Goal: Task Accomplishment & Management: Use online tool/utility

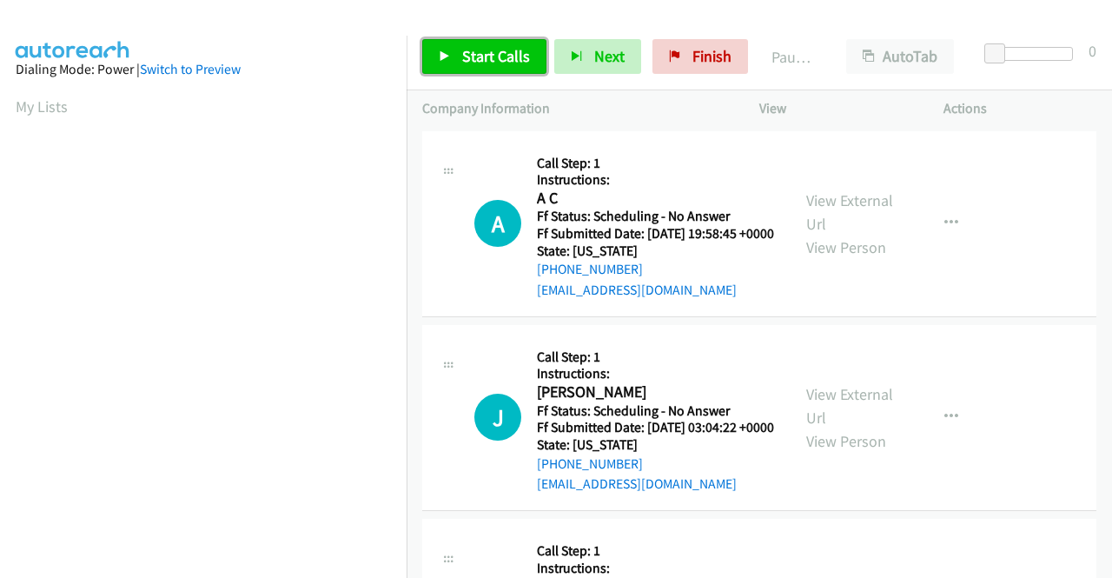
click at [465, 59] on span "Start Calls" at bounding box center [496, 56] width 68 height 20
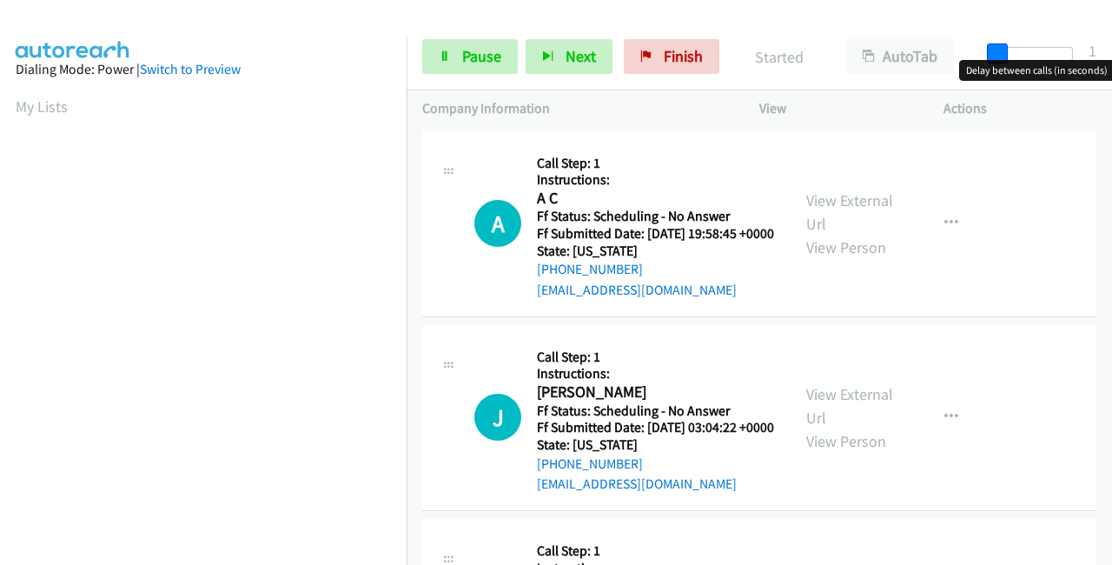
drag, startPoint x: 999, startPoint y: 48, endPoint x: 1111, endPoint y: 50, distance: 112.1
click at [1111, 50] on div "Start Calls Pause Next Finish Started AutoTab AutoTab 1" at bounding box center [760, 56] width 706 height 67
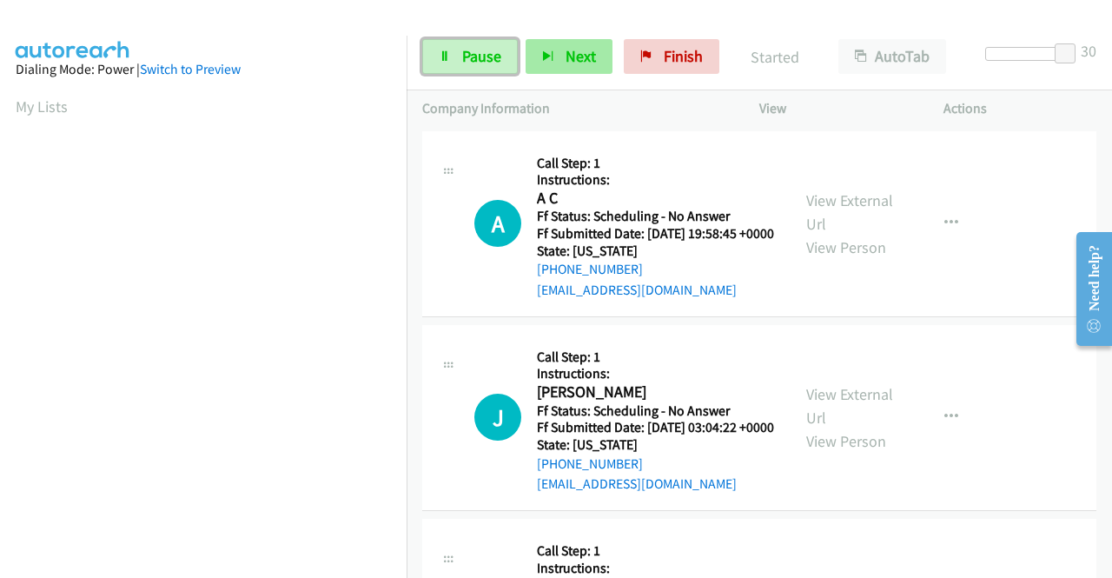
drag, startPoint x: 488, startPoint y: 50, endPoint x: 539, endPoint y: 54, distance: 51.4
click at [487, 51] on span "Pause" at bounding box center [481, 56] width 39 height 20
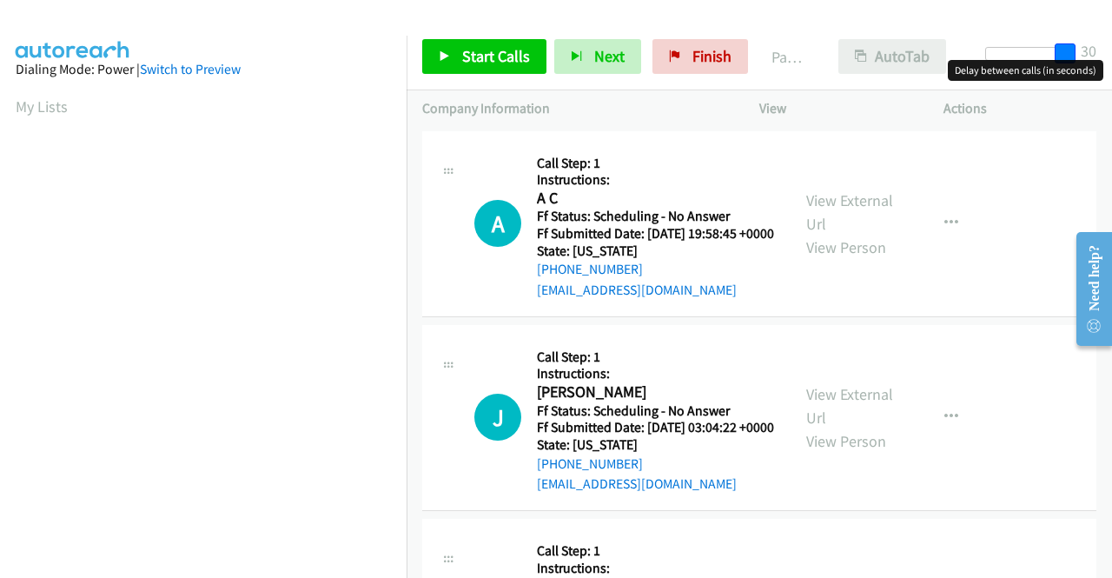
drag, startPoint x: 1064, startPoint y: 47, endPoint x: 859, endPoint y: 58, distance: 205.4
click at [859, 58] on div "Start Calls Pause Next Finish Paused AutoTab AutoTab 30" at bounding box center [760, 56] width 706 height 67
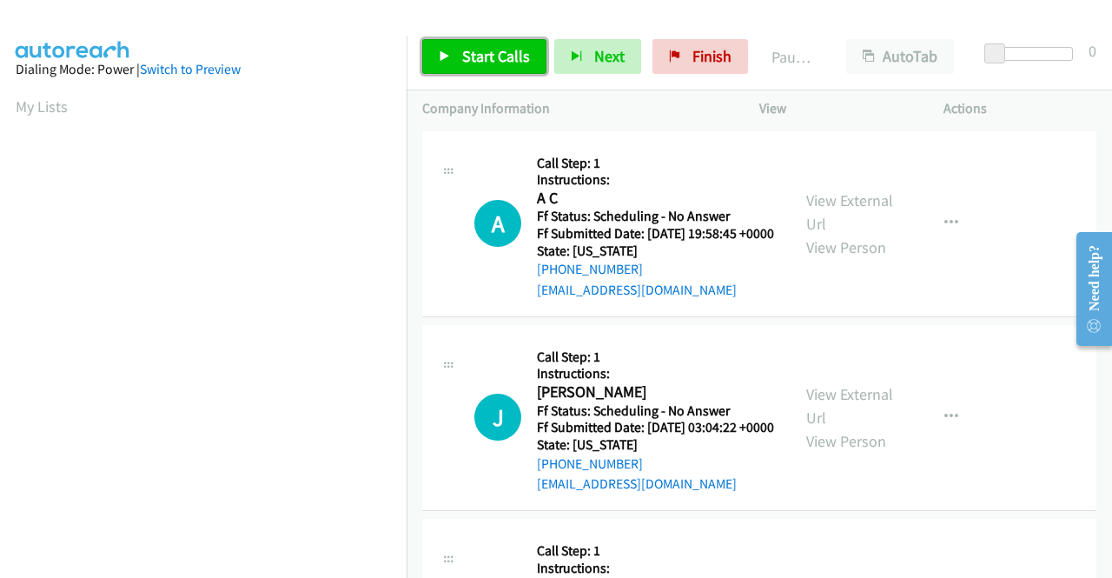
click at [481, 58] on span "Start Calls" at bounding box center [496, 56] width 68 height 20
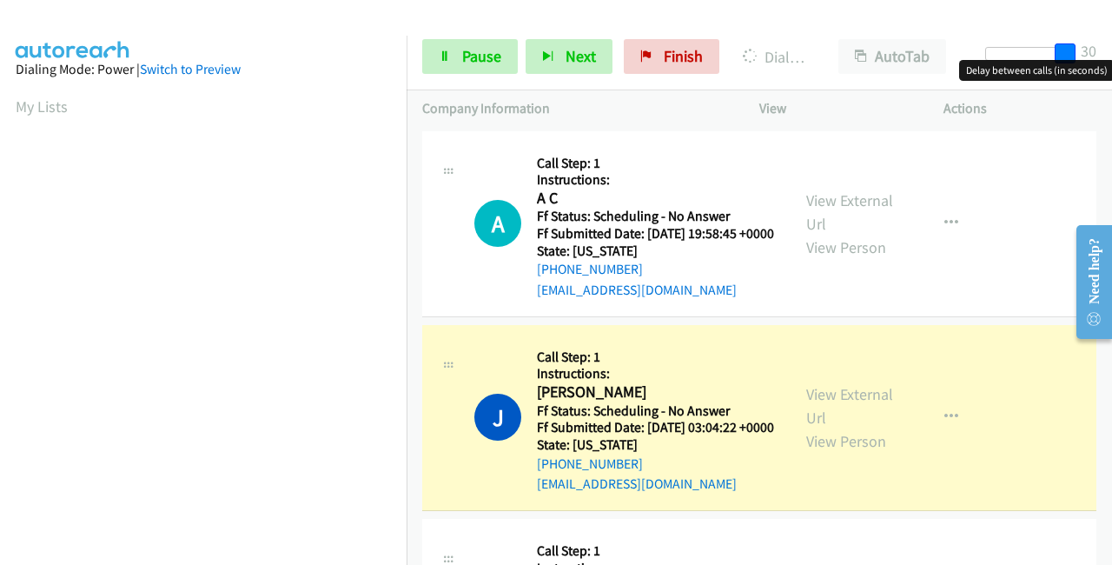
drag, startPoint x: 998, startPoint y: 44, endPoint x: 1111, endPoint y: 56, distance: 114.5
click at [1111, 56] on div "Start Calls Pause Next Finish Dialing Jared E Leung AutoTab AutoTab 30" at bounding box center [760, 56] width 706 height 67
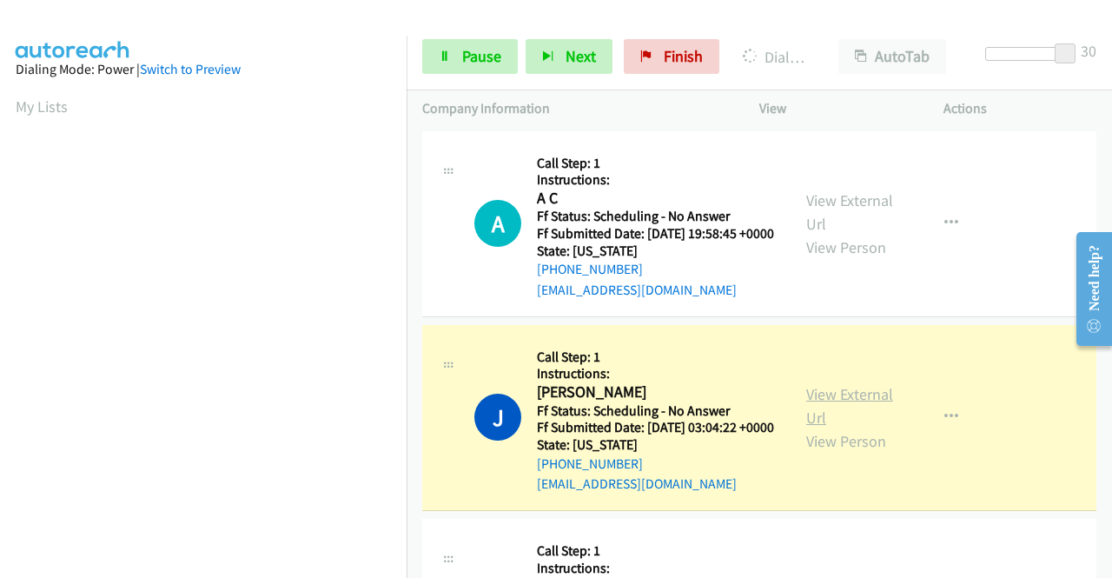
click at [857, 418] on link "View External Url" at bounding box center [849, 405] width 87 height 43
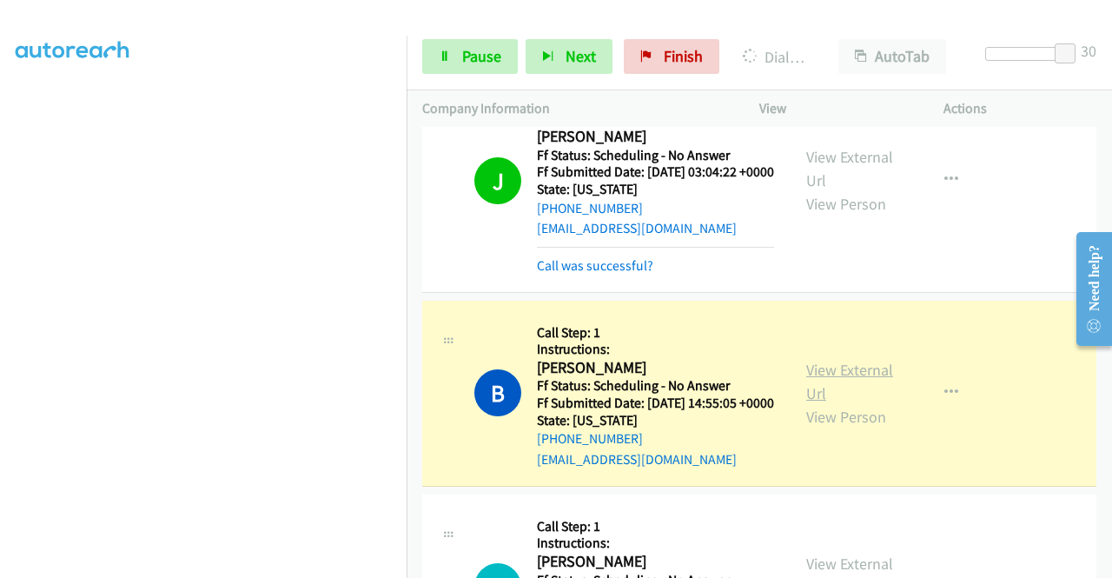
scroll to position [261, 0]
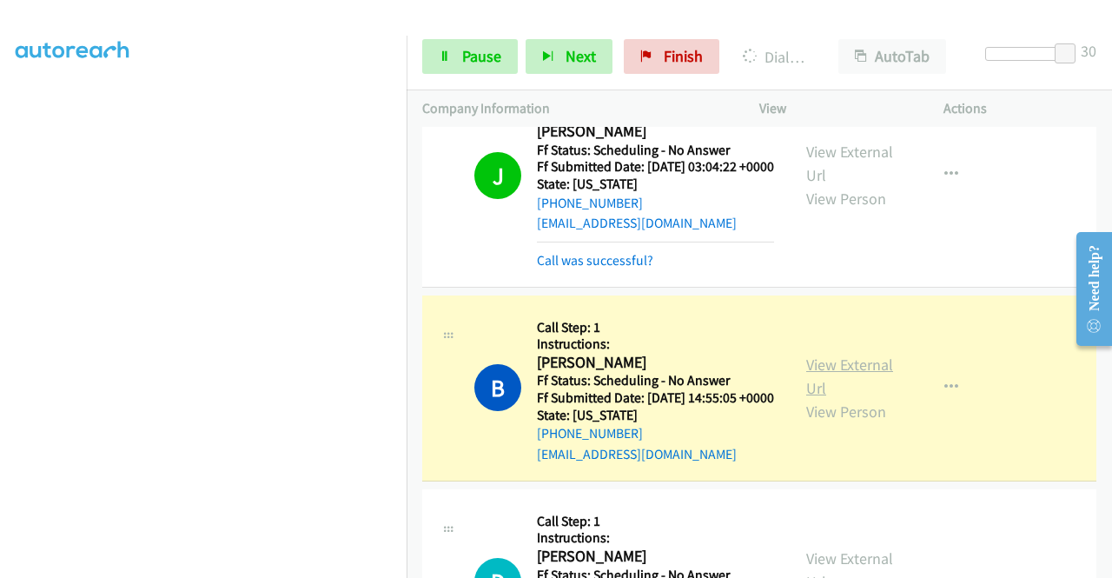
click at [848, 398] on link "View External Url" at bounding box center [849, 376] width 87 height 43
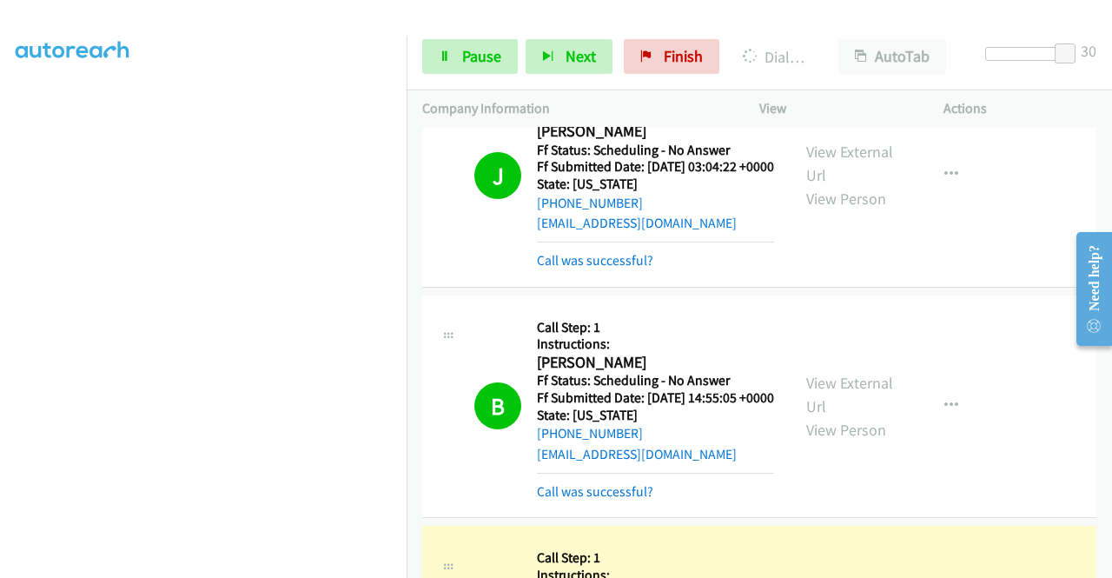
scroll to position [608, 0]
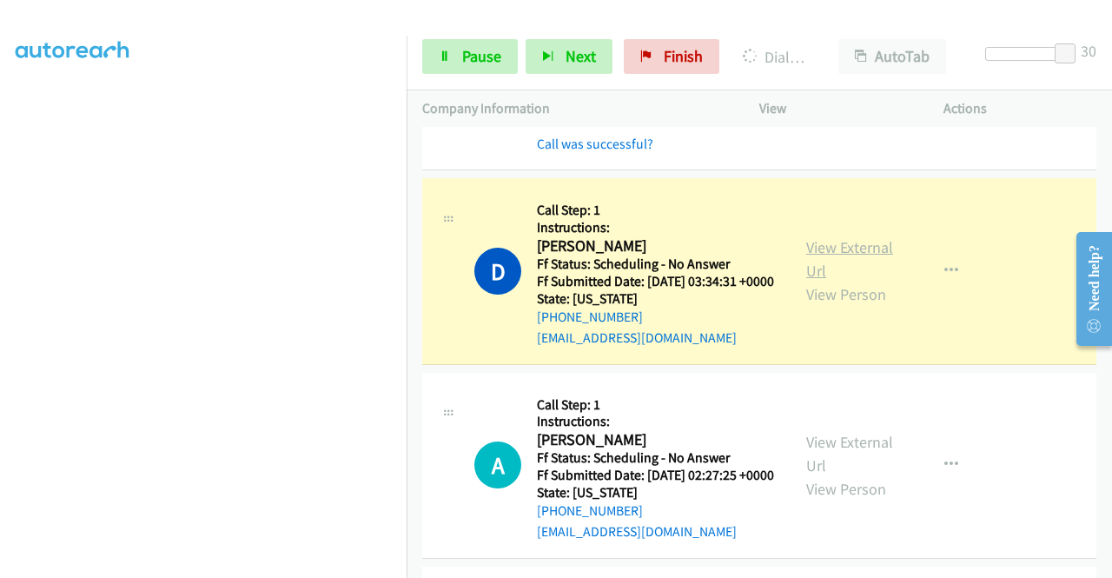
click at [806, 281] on link "View External Url" at bounding box center [849, 258] width 87 height 43
drag, startPoint x: 455, startPoint y: 55, endPoint x: 466, endPoint y: 56, distance: 10.5
click at [457, 55] on link "Pause" at bounding box center [470, 56] width 96 height 35
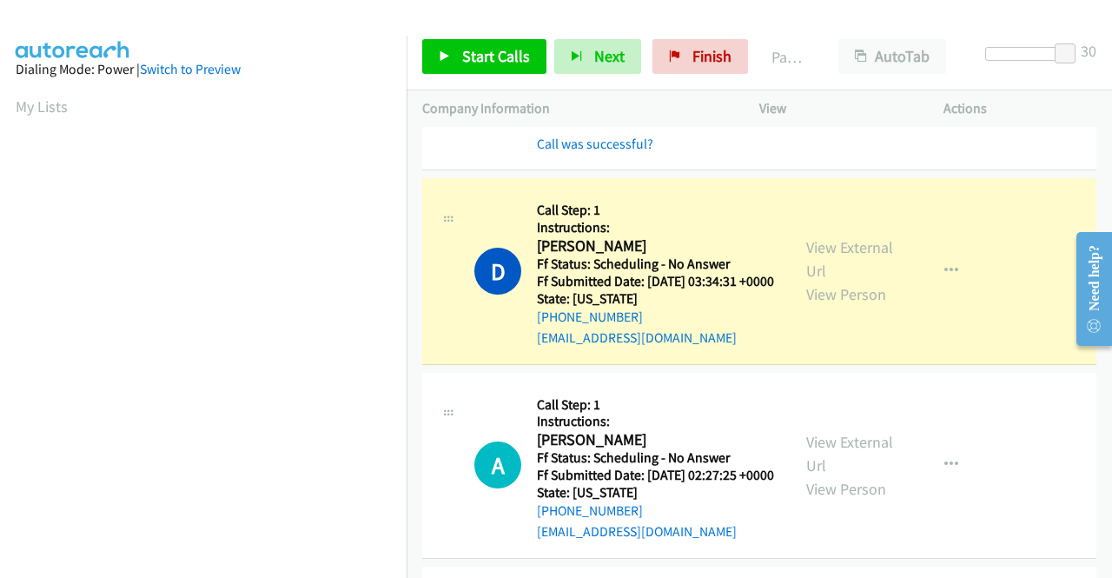
scroll to position [396, 0]
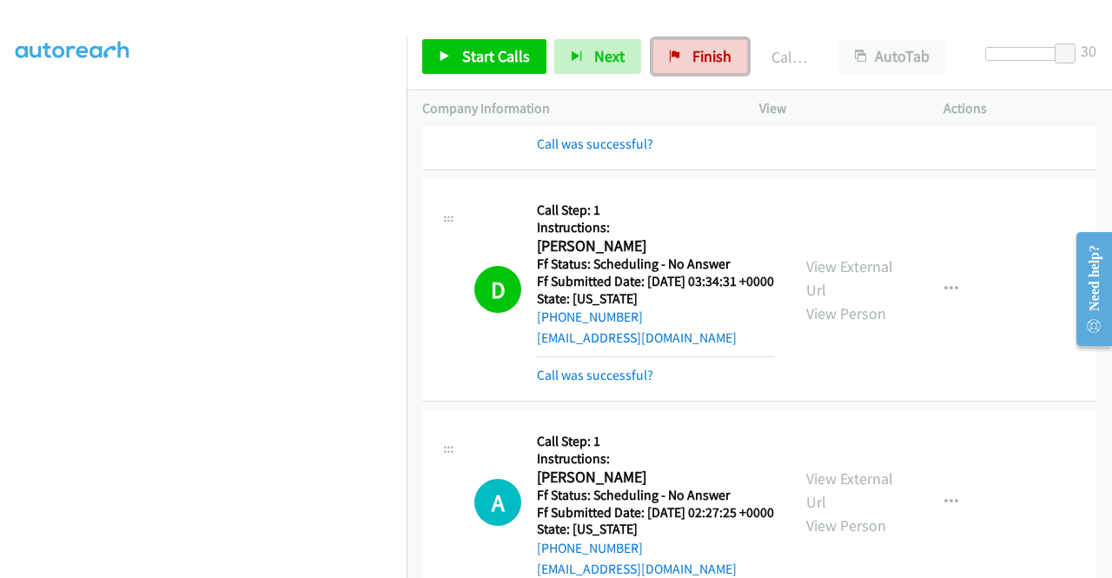
drag, startPoint x: 683, startPoint y: 41, endPoint x: 615, endPoint y: 81, distance: 78.7
click at [683, 40] on link "Finish" at bounding box center [701, 56] width 96 height 35
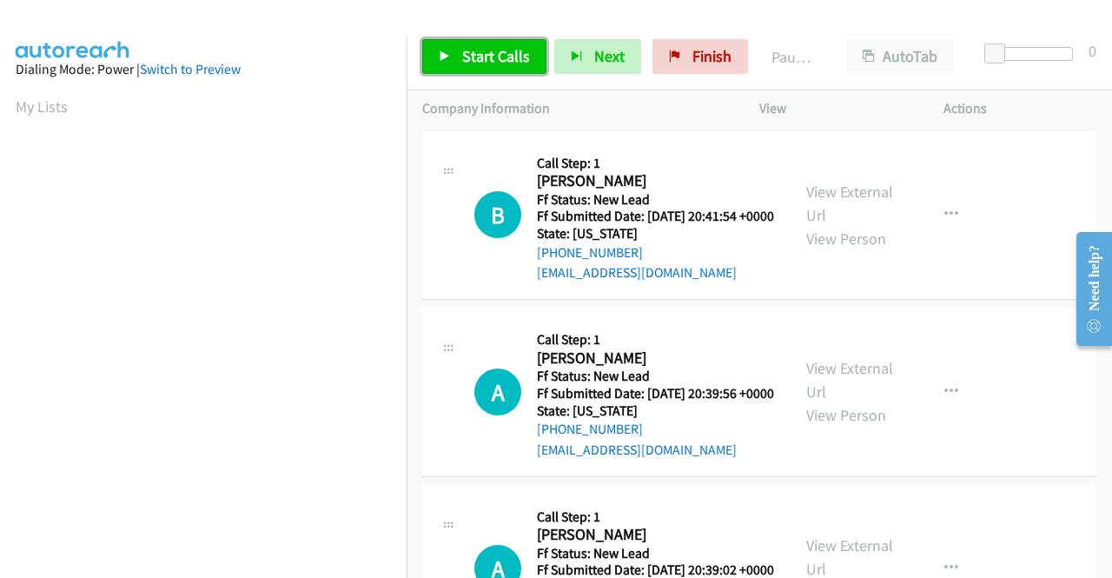
click at [472, 50] on span "Start Calls" at bounding box center [496, 56] width 68 height 20
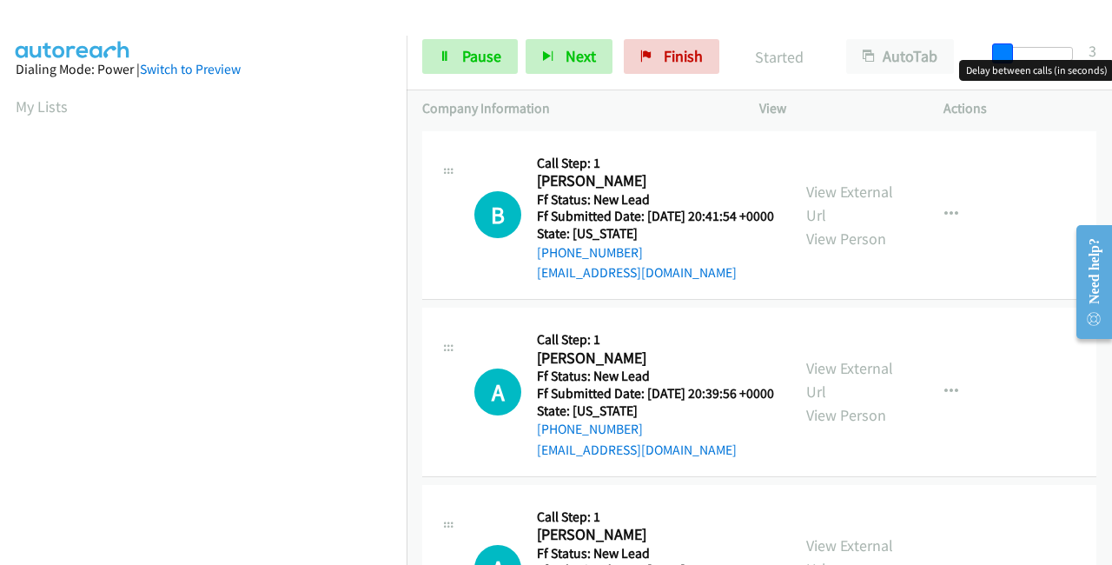
drag, startPoint x: 990, startPoint y: 43, endPoint x: 1062, endPoint y: 46, distance: 72.2
click at [1013, 46] on span at bounding box center [1002, 53] width 21 height 21
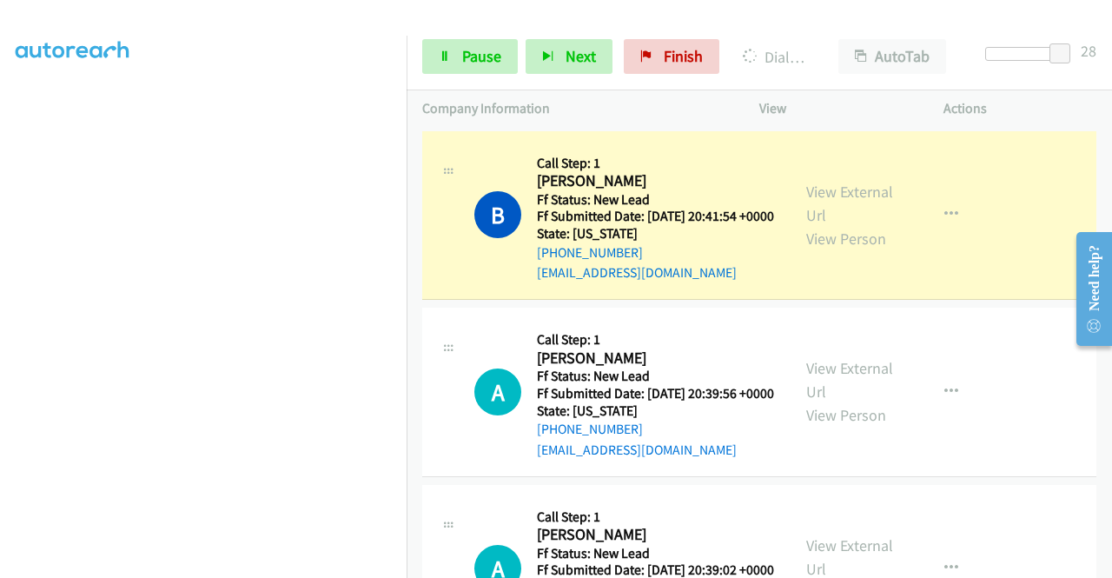
scroll to position [396, 0]
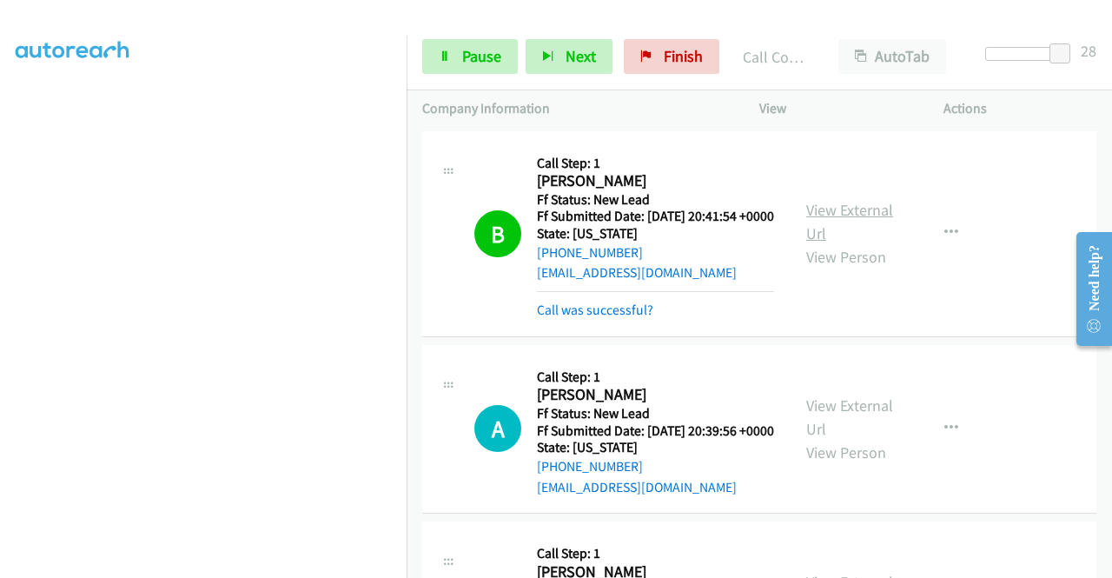
click at [831, 223] on link "View External Url" at bounding box center [849, 221] width 87 height 43
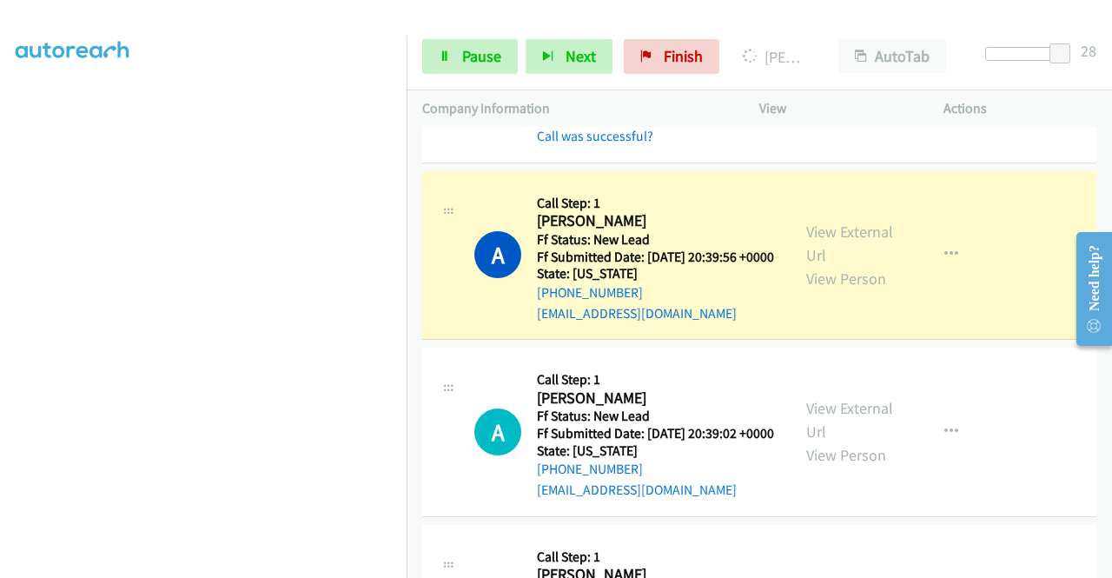
scroll to position [0, 0]
click at [807, 258] on link "View External Url" at bounding box center [849, 243] width 87 height 43
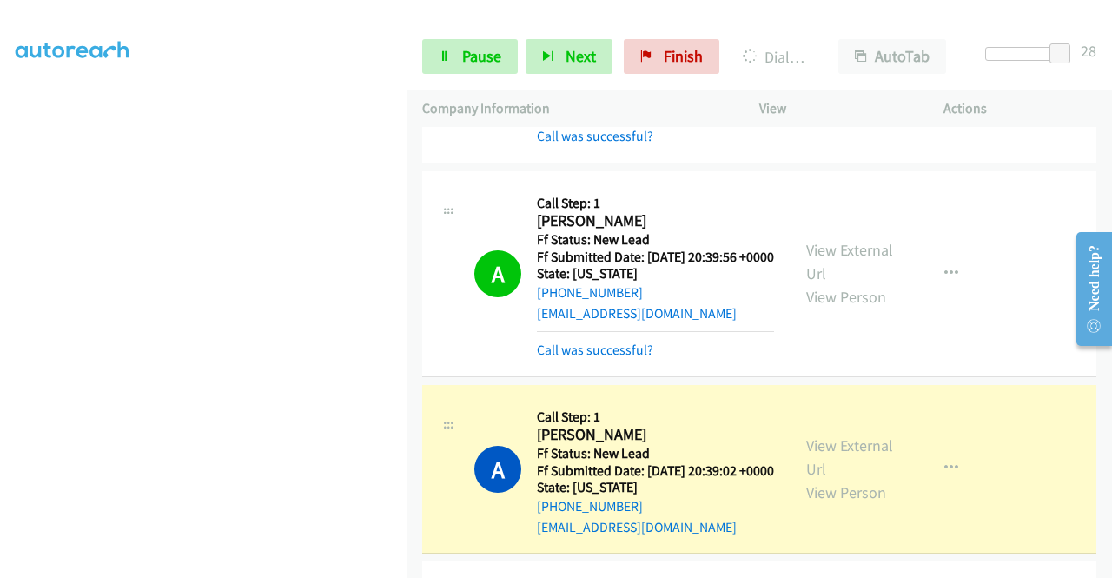
scroll to position [348, 0]
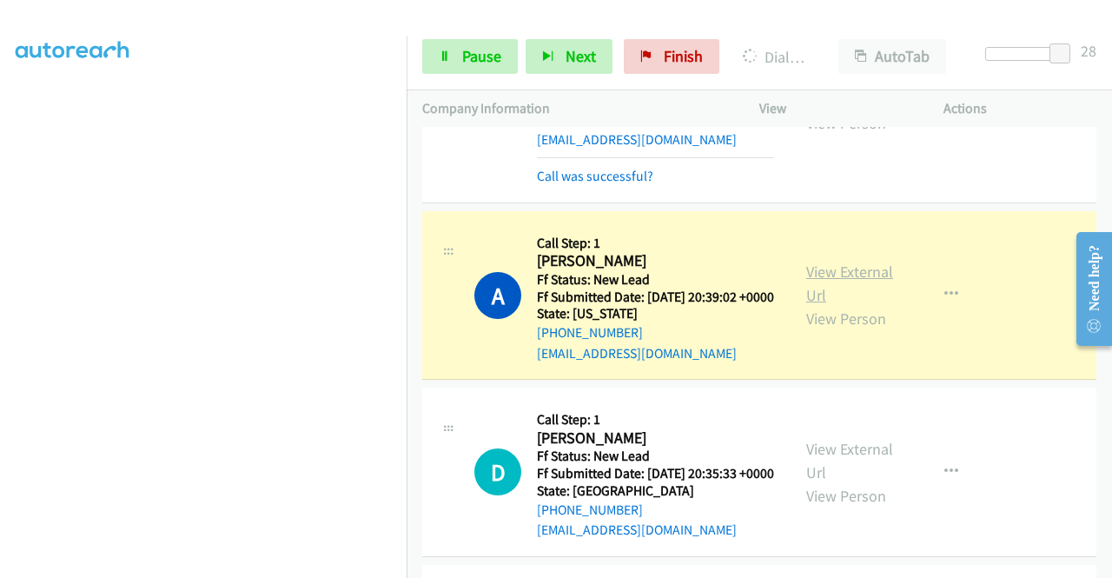
click at [813, 305] on link "View External Url" at bounding box center [849, 283] width 87 height 43
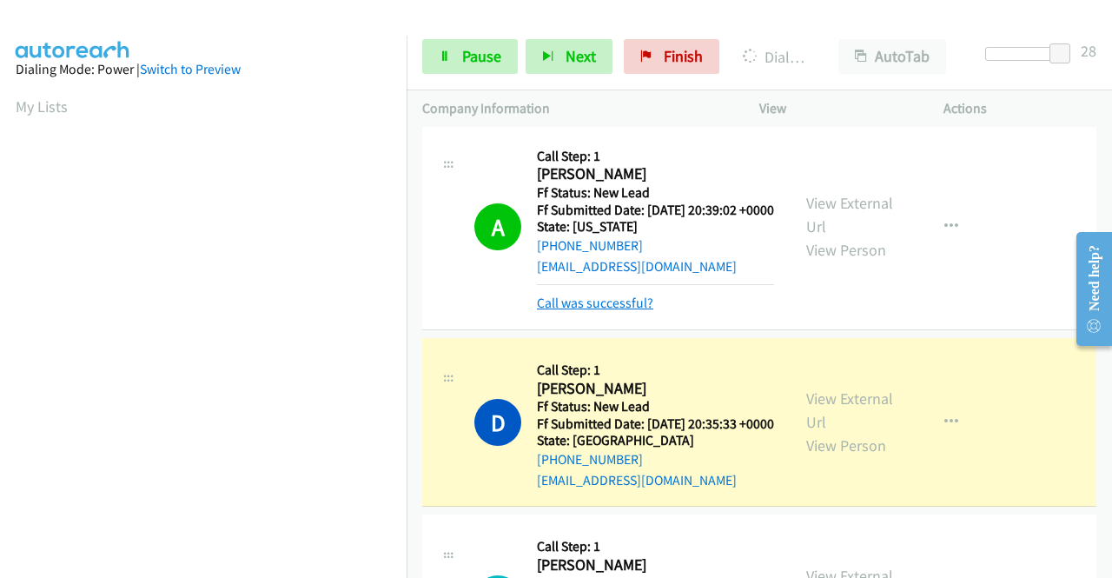
scroll to position [608, 0]
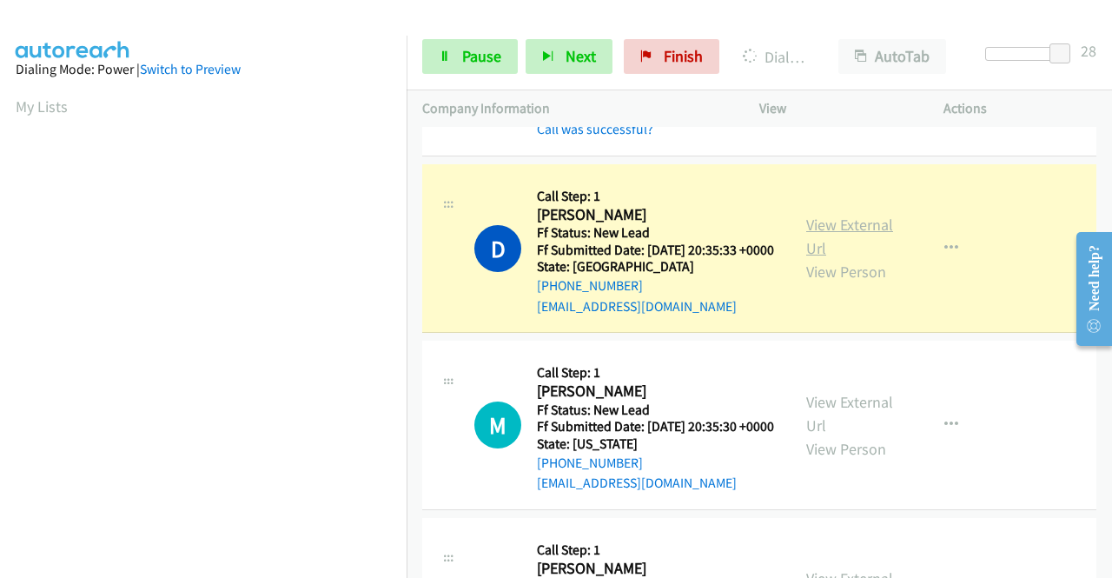
click at [862, 258] on link "View External Url" at bounding box center [849, 236] width 87 height 43
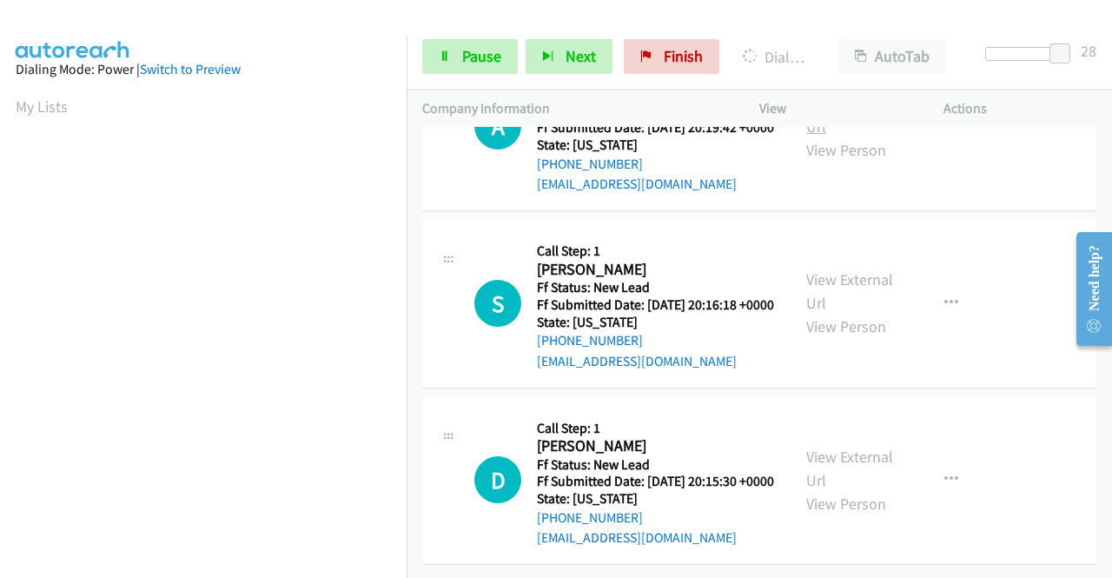
scroll to position [396, 0]
click at [806, 136] on link "View External Url" at bounding box center [849, 114] width 87 height 43
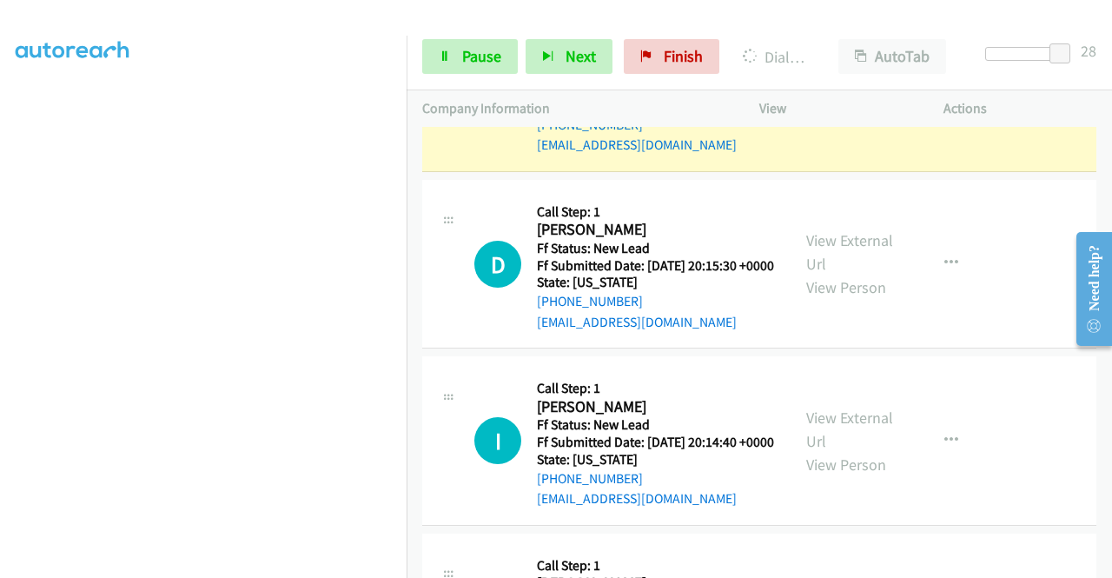
scroll to position [1253, 0]
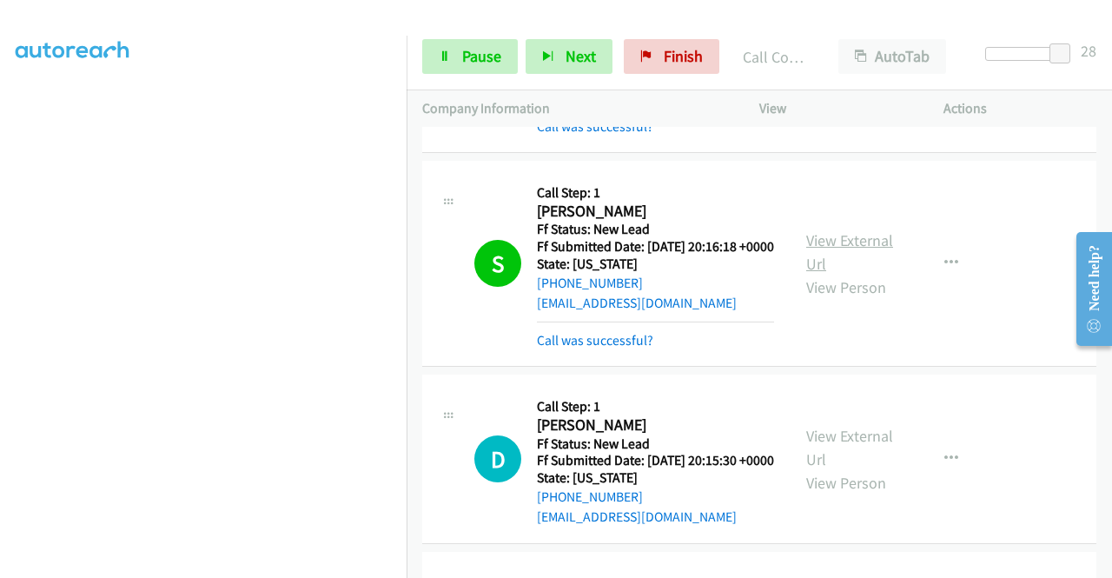
click at [858, 274] on link "View External Url" at bounding box center [849, 251] width 87 height 43
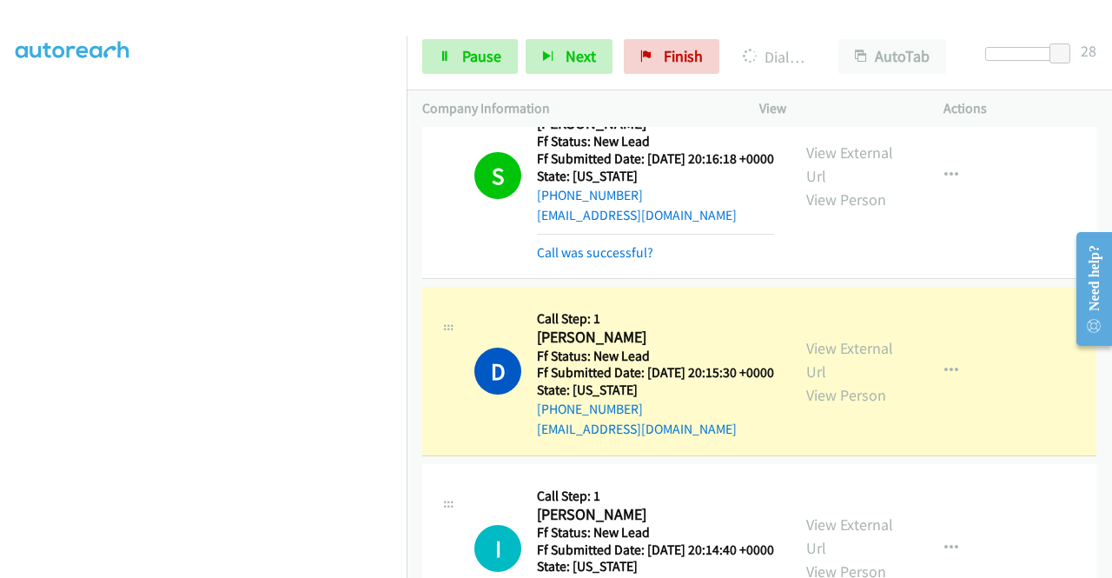
scroll to position [1514, 0]
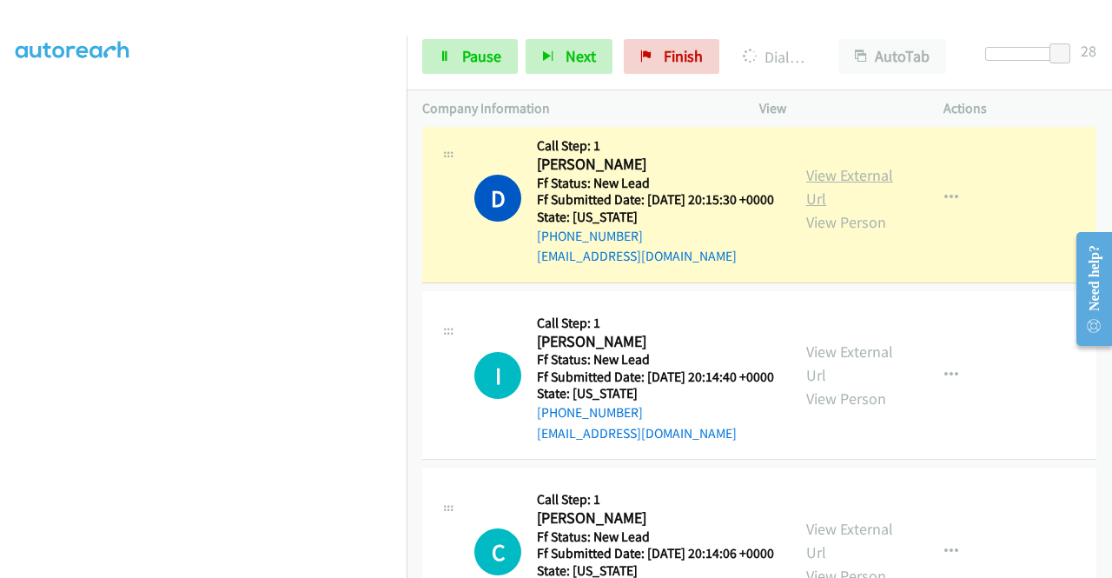
click at [810, 209] on link "View External Url" at bounding box center [849, 186] width 87 height 43
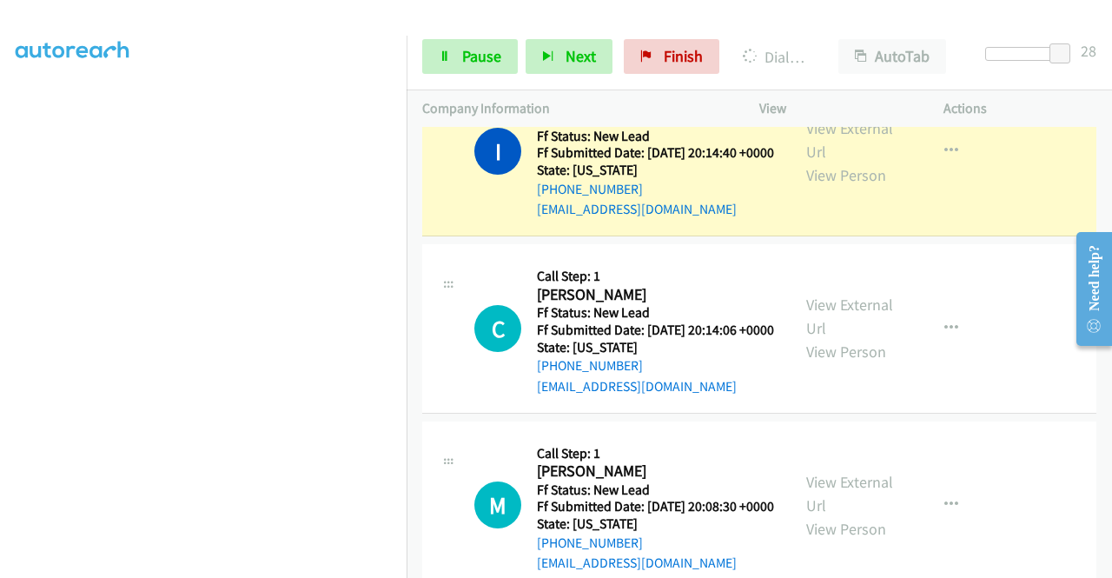
scroll to position [309, 0]
click at [843, 162] on link "View External Url" at bounding box center [849, 139] width 87 height 43
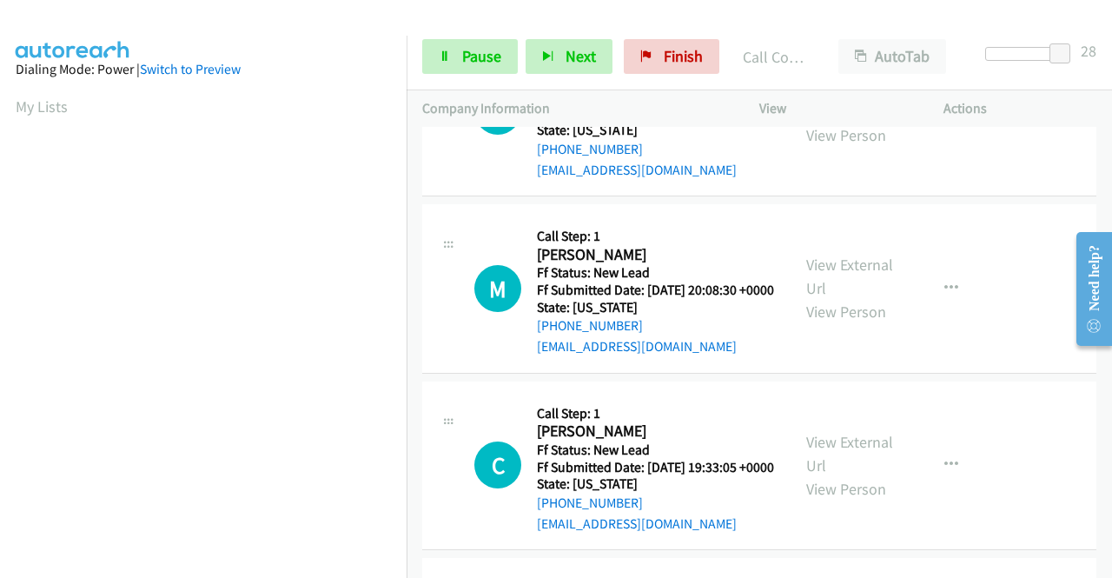
scroll to position [2035, 0]
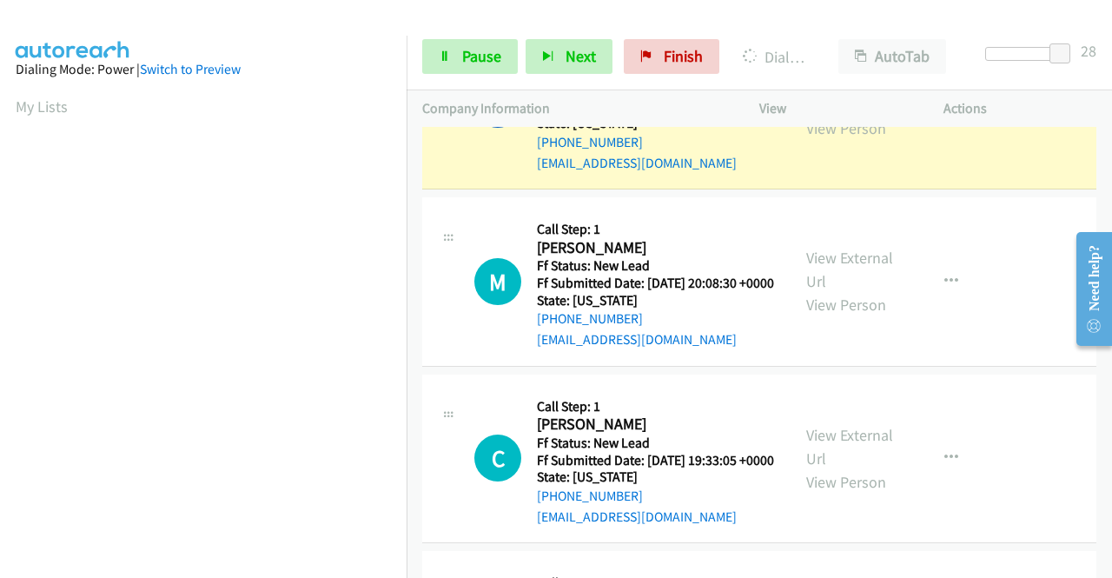
click at [806, 115] on link "View External Url" at bounding box center [849, 92] width 87 height 43
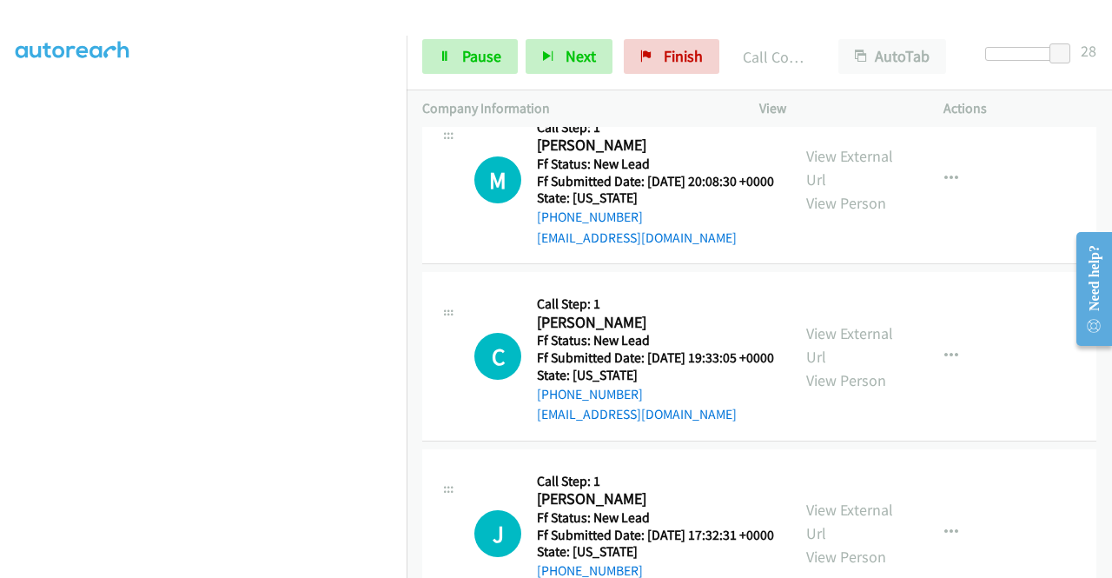
scroll to position [2209, 0]
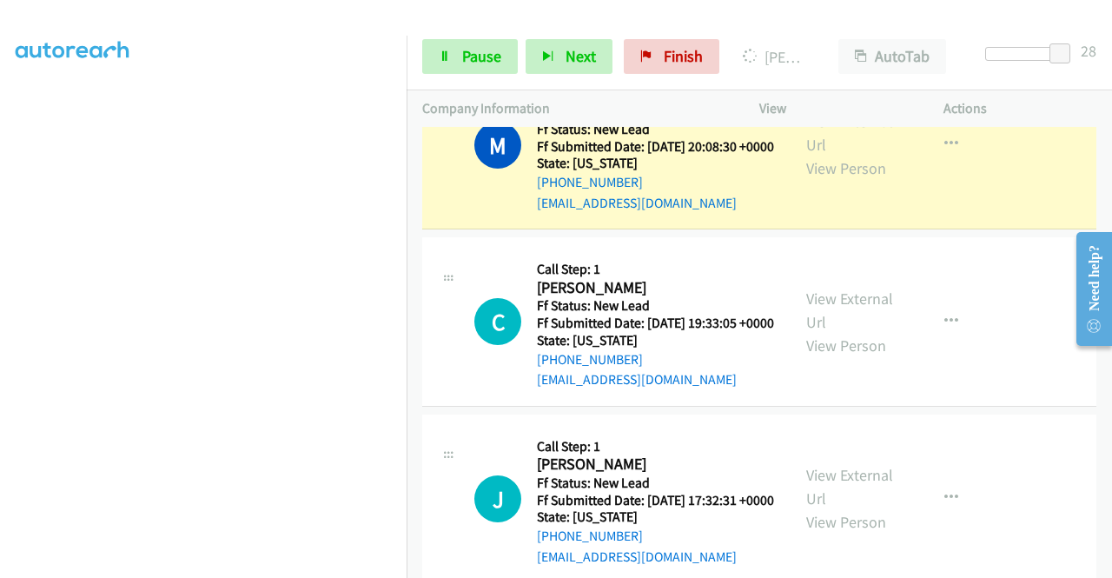
click at [332, 567] on aside "Dialing Mode: Power | Switch to Preview My Lists" at bounding box center [203, 133] width 407 height 962
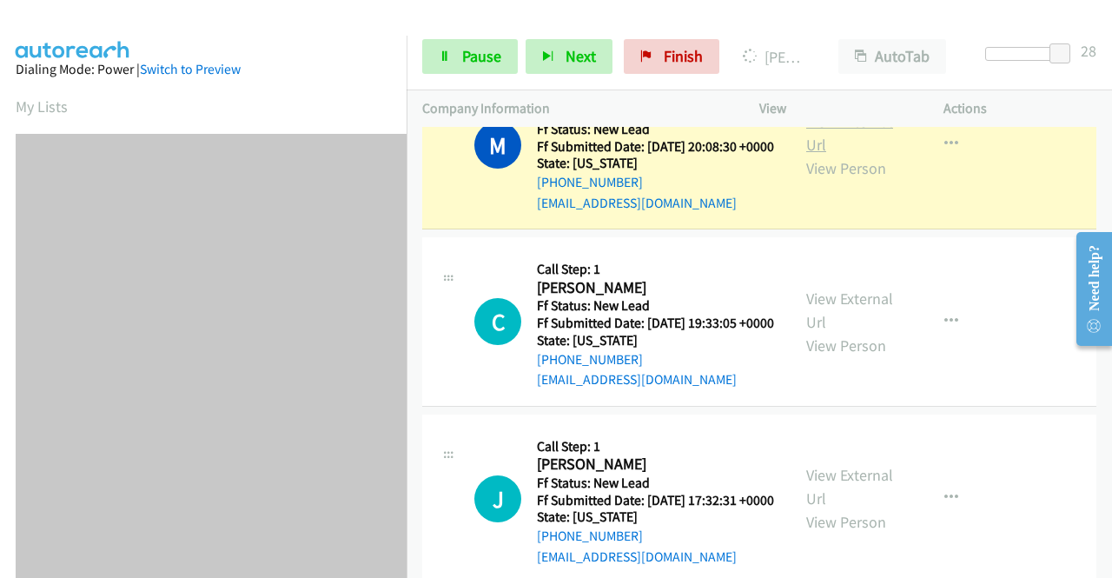
scroll to position [396, 0]
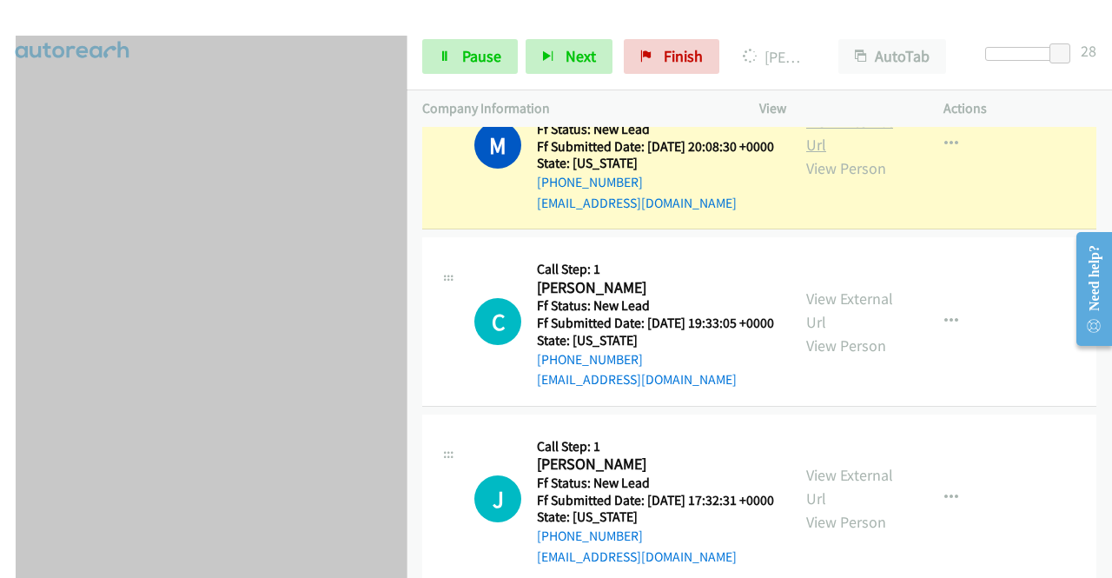
click at [806, 155] on link "View External Url" at bounding box center [849, 132] width 87 height 43
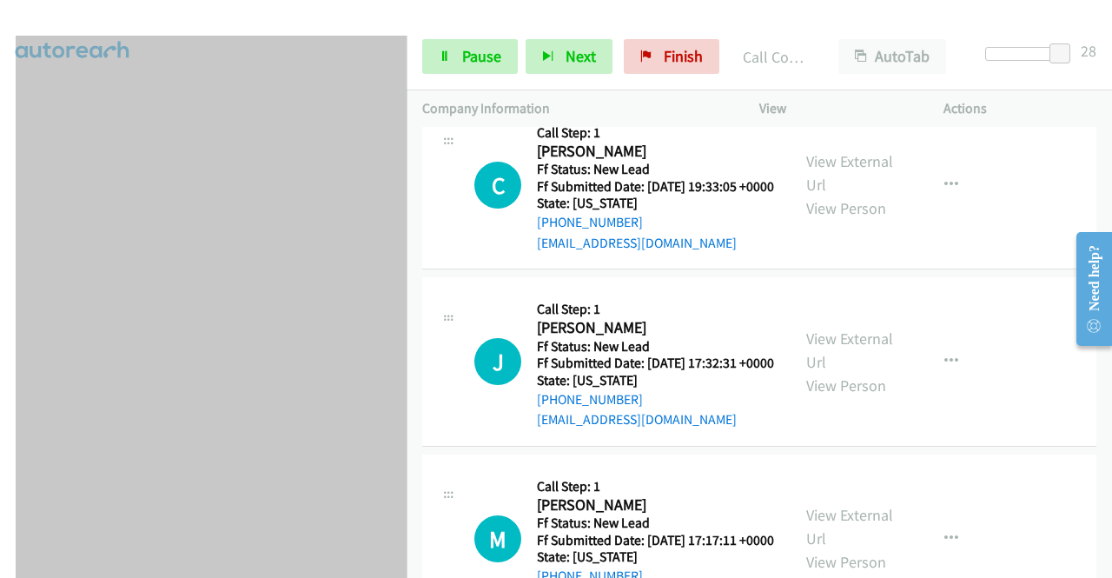
scroll to position [0, 0]
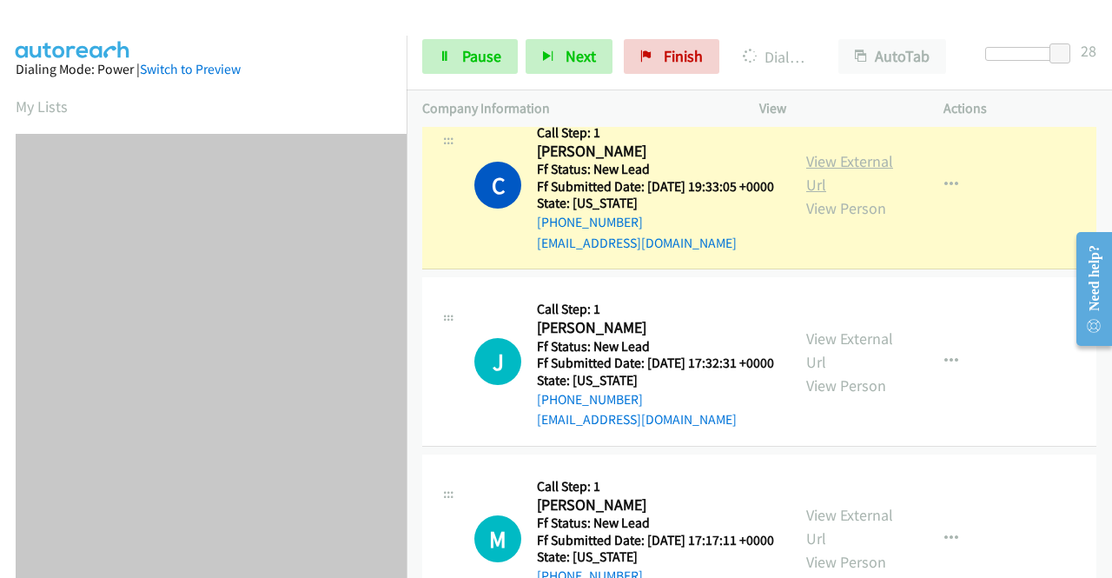
click at [829, 195] on link "View External Url" at bounding box center [849, 172] width 87 height 43
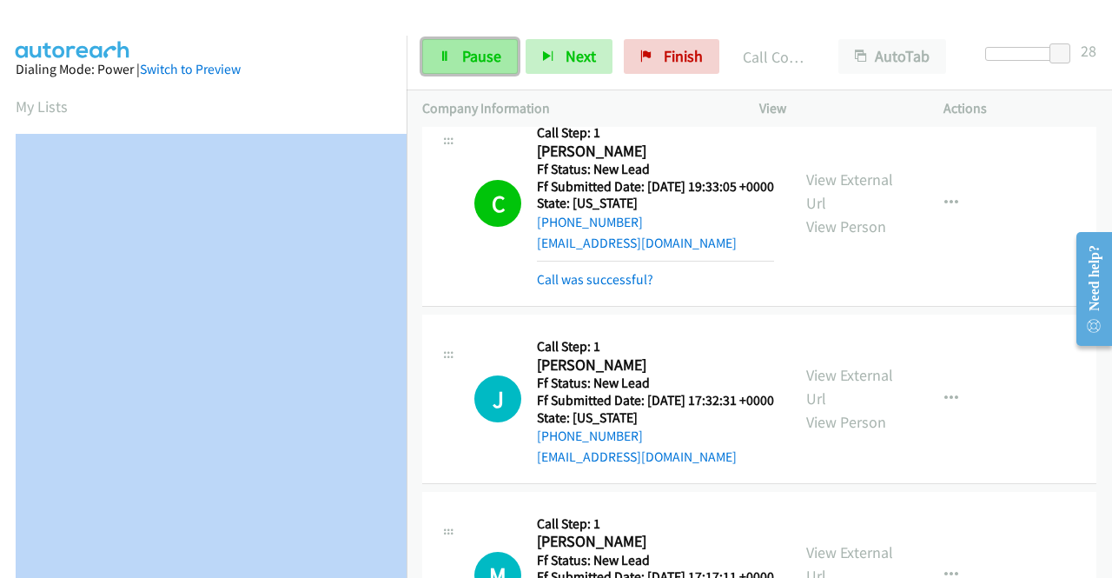
click at [462, 60] on span "Pause" at bounding box center [481, 56] width 39 height 20
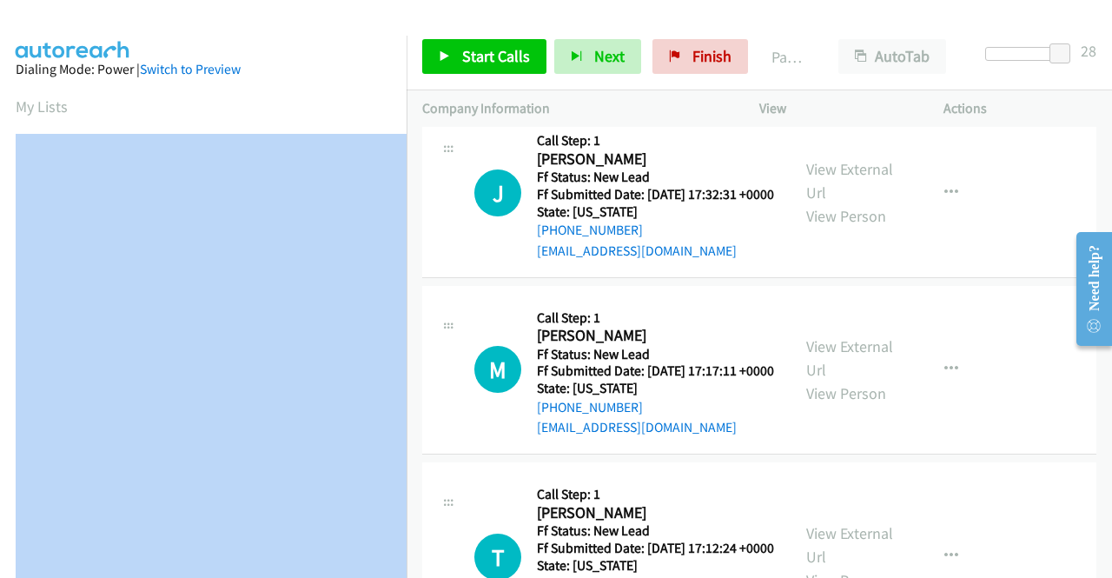
scroll to position [2644, 0]
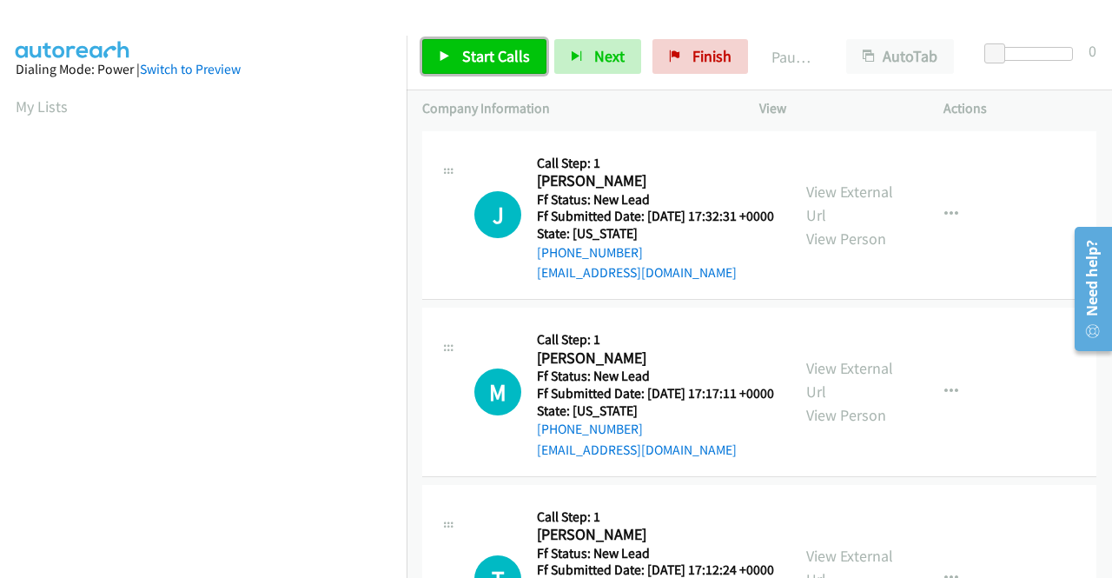
click at [464, 56] on span "Start Calls" at bounding box center [496, 56] width 68 height 20
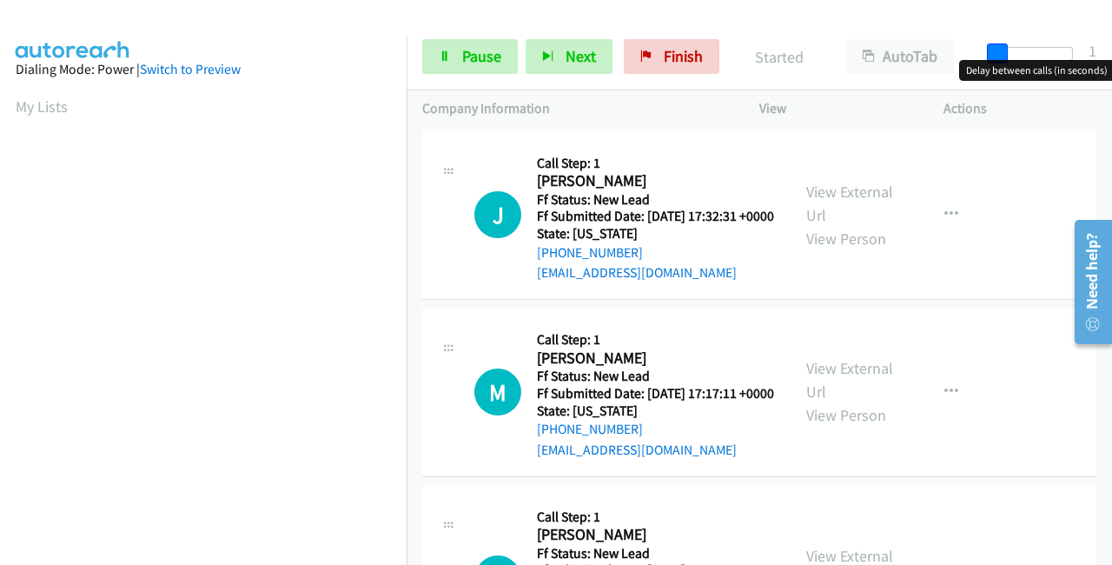
drag, startPoint x: 996, startPoint y: 46, endPoint x: 1079, endPoint y: 50, distance: 83.5
click at [1079, 50] on div at bounding box center [1033, 60] width 111 height 27
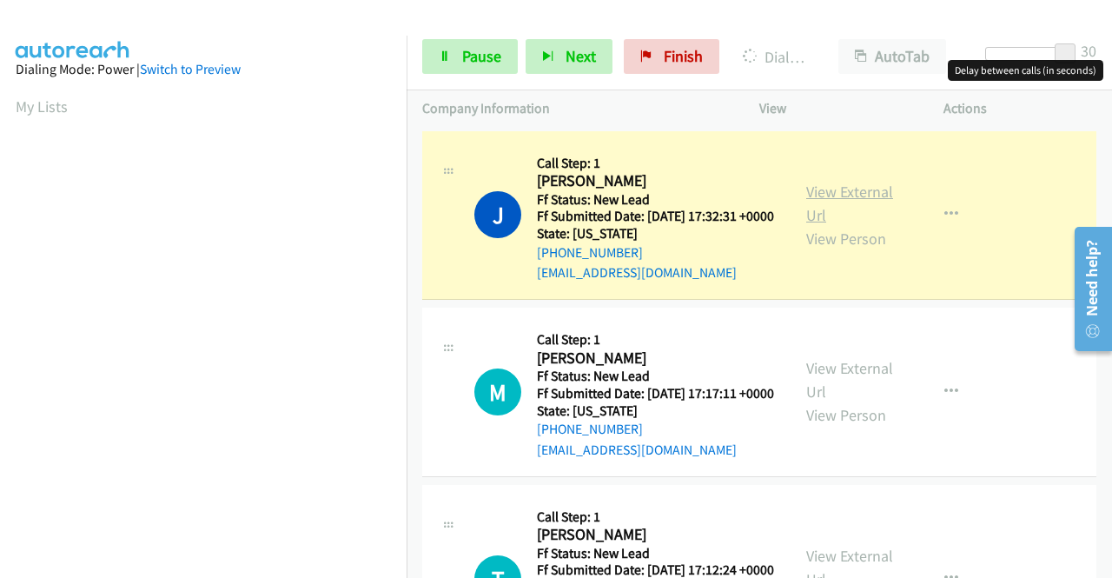
click at [851, 204] on link "View External Url" at bounding box center [849, 203] width 87 height 43
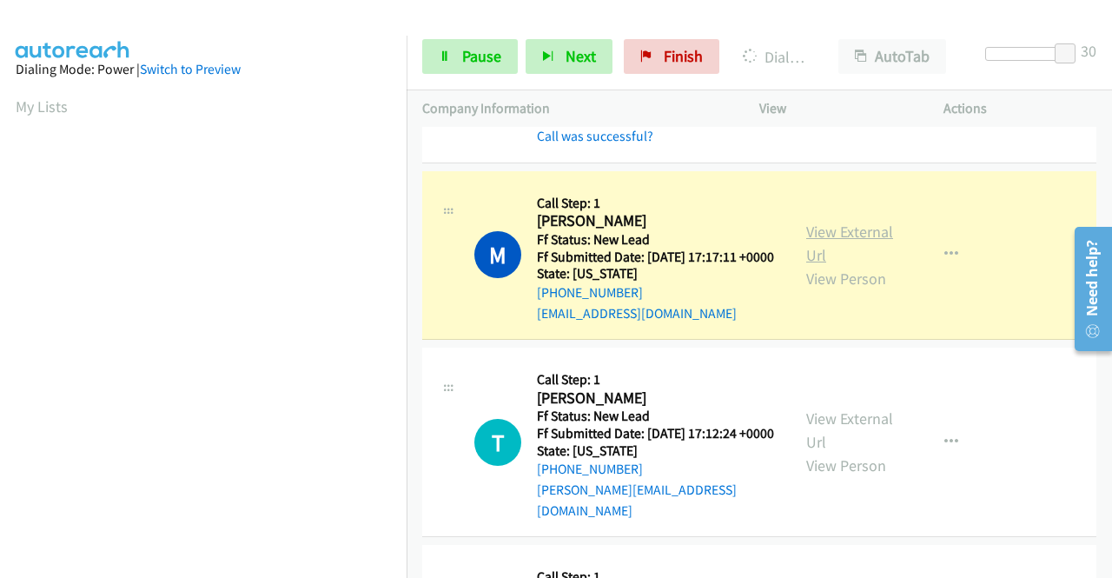
click at [839, 255] on link "View External Url" at bounding box center [849, 243] width 87 height 43
click at [459, 65] on link "Pause" at bounding box center [470, 56] width 96 height 35
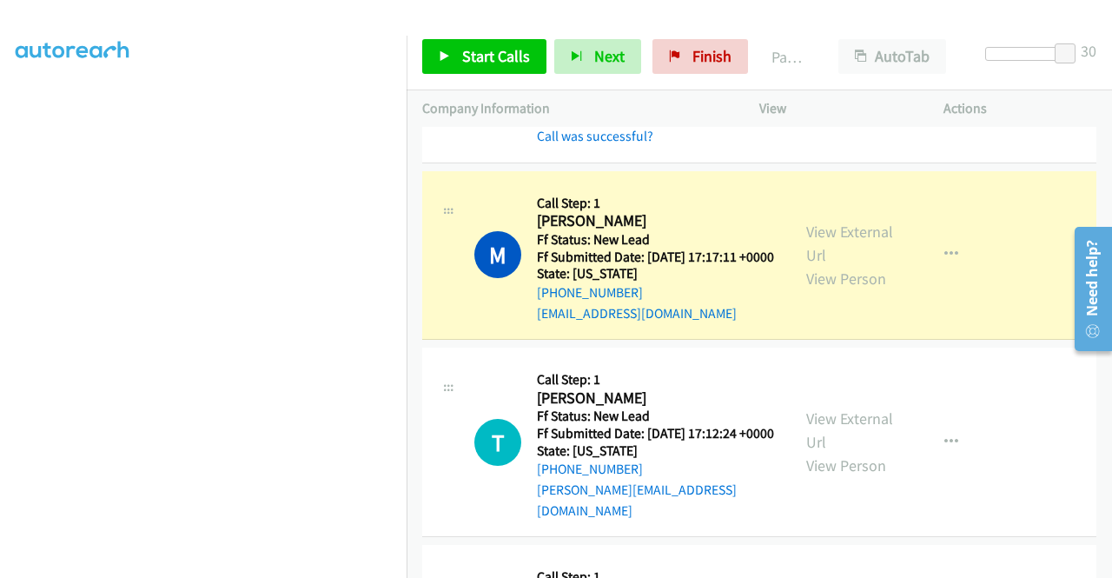
scroll to position [49, 0]
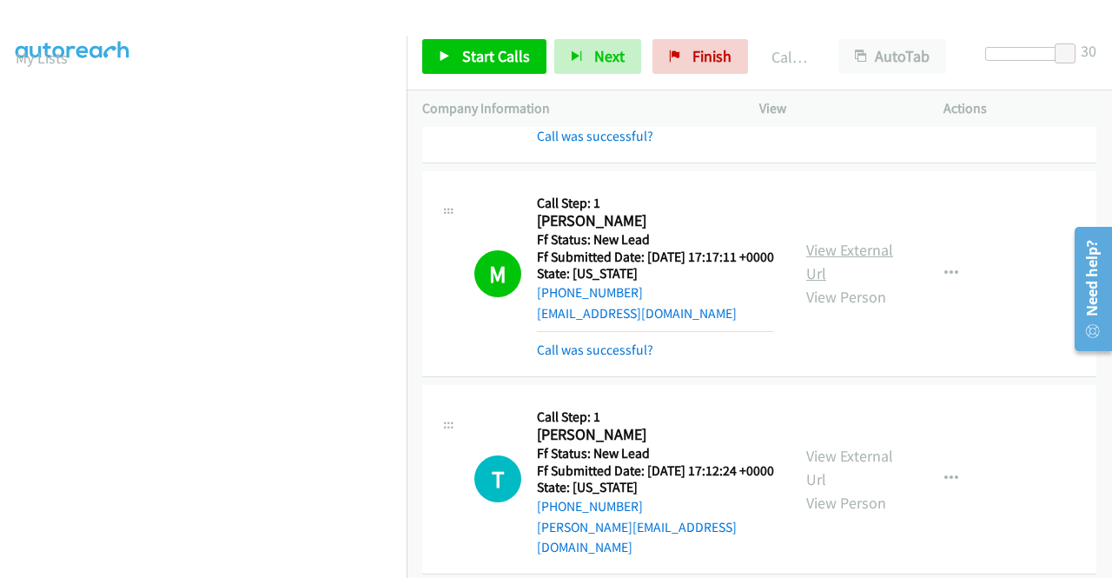
click at [823, 269] on link "View External Url" at bounding box center [849, 261] width 87 height 43
click at [466, 48] on span "Start Calls" at bounding box center [496, 56] width 68 height 20
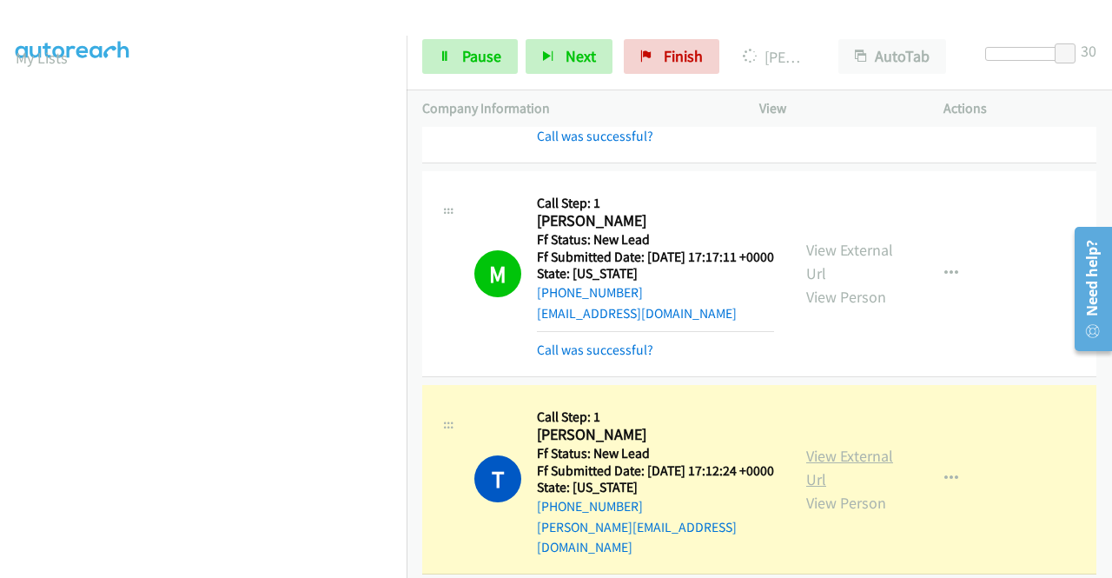
click at [820, 489] on link "View External Url" at bounding box center [849, 467] width 87 height 43
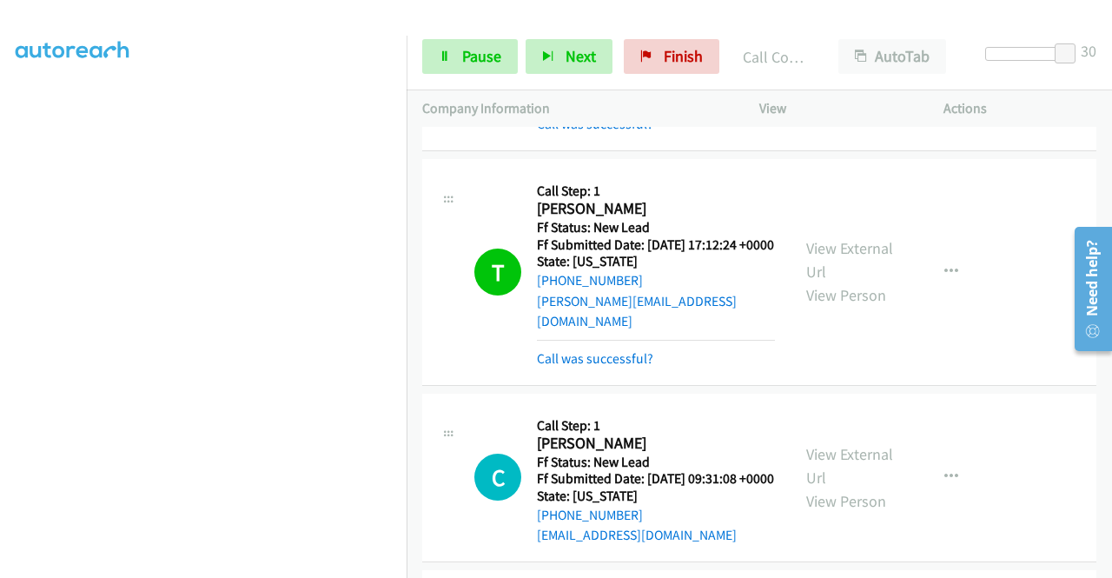
scroll to position [435, 0]
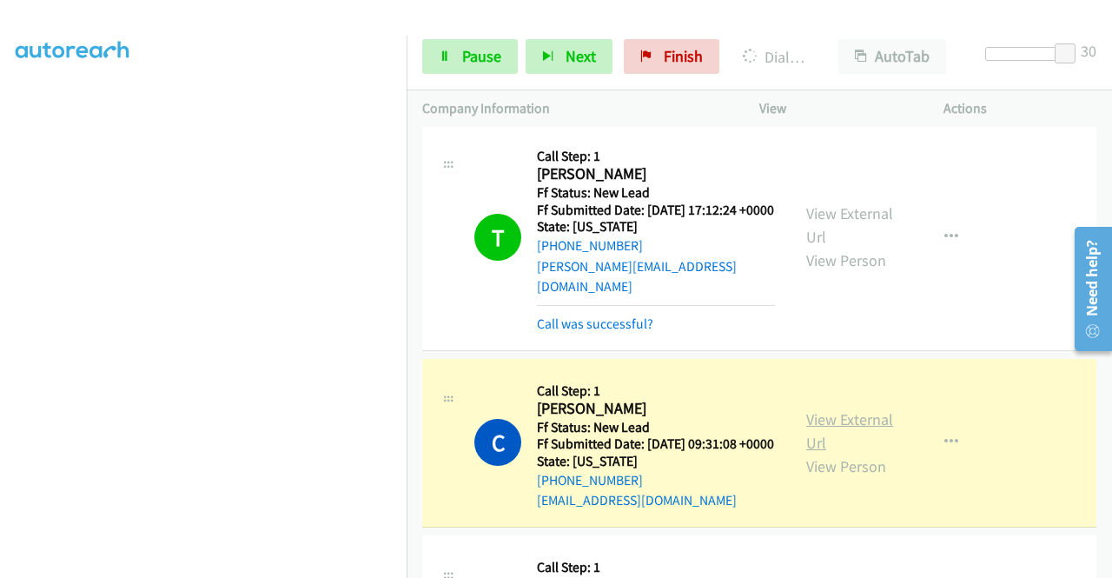
click at [846, 453] on link "View External Url" at bounding box center [849, 430] width 87 height 43
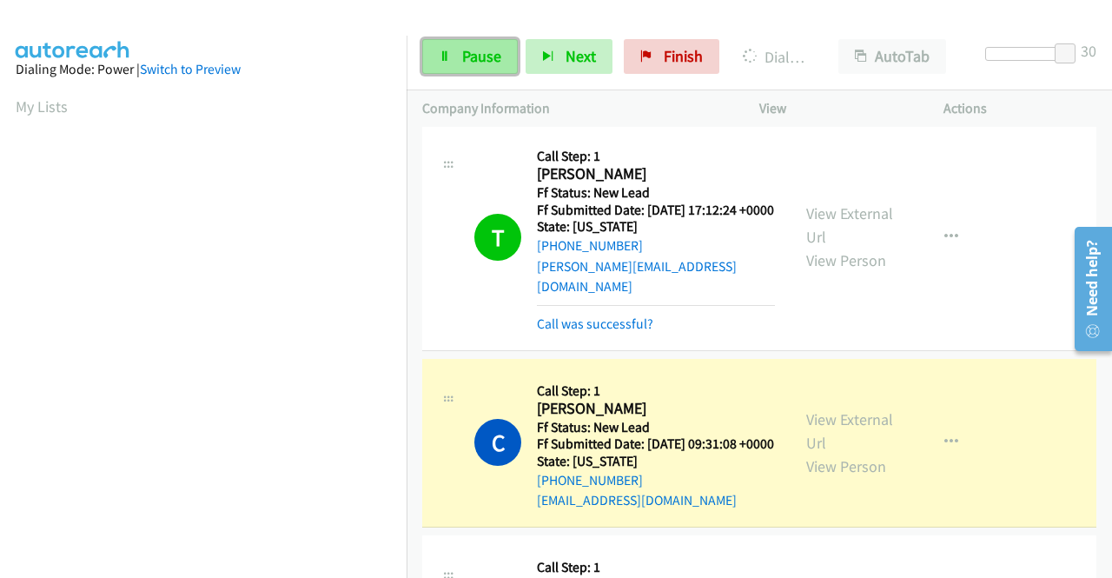
click at [473, 62] on span "Pause" at bounding box center [481, 56] width 39 height 20
click at [470, 55] on span "Pause" at bounding box center [481, 56] width 39 height 20
click at [470, 53] on span "Pause" at bounding box center [481, 56] width 39 height 20
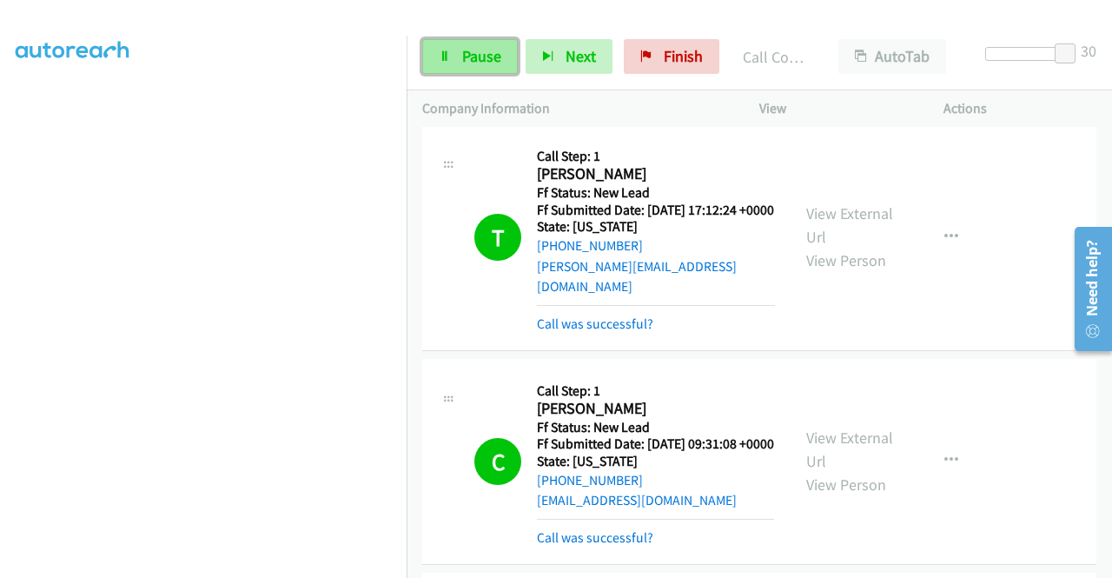
click at [470, 53] on span "Pause" at bounding box center [481, 56] width 39 height 20
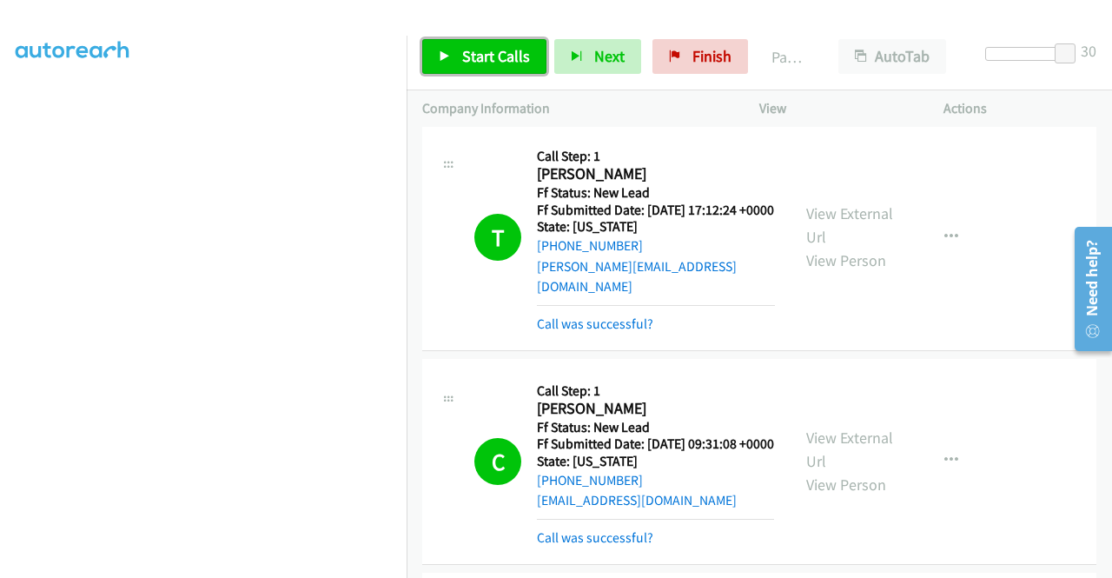
drag, startPoint x: 484, startPoint y: 55, endPoint x: 485, endPoint y: 114, distance: 59.1
click at [484, 55] on span "Start Calls" at bounding box center [496, 56] width 68 height 20
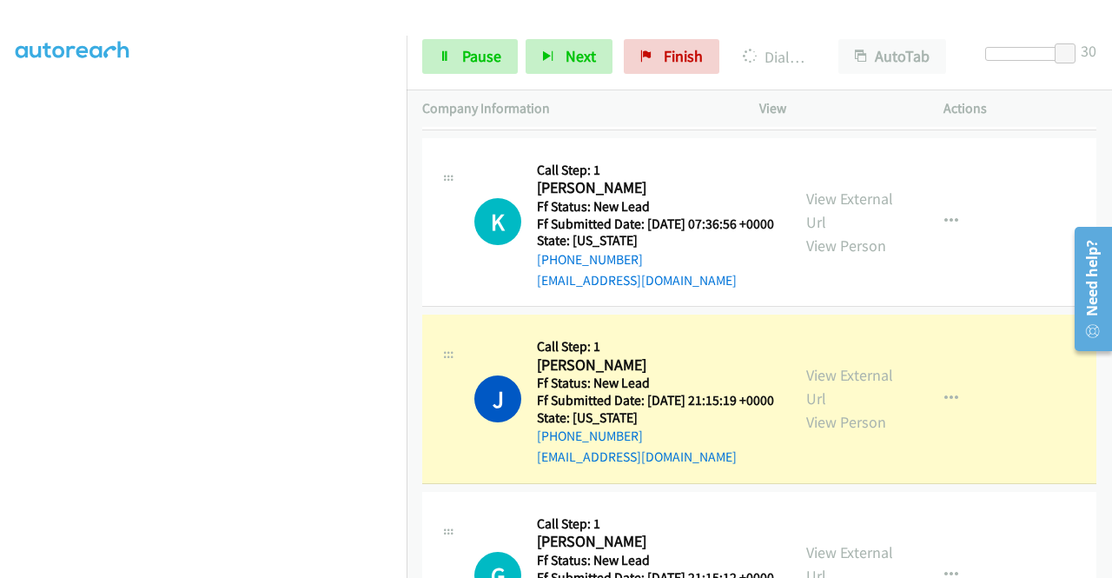
scroll to position [0, 0]
click at [811, 408] on link "View External Url" at bounding box center [849, 386] width 87 height 43
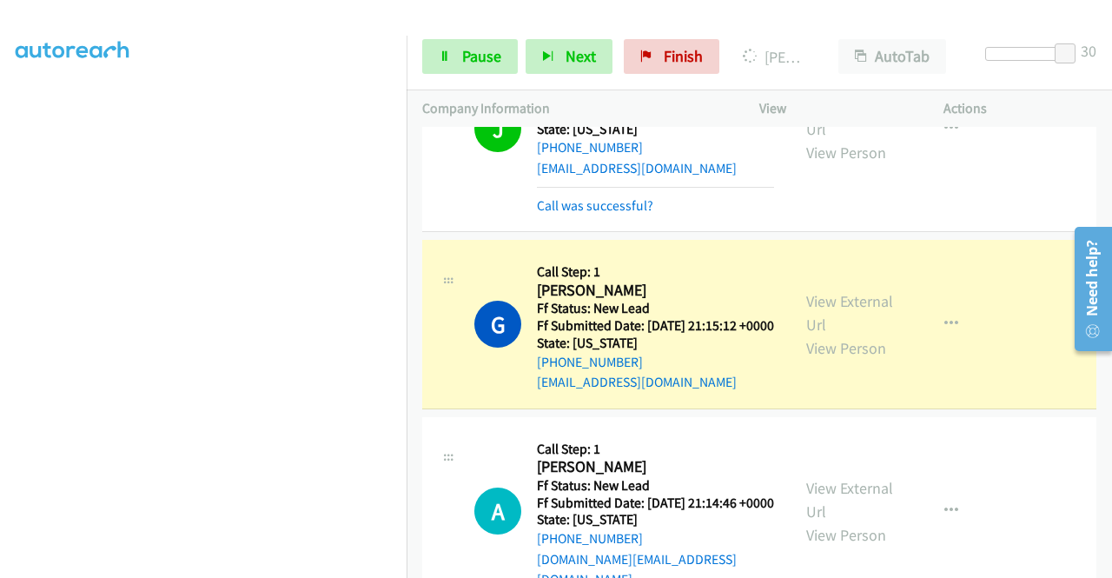
scroll to position [1304, 0]
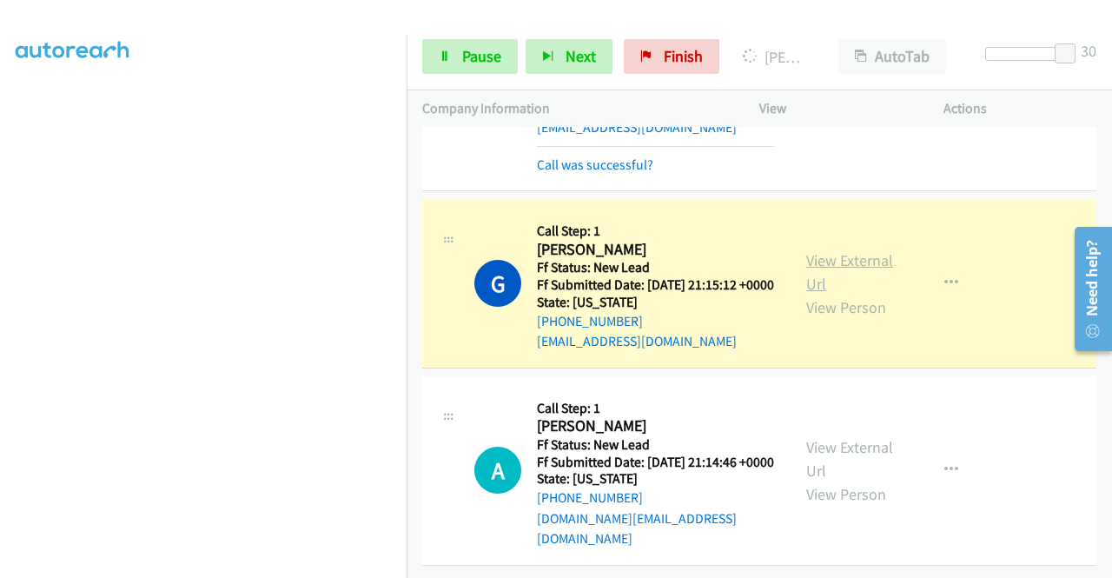
click at [806, 250] on link "View External Url" at bounding box center [849, 271] width 87 height 43
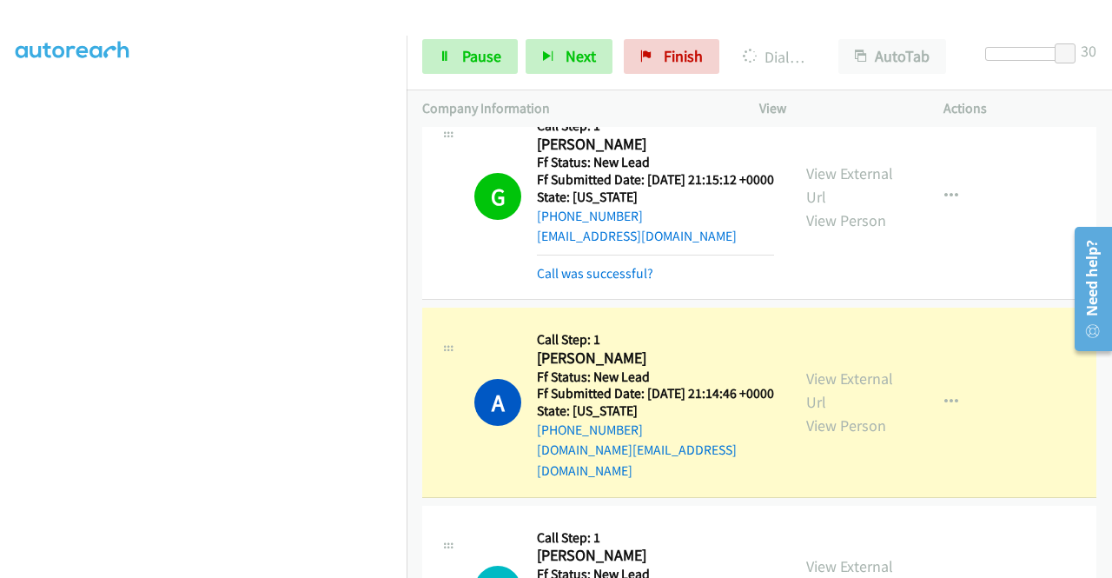
scroll to position [0, 0]
click at [806, 412] on link "View External Url" at bounding box center [849, 389] width 87 height 43
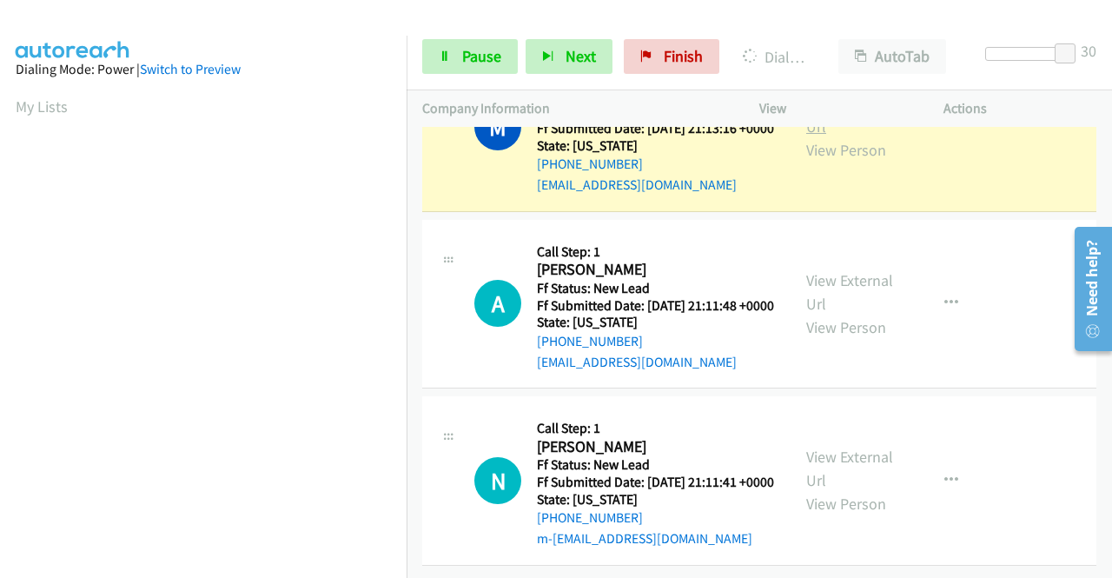
scroll to position [396, 0]
click at [810, 136] on link "View External Url" at bounding box center [849, 114] width 87 height 43
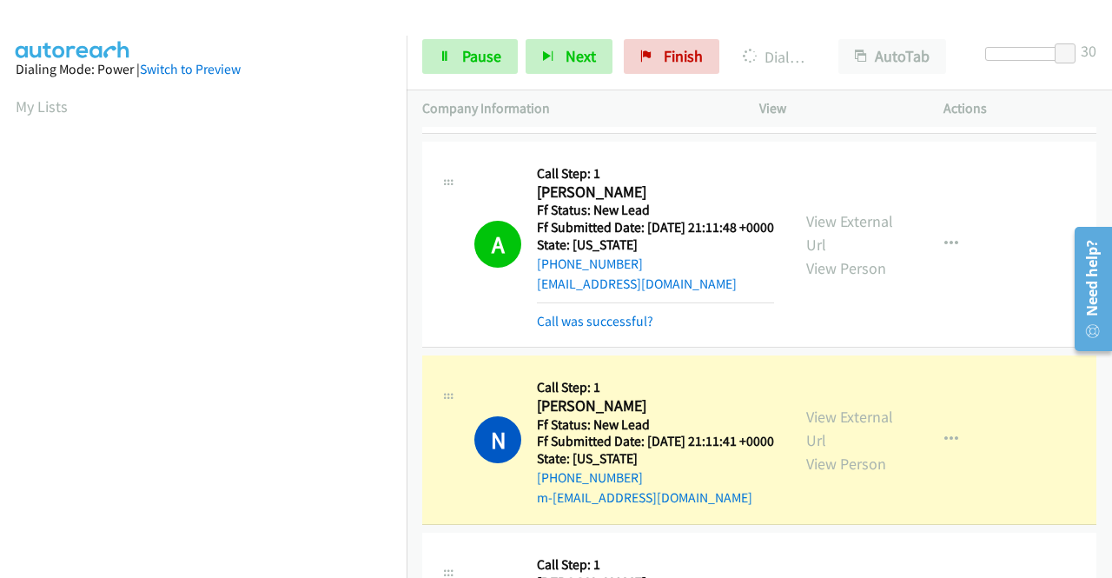
scroll to position [1825, 0]
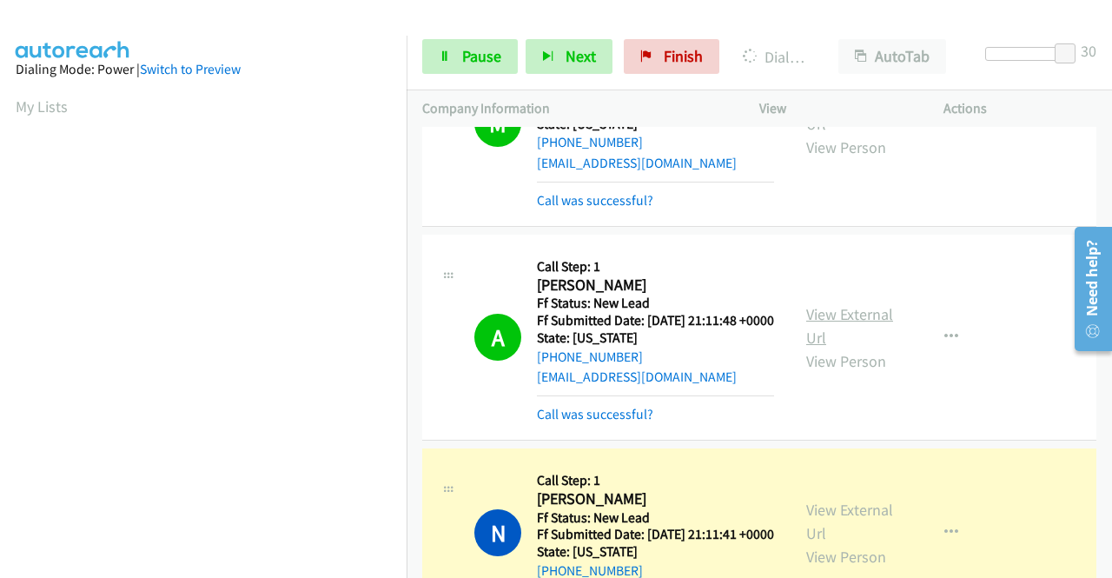
click at [820, 348] on link "View External Url" at bounding box center [849, 325] width 87 height 43
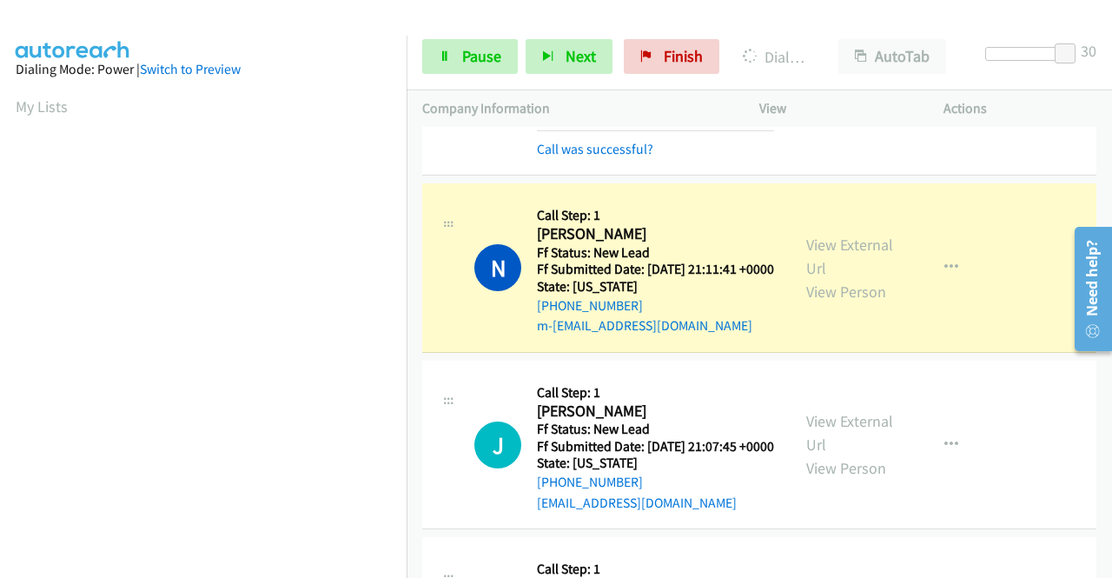
scroll to position [2173, 0]
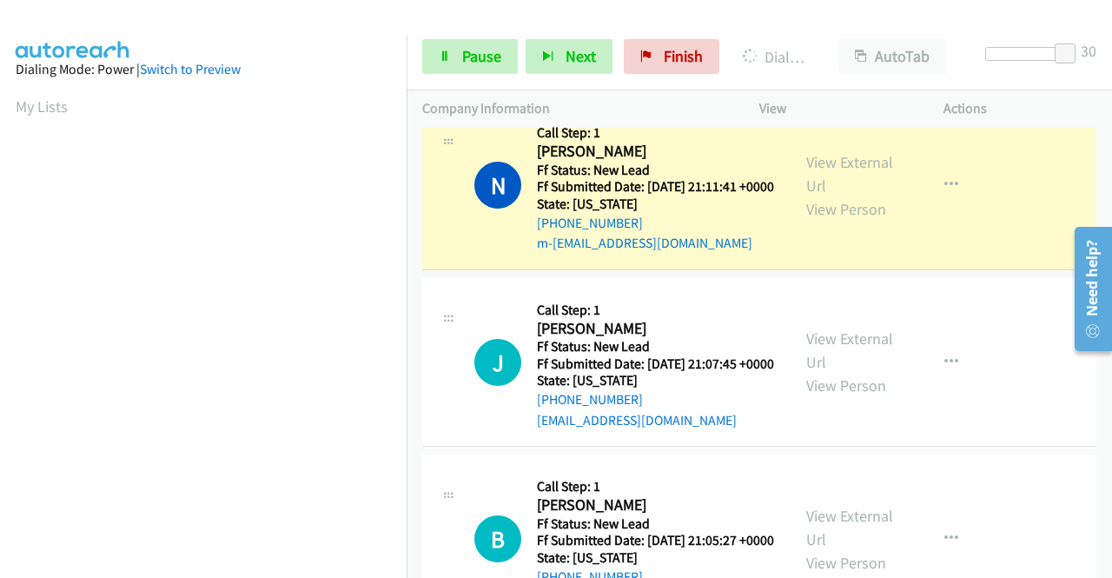
click at [839, 254] on div "View External Url View Person View External Url Email Schedule/Manage Callback …" at bounding box center [891, 184] width 200 height 137
click at [845, 196] on link "View External Url" at bounding box center [849, 173] width 87 height 43
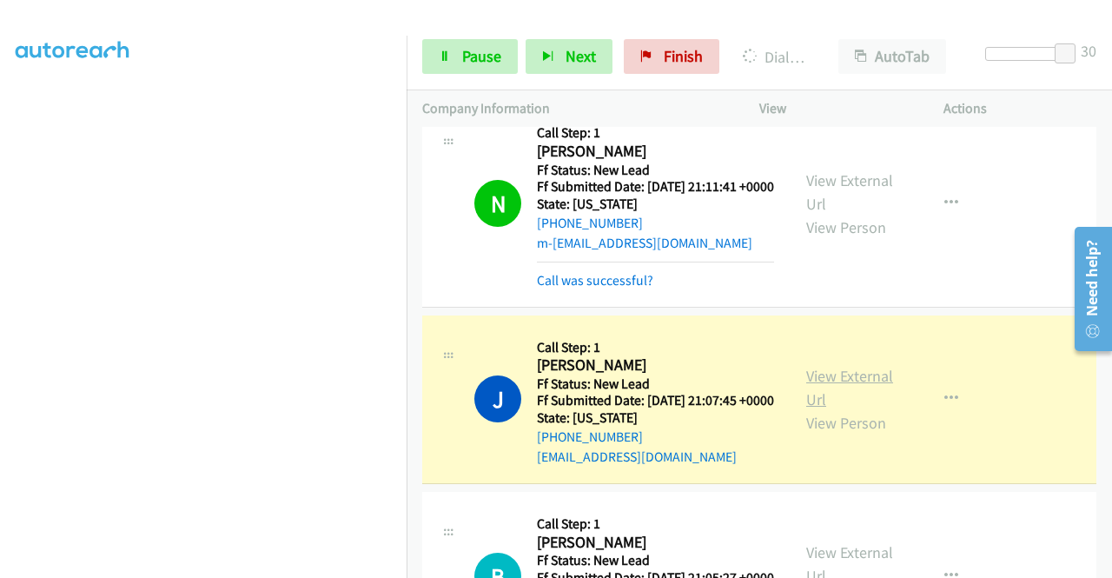
click at [813, 409] on link "View External Url" at bounding box center [849, 387] width 87 height 43
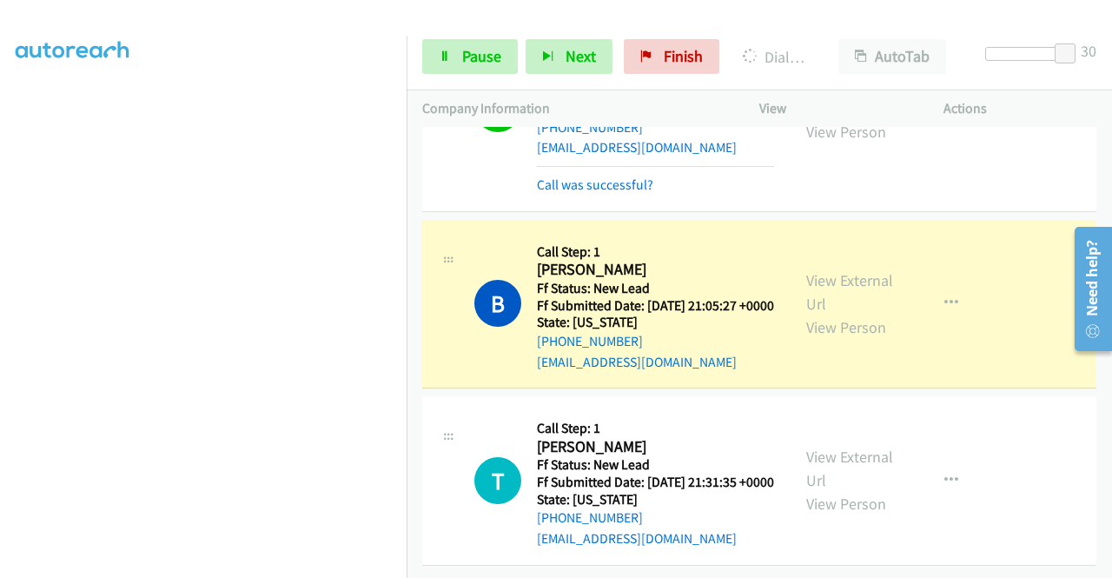
scroll to position [0, 0]
click at [810, 314] on link "View External Url" at bounding box center [849, 291] width 87 height 43
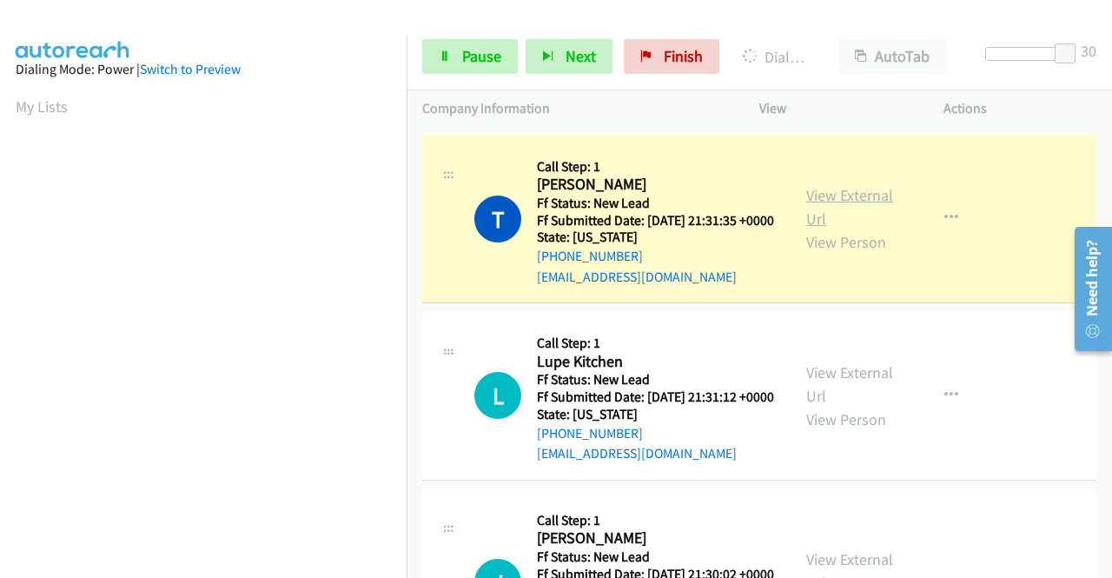
scroll to position [396, 0]
click at [808, 229] on link "View External Url" at bounding box center [849, 206] width 87 height 43
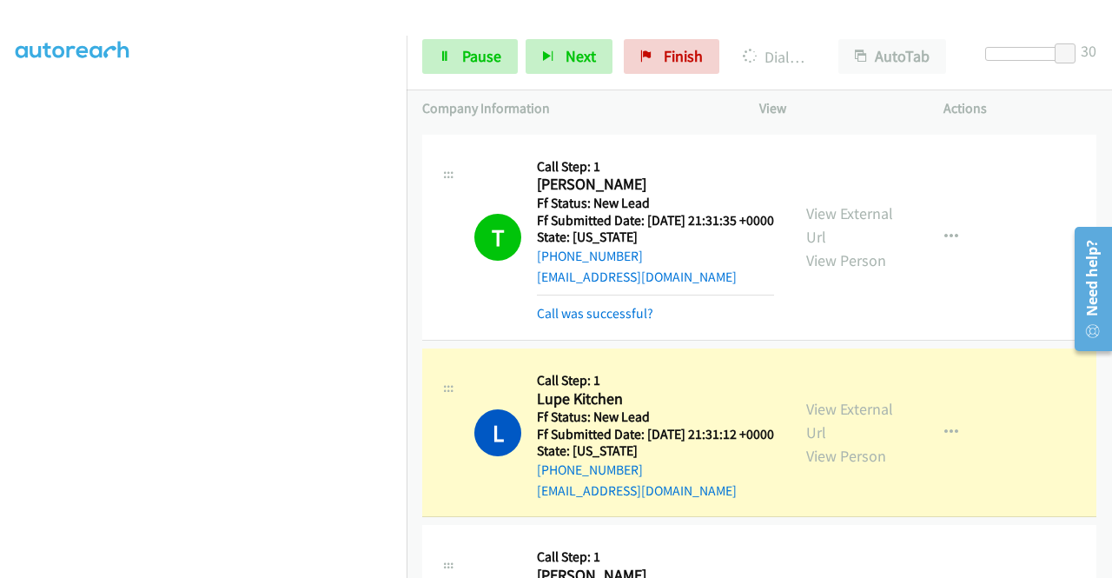
scroll to position [3215, 0]
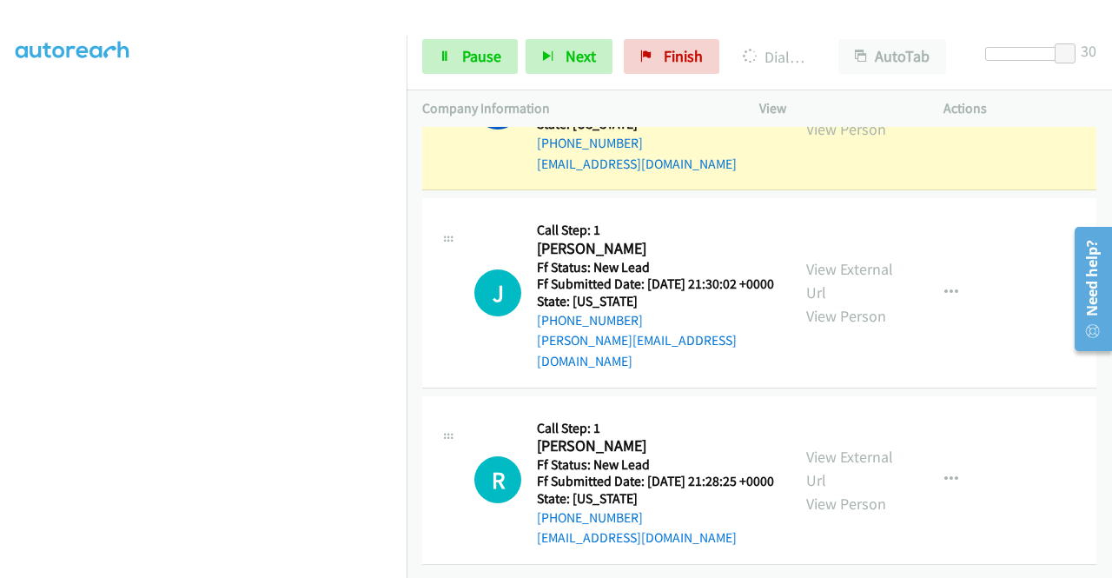
click at [806, 116] on link "View External Url" at bounding box center [849, 93] width 87 height 43
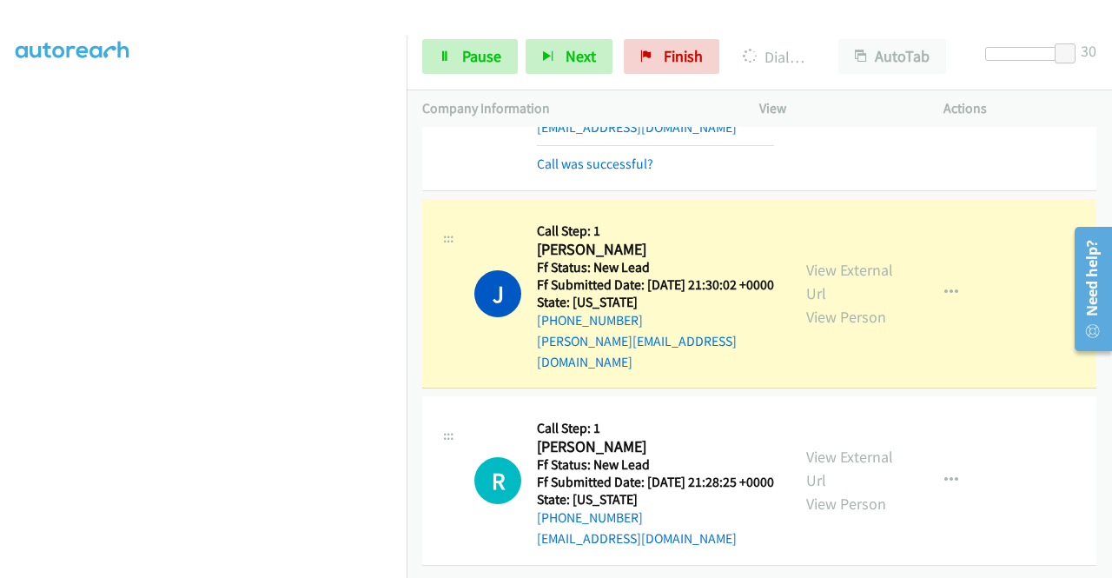
scroll to position [0, 0]
click at [808, 299] on link "View External Url" at bounding box center [849, 281] width 87 height 43
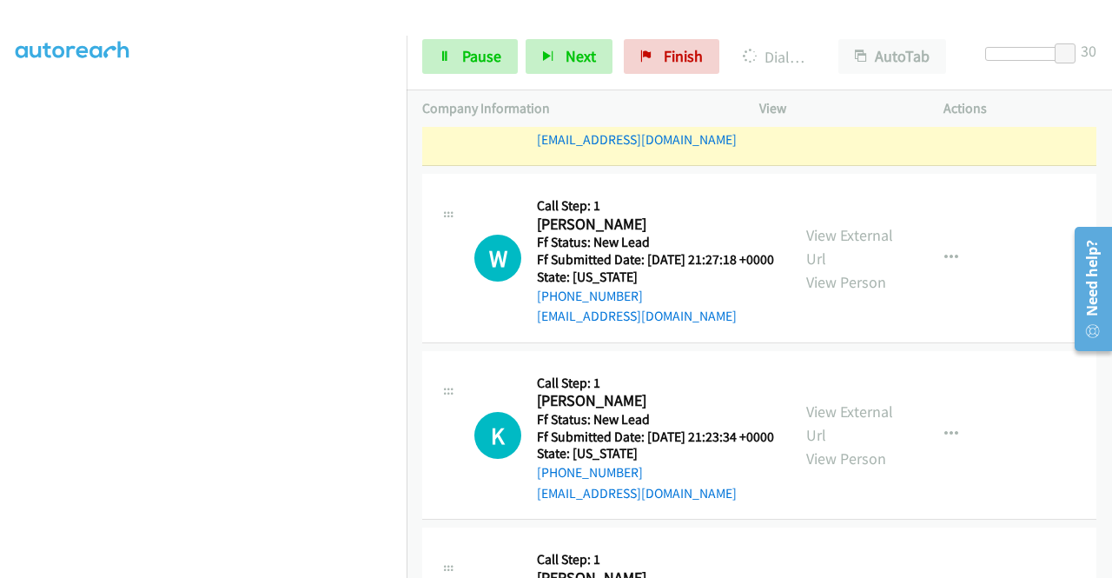
scroll to position [3580, 0]
drag, startPoint x: 846, startPoint y: 265, endPoint x: 812, endPoint y: 300, distance: 48.5
click at [819, 91] on link "View External Url" at bounding box center [849, 69] width 87 height 43
click at [483, 52] on span "Pause" at bounding box center [481, 56] width 39 height 20
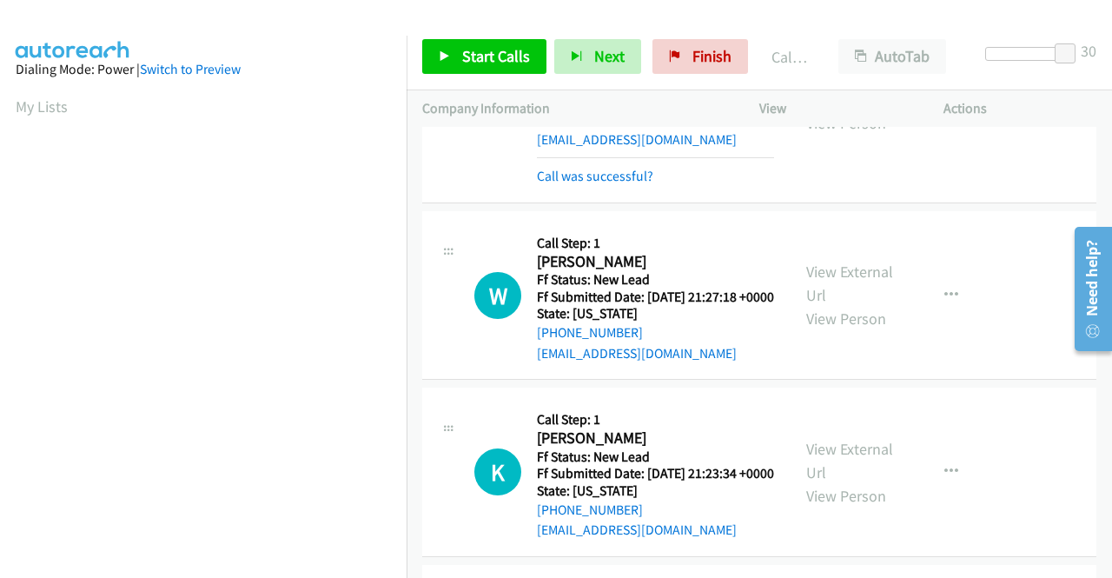
scroll to position [396, 0]
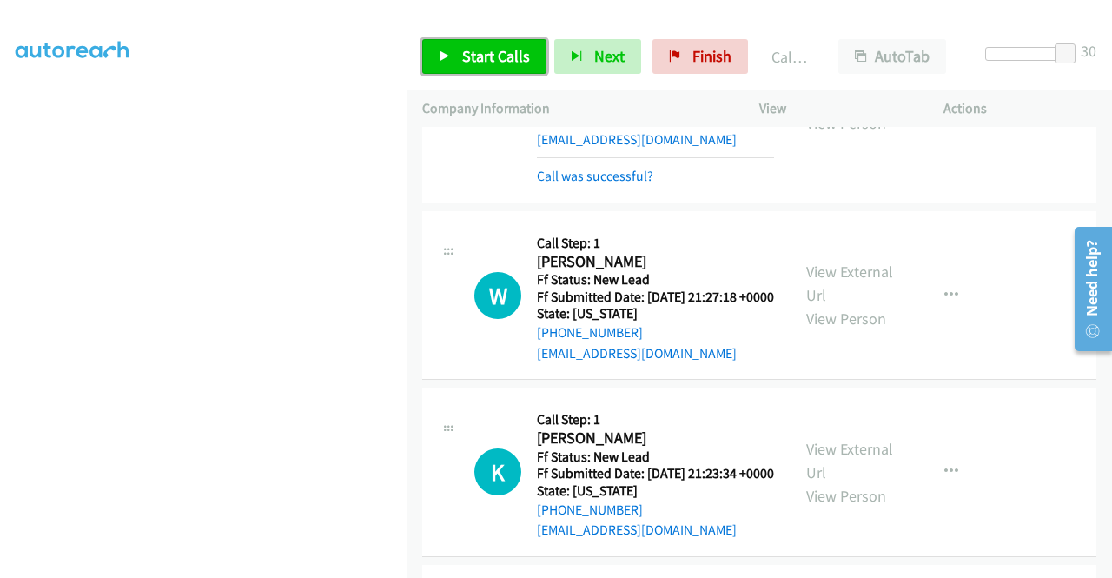
click at [471, 62] on span "Start Calls" at bounding box center [496, 56] width 68 height 20
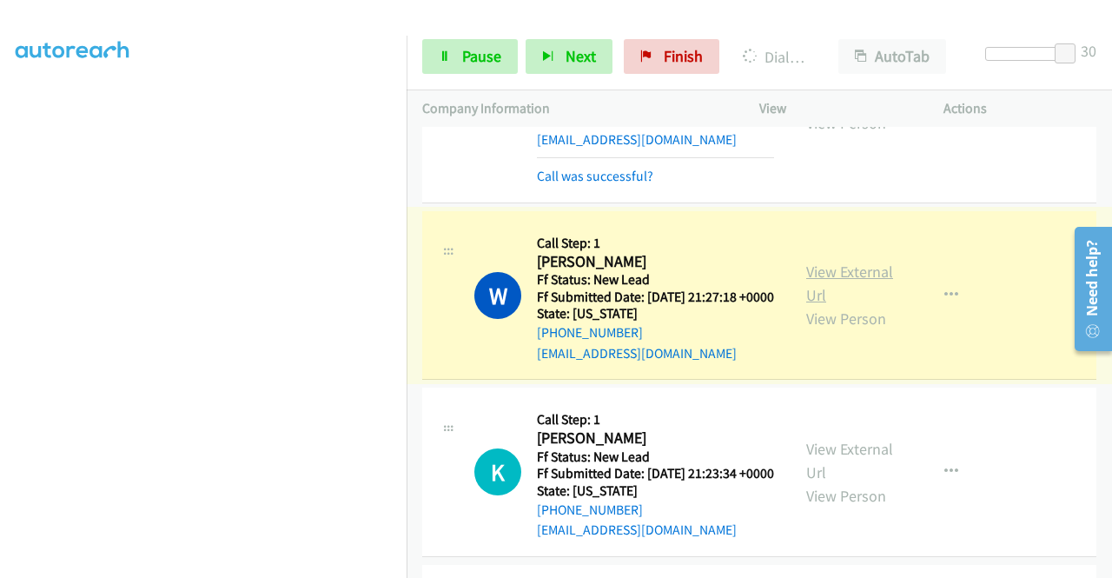
click at [810, 305] on link "View External Url" at bounding box center [849, 283] width 87 height 43
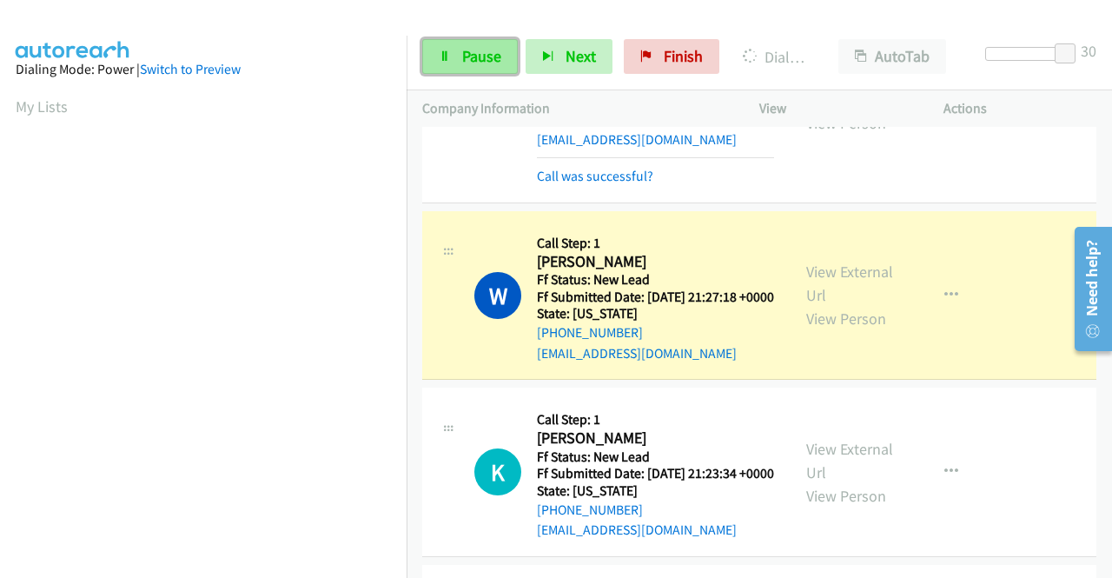
click at [462, 55] on span "Pause" at bounding box center [481, 56] width 39 height 20
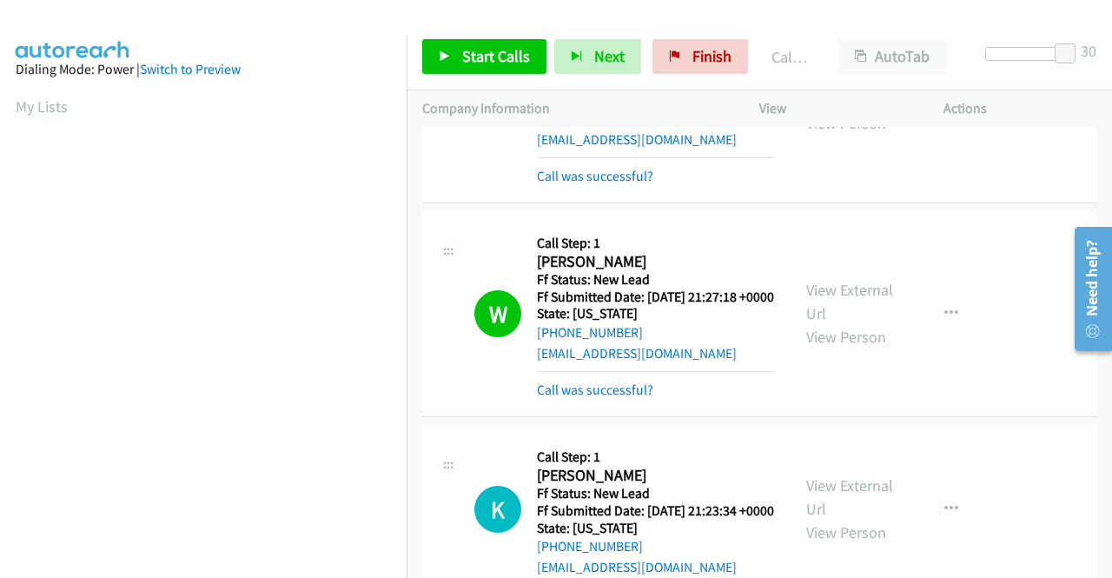
scroll to position [396, 0]
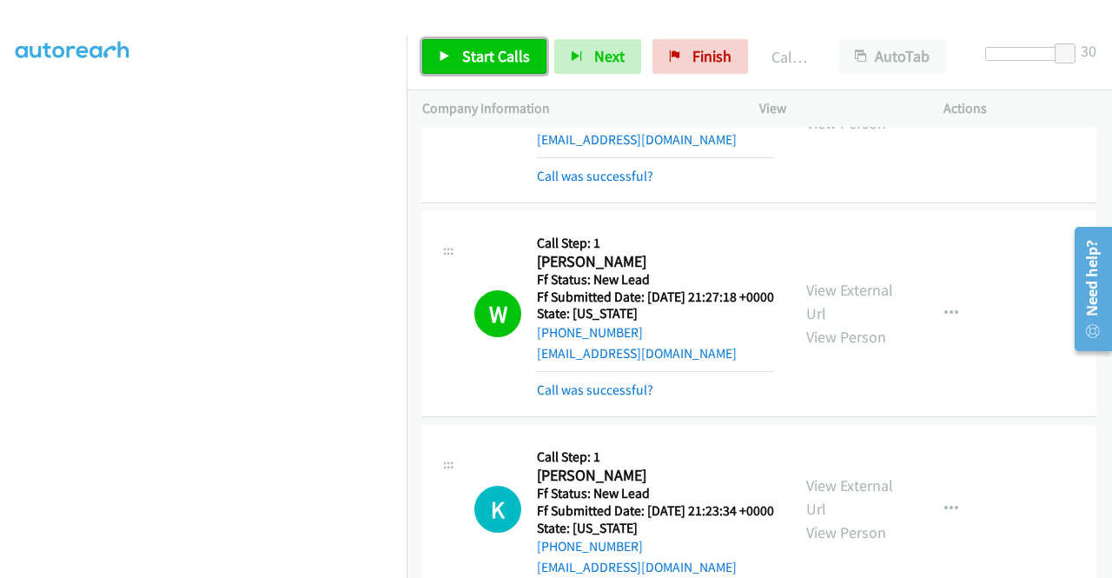
click at [494, 58] on span "Start Calls" at bounding box center [496, 56] width 68 height 20
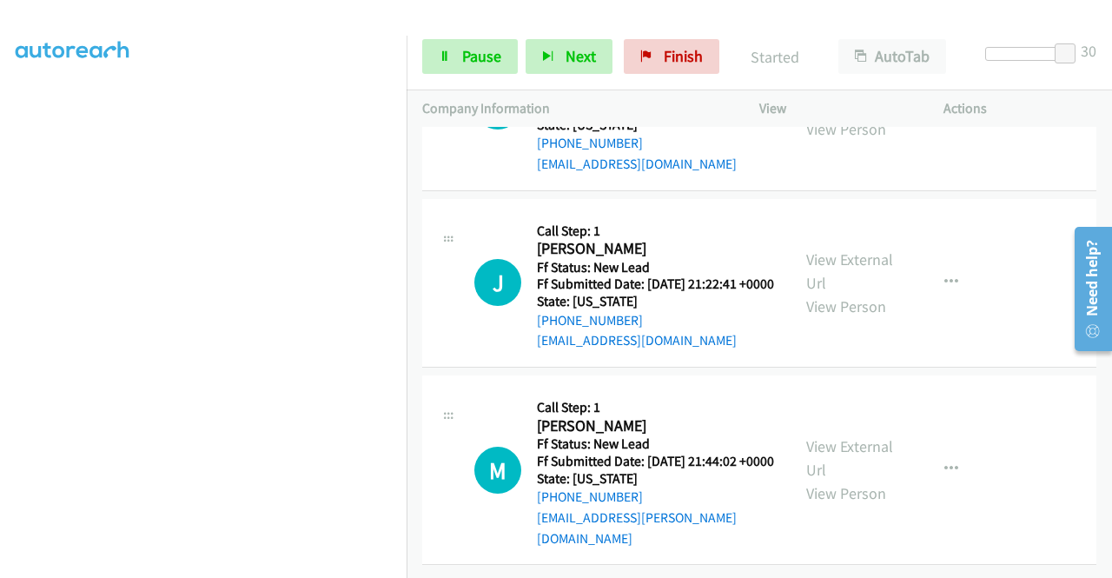
scroll to position [4102, 0]
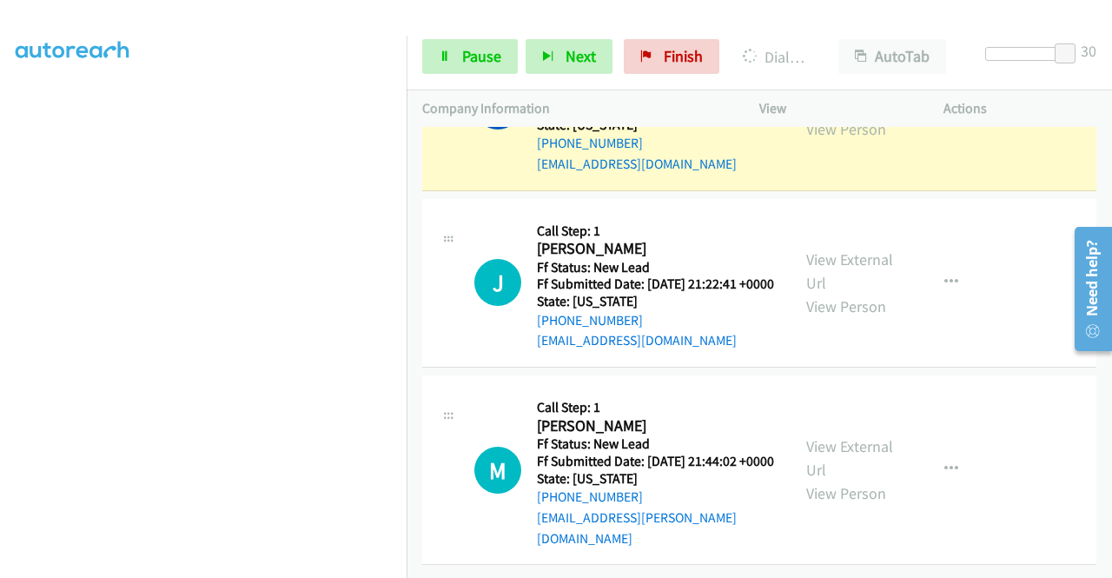
click at [812, 116] on link "View External Url" at bounding box center [849, 93] width 87 height 43
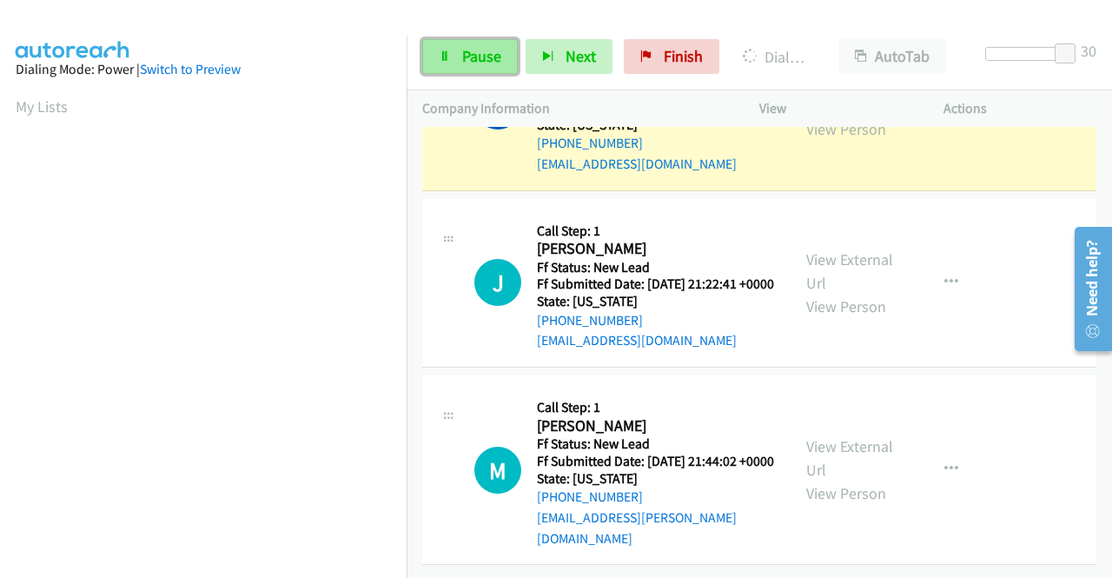
click at [466, 53] on span "Pause" at bounding box center [481, 56] width 39 height 20
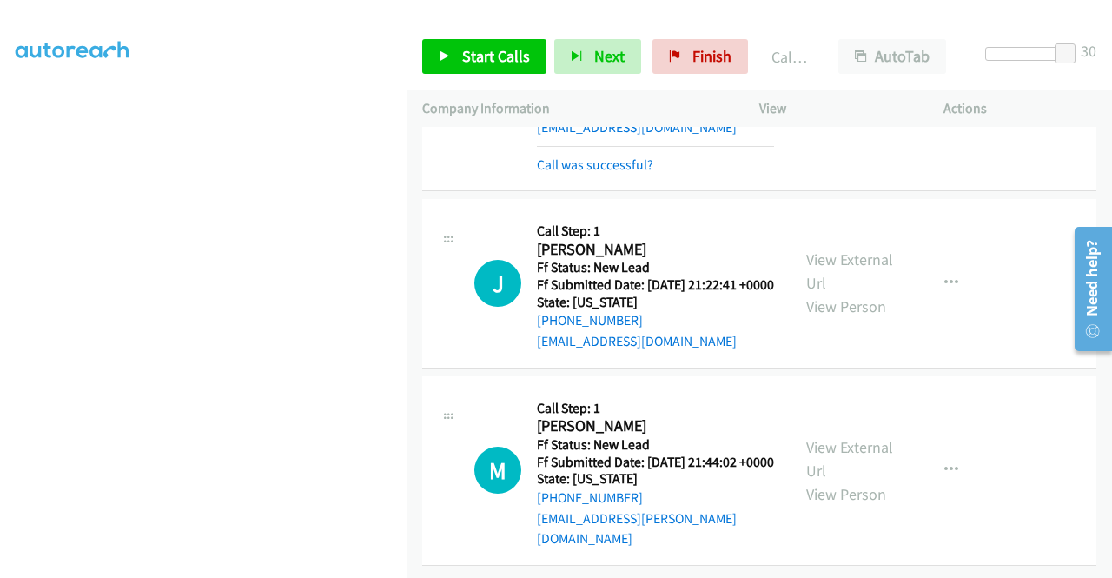
scroll to position [4276, 0]
click at [514, 68] on link "Start Calls" at bounding box center [484, 56] width 124 height 35
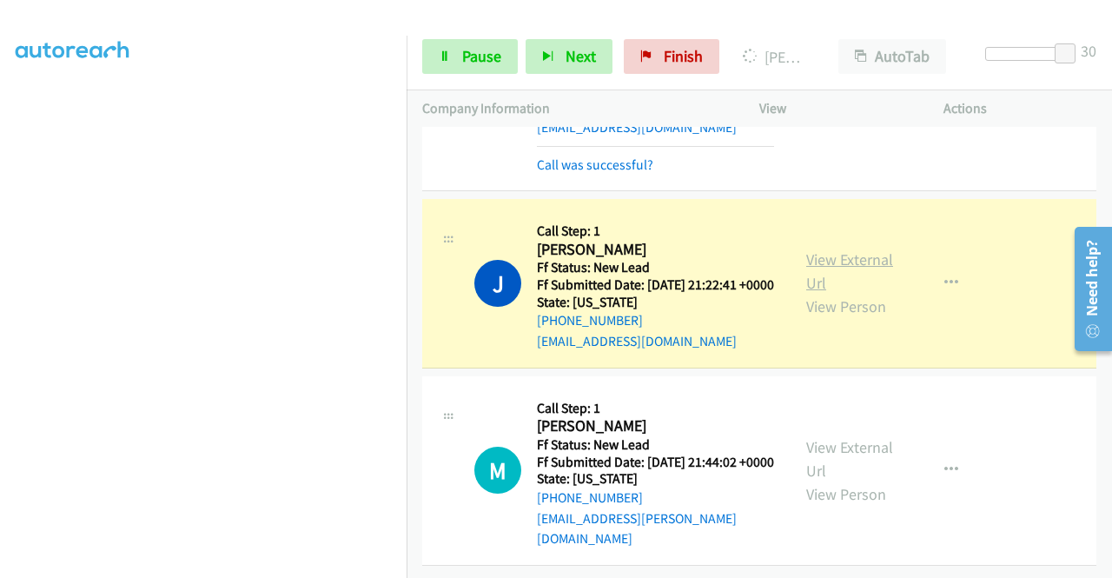
click at [817, 264] on link "View External Url" at bounding box center [849, 270] width 87 height 43
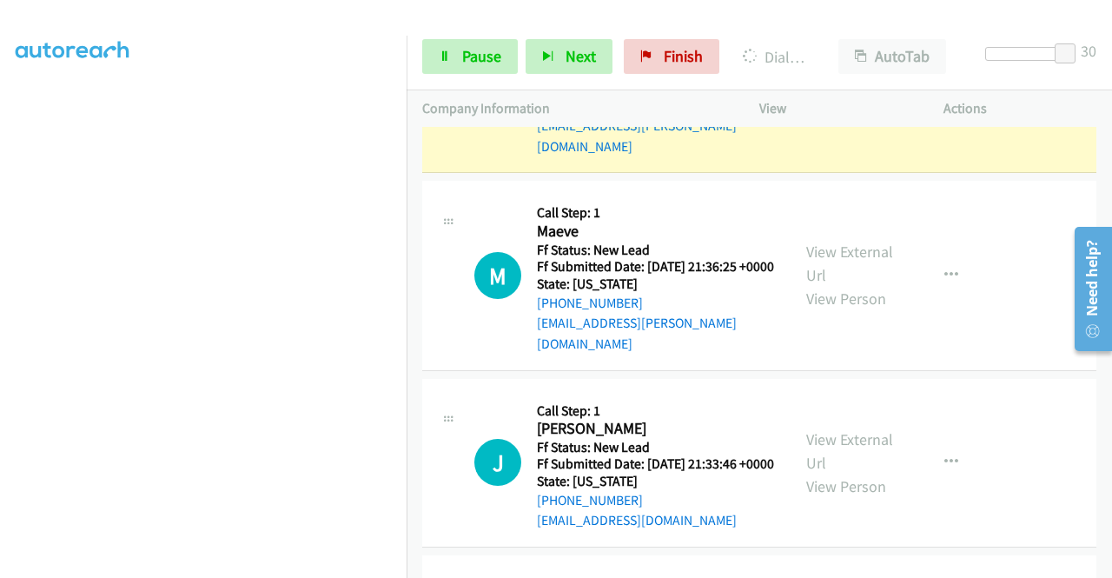
scroll to position [0, 0]
click at [806, 88] on link "View External Url" at bounding box center [849, 65] width 87 height 43
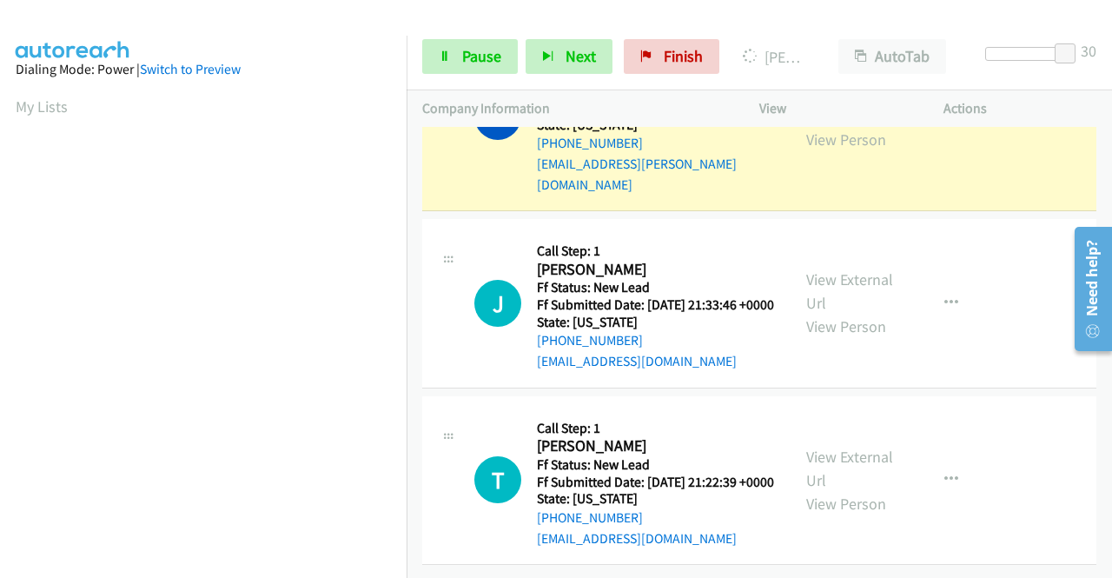
scroll to position [396, 0]
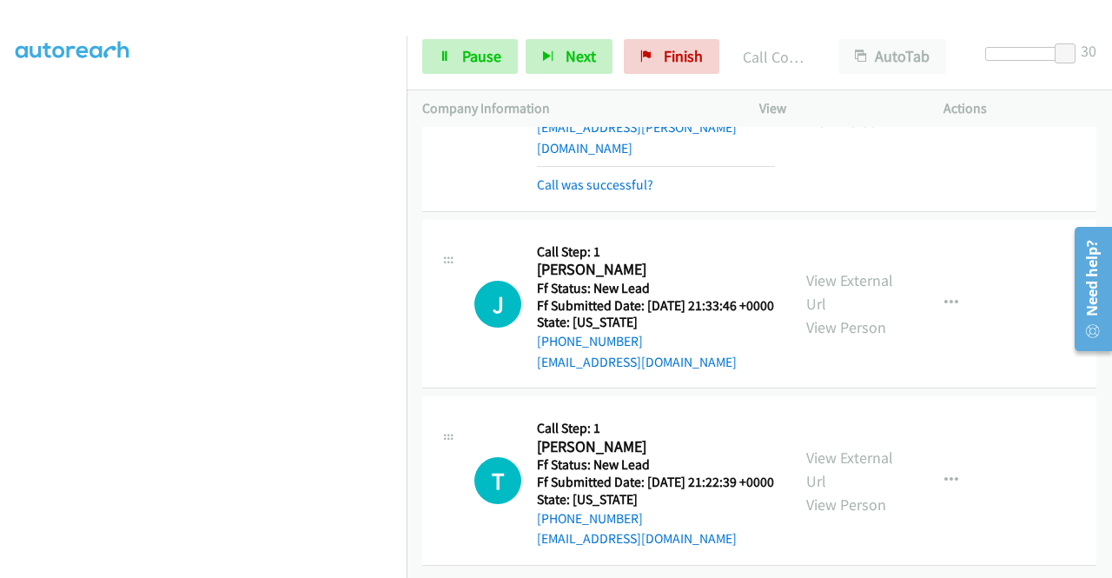
click at [822, 108] on link "View External Url" at bounding box center [849, 85] width 87 height 43
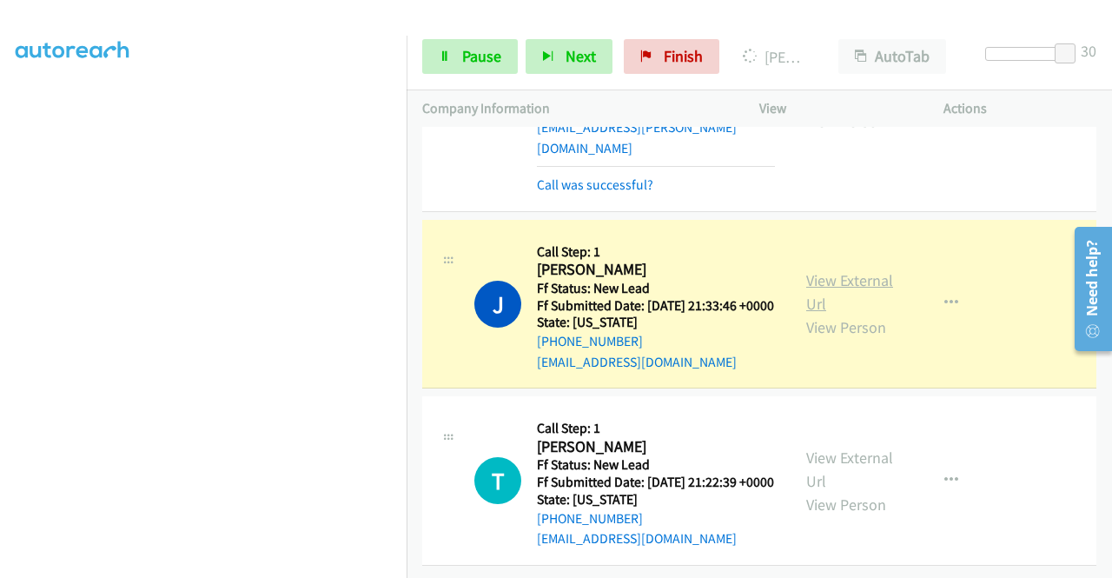
click at [827, 314] on link "View External Url" at bounding box center [849, 291] width 87 height 43
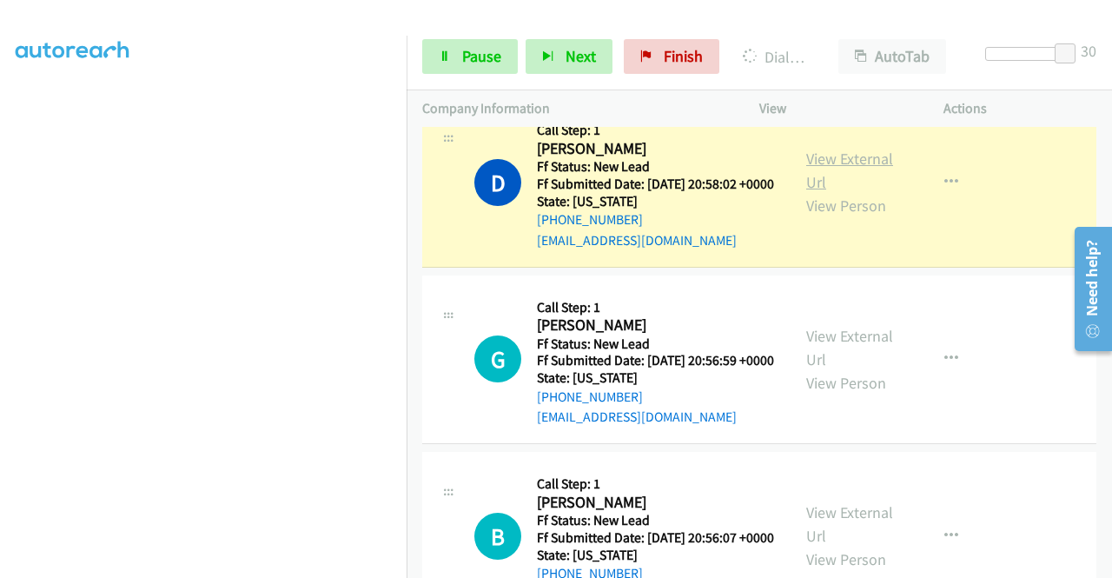
click at [806, 192] on link "View External Url" at bounding box center [849, 170] width 87 height 43
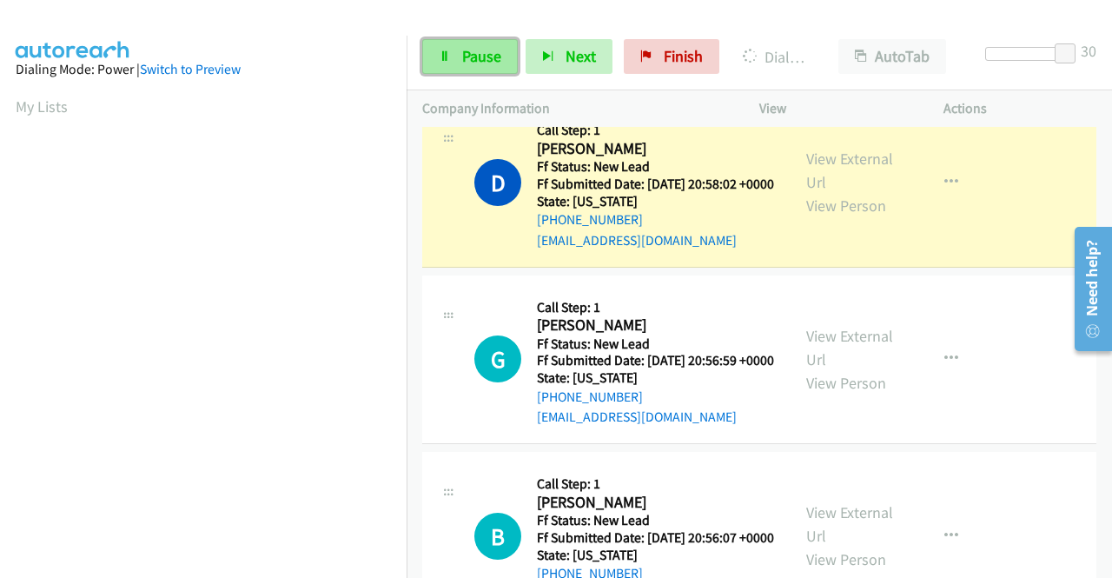
click at [473, 50] on span "Pause" at bounding box center [481, 56] width 39 height 20
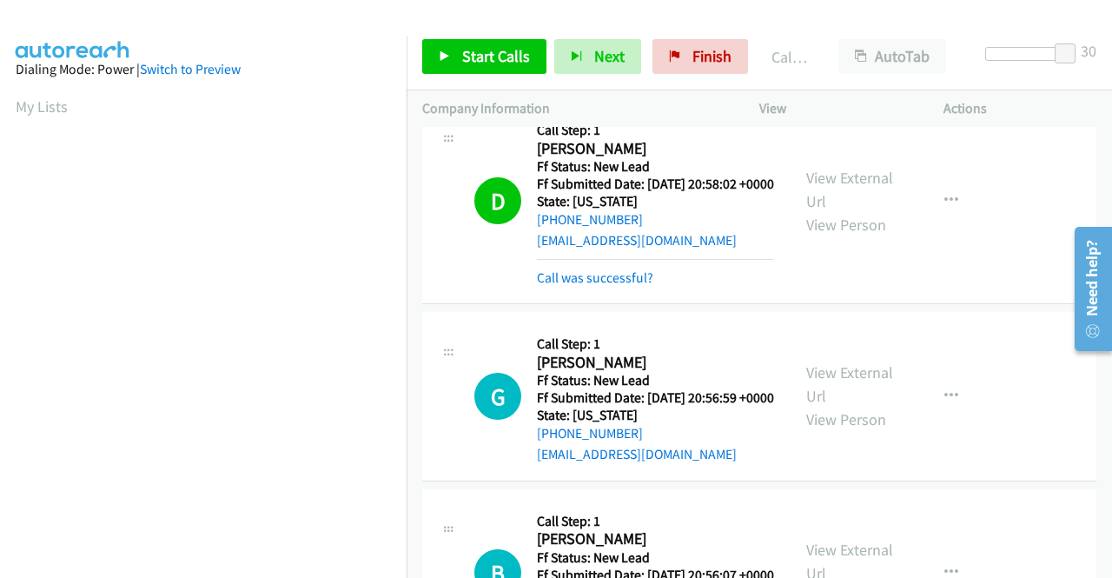
scroll to position [396, 0]
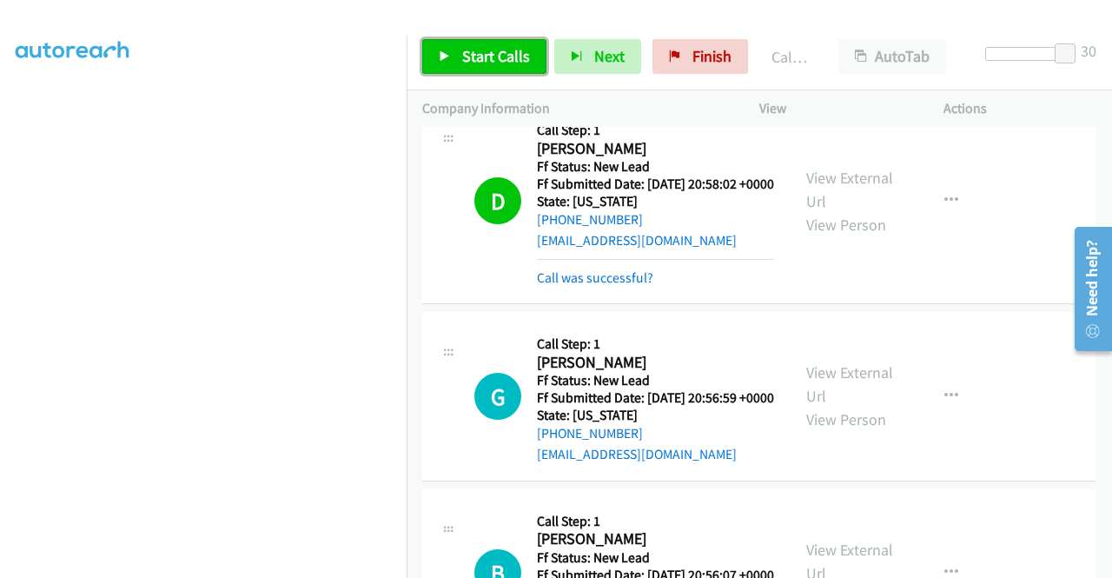
click at [508, 52] on span "Start Calls" at bounding box center [496, 56] width 68 height 20
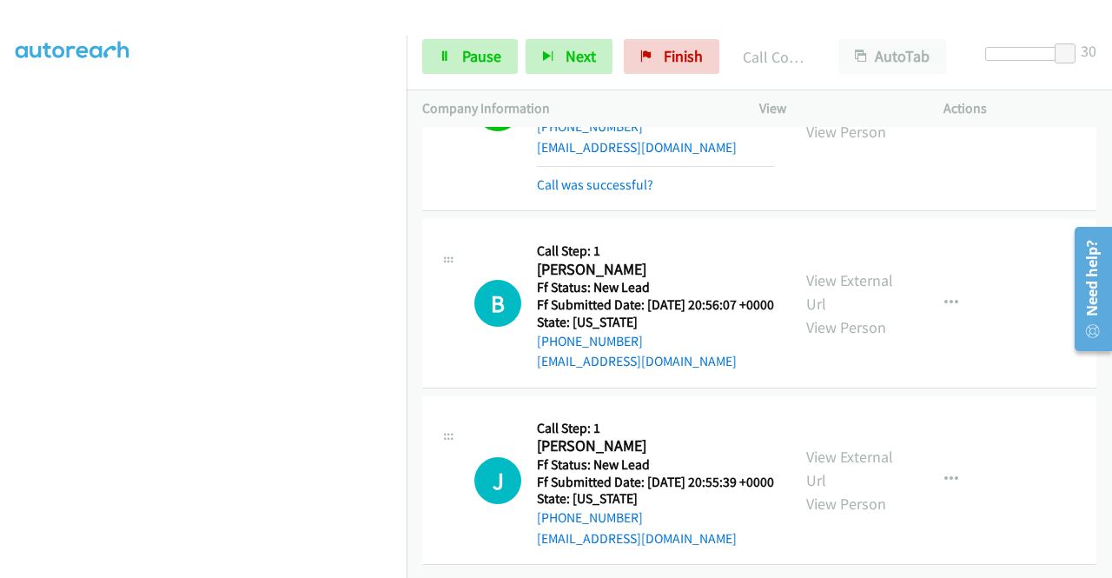
click at [826, 195] on div "View External Url View Person View External Url Email Schedule/Manage Callback …" at bounding box center [891, 108] width 200 height 174
click at [817, 118] on link "View External Url" at bounding box center [849, 96] width 87 height 43
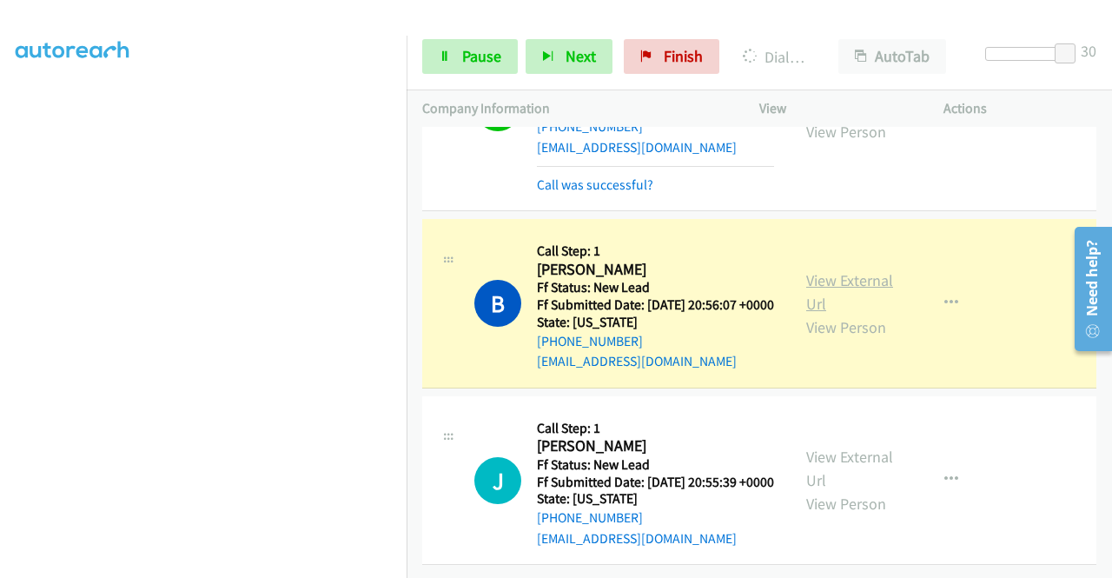
click at [838, 310] on link "View External Url" at bounding box center [849, 291] width 87 height 43
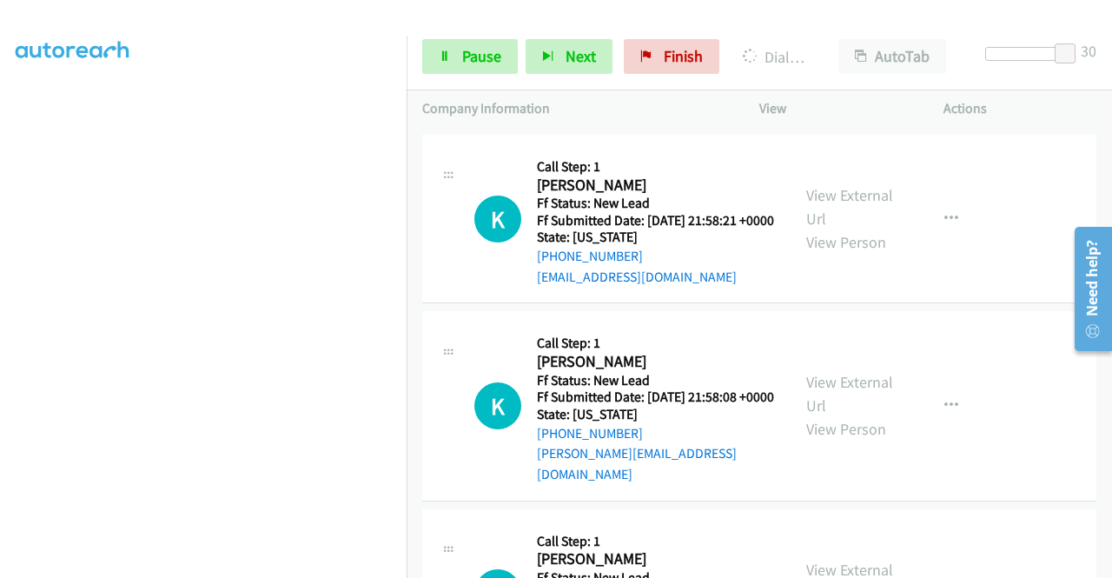
scroll to position [0, 0]
click at [811, 52] on link "View External Url" at bounding box center [849, 30] width 87 height 43
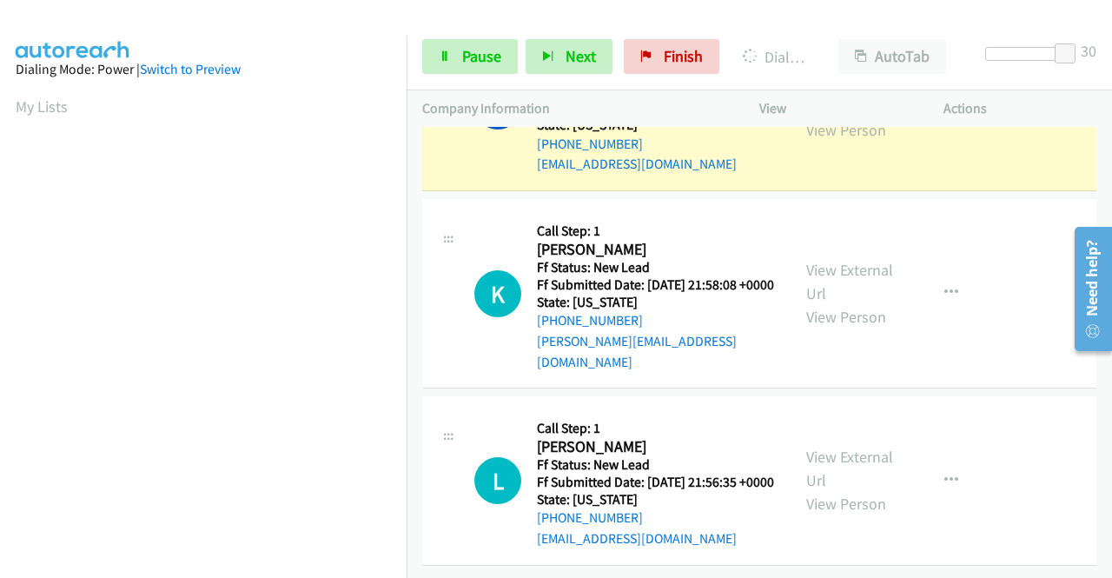
scroll to position [396, 0]
click at [806, 116] on link "View External Url" at bounding box center [849, 94] width 87 height 43
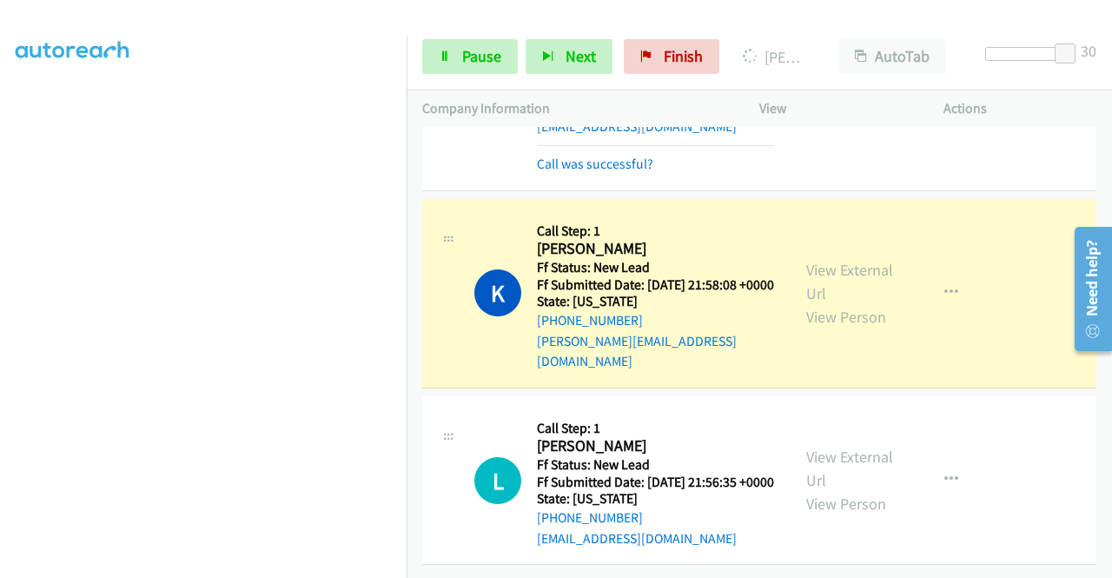
scroll to position [6448, 0]
click at [856, 303] on link "View External Url" at bounding box center [849, 281] width 87 height 43
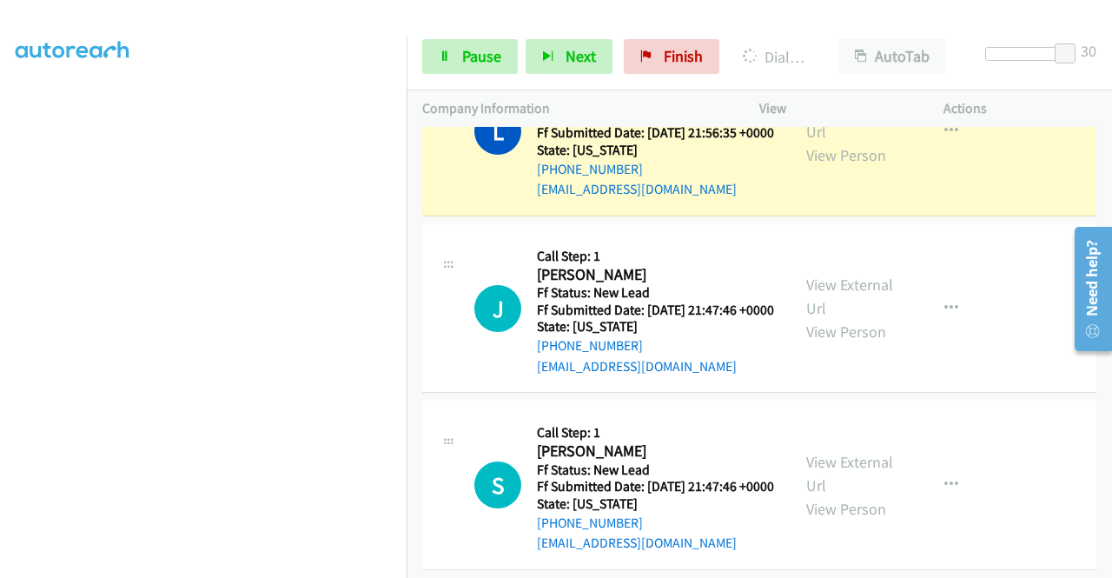
scroll to position [6709, 0]
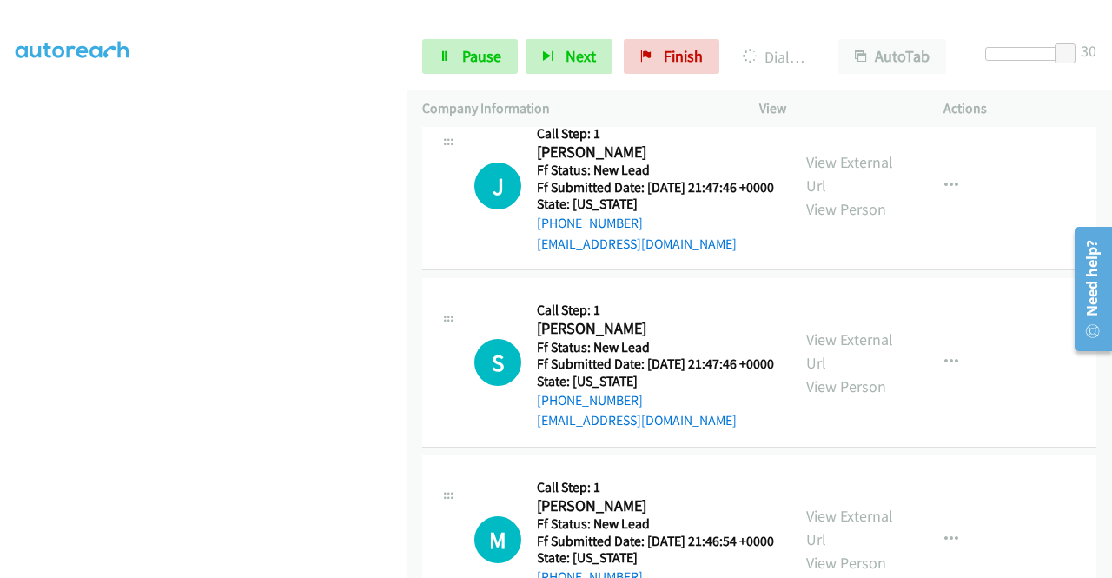
click at [464, 54] on span "Pause" at bounding box center [481, 56] width 39 height 20
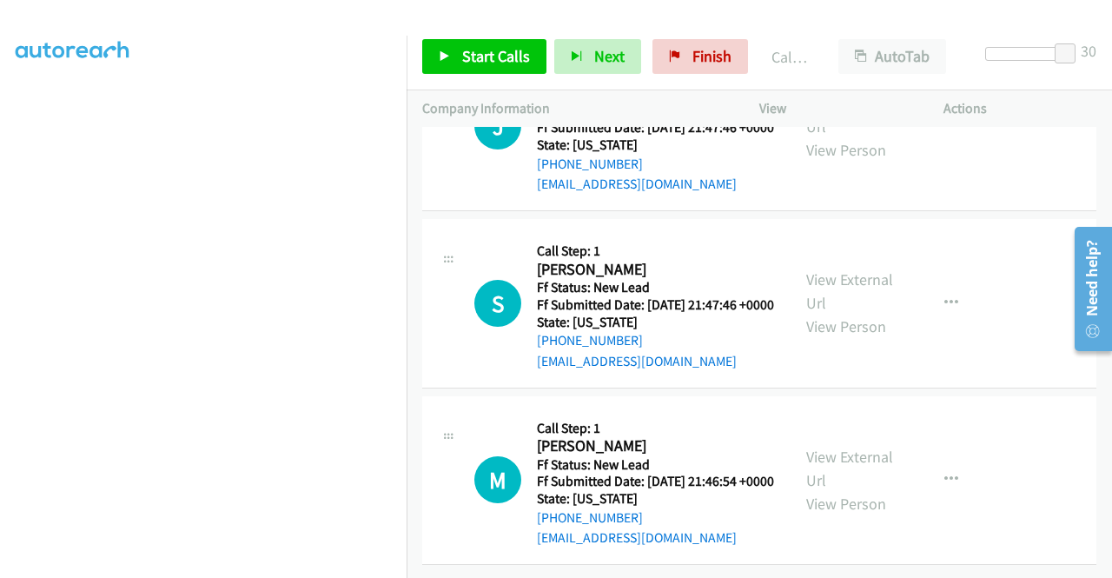
scroll to position [6883, 0]
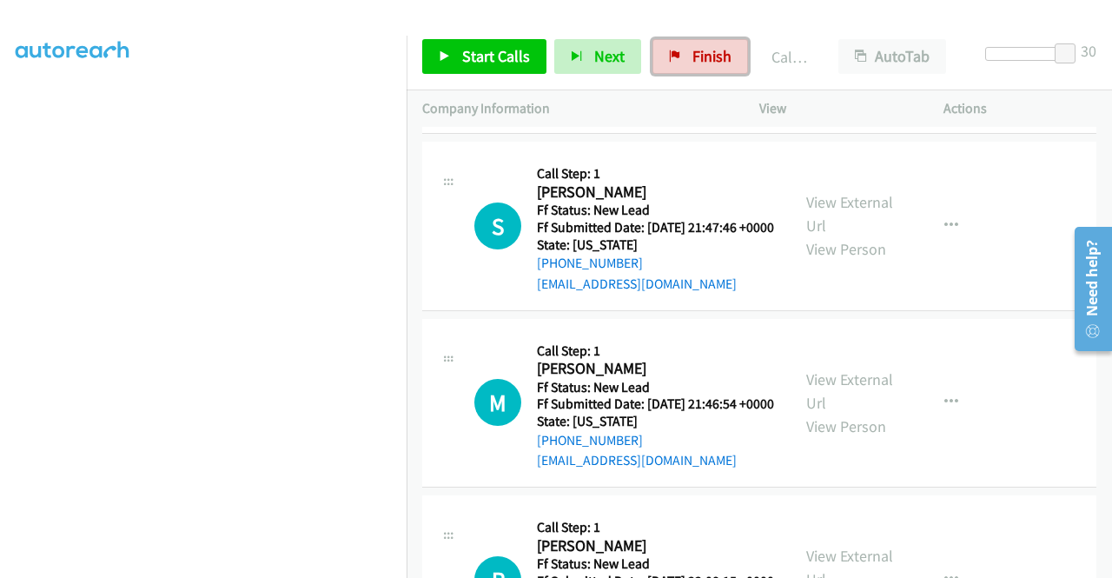
drag, startPoint x: 693, startPoint y: 61, endPoint x: 607, endPoint y: 91, distance: 91.3
click at [693, 60] on span "Finish" at bounding box center [712, 56] width 39 height 20
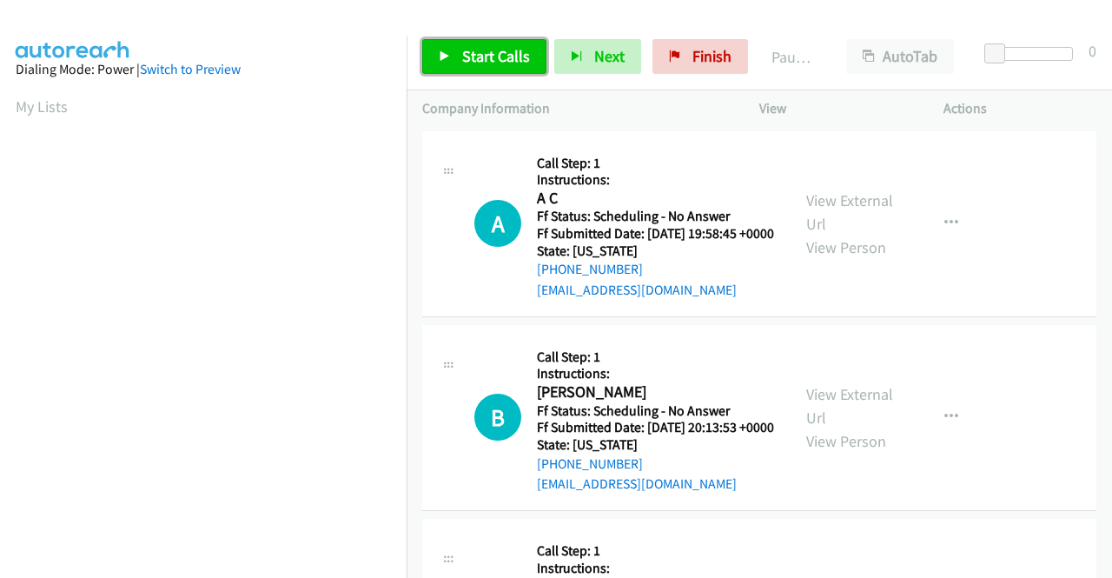
click at [502, 50] on span "Start Calls" at bounding box center [496, 56] width 68 height 20
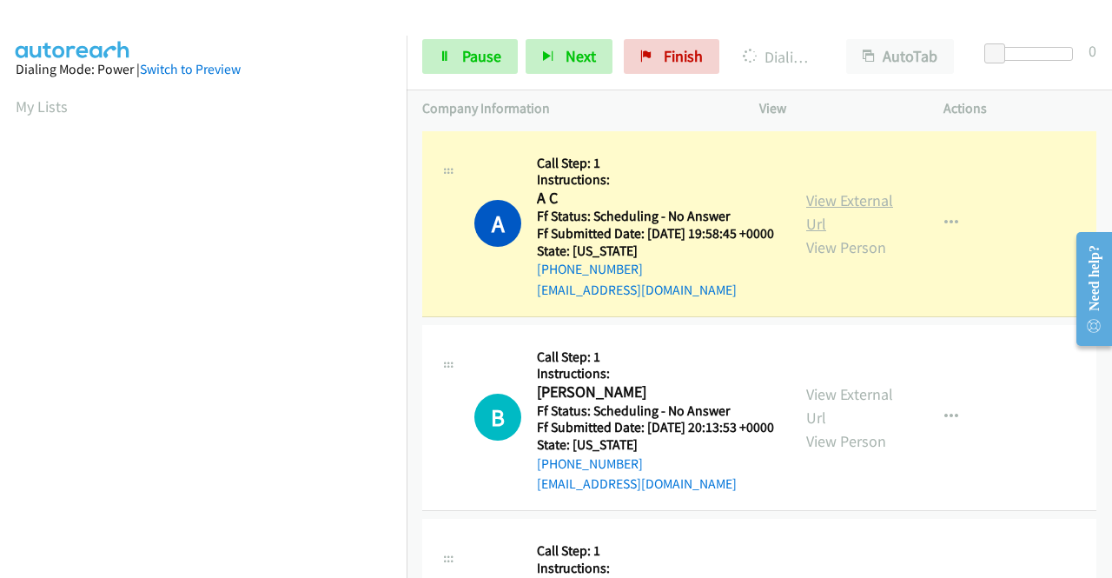
click at [850, 211] on link "View External Url" at bounding box center [849, 211] width 87 height 43
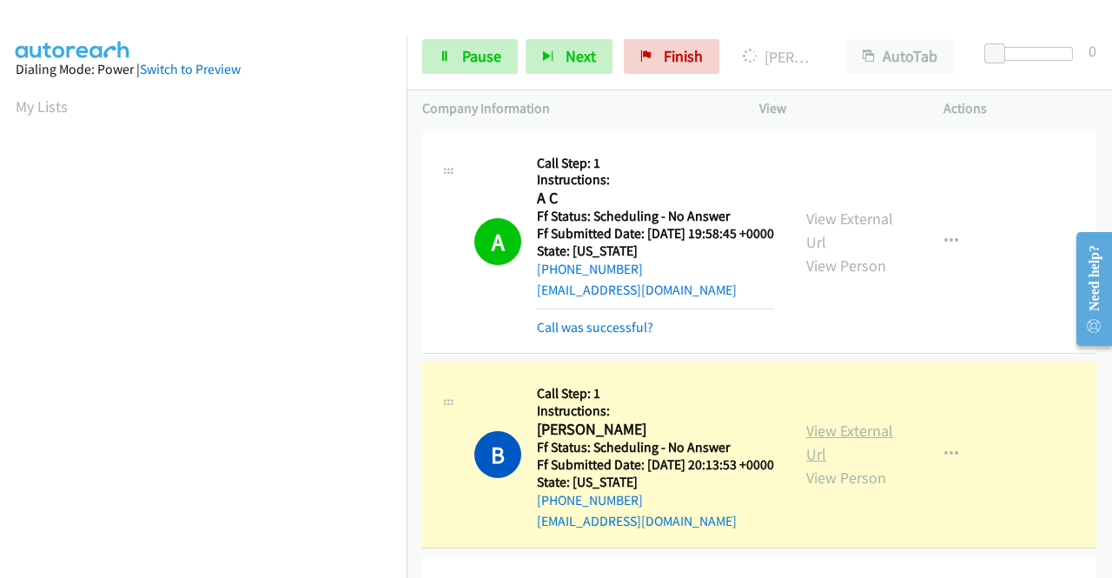
scroll to position [396, 0]
click at [806, 454] on link "View External Url" at bounding box center [849, 442] width 87 height 43
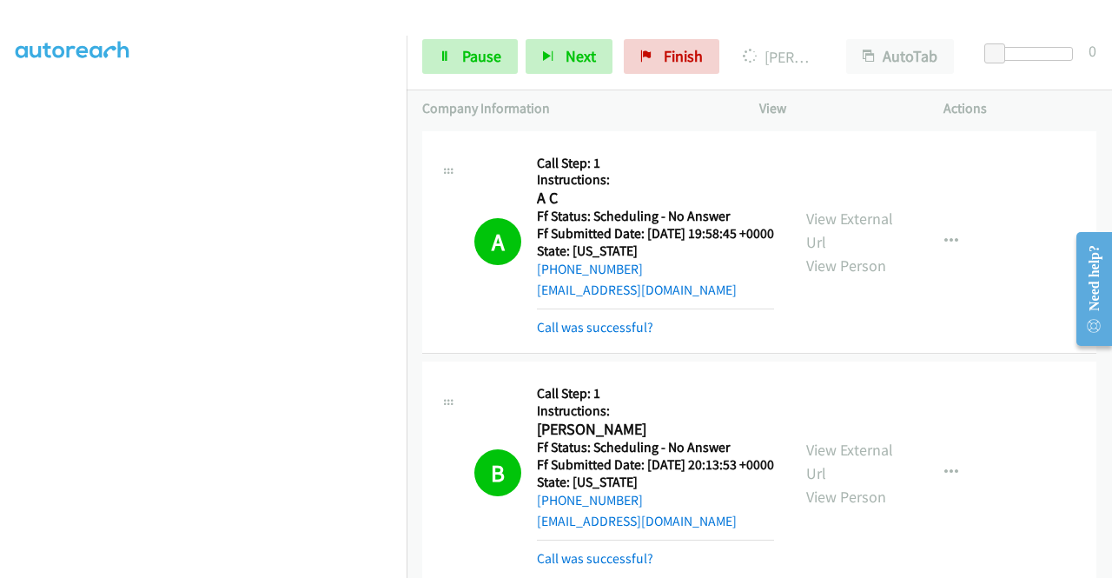
scroll to position [348, 0]
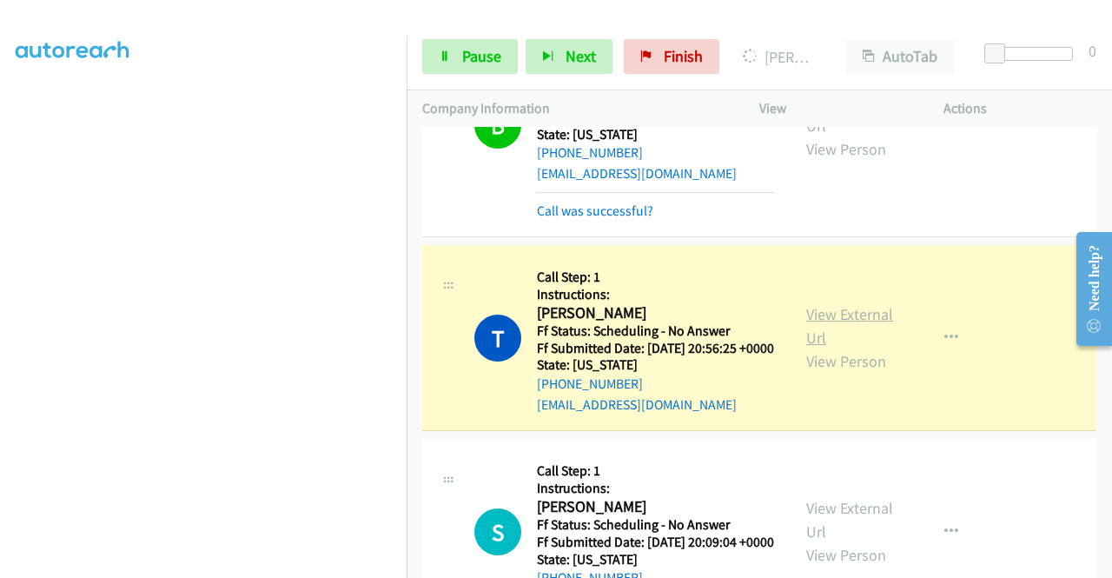
click at [860, 348] on link "View External Url" at bounding box center [849, 325] width 87 height 43
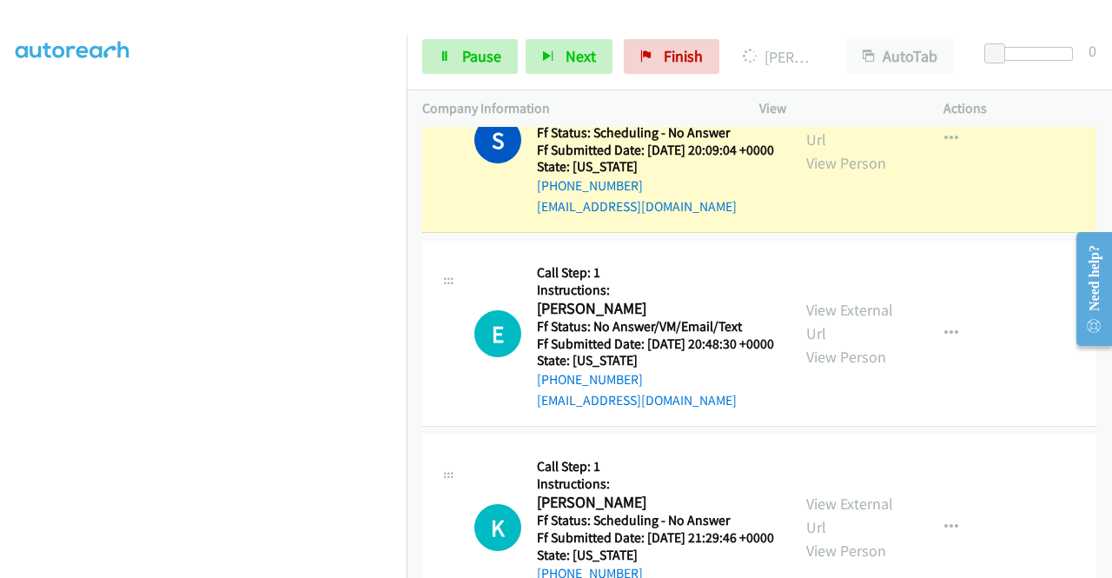
scroll to position [782, 0]
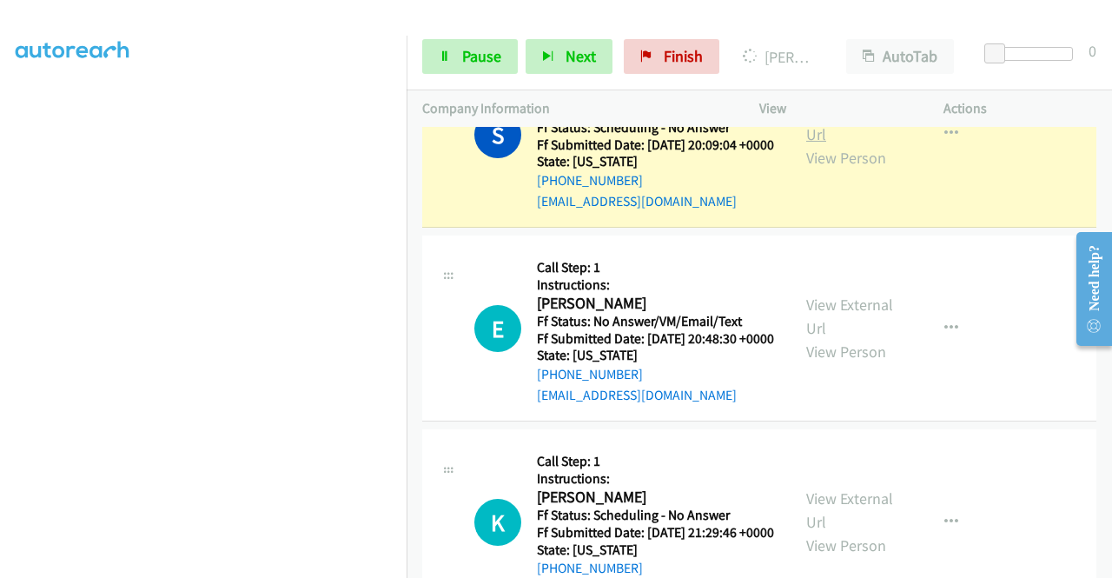
click at [812, 144] on link "View External Url" at bounding box center [849, 122] width 87 height 43
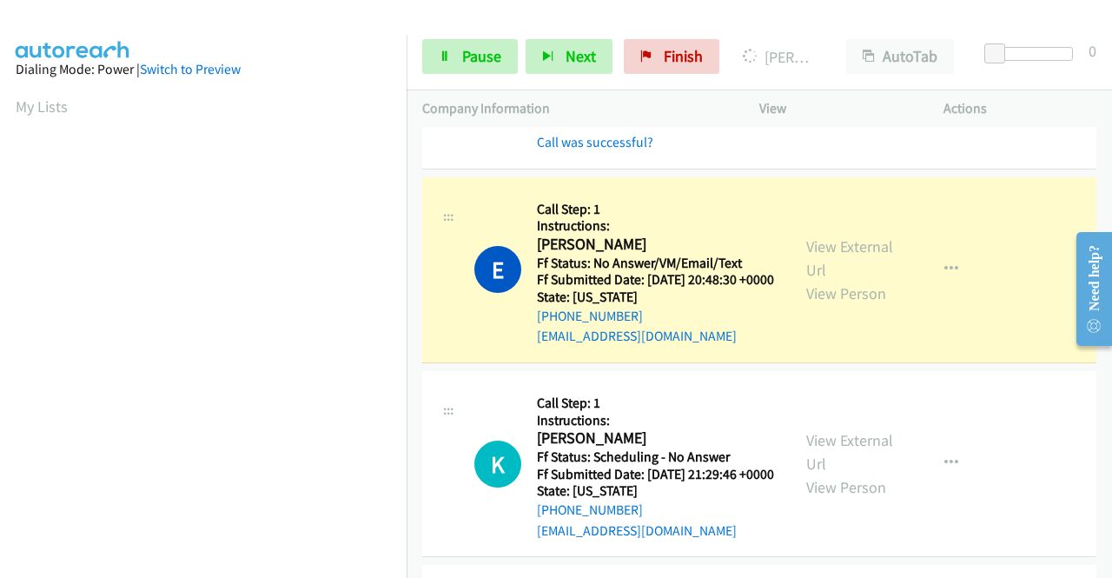
scroll to position [956, 0]
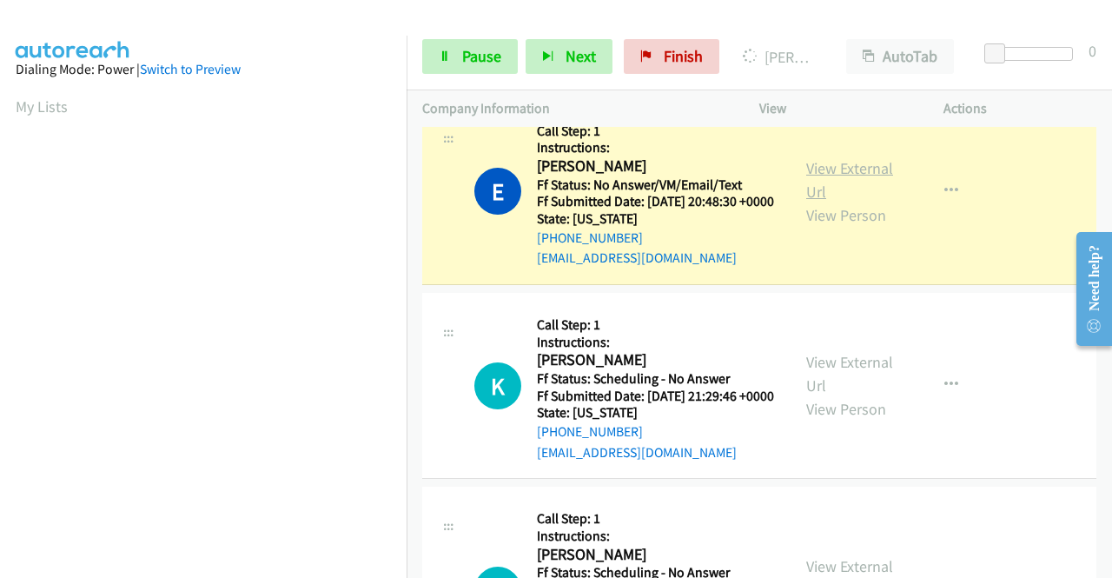
click at [807, 202] on link "View External Url" at bounding box center [849, 179] width 87 height 43
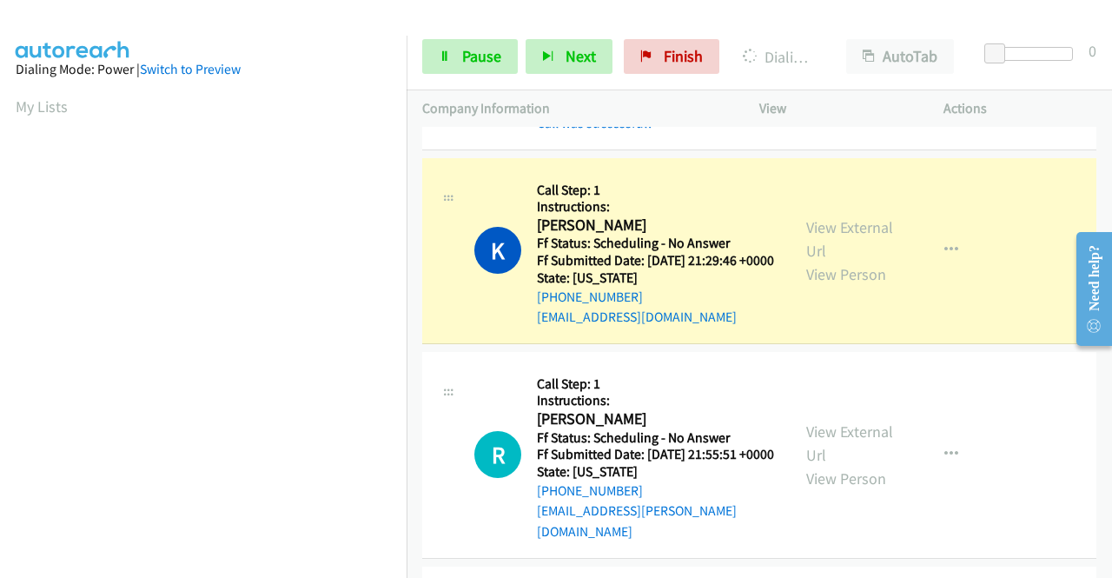
scroll to position [1130, 0]
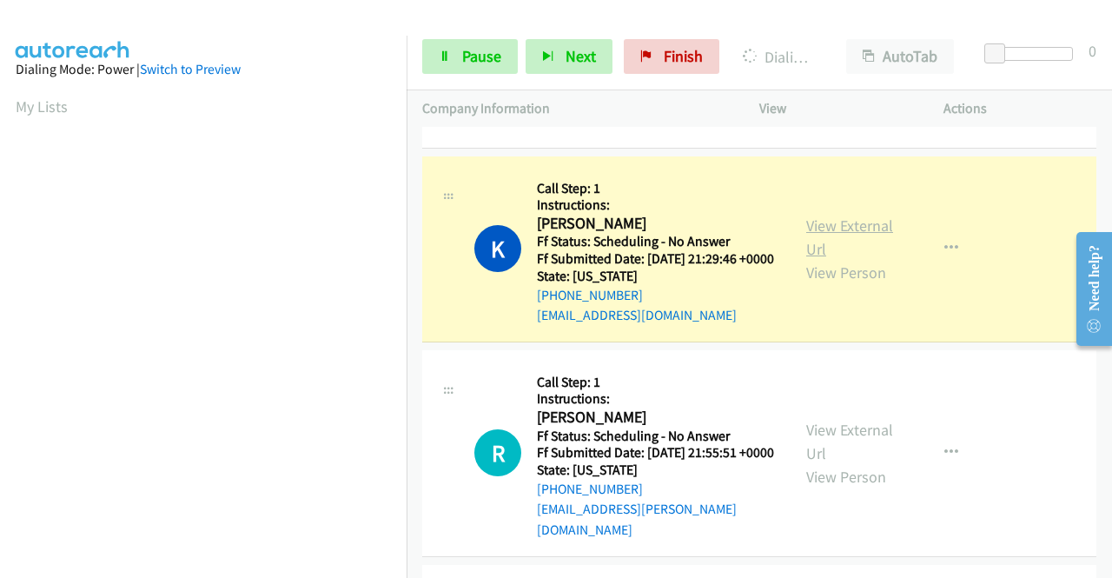
click at [806, 259] on link "View External Url" at bounding box center [849, 237] width 87 height 43
click at [838, 259] on link "View External Url" at bounding box center [849, 237] width 87 height 43
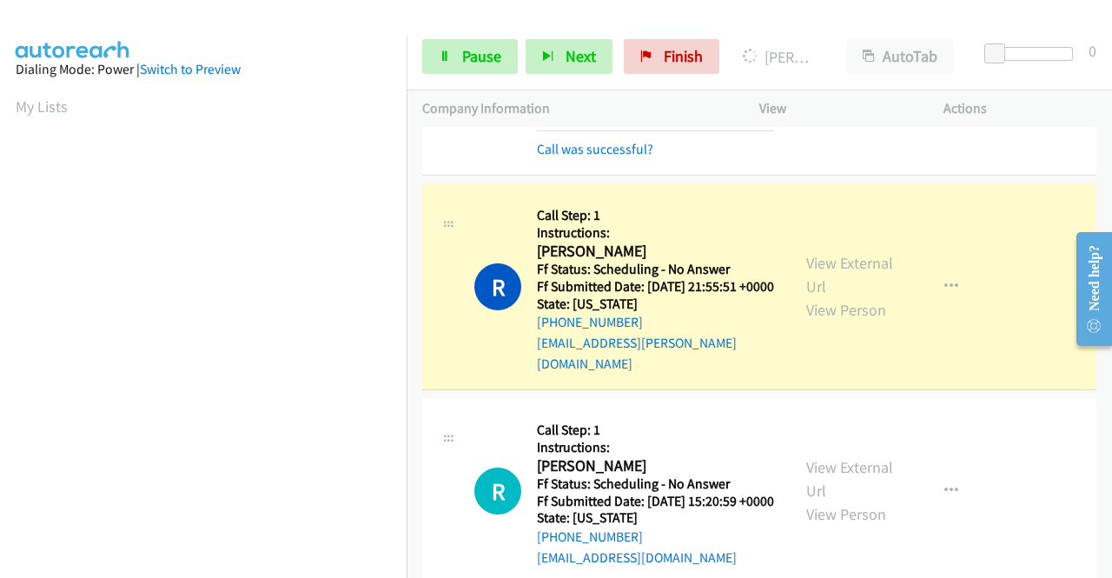
scroll to position [1390, 0]
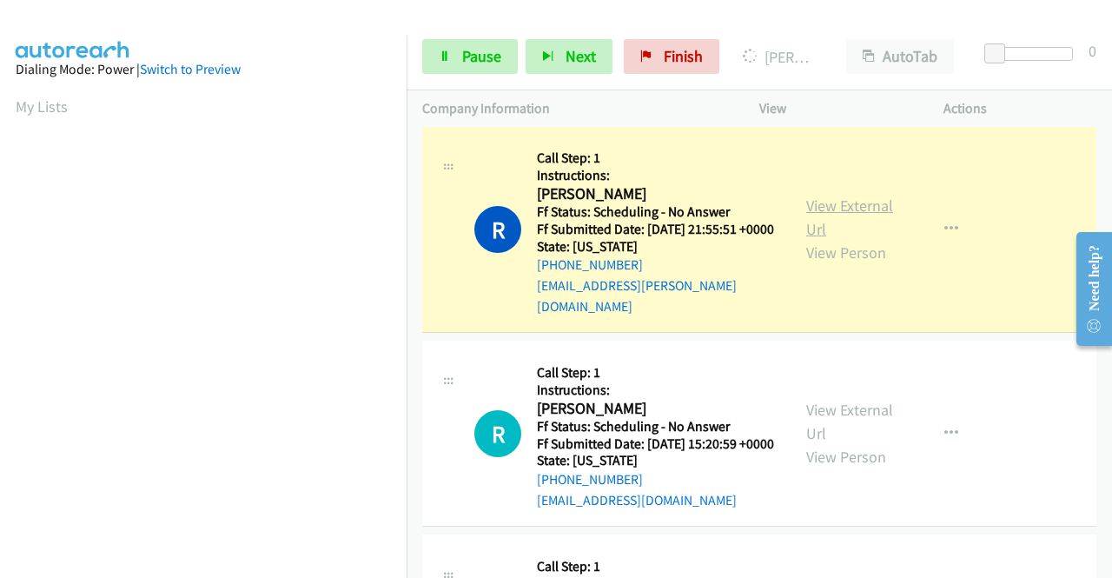
click at [813, 239] on link "View External Url" at bounding box center [849, 217] width 87 height 43
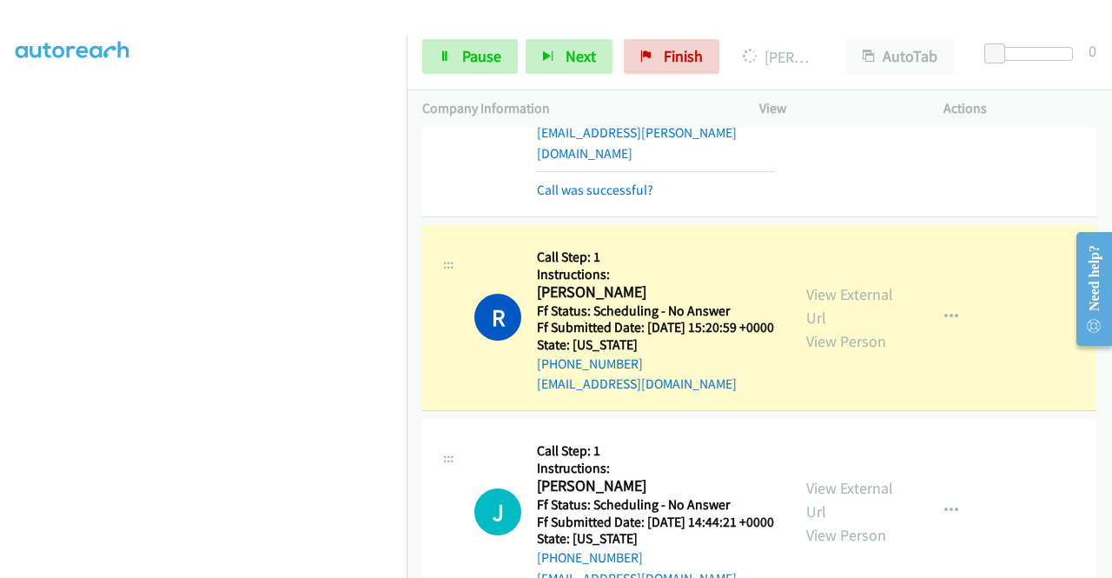
scroll to position [1651, 0]
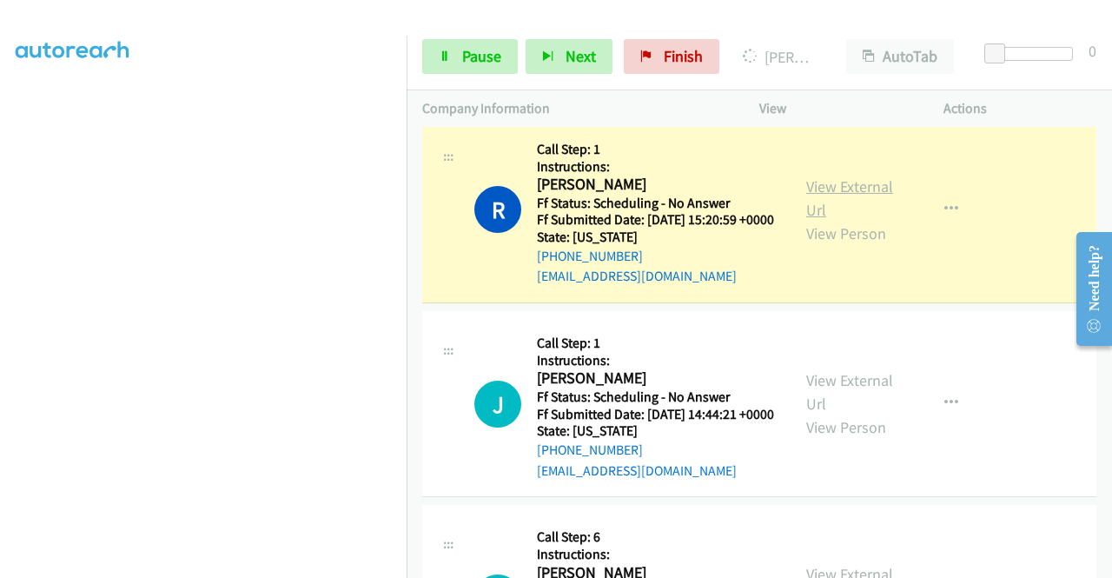
click at [833, 220] on link "View External Url" at bounding box center [849, 197] width 87 height 43
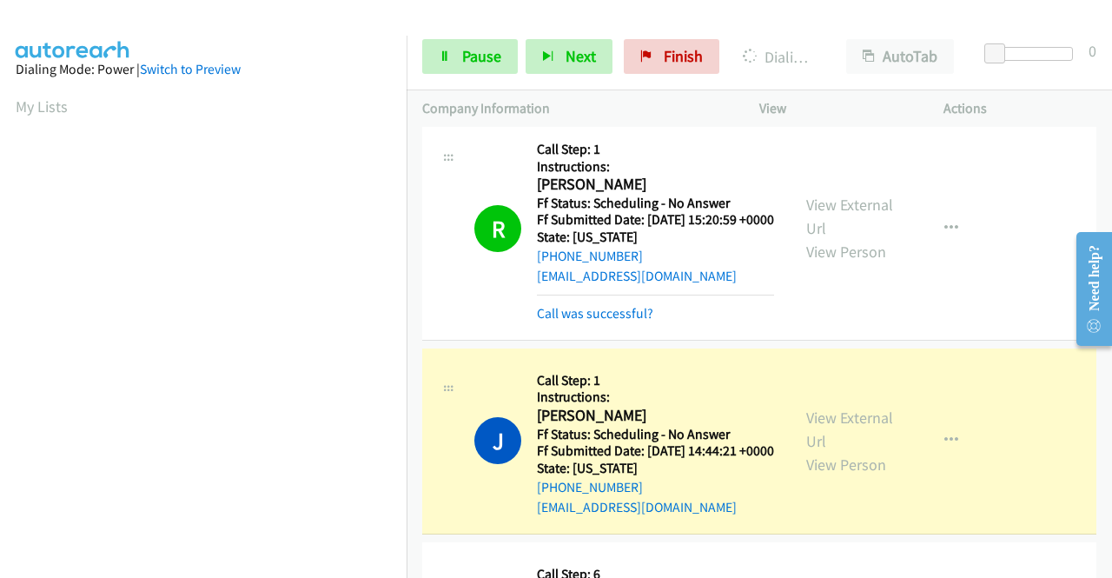
scroll to position [396, 0]
click at [822, 451] on link "View External Url" at bounding box center [849, 429] width 87 height 43
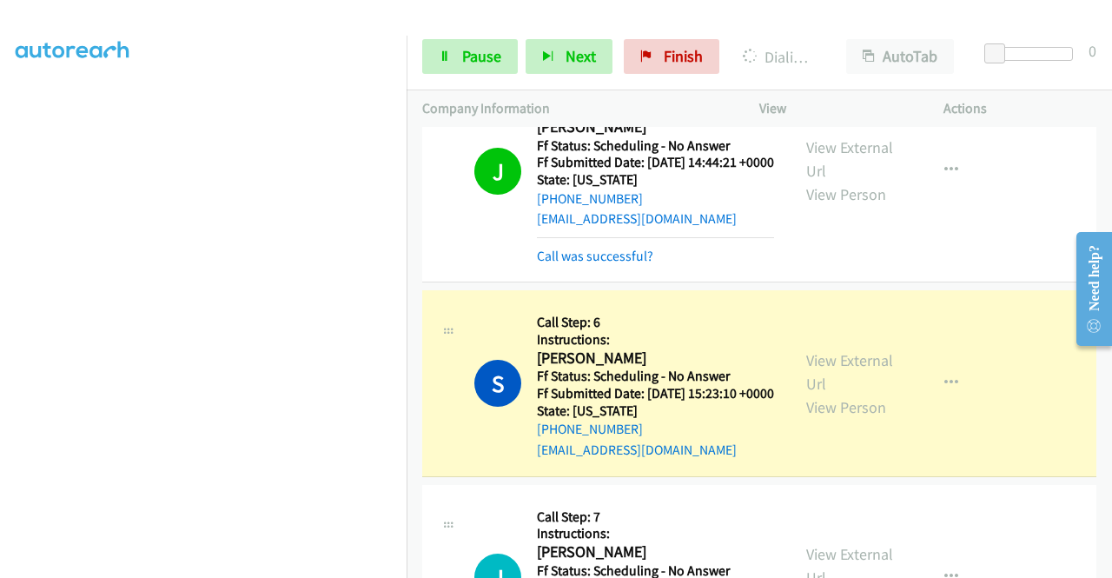
scroll to position [1912, 0]
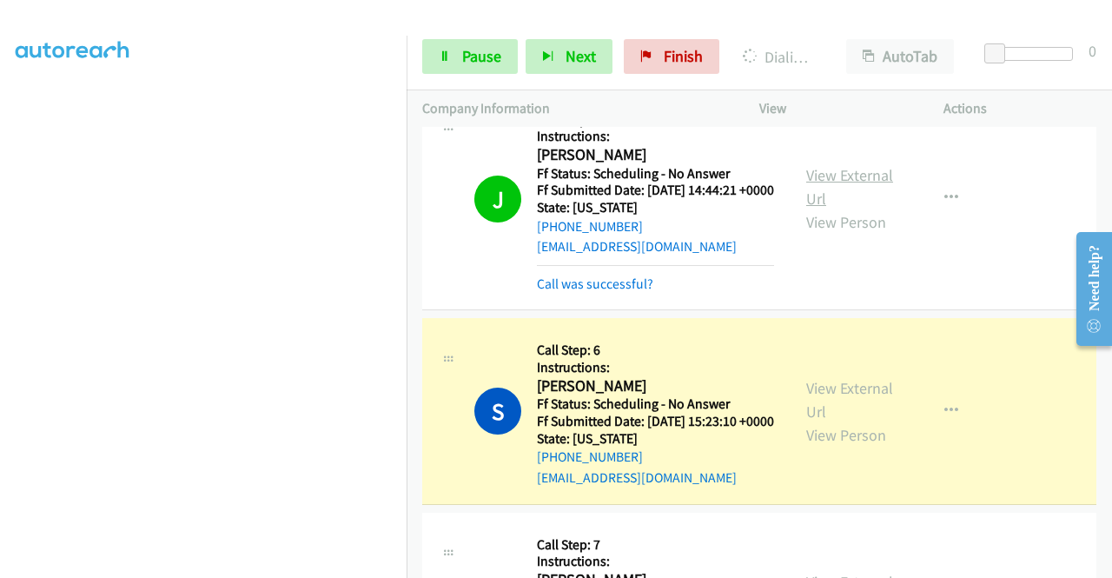
click at [857, 209] on link "View External Url" at bounding box center [849, 186] width 87 height 43
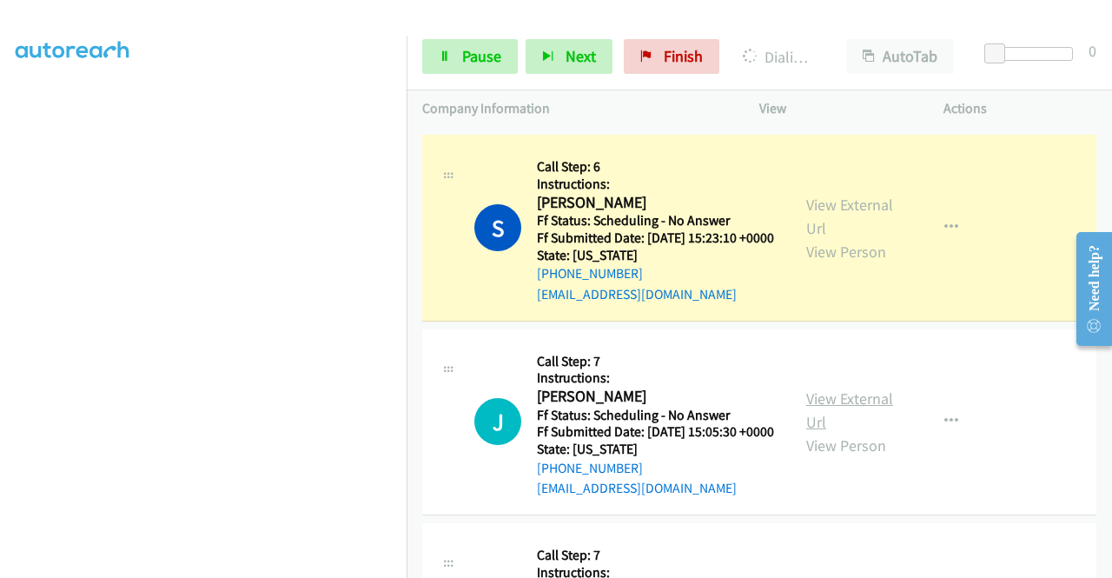
scroll to position [2259, 0]
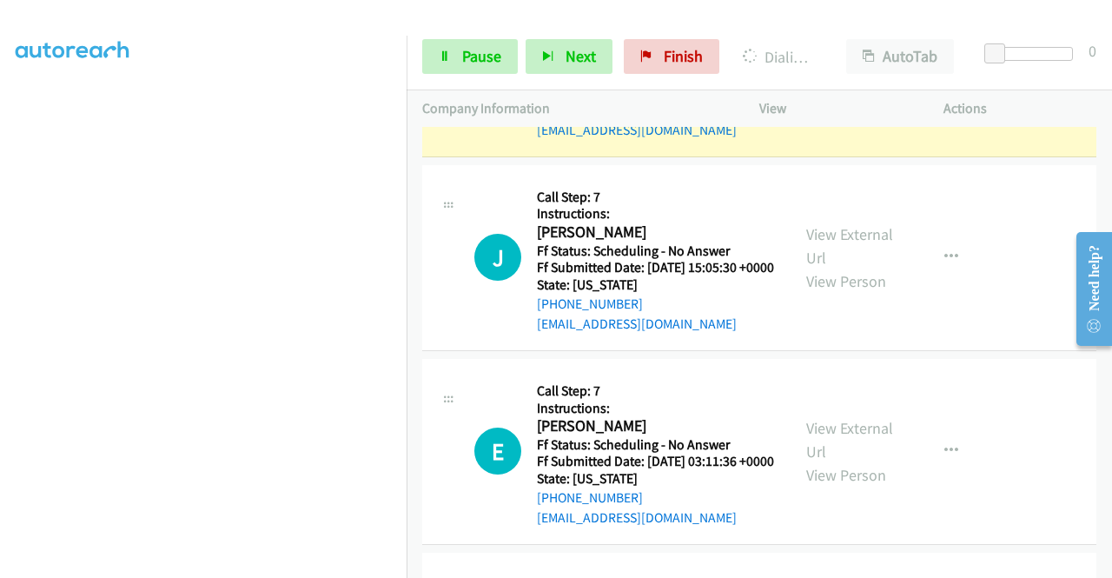
click at [859, 74] on link "View External Url" at bounding box center [849, 51] width 87 height 43
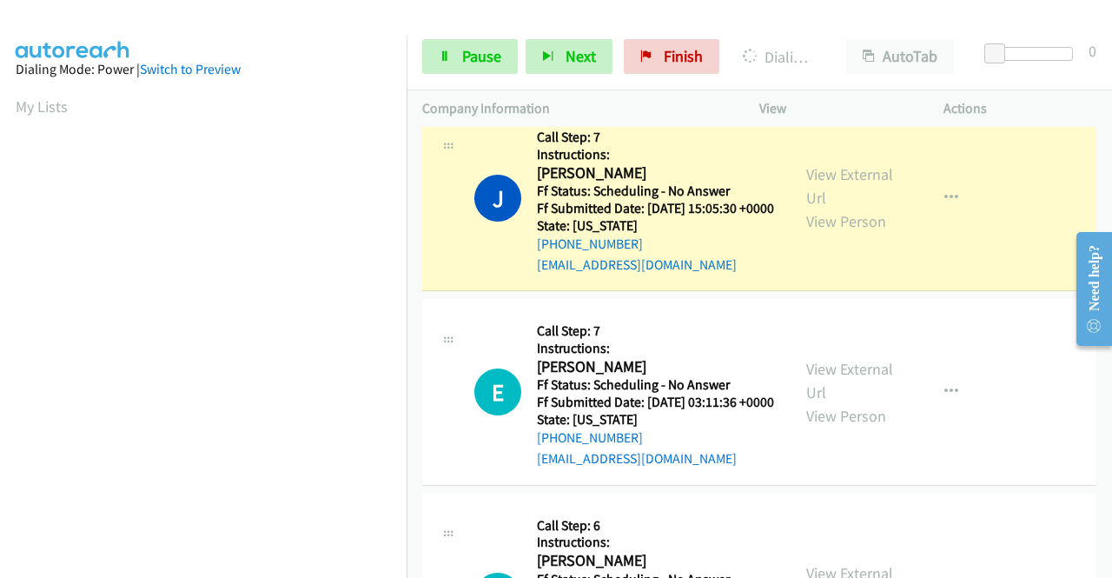
scroll to position [2433, 0]
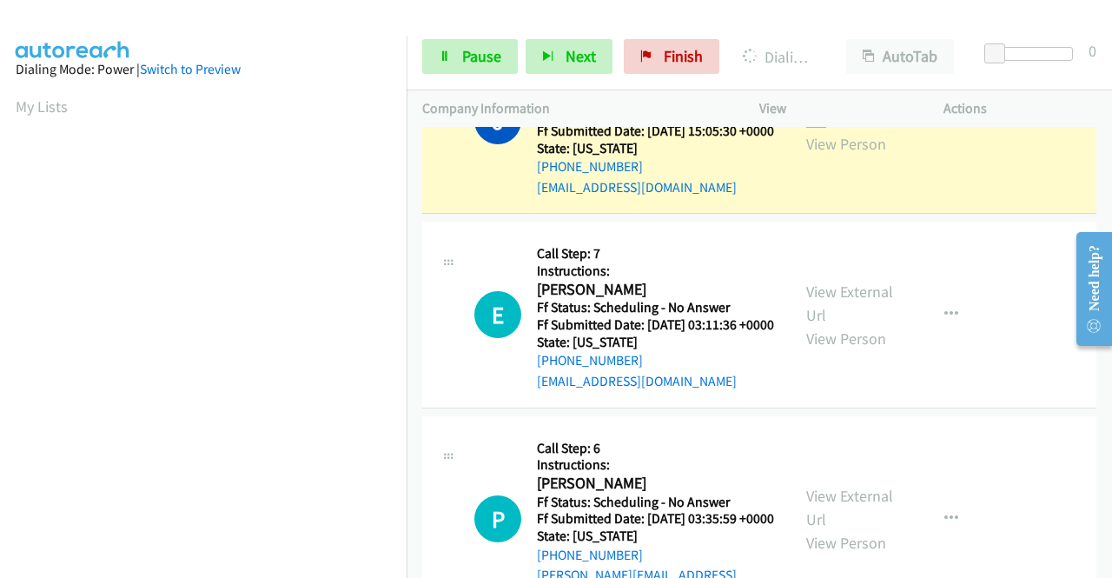
click at [816, 130] on link "View External Url" at bounding box center [849, 108] width 87 height 43
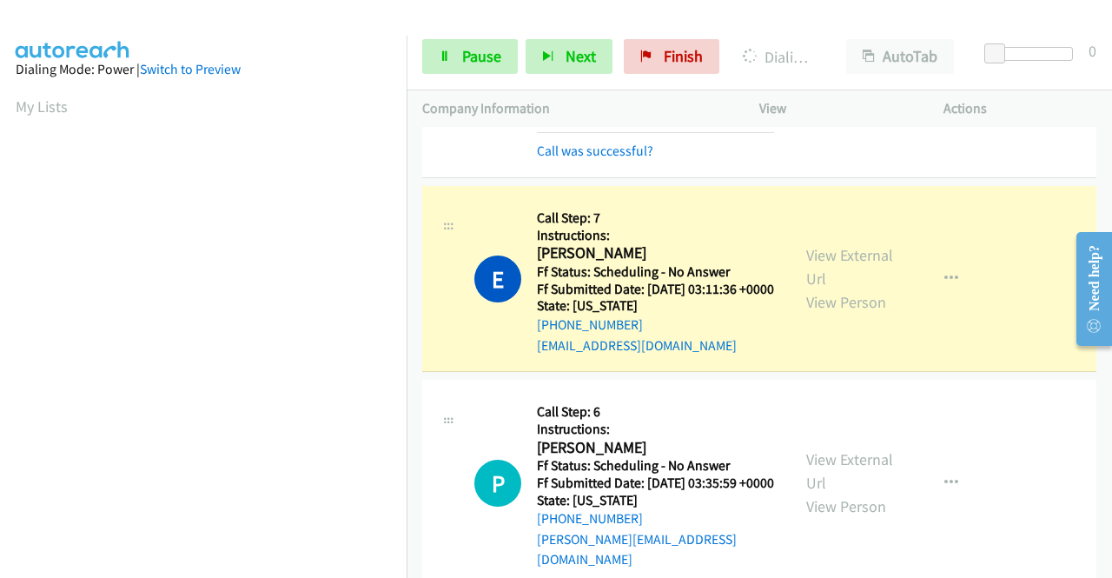
scroll to position [2607, 0]
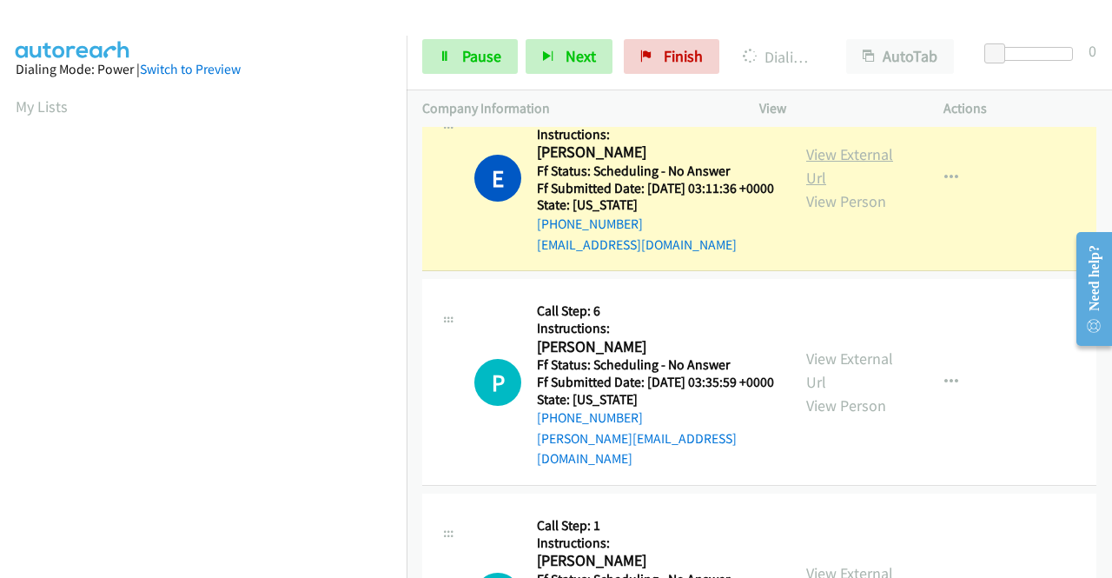
click at [806, 188] on link "View External Url" at bounding box center [849, 165] width 87 height 43
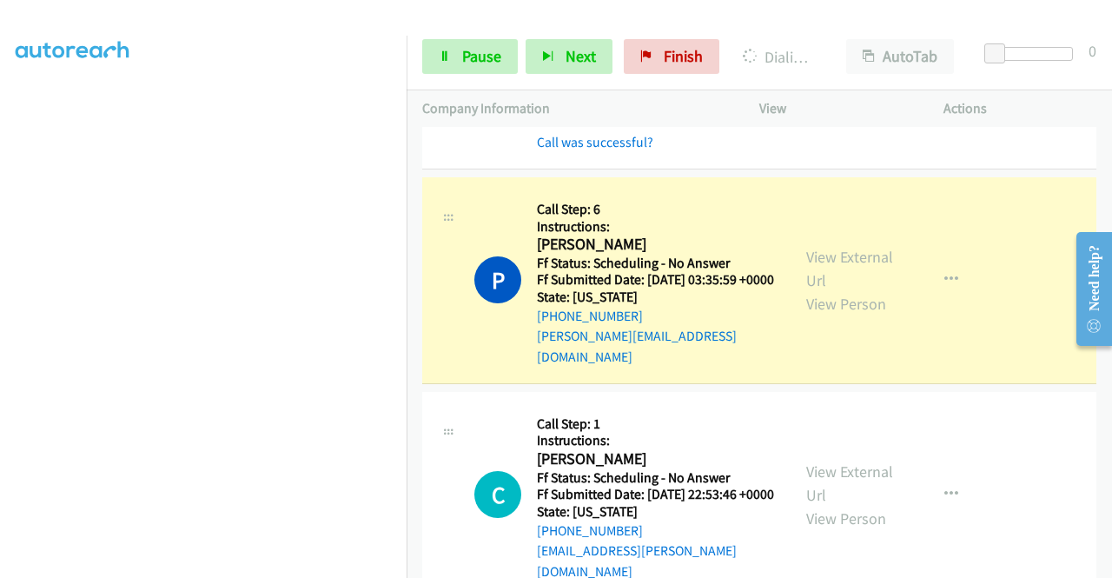
scroll to position [2868, 0]
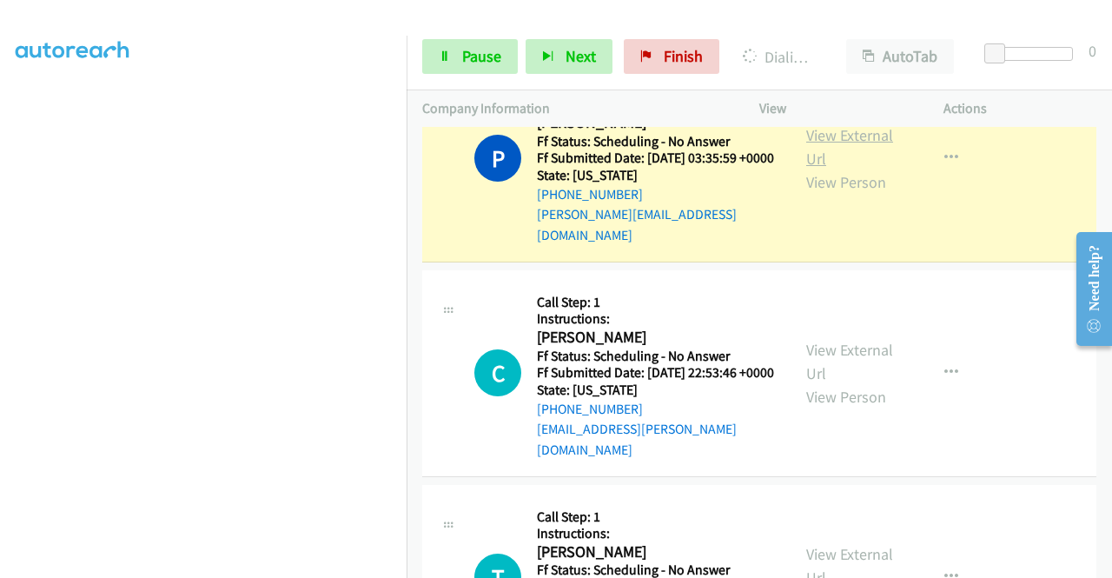
click at [809, 169] on link "View External Url" at bounding box center [849, 146] width 87 height 43
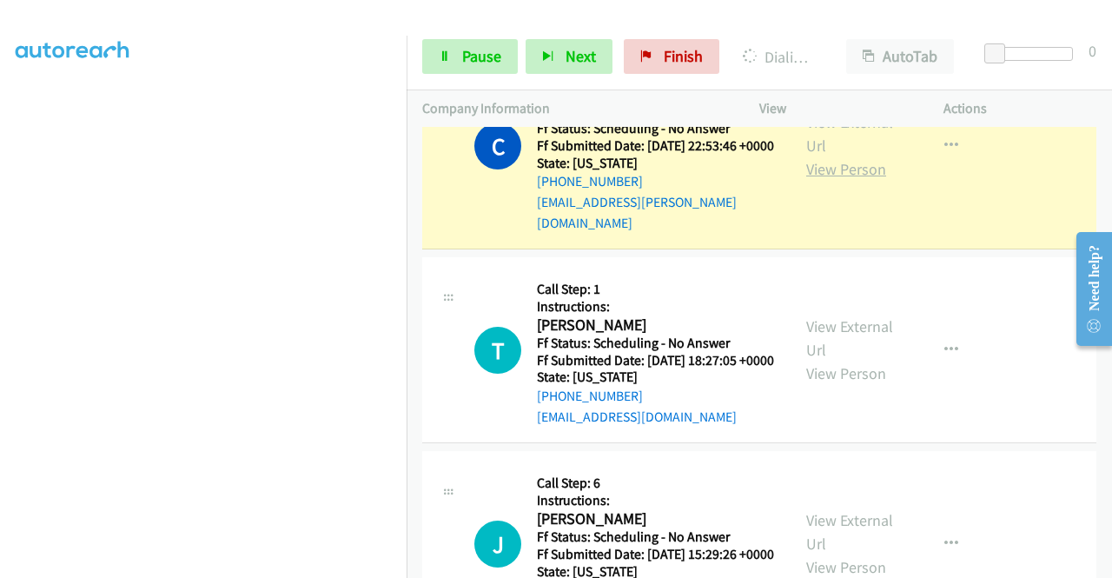
scroll to position [3215, 0]
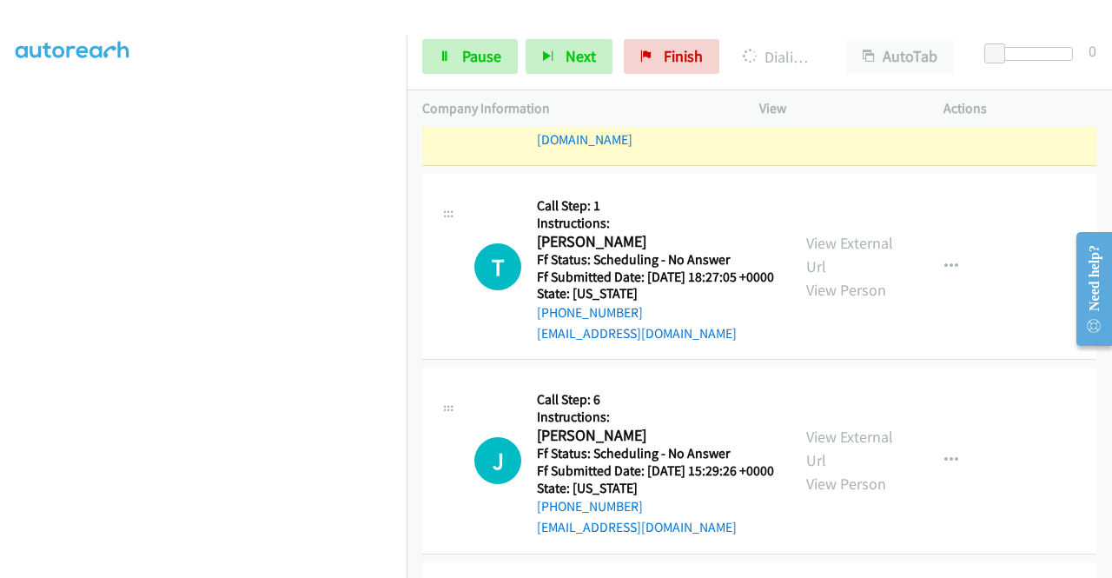
click at [817, 72] on link "View External Url" at bounding box center [849, 50] width 87 height 43
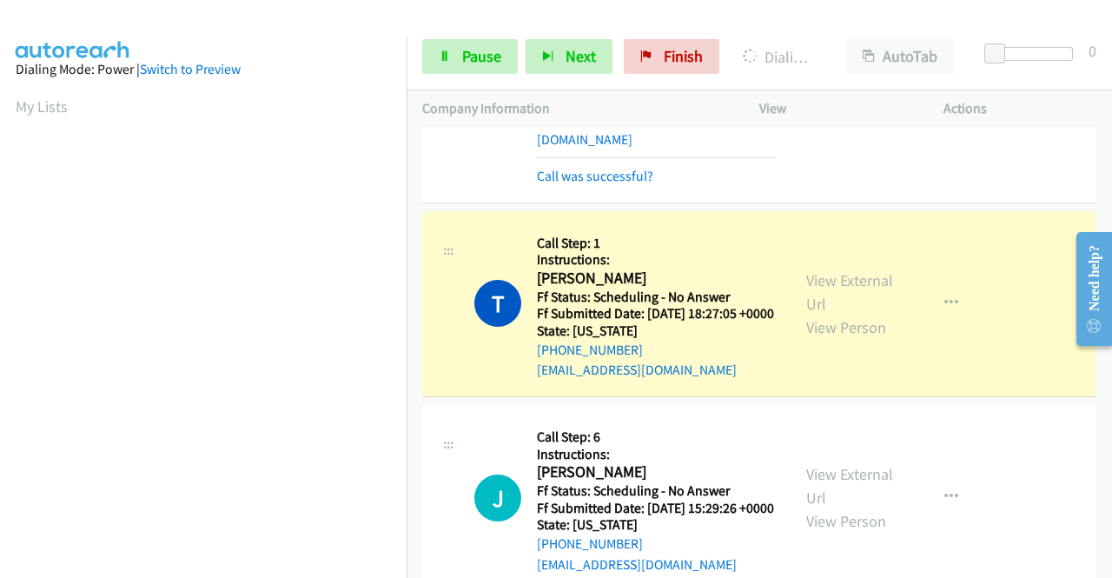
scroll to position [3389, 0]
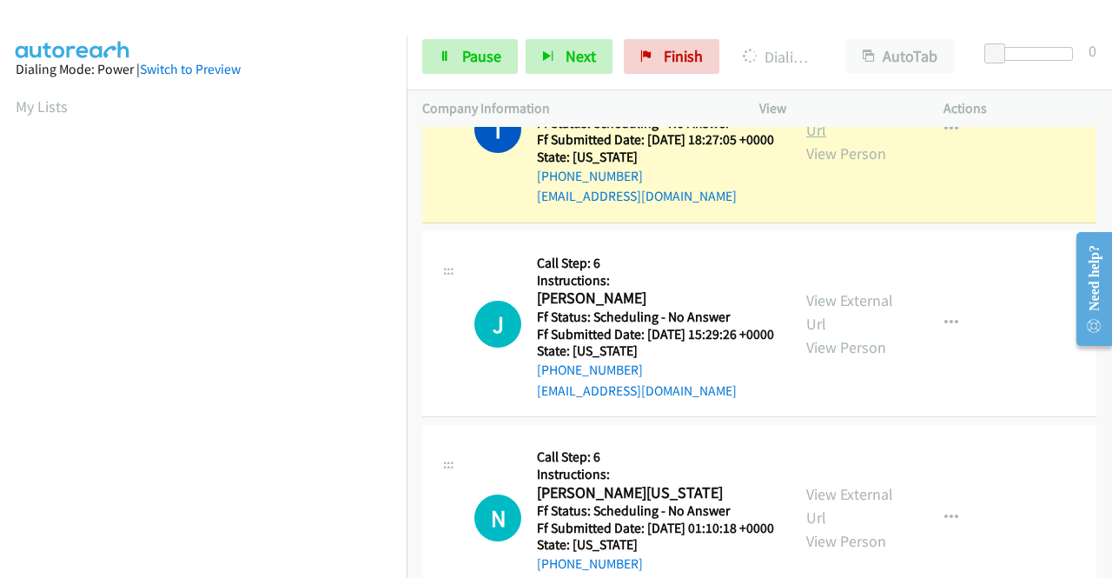
click at [813, 140] on link "View External Url" at bounding box center [849, 117] width 87 height 43
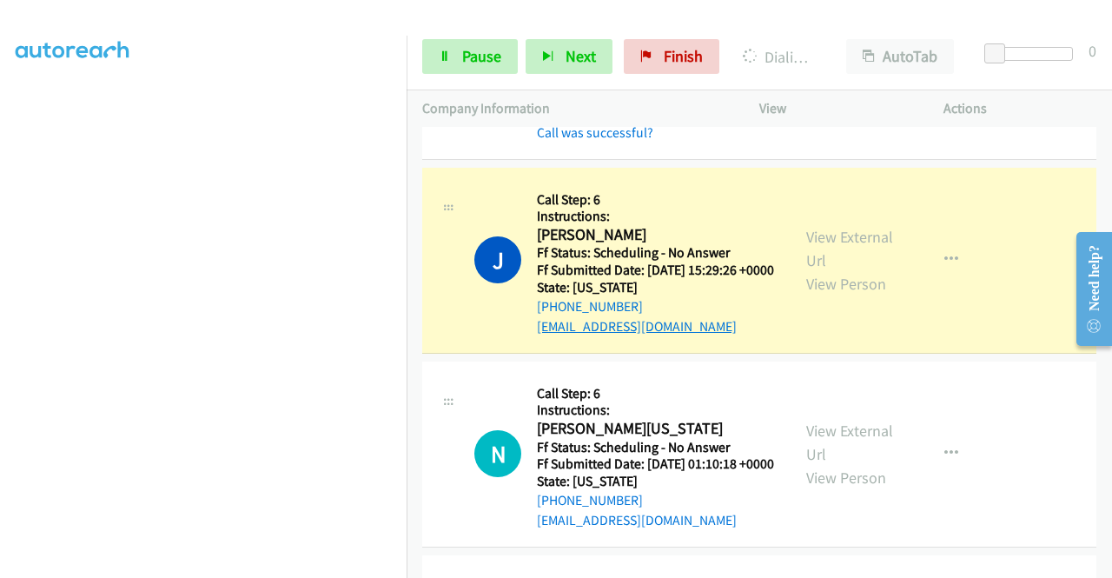
scroll to position [3650, 0]
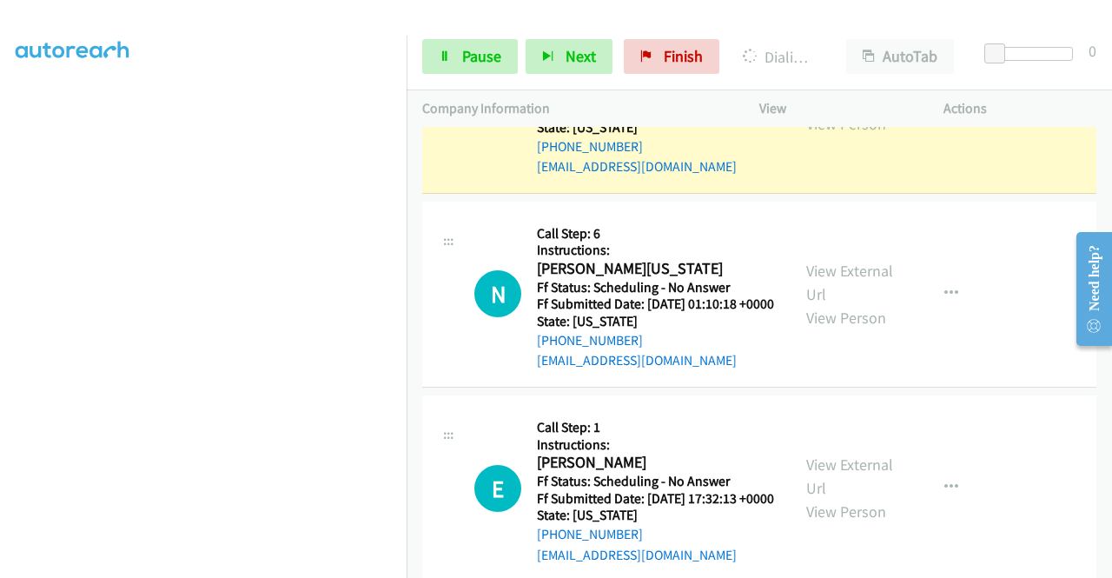
click at [817, 110] on link "View External Url" at bounding box center [849, 88] width 87 height 43
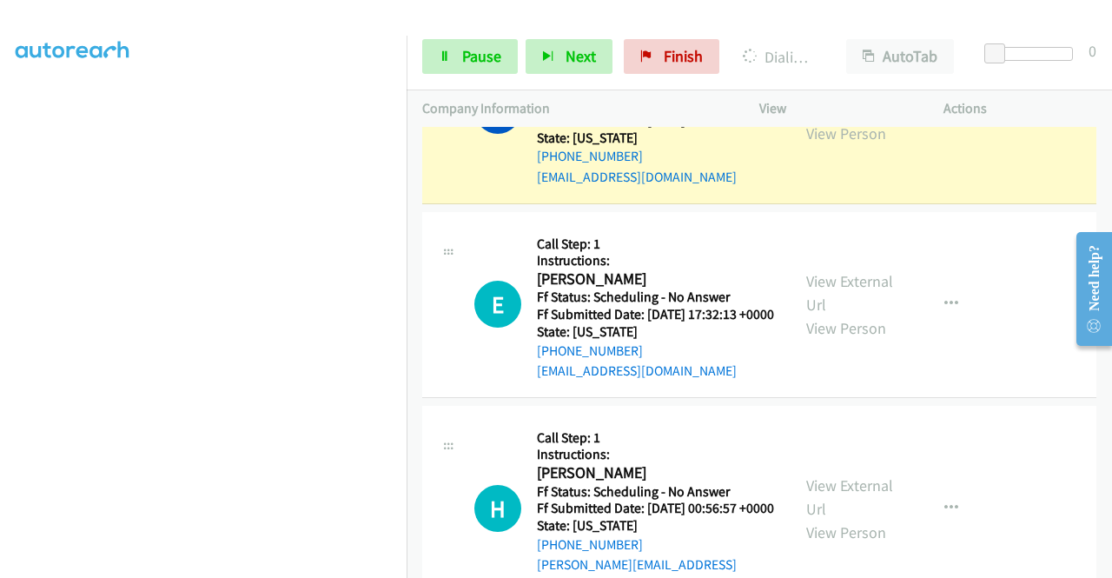
scroll to position [3911, 0]
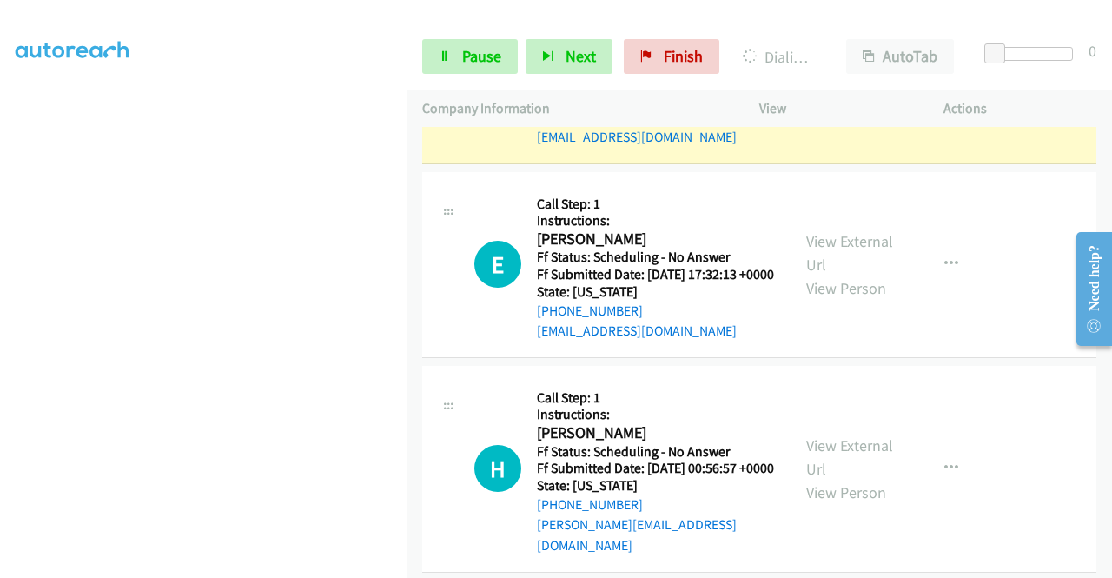
click at [822, 80] on link "View External Url" at bounding box center [849, 57] width 87 height 43
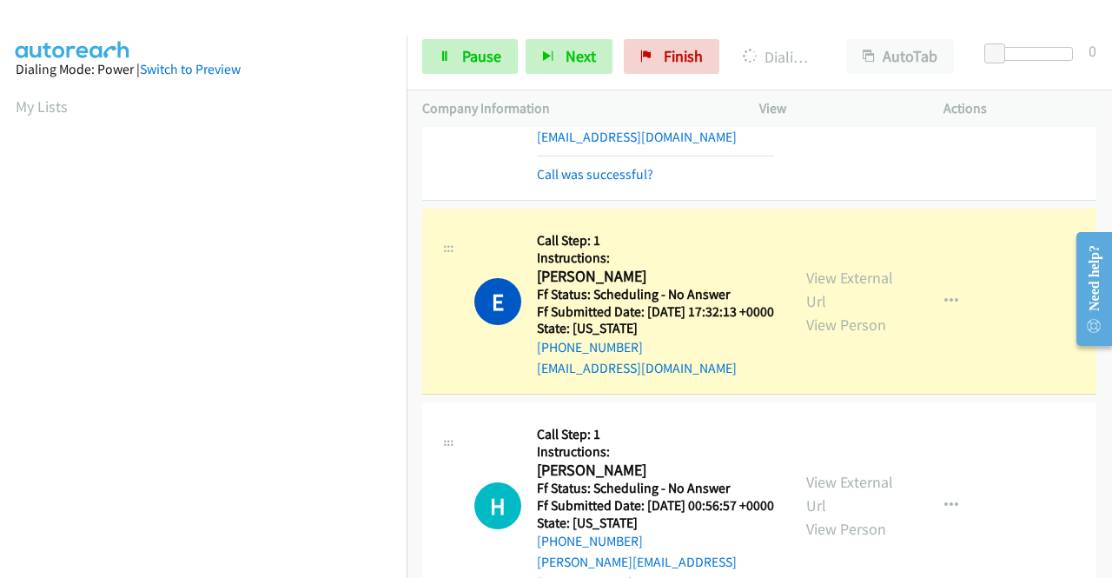
scroll to position [396, 0]
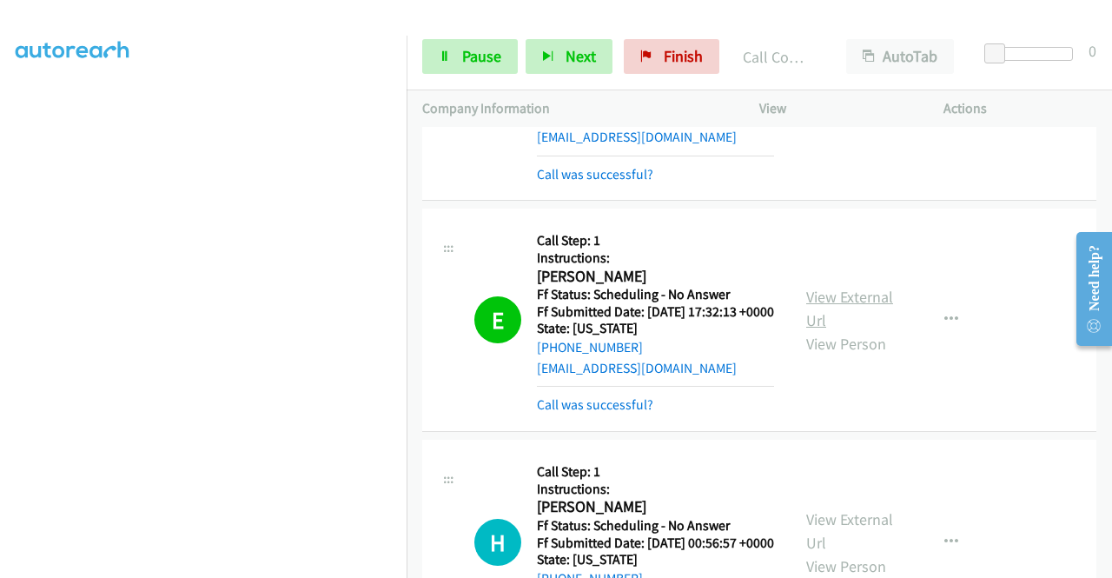
click at [821, 330] on link "View External Url" at bounding box center [849, 308] width 87 height 43
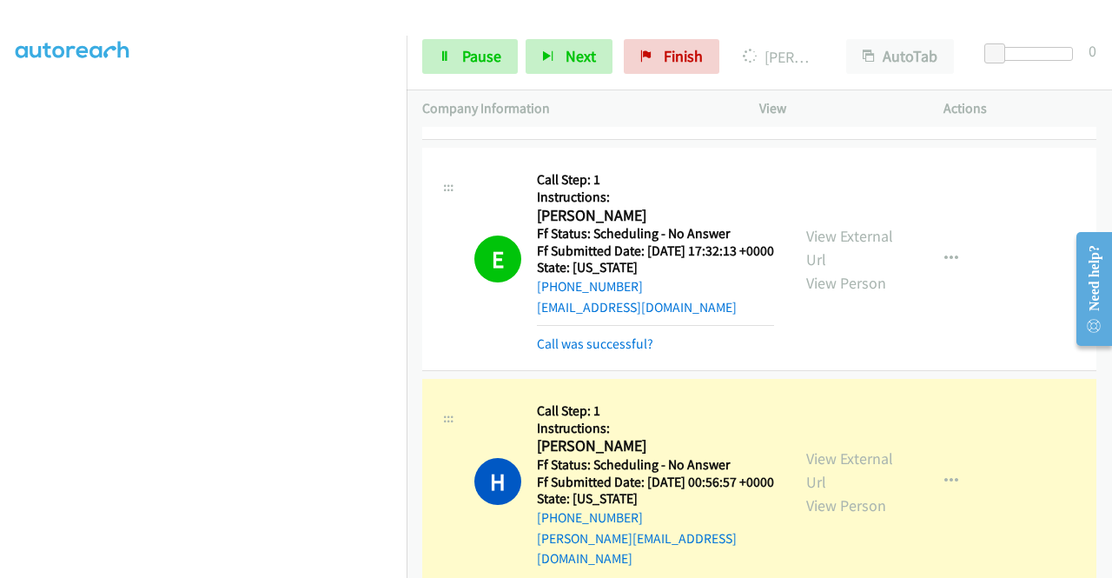
scroll to position [4171, 0]
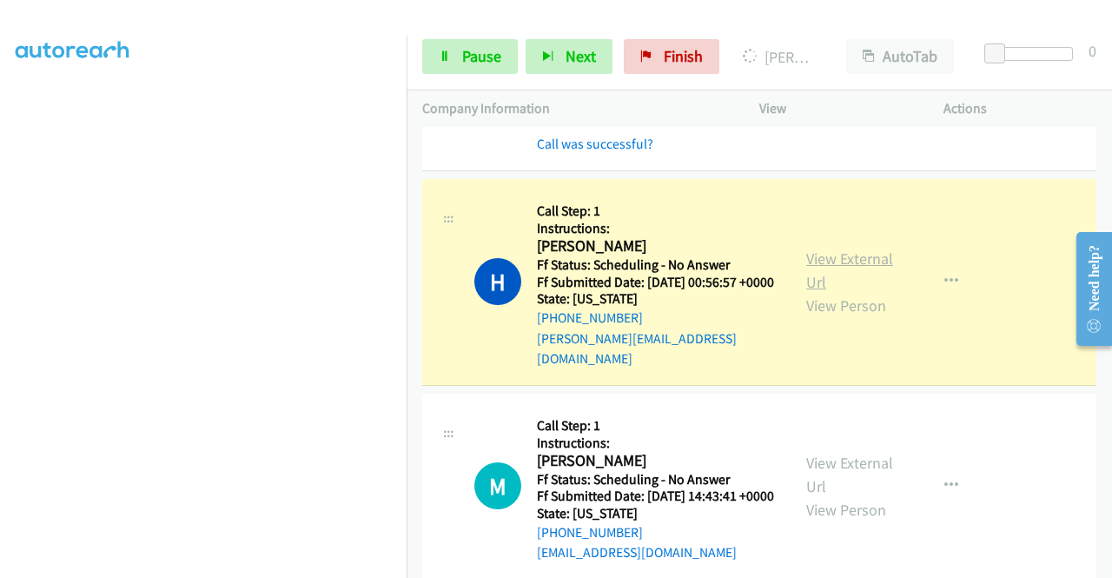
click at [813, 292] on link "View External Url" at bounding box center [849, 270] width 87 height 43
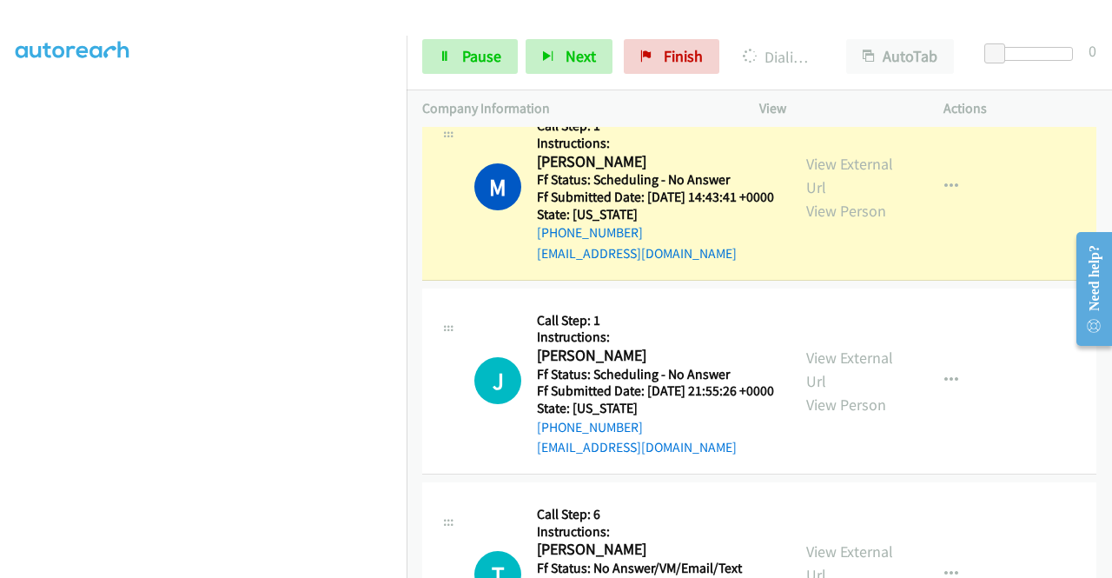
scroll to position [4519, 0]
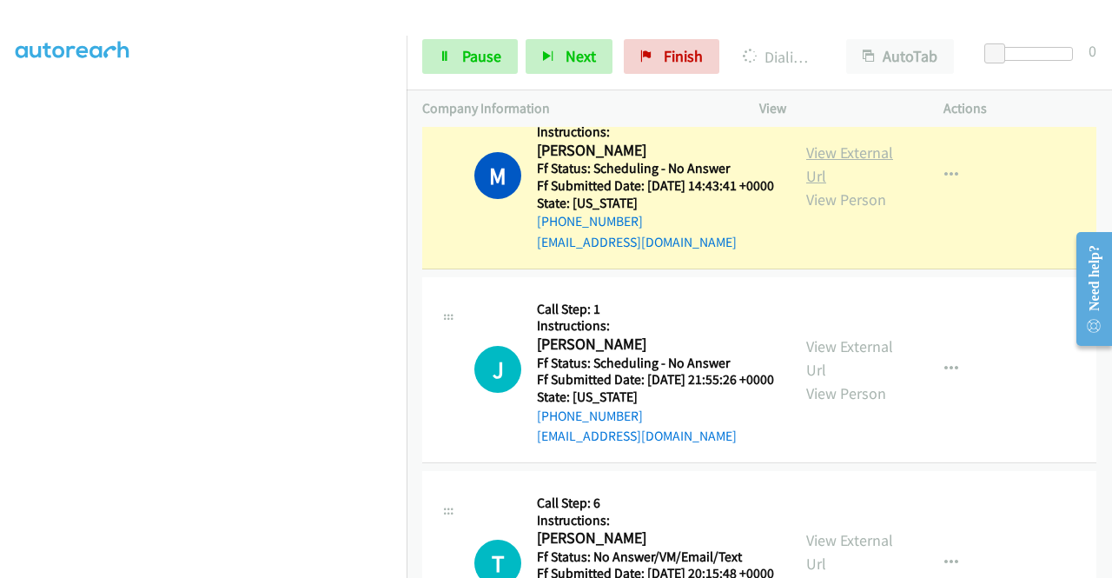
click at [838, 186] on link "View External Url" at bounding box center [849, 164] width 87 height 43
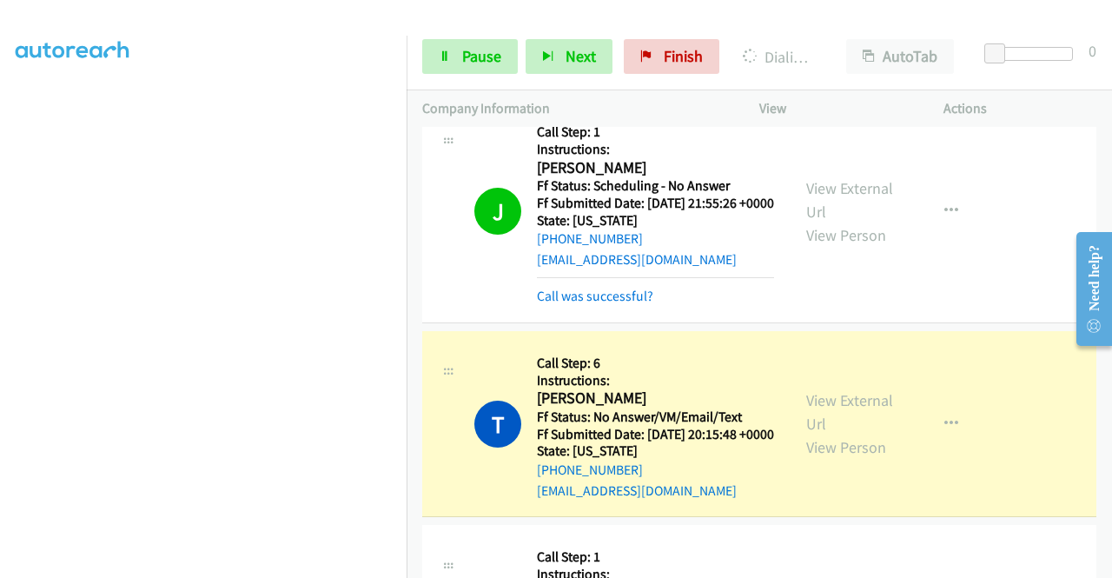
scroll to position [4780, 0]
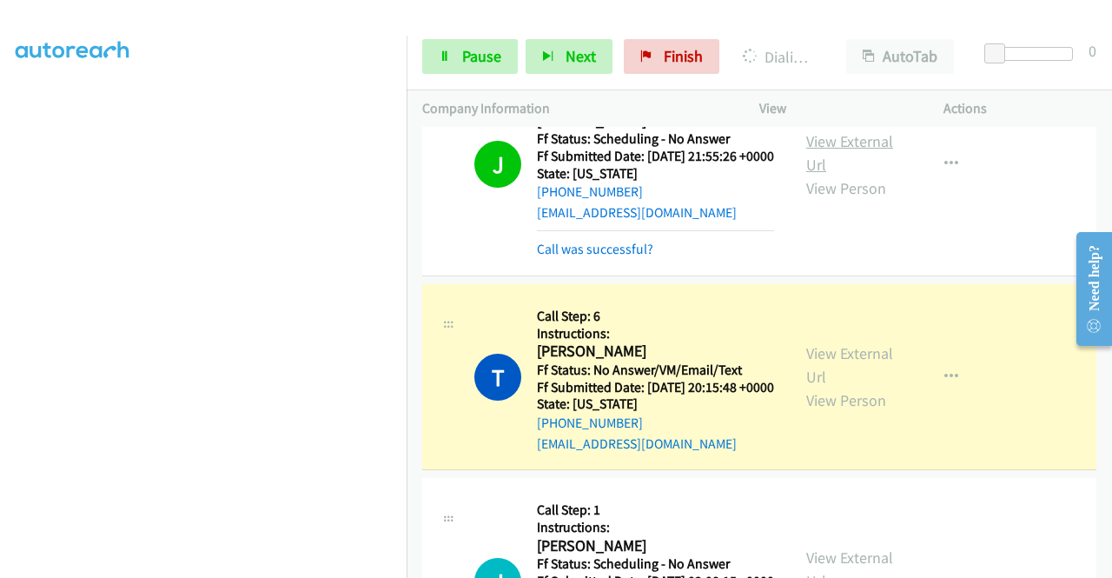
click at [837, 175] on link "View External Url" at bounding box center [849, 152] width 87 height 43
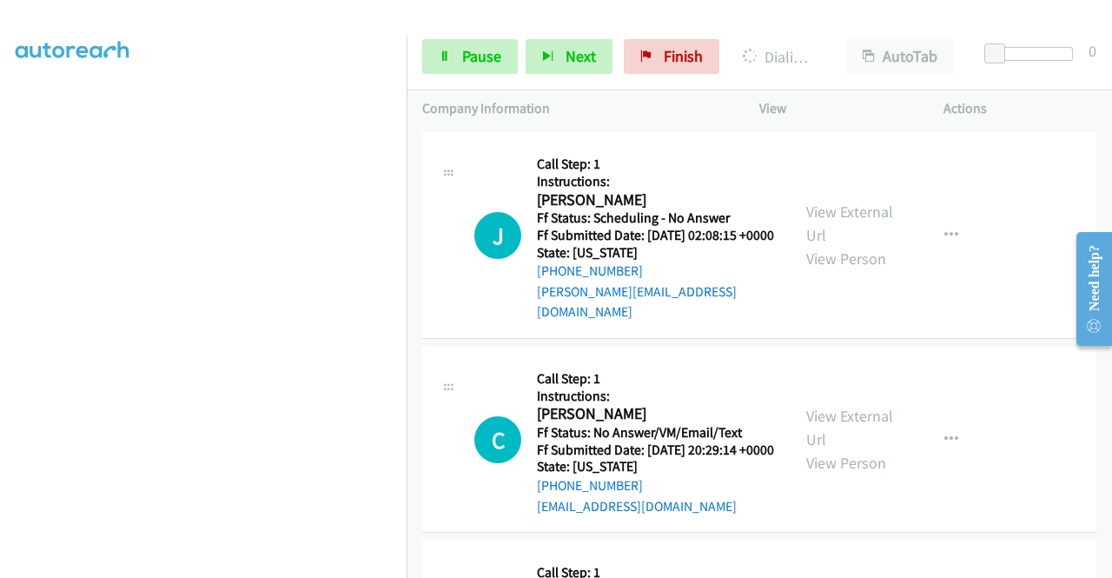
scroll to position [5127, 0]
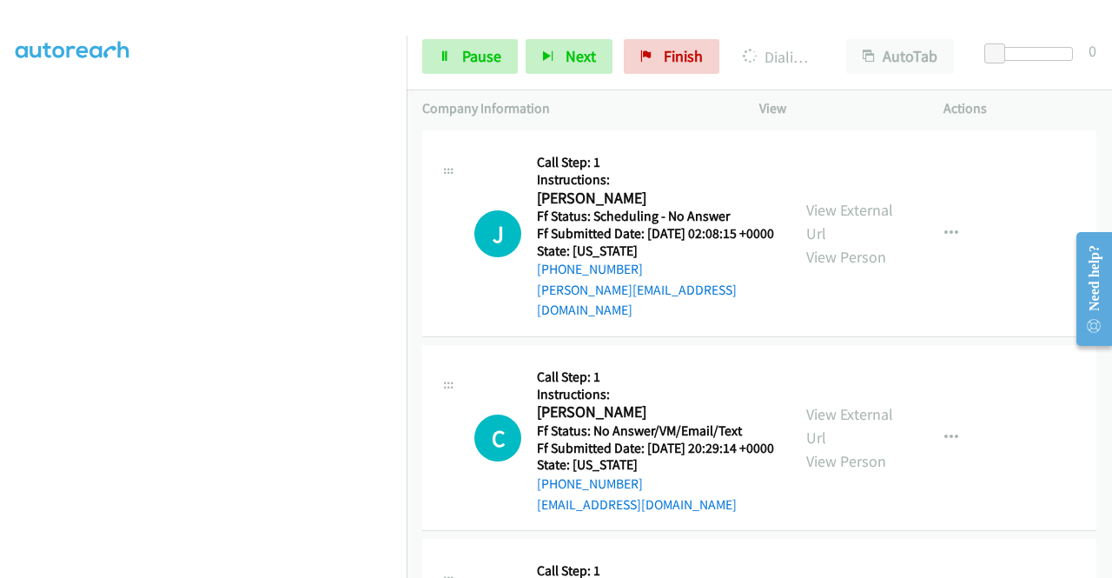
click at [828, 39] on link "View External Url" at bounding box center [849, 17] width 87 height 43
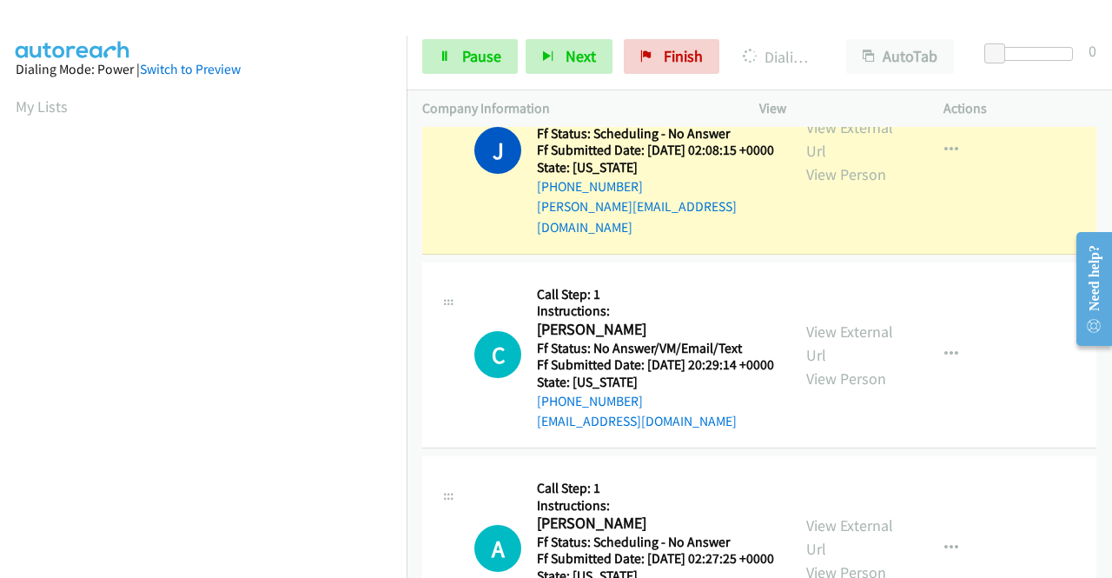
scroll to position [5388, 0]
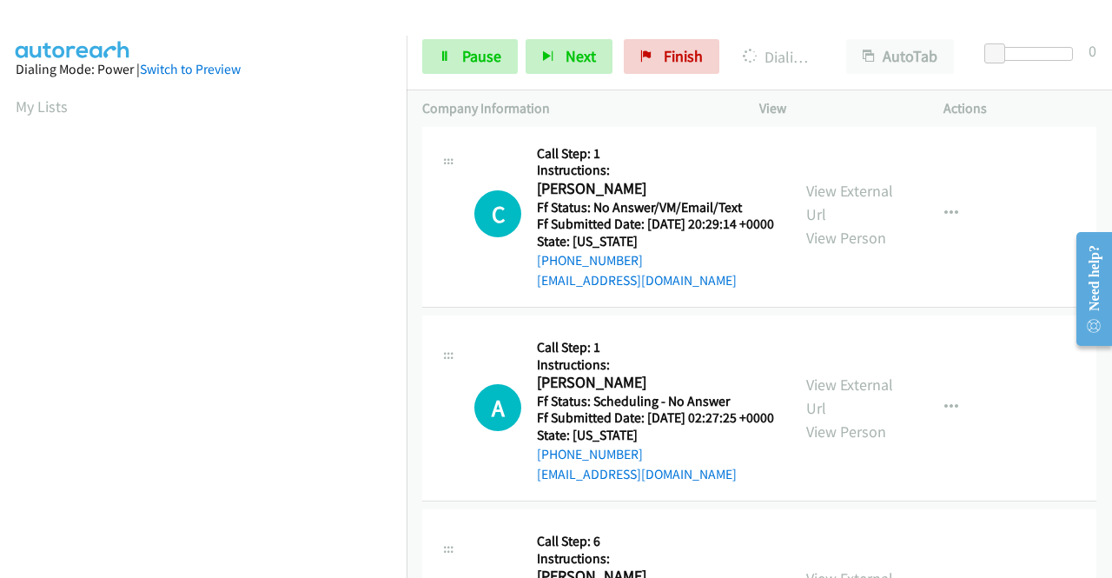
drag, startPoint x: 998, startPoint y: 42, endPoint x: 1090, endPoint y: 43, distance: 92.1
click at [1091, 43] on div "Start Calls Pause Next Finish Dialing Jeff Tillett AutoTab AutoTab 0" at bounding box center [760, 56] width 706 height 67
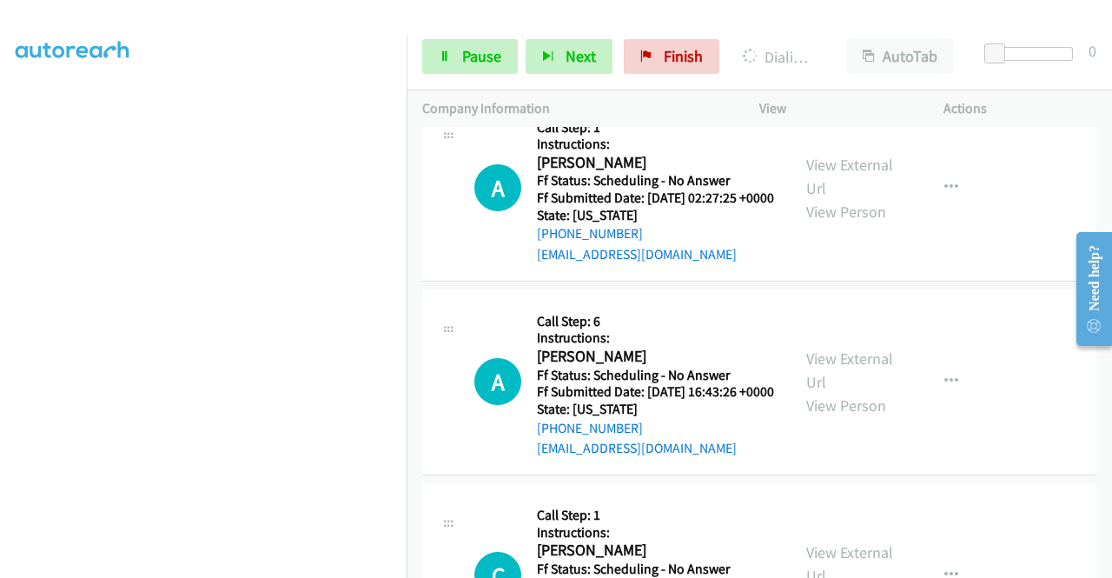
scroll to position [5649, 0]
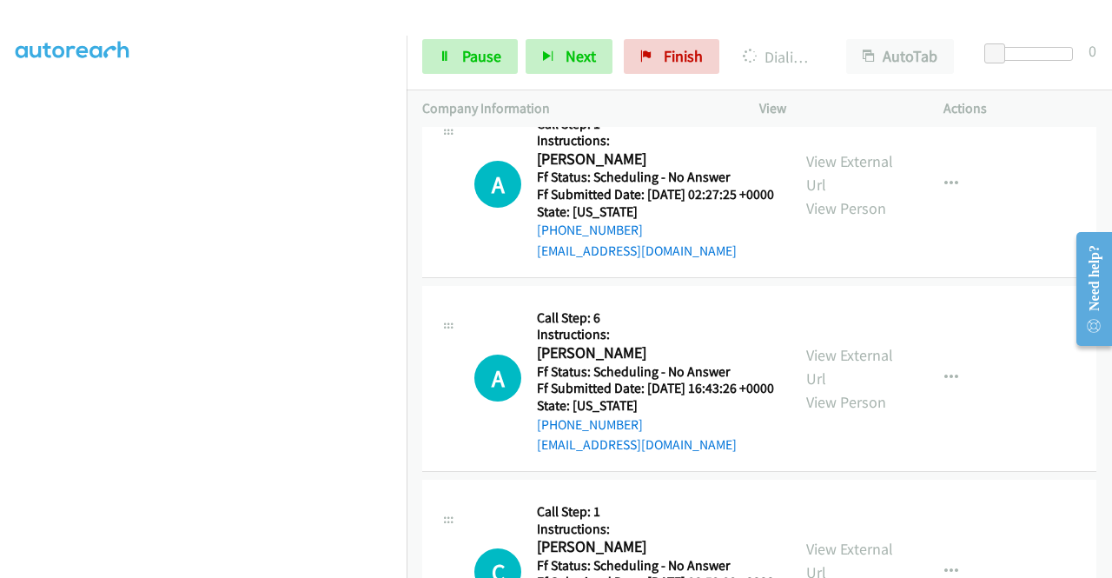
click at [483, 65] on link "Pause" at bounding box center [470, 56] width 96 height 35
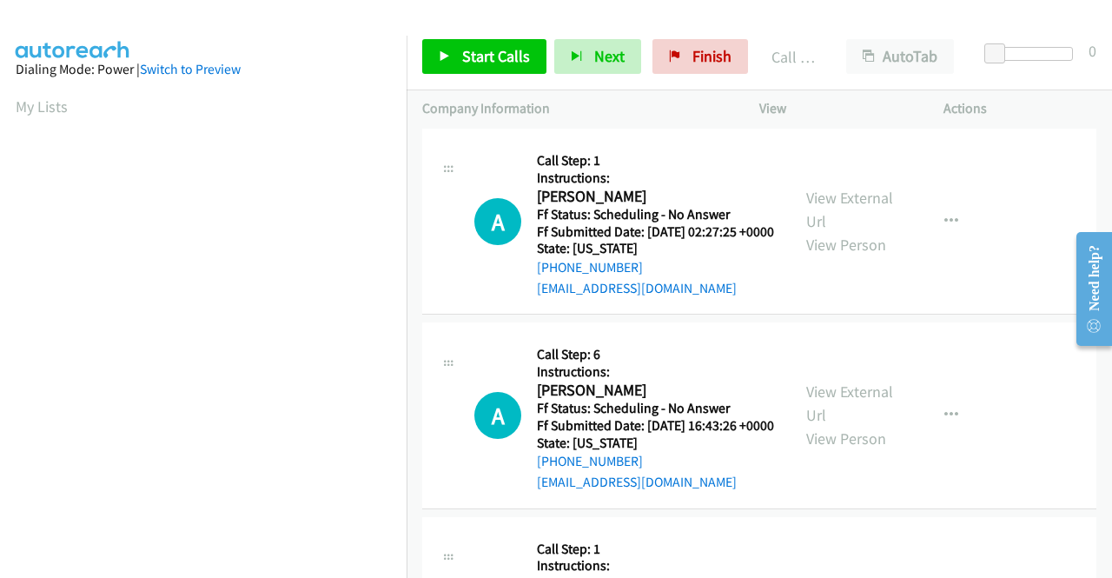
scroll to position [396, 0]
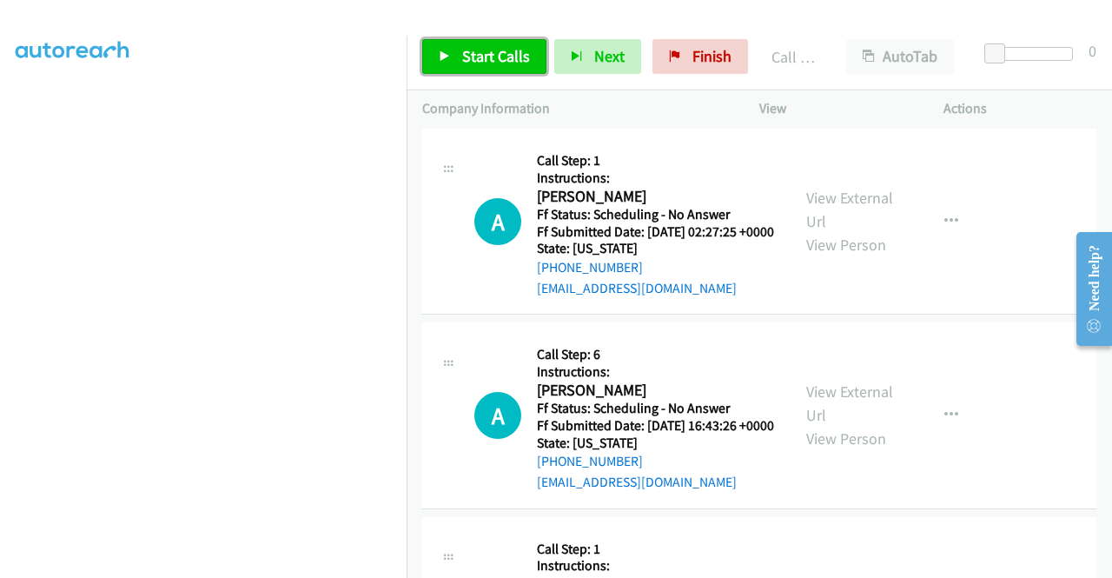
click at [507, 43] on link "Start Calls" at bounding box center [484, 56] width 124 height 35
click at [471, 18] on div at bounding box center [548, 33] width 1097 height 67
click at [467, 50] on span "Start Calls" at bounding box center [496, 56] width 68 height 20
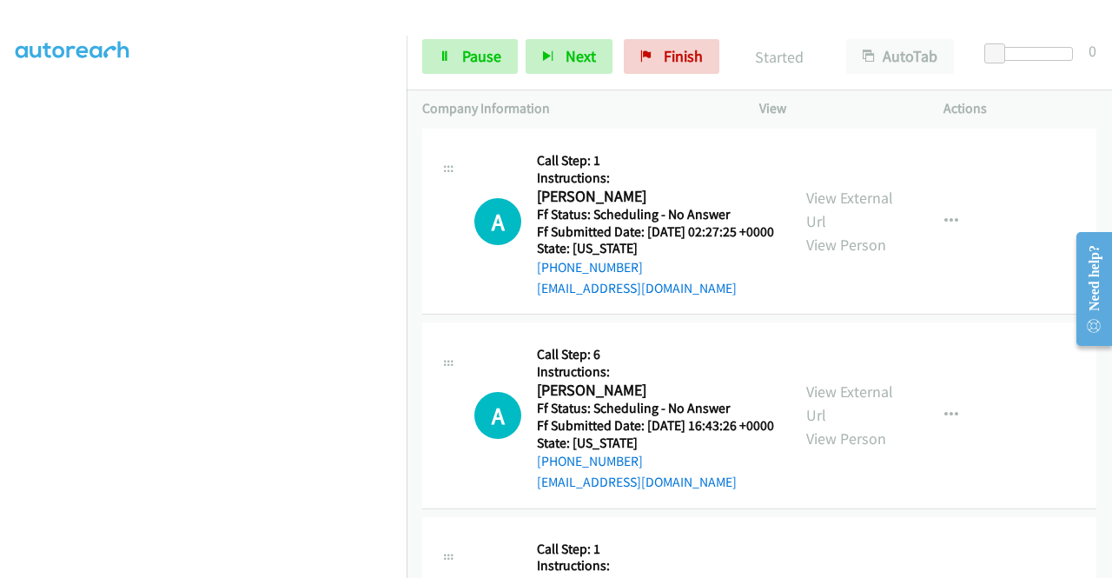
scroll to position [5822, 0]
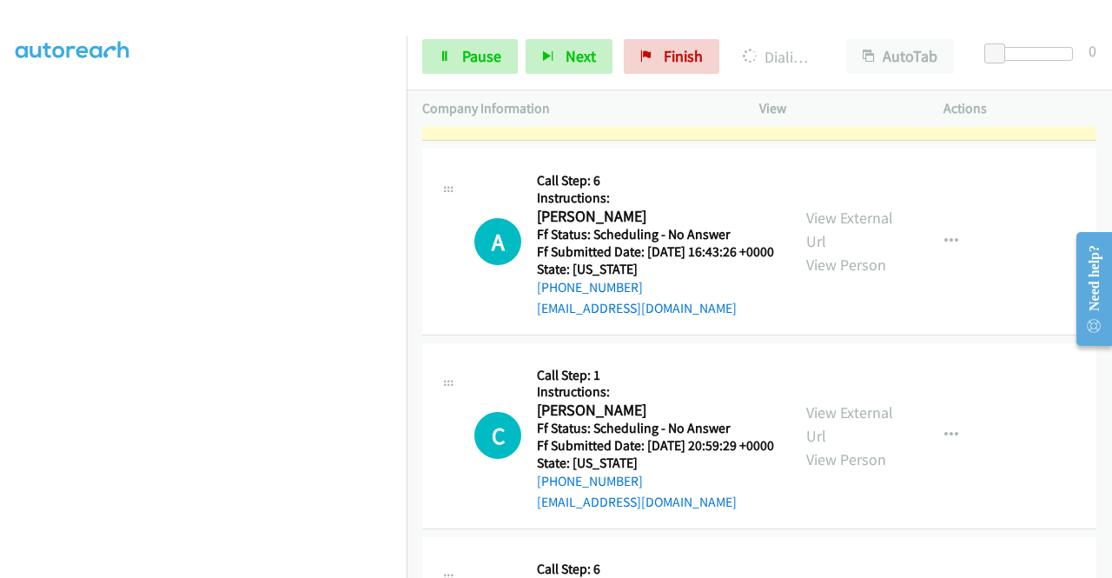
click at [836, 57] on link "View External Url" at bounding box center [849, 35] width 87 height 43
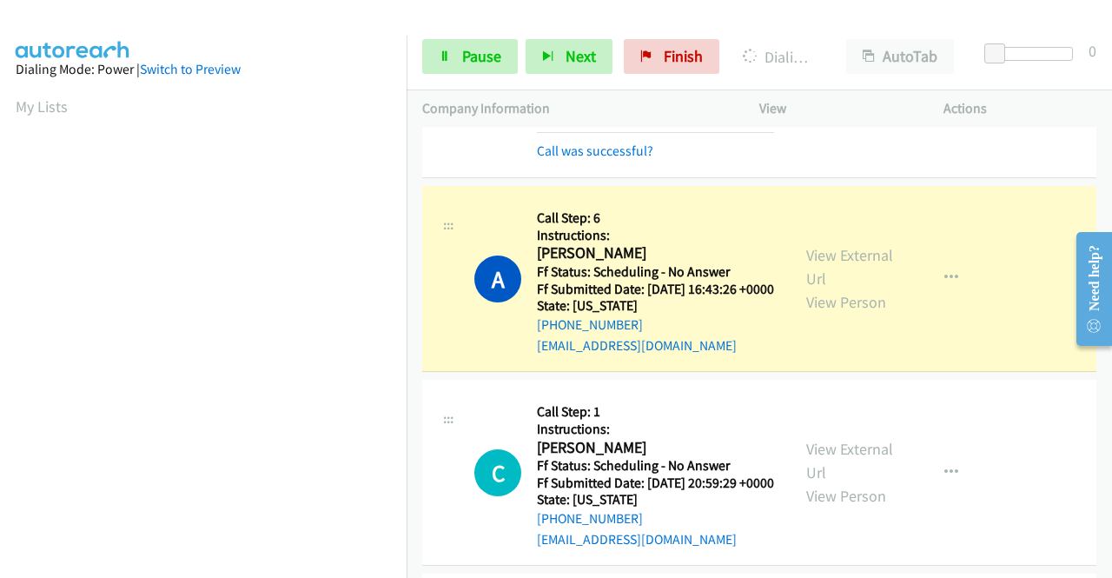
scroll to position [396, 0]
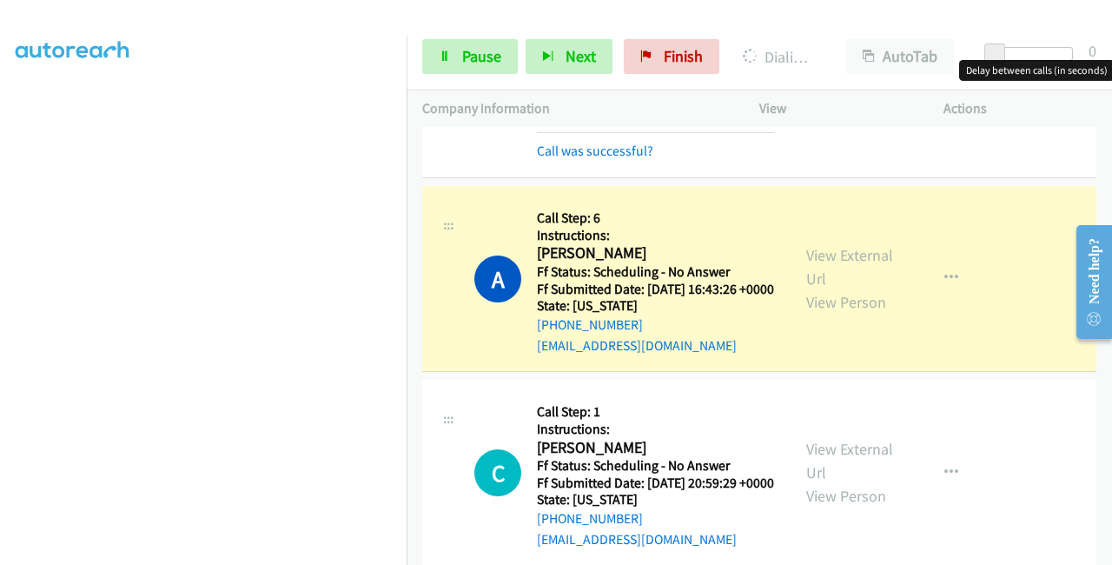
drag, startPoint x: 1052, startPoint y: 50, endPoint x: 1076, endPoint y: 50, distance: 24.3
click at [1076, 50] on div at bounding box center [1033, 60] width 111 height 27
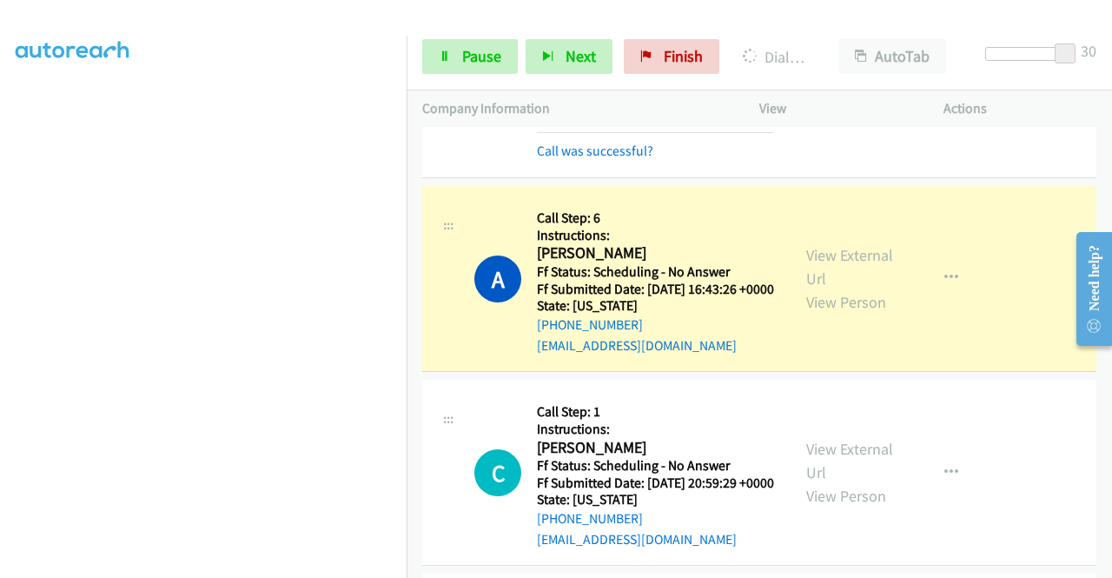
scroll to position [5996, 0]
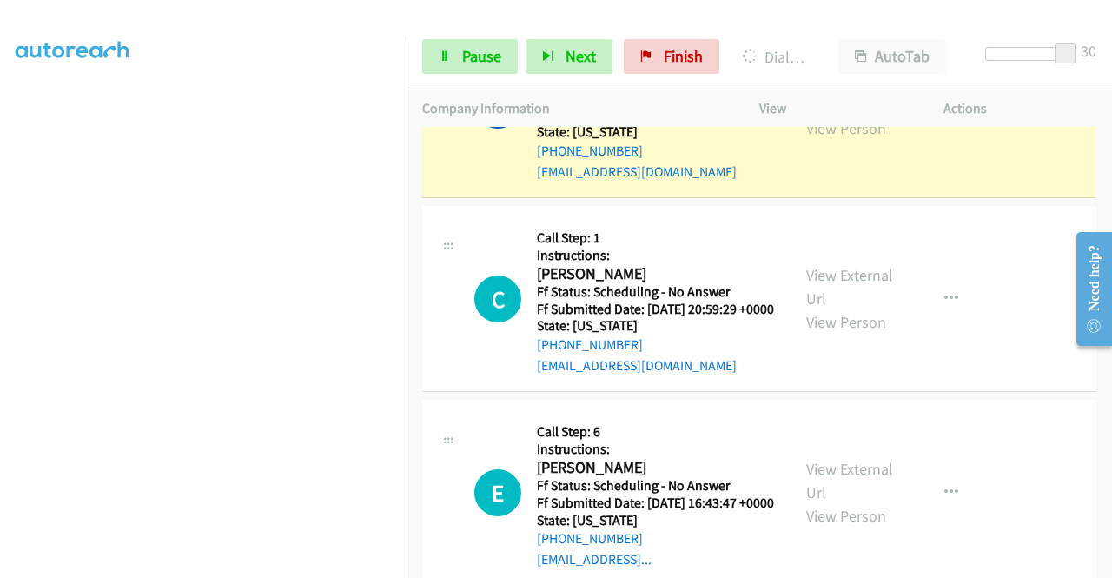
click at [817, 115] on link "View External Url" at bounding box center [849, 92] width 87 height 43
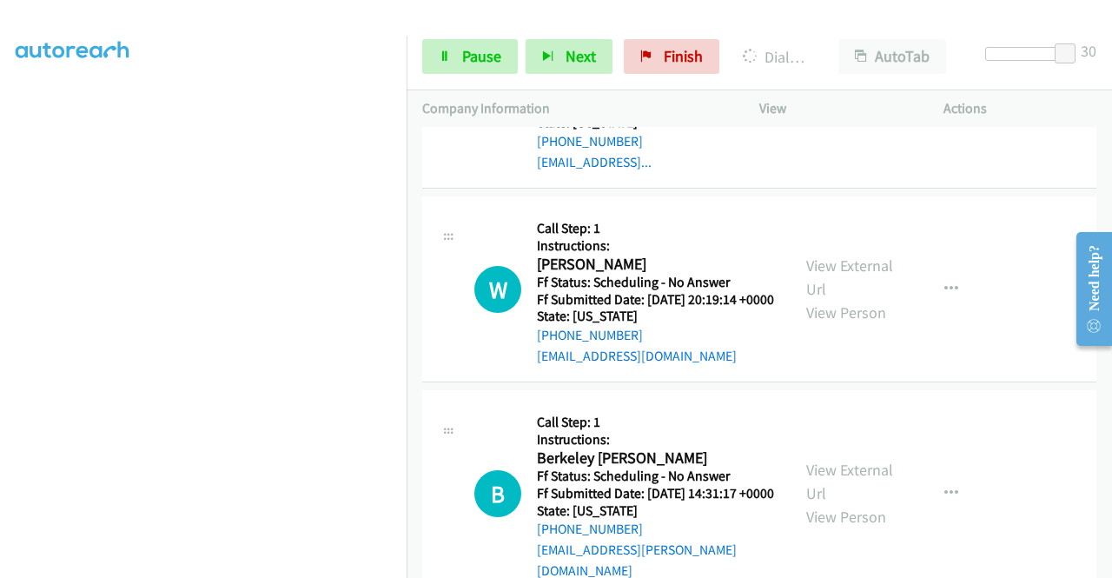
scroll to position [0, 0]
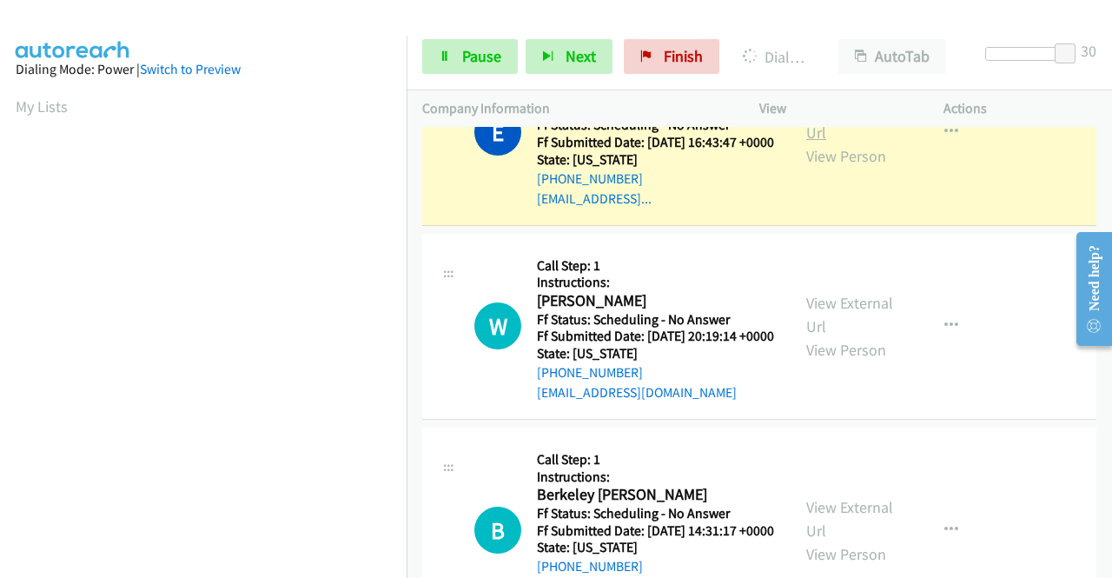
click at [861, 143] on link "View External Url" at bounding box center [849, 120] width 87 height 43
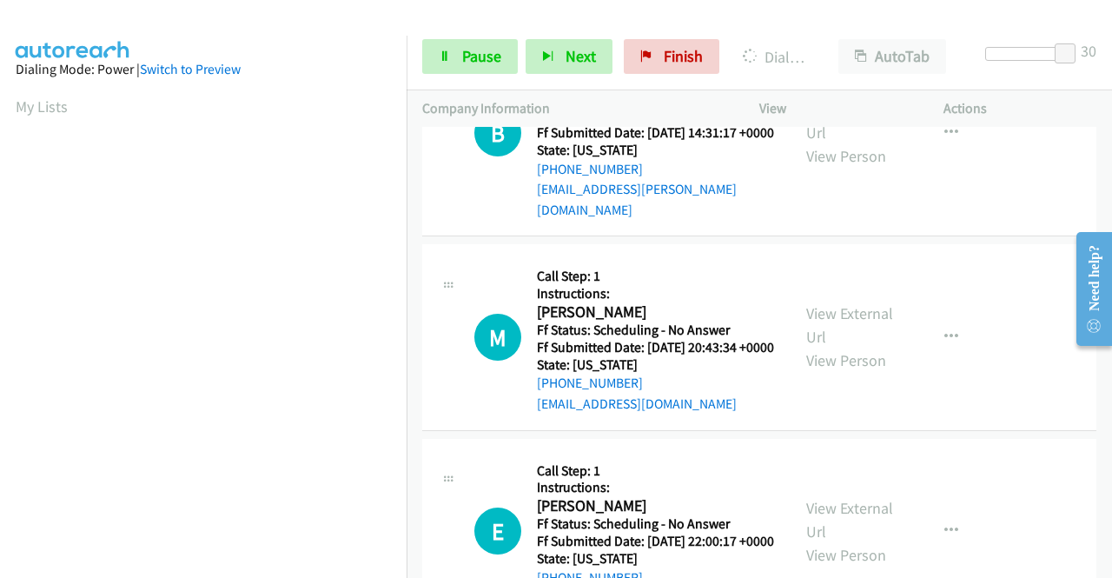
scroll to position [396, 0]
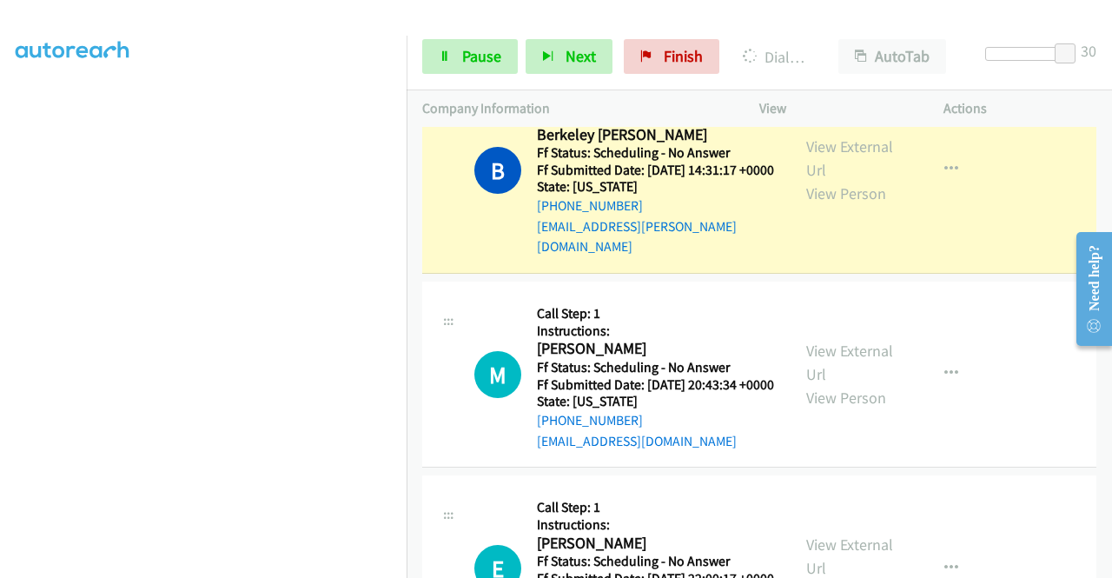
scroll to position [7039, 0]
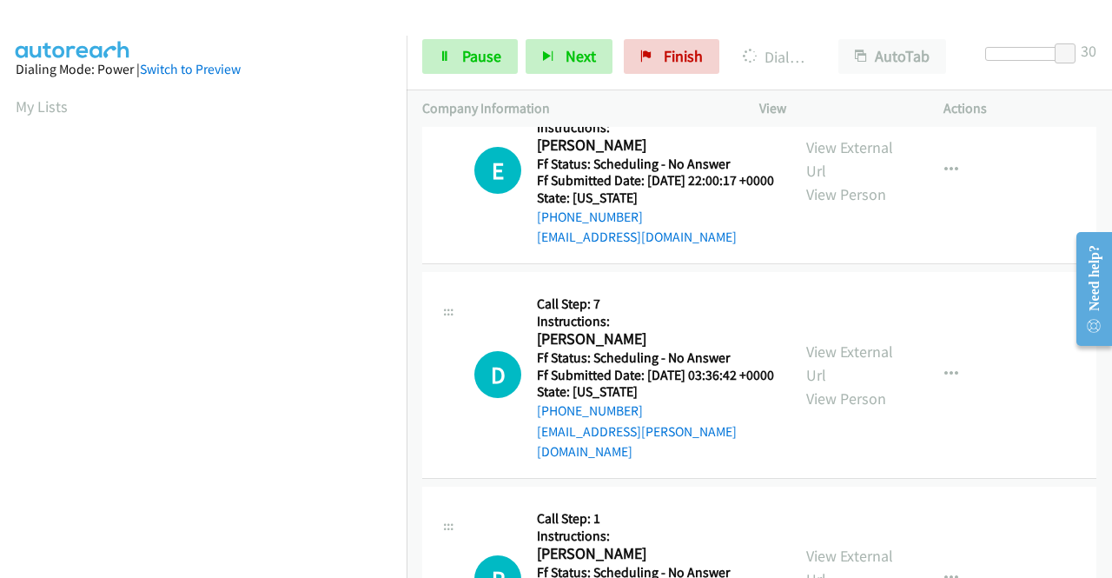
scroll to position [396, 0]
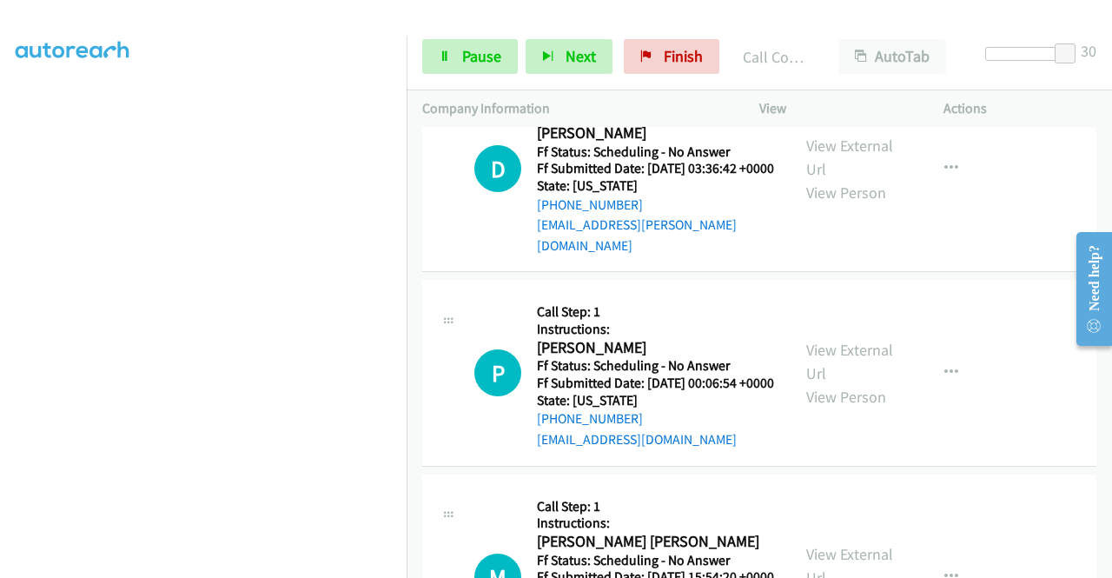
scroll to position [7647, 0]
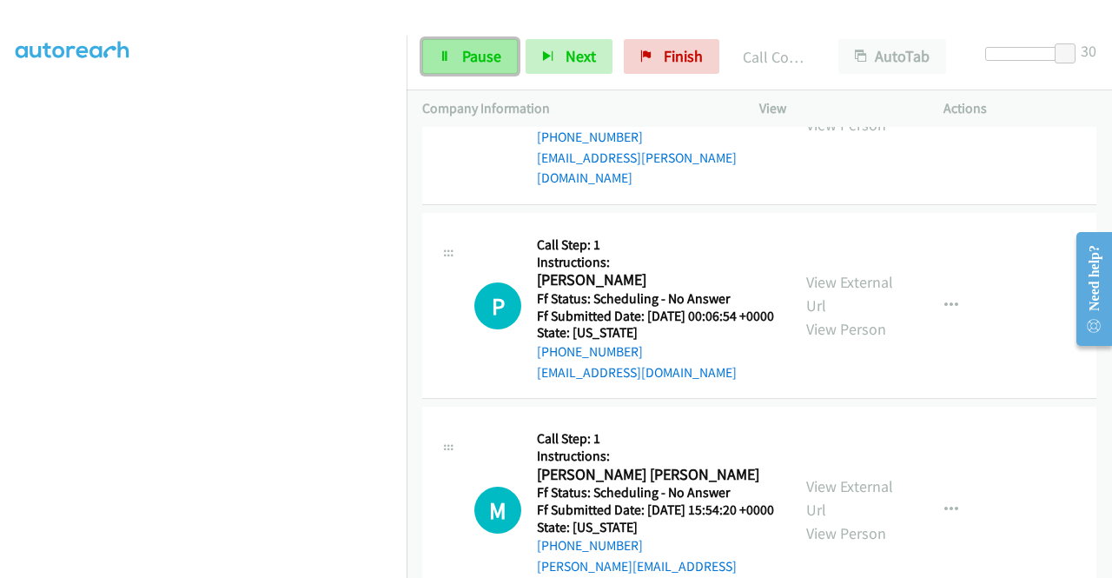
click at [473, 50] on span "Pause" at bounding box center [481, 56] width 39 height 20
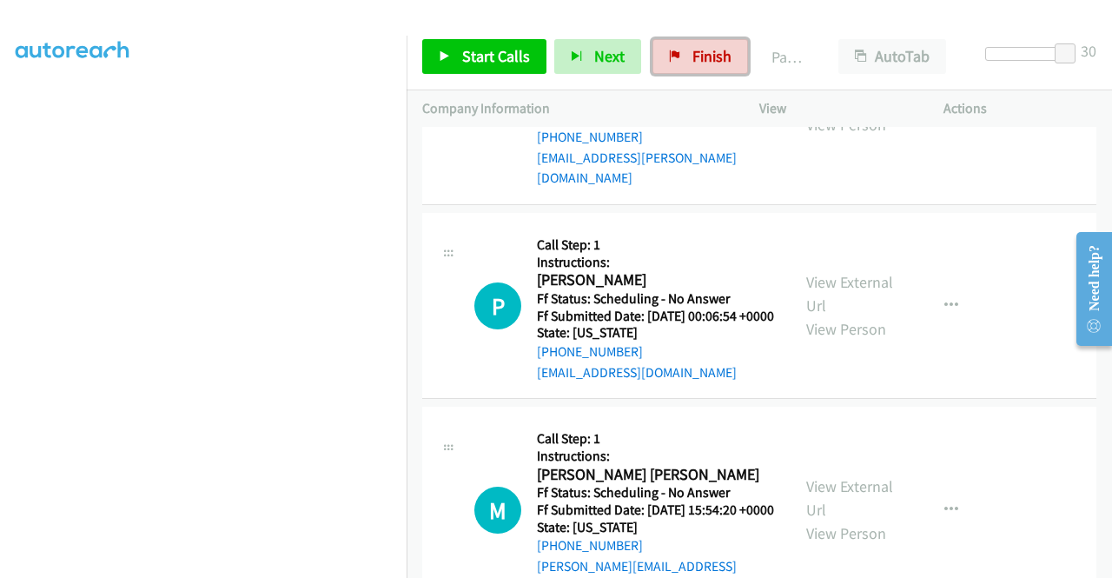
drag, startPoint x: 707, startPoint y: 55, endPoint x: 577, endPoint y: 314, distance: 289.9
click at [707, 55] on span "Finish" at bounding box center [712, 56] width 39 height 20
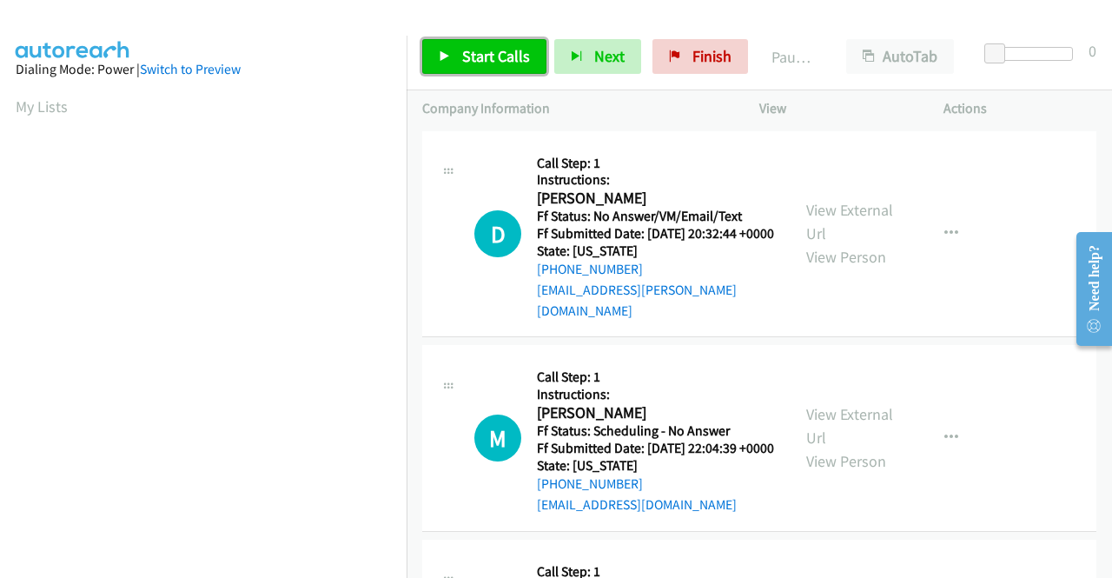
click at [484, 47] on span "Start Calls" at bounding box center [496, 56] width 68 height 20
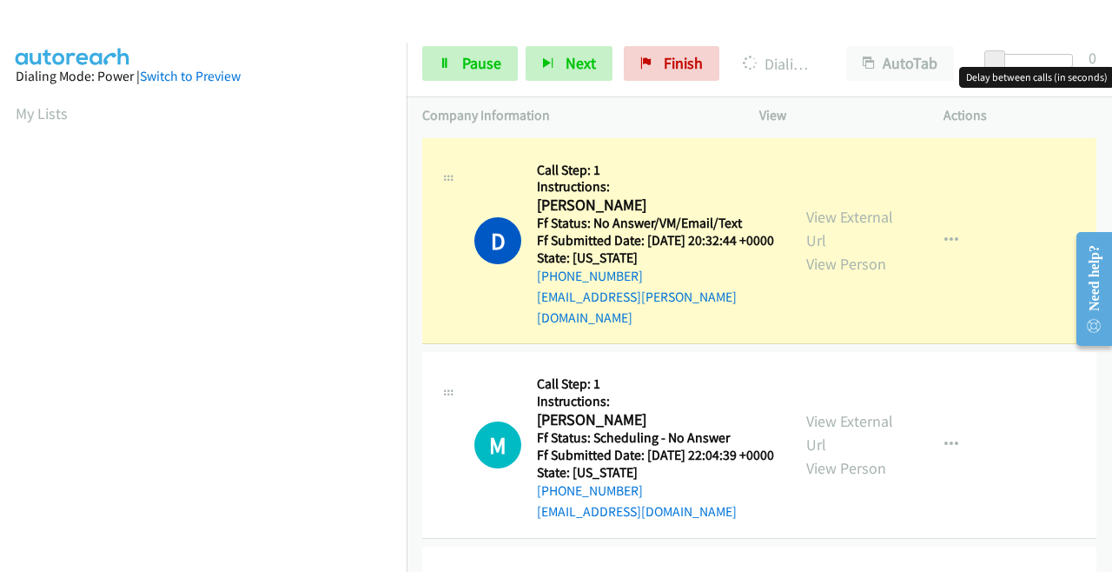
scroll to position [396, 0]
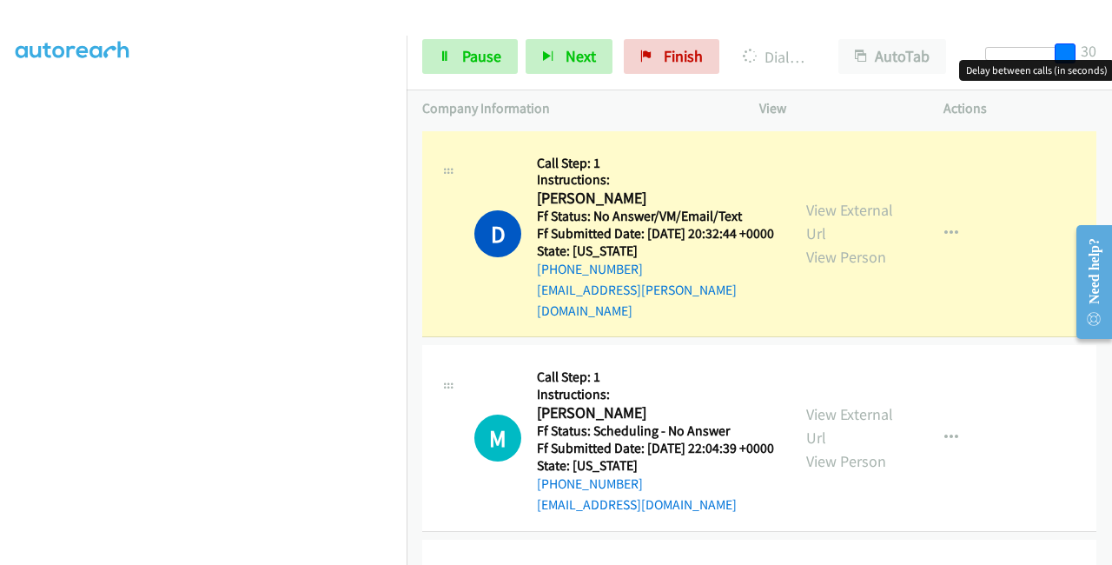
drag, startPoint x: 991, startPoint y: 44, endPoint x: 1052, endPoint y: 51, distance: 62.1
click at [1093, 42] on div "Start Calls Pause Next Finish Dialing Dani Niemann AutoTab AutoTab 30" at bounding box center [760, 56] width 706 height 67
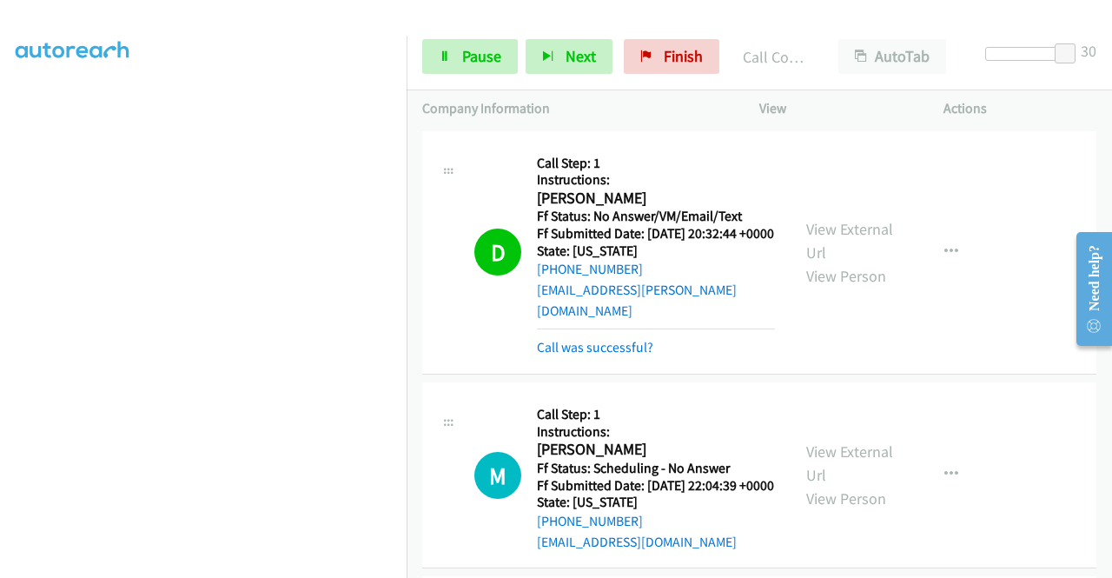
click at [806, 204] on div "View External Url View Person View External Url Email Schedule/Manage Callback …" at bounding box center [891, 252] width 200 height 211
click at [869, 227] on link "View External Url" at bounding box center [849, 240] width 87 height 43
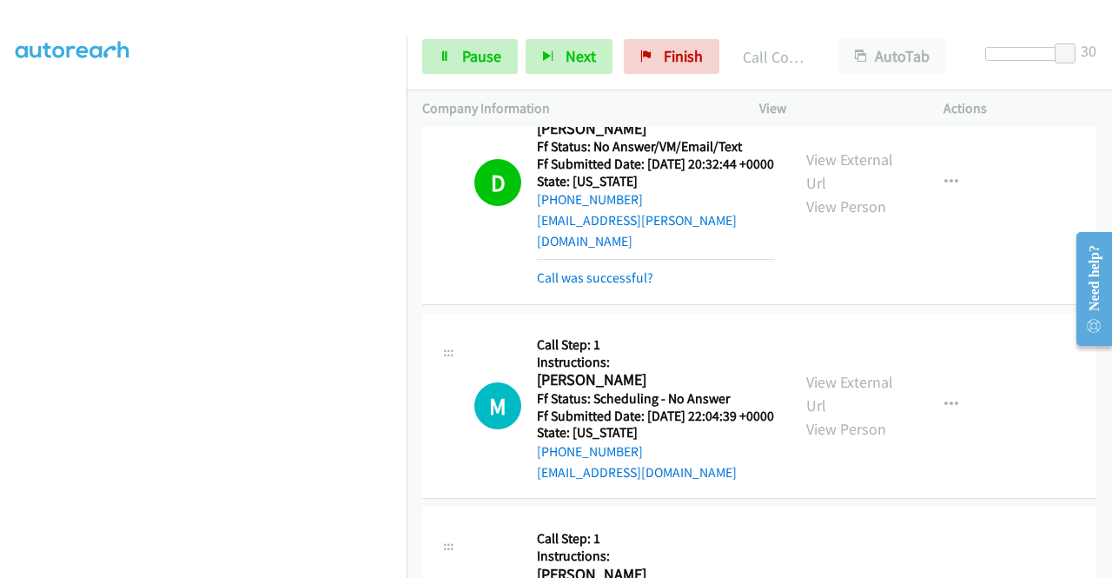
scroll to position [174, 0]
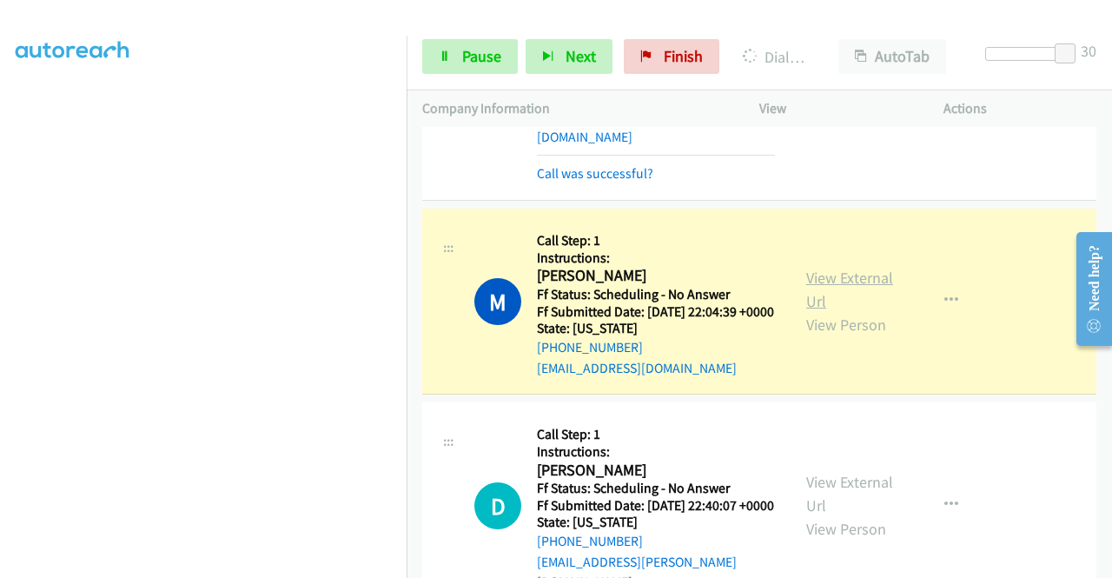
click at [839, 273] on link "View External Url" at bounding box center [849, 289] width 87 height 43
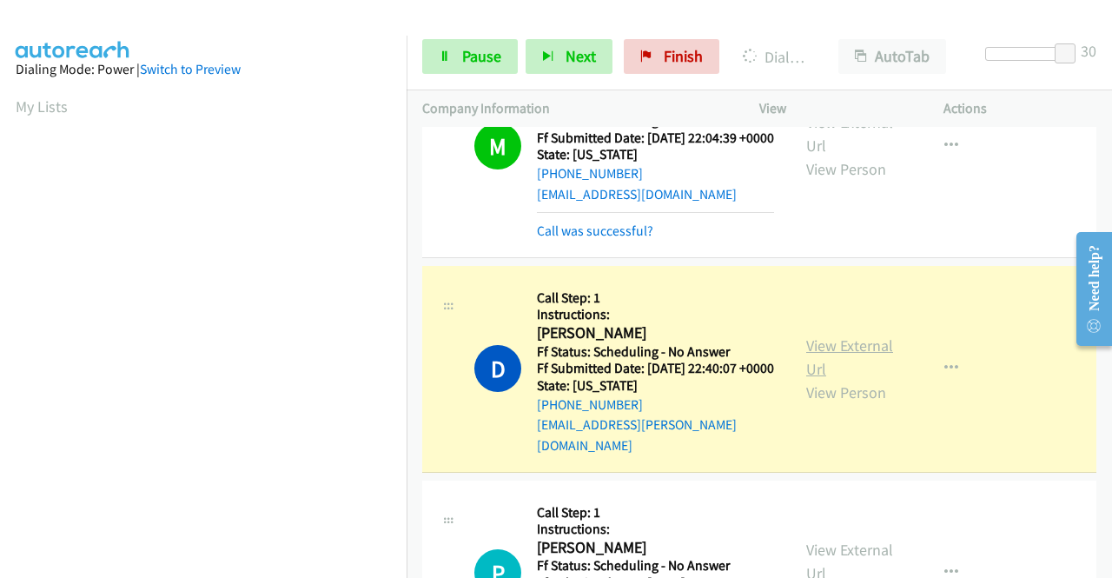
scroll to position [396, 0]
click at [806, 354] on link "View External Url" at bounding box center [849, 356] width 87 height 43
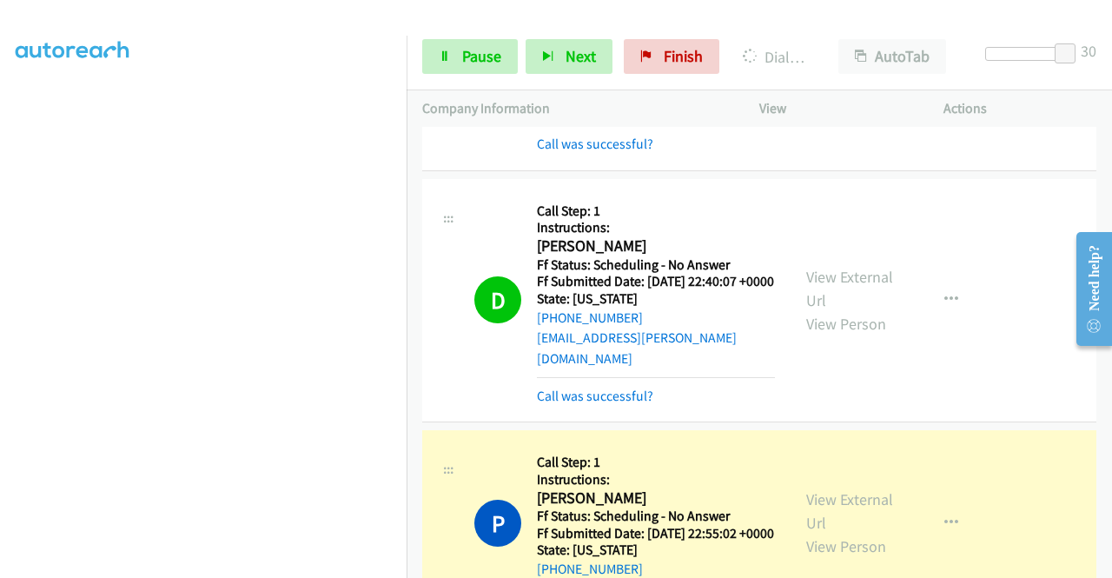
scroll to position [608, 0]
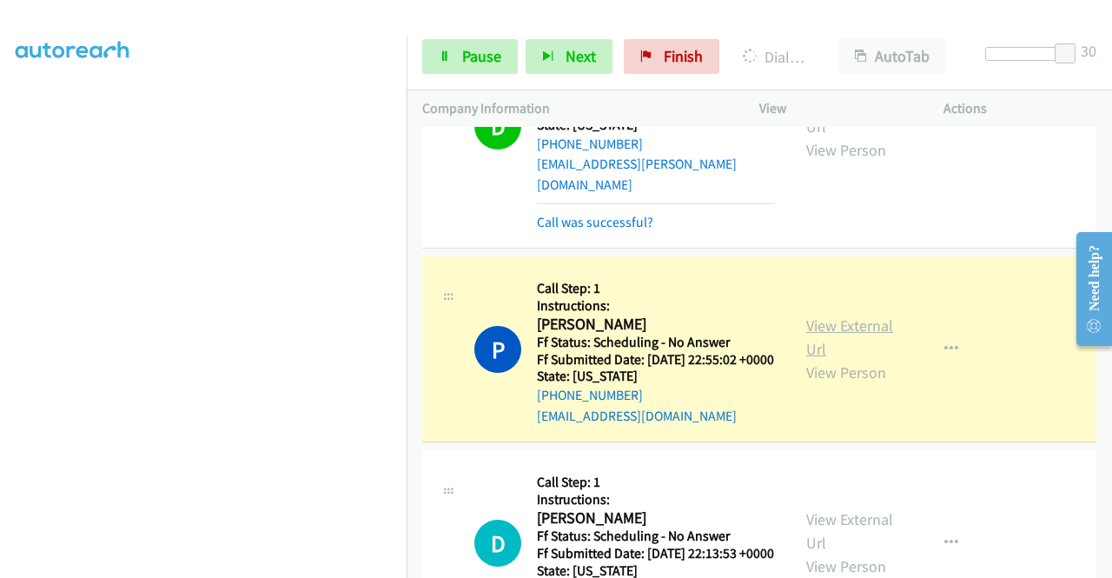
click at [844, 344] on link "View External Url" at bounding box center [849, 336] width 87 height 43
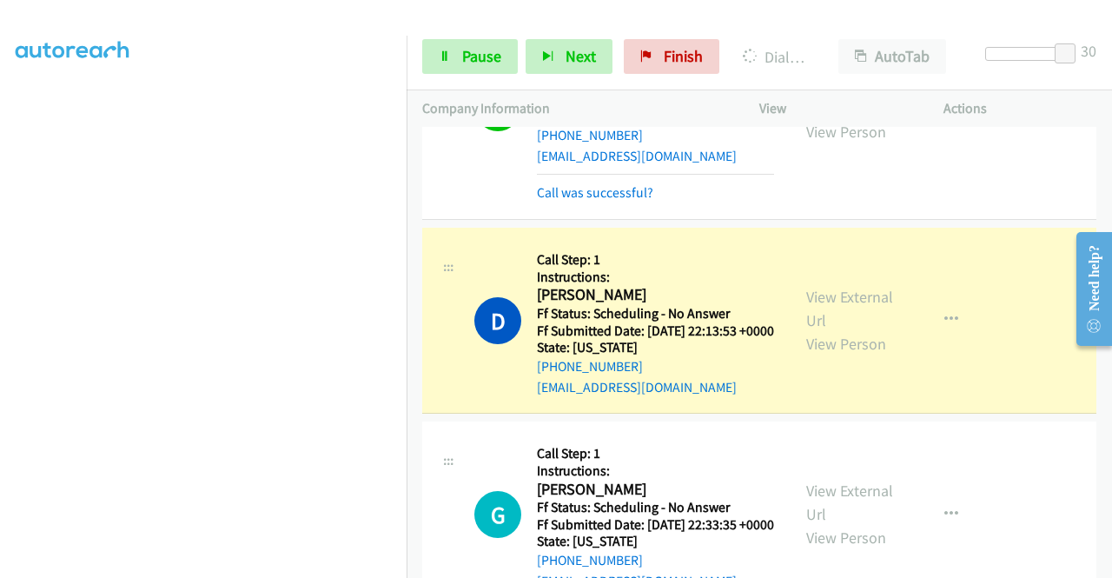
scroll to position [869, 0]
click at [806, 326] on link "View External Url" at bounding box center [849, 307] width 87 height 43
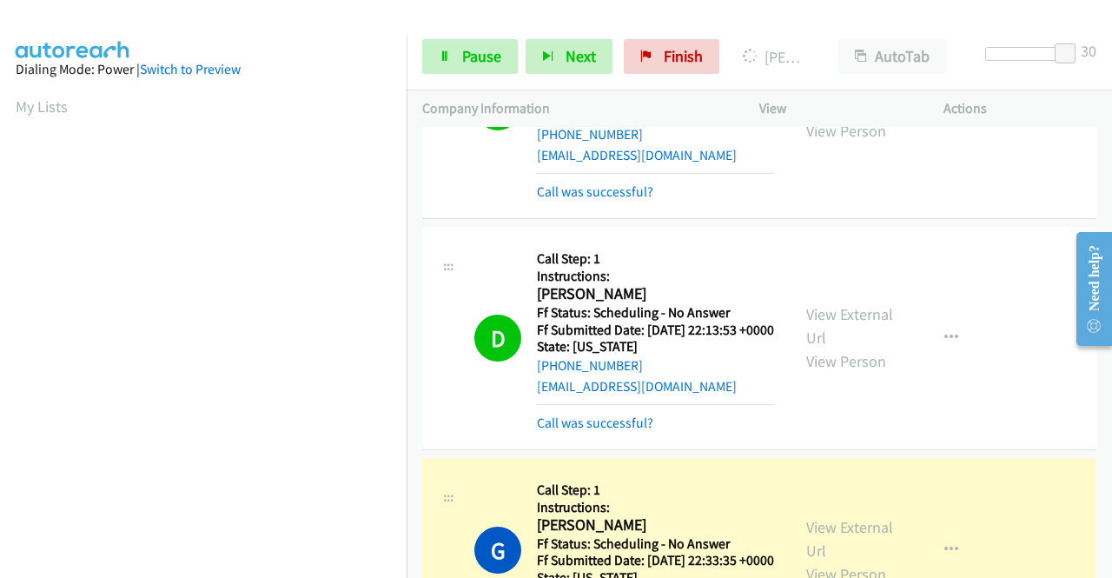
scroll to position [1043, 0]
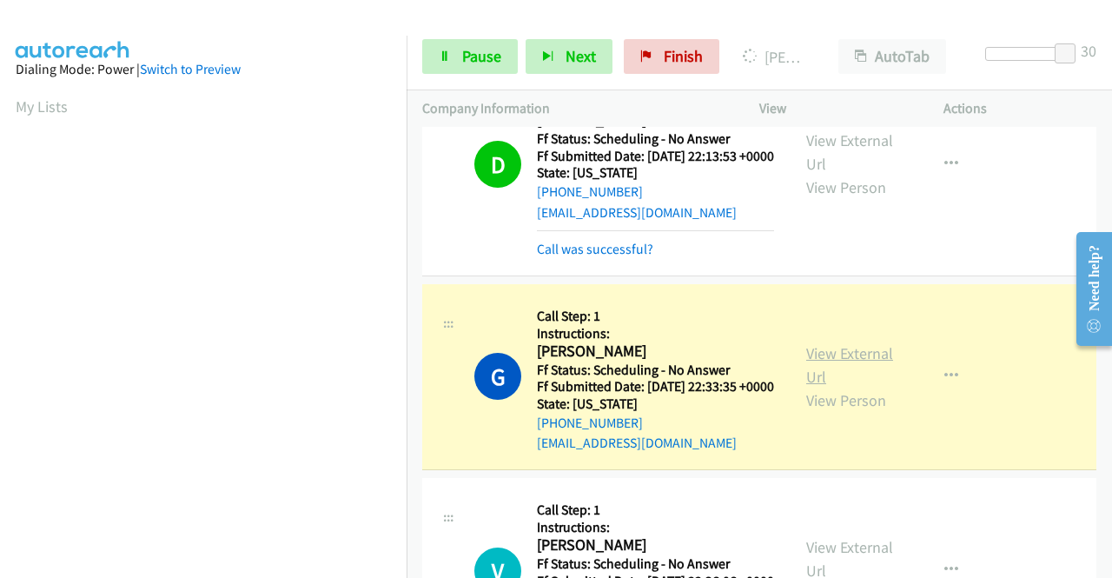
click at [806, 387] on link "View External Url" at bounding box center [849, 364] width 87 height 43
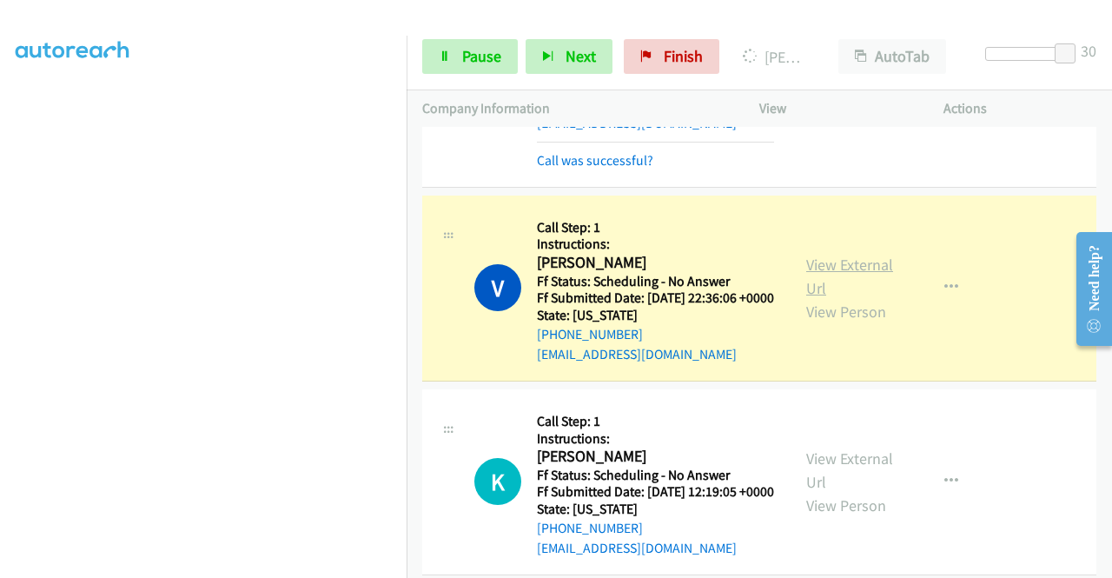
scroll to position [1390, 0]
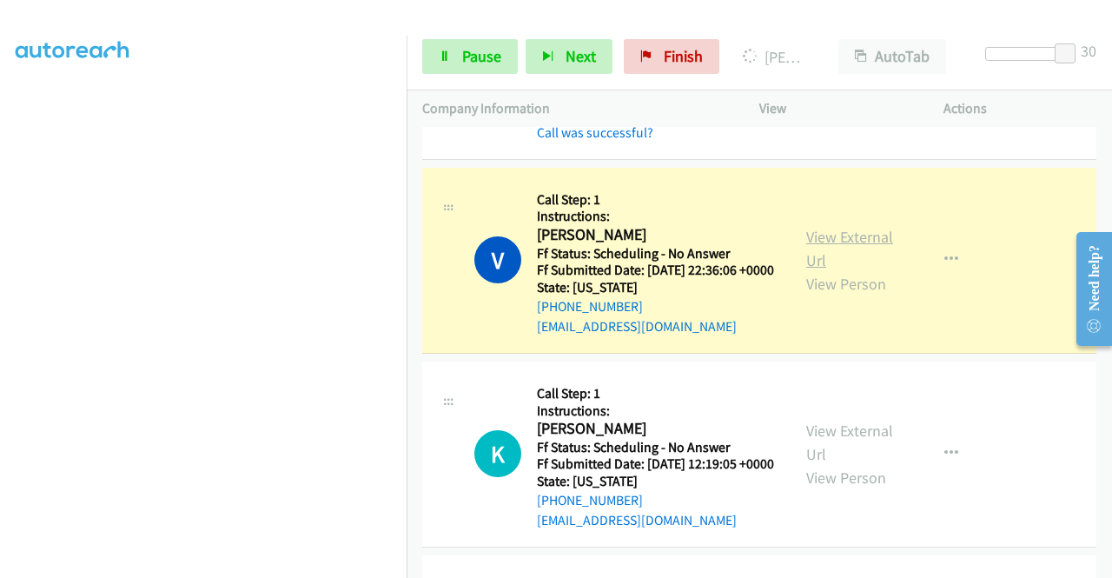
click at [806, 270] on link "View External Url" at bounding box center [849, 248] width 87 height 43
click at [468, 68] on link "Pause" at bounding box center [470, 56] width 96 height 35
click at [462, 51] on span "Pause" at bounding box center [481, 56] width 39 height 20
click at [518, 23] on div "Start Calls Pause Next Finish Dialing Vernon Baker AutoTab AutoTab 30" at bounding box center [760, 56] width 706 height 67
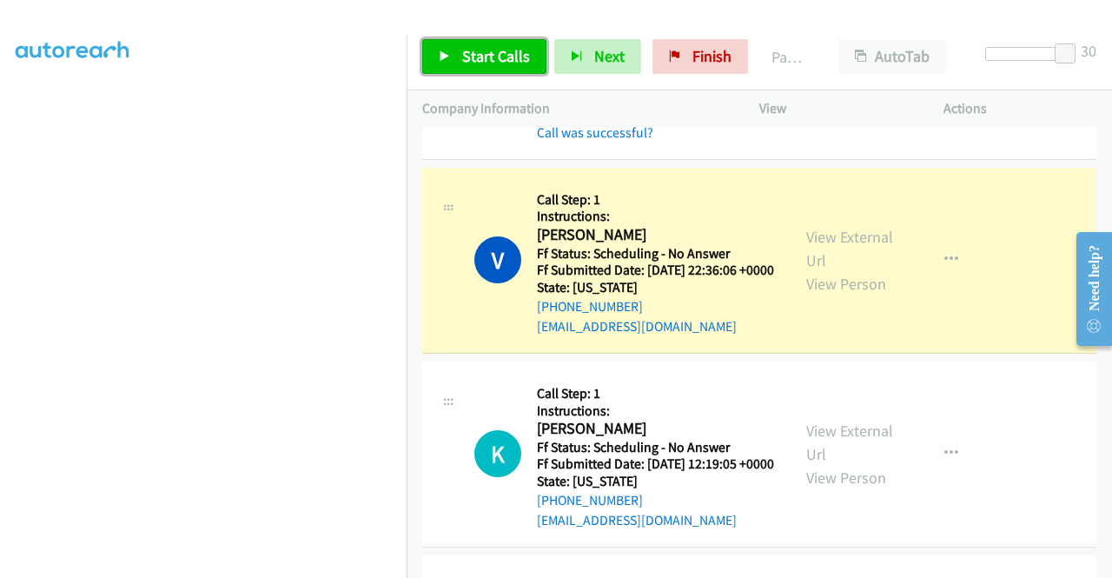
click at [464, 45] on link "Start Calls" at bounding box center [484, 56] width 124 height 35
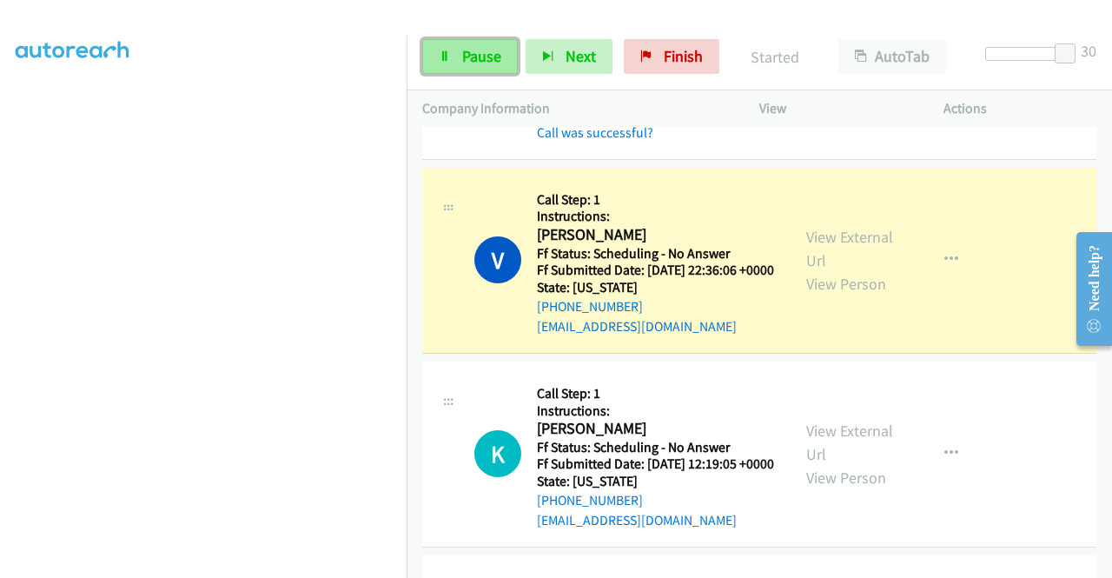
click at [469, 43] on link "Pause" at bounding box center [470, 56] width 96 height 35
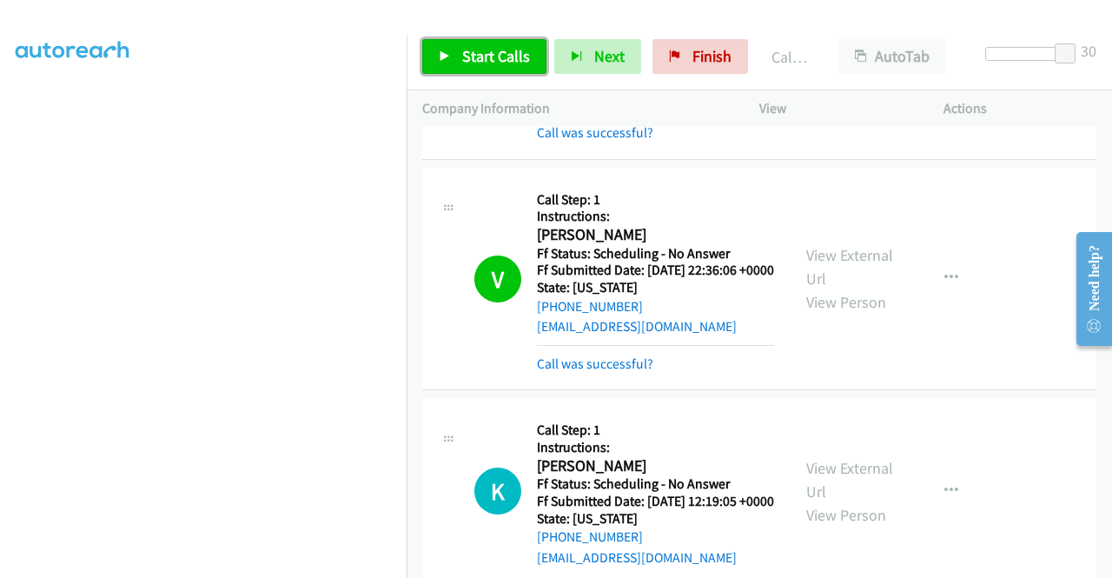
click at [481, 51] on span "Start Calls" at bounding box center [496, 56] width 68 height 20
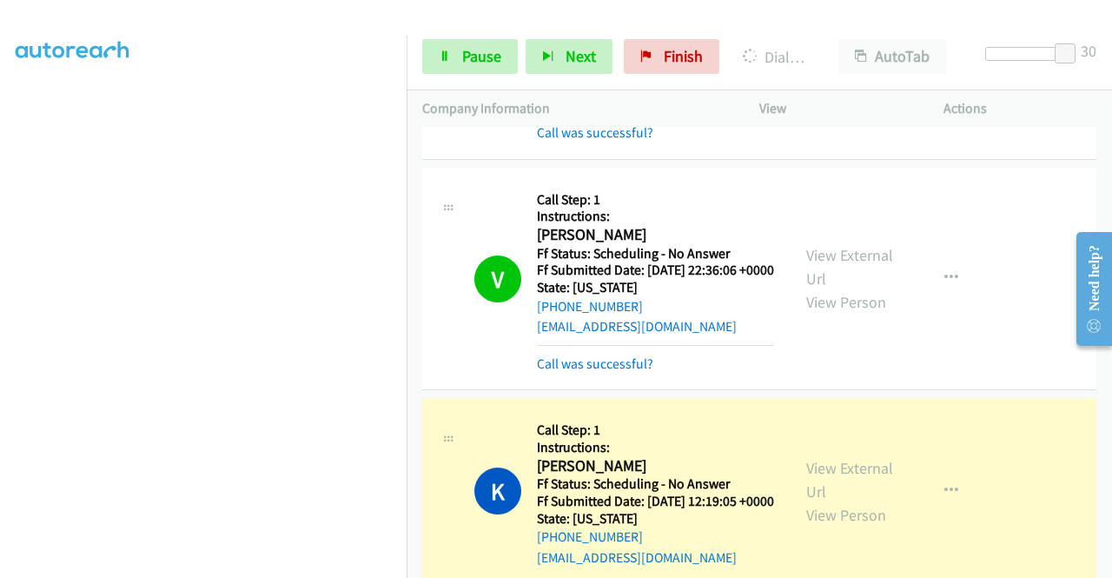
scroll to position [0, 0]
click at [813, 501] on link "View External Url" at bounding box center [849, 479] width 87 height 43
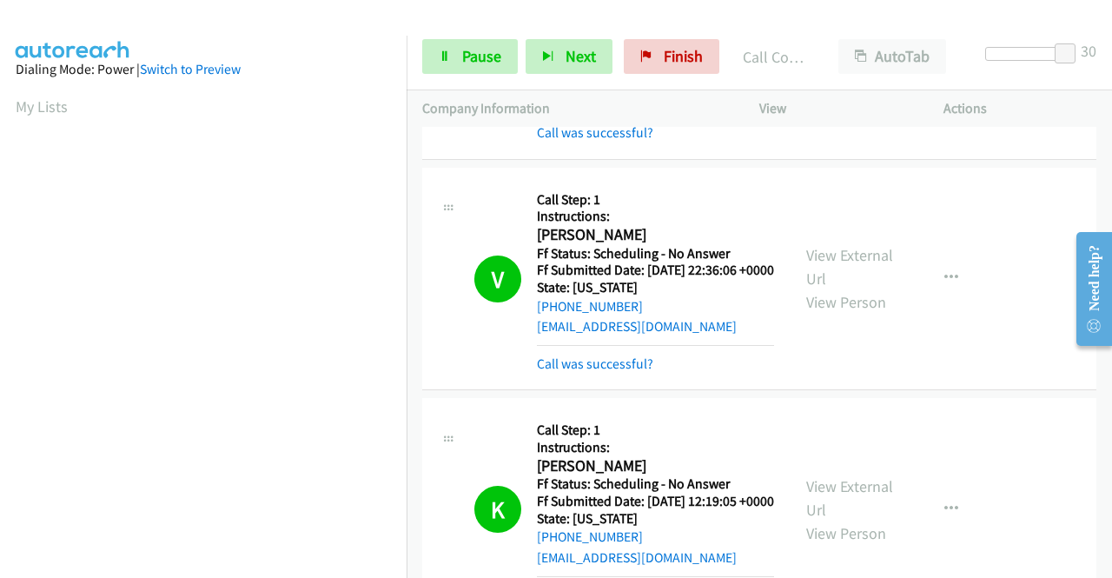
scroll to position [396, 0]
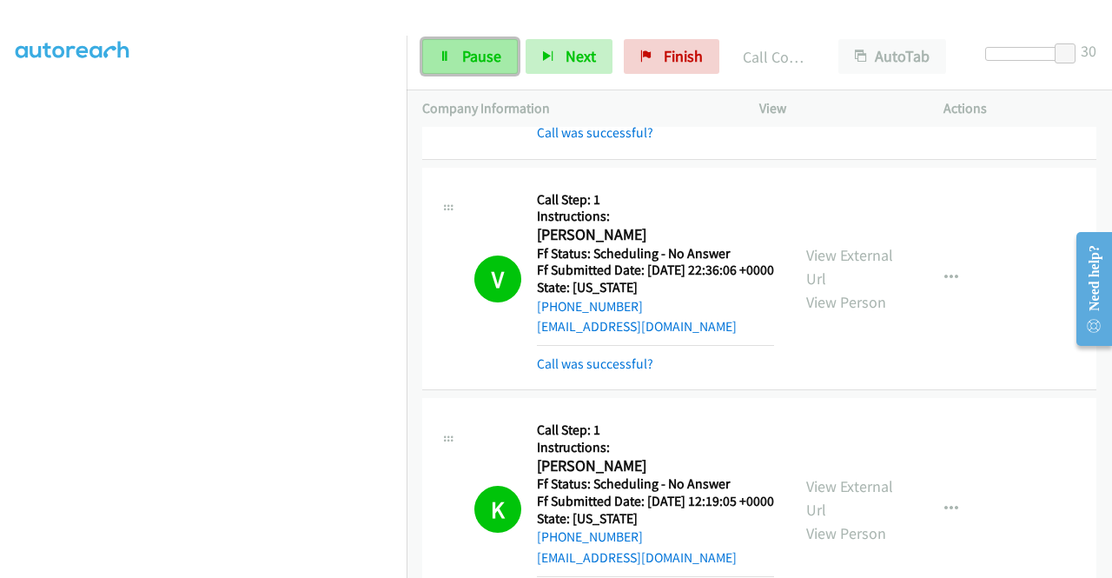
click at [490, 56] on span "Pause" at bounding box center [481, 56] width 39 height 20
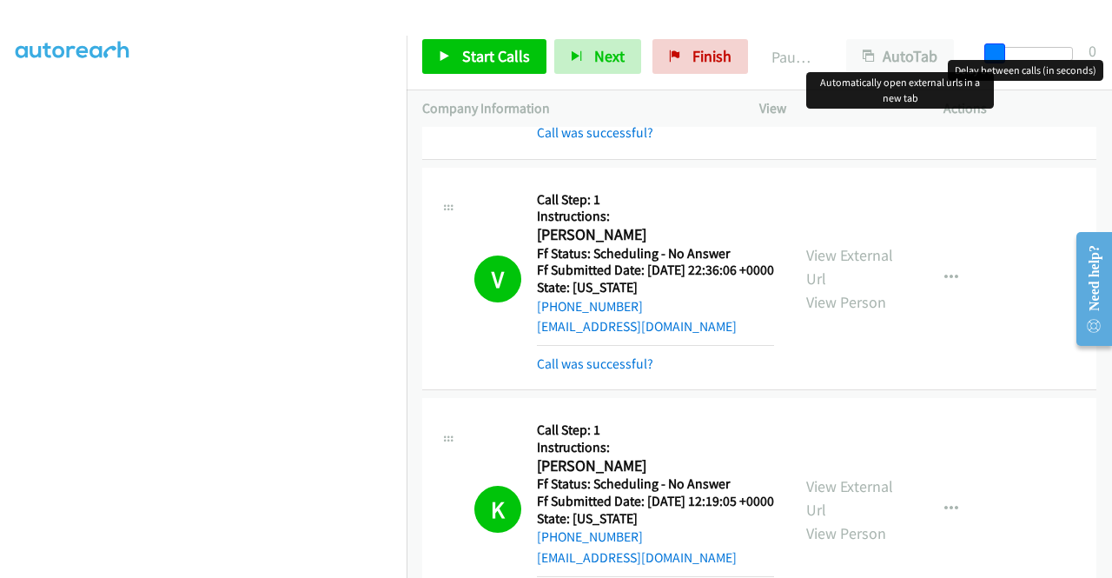
drag, startPoint x: 1065, startPoint y: 45, endPoint x: 779, endPoint y: 159, distance: 307.7
click at [864, 83] on div "Start Calls Pause Next Finish Paused AutoTab AutoTab 0" at bounding box center [760, 56] width 706 height 67
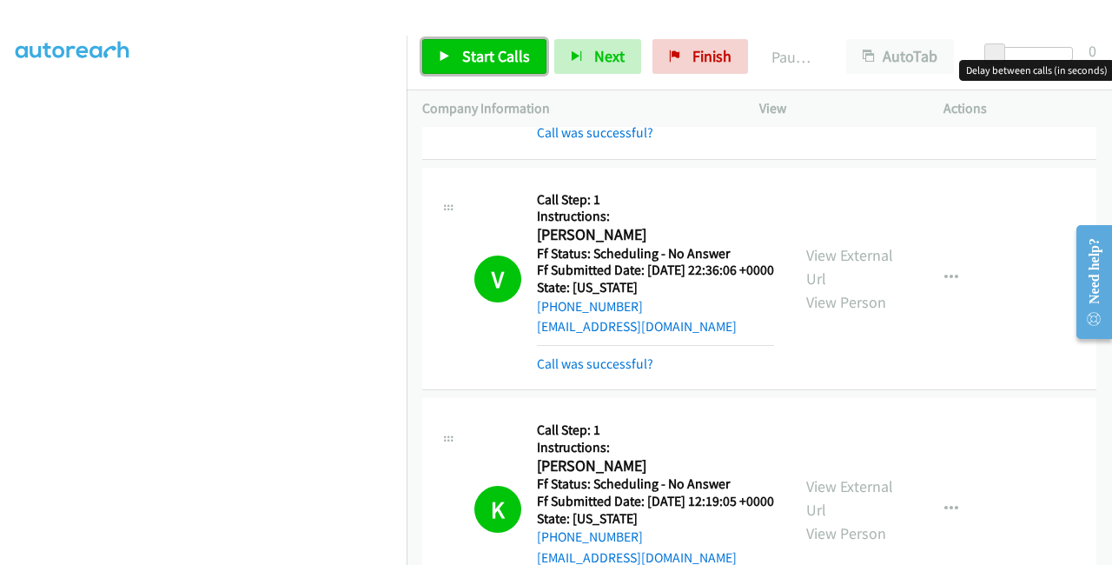
drag, startPoint x: 466, startPoint y: 51, endPoint x: 448, endPoint y: 78, distance: 32.1
click at [468, 51] on span "Start Calls" at bounding box center [496, 56] width 68 height 20
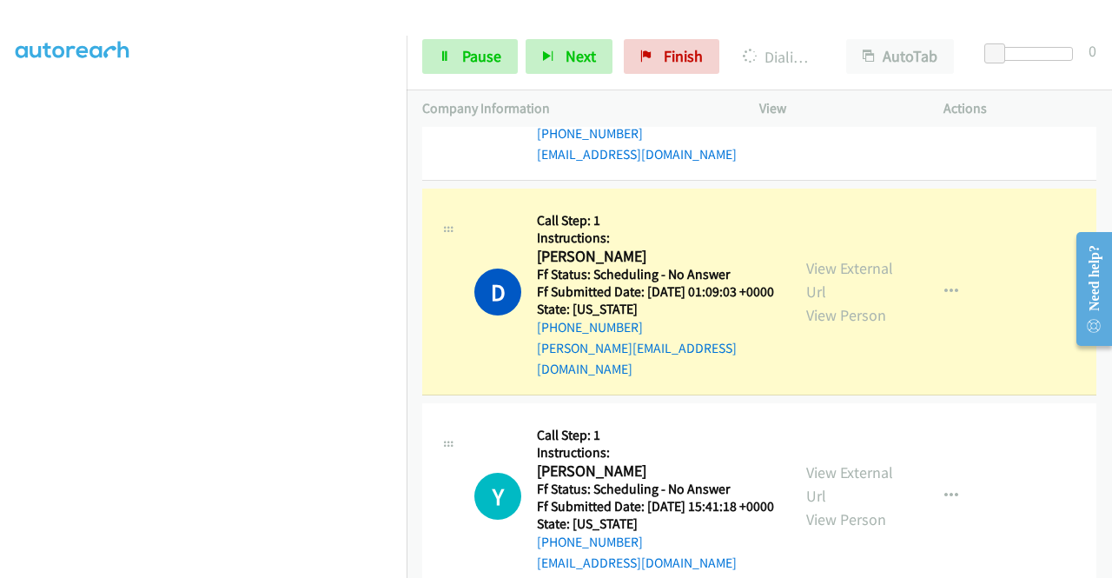
scroll to position [2086, 0]
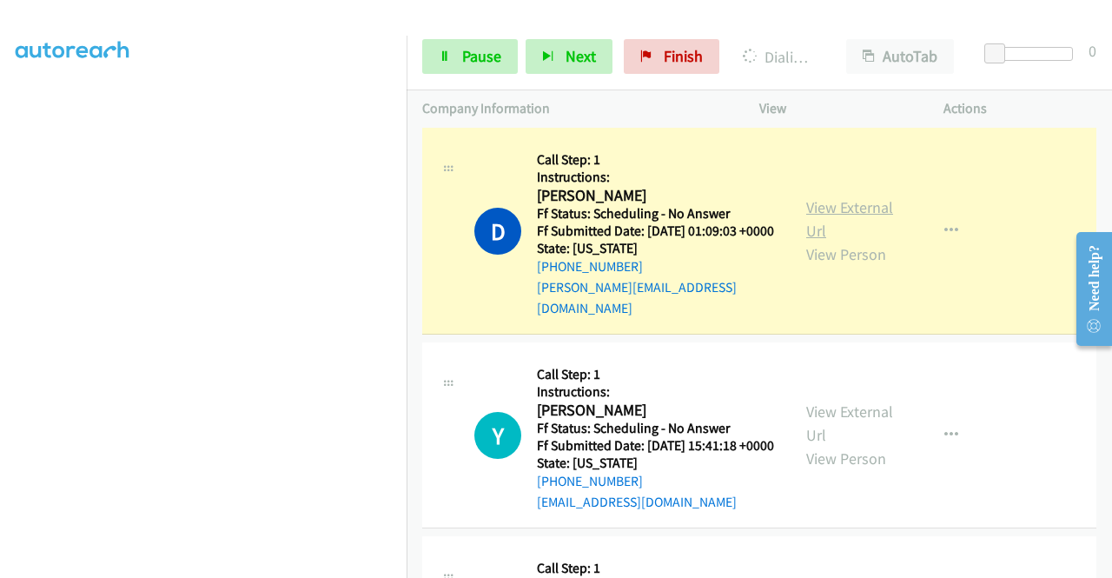
click at [867, 241] on link "View External Url" at bounding box center [849, 218] width 87 height 43
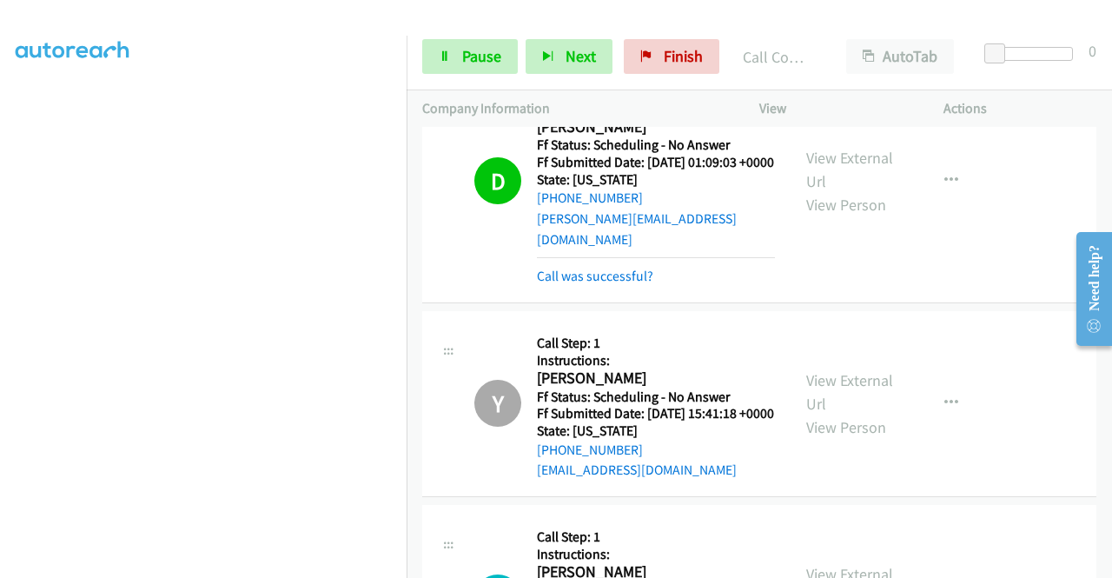
scroll to position [2346, 0]
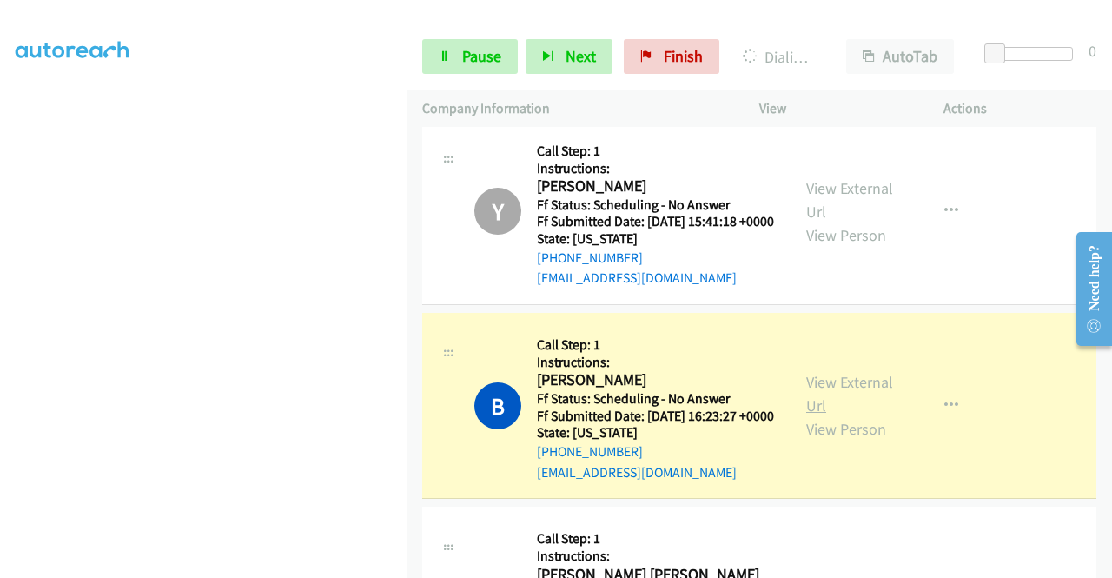
click at [859, 415] on link "View External Url" at bounding box center [849, 393] width 87 height 43
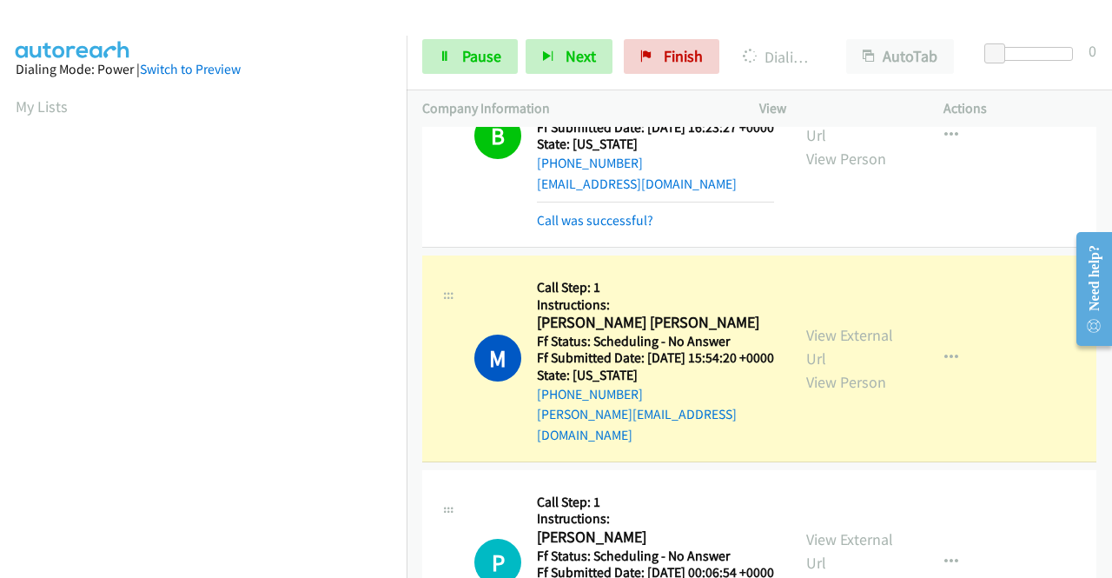
scroll to position [2781, 0]
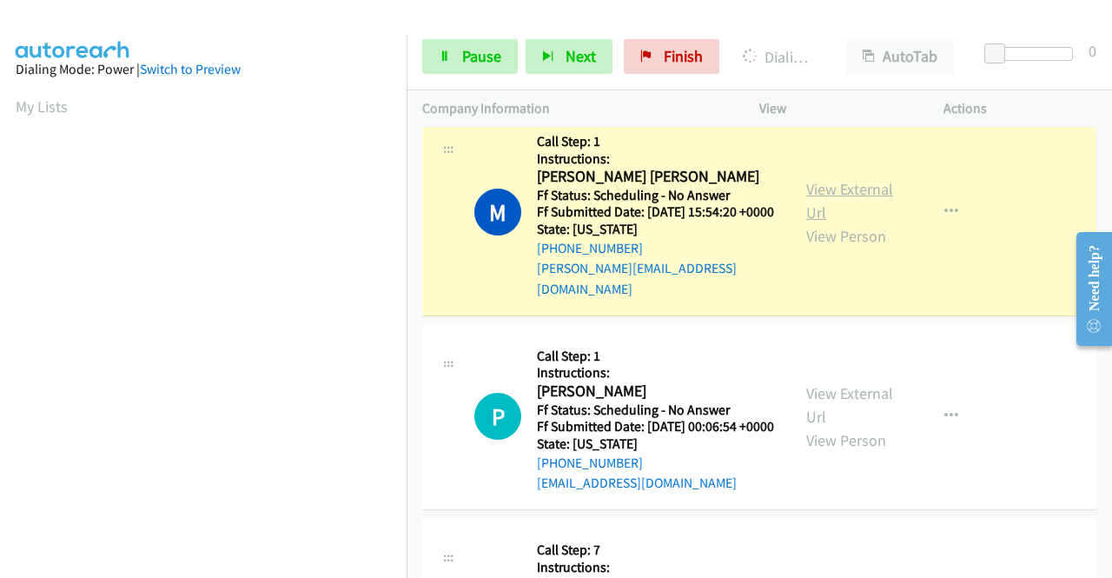
click at [806, 222] on link "View External Url" at bounding box center [849, 200] width 87 height 43
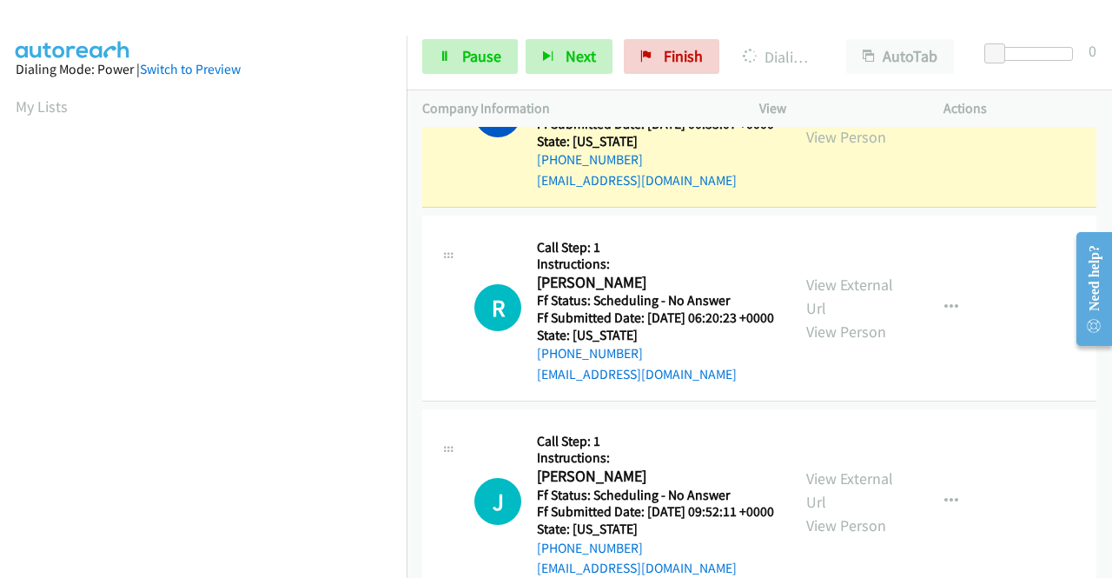
scroll to position [396, 0]
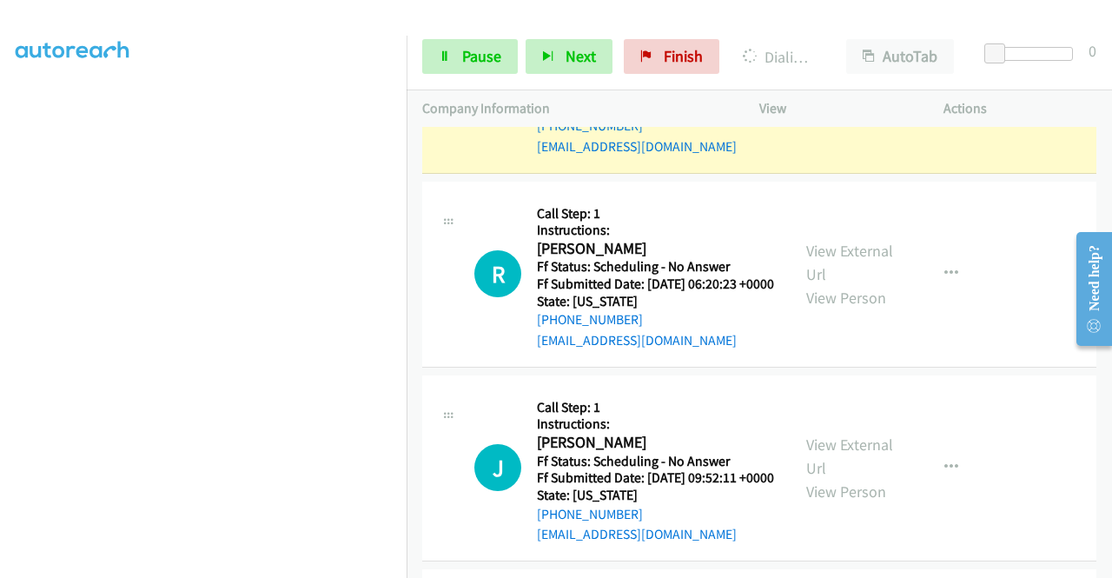
click at [806, 90] on link "View External Url" at bounding box center [849, 67] width 87 height 43
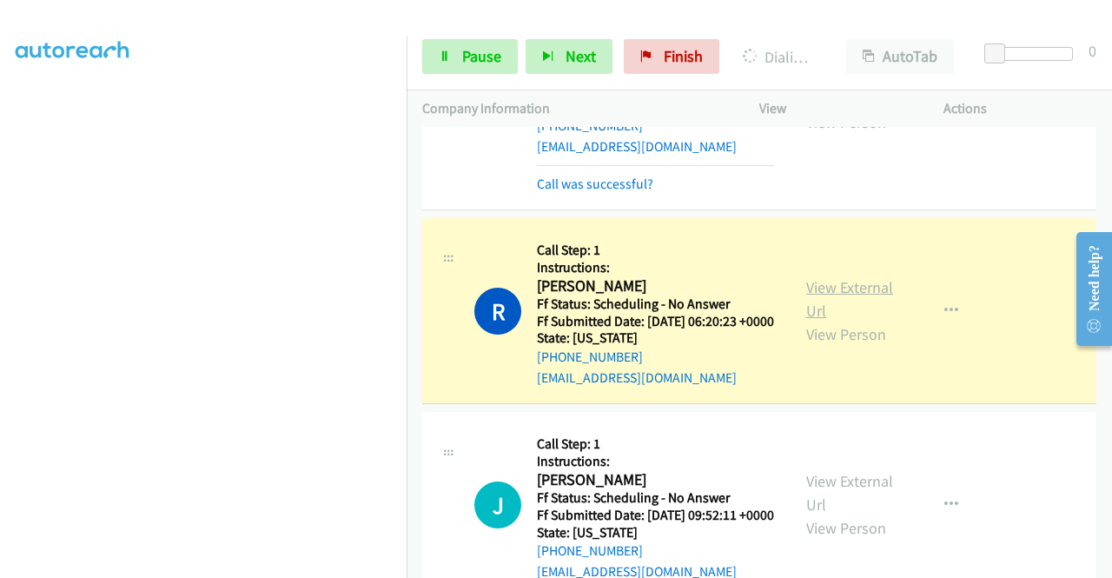
click at [807, 321] on link "View External Url" at bounding box center [849, 298] width 87 height 43
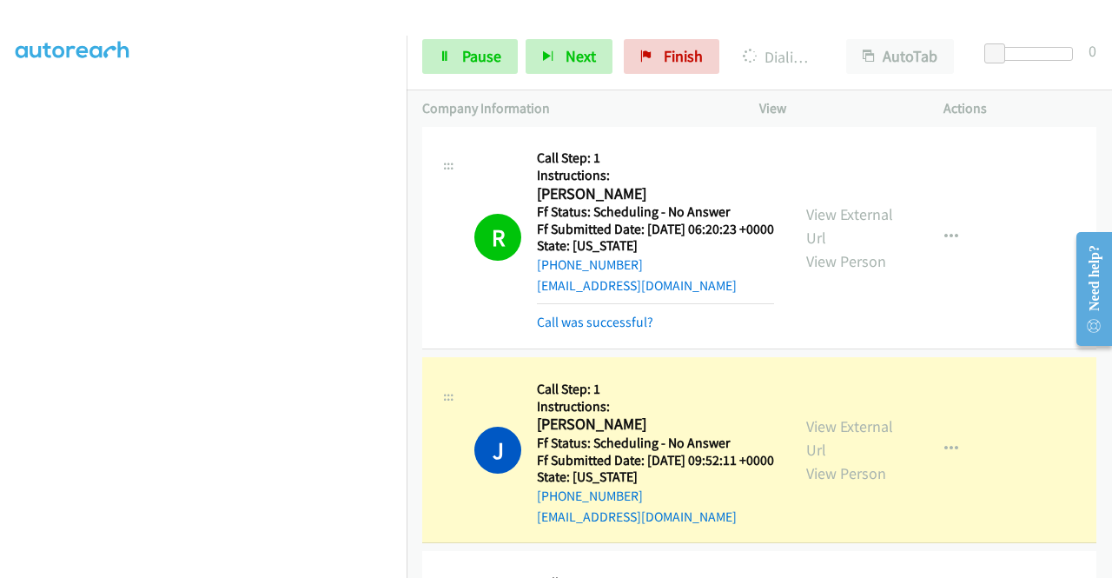
scroll to position [3911, 0]
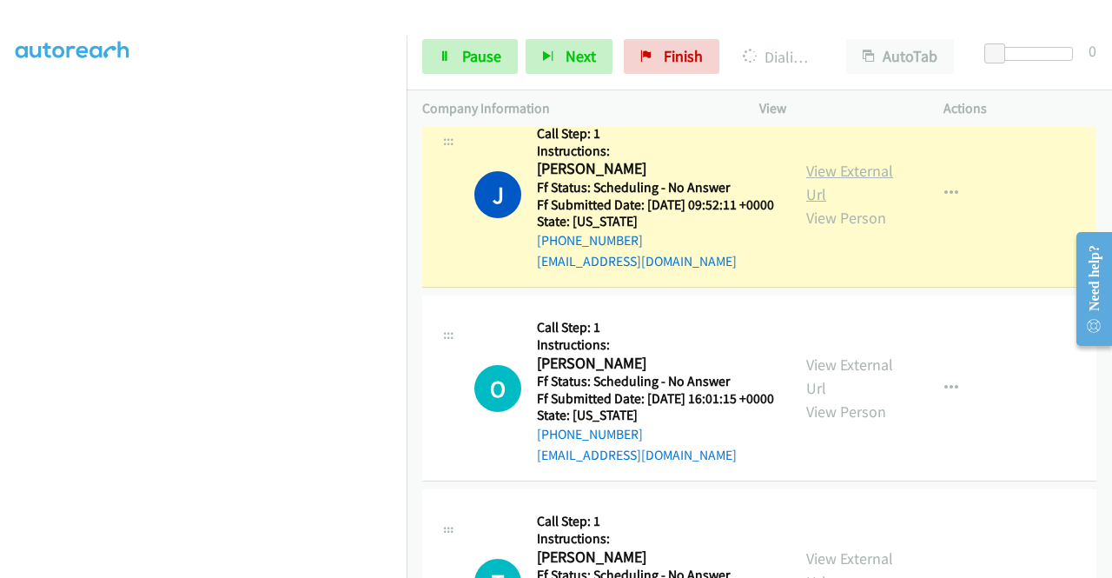
click at [826, 204] on link "View External Url" at bounding box center [849, 182] width 87 height 43
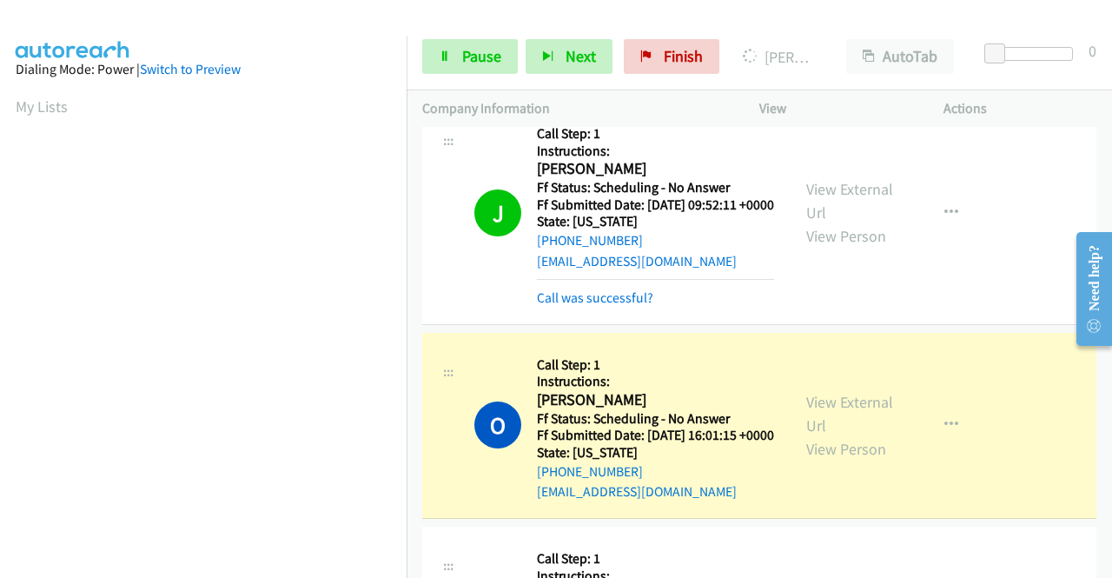
scroll to position [4171, 0]
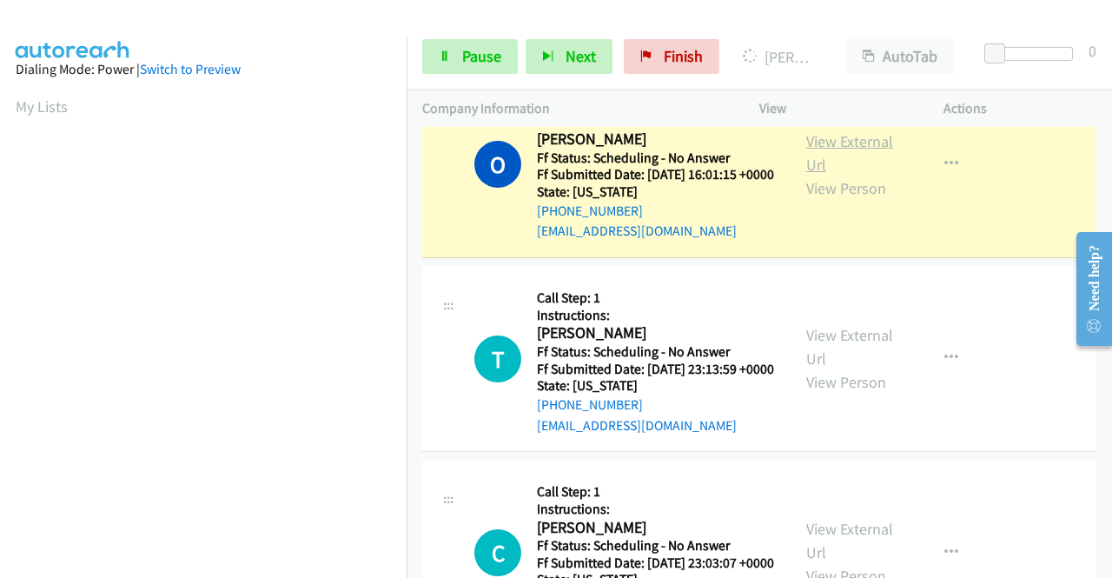
click at [844, 175] on link "View External Url" at bounding box center [849, 152] width 87 height 43
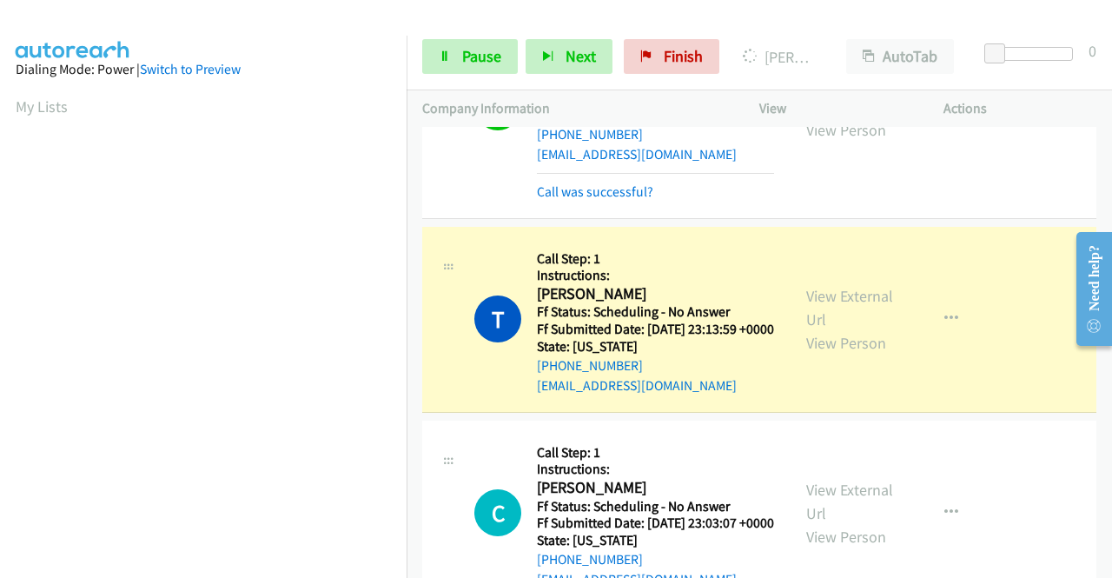
scroll to position [4432, 0]
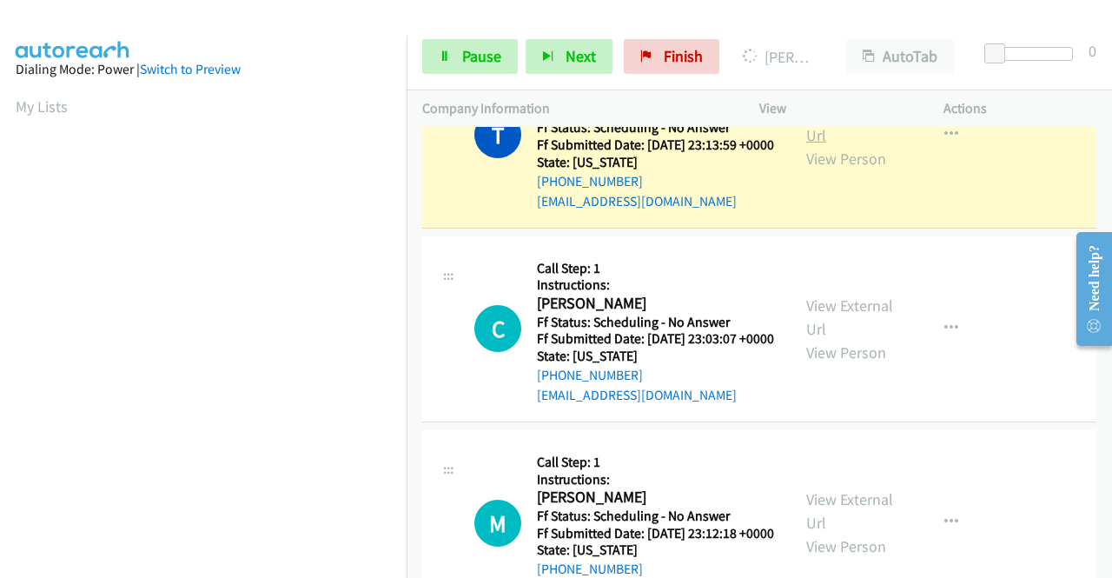
click at [840, 145] on link "View External Url" at bounding box center [849, 123] width 87 height 43
click at [809, 145] on link "View External Url" at bounding box center [849, 123] width 87 height 43
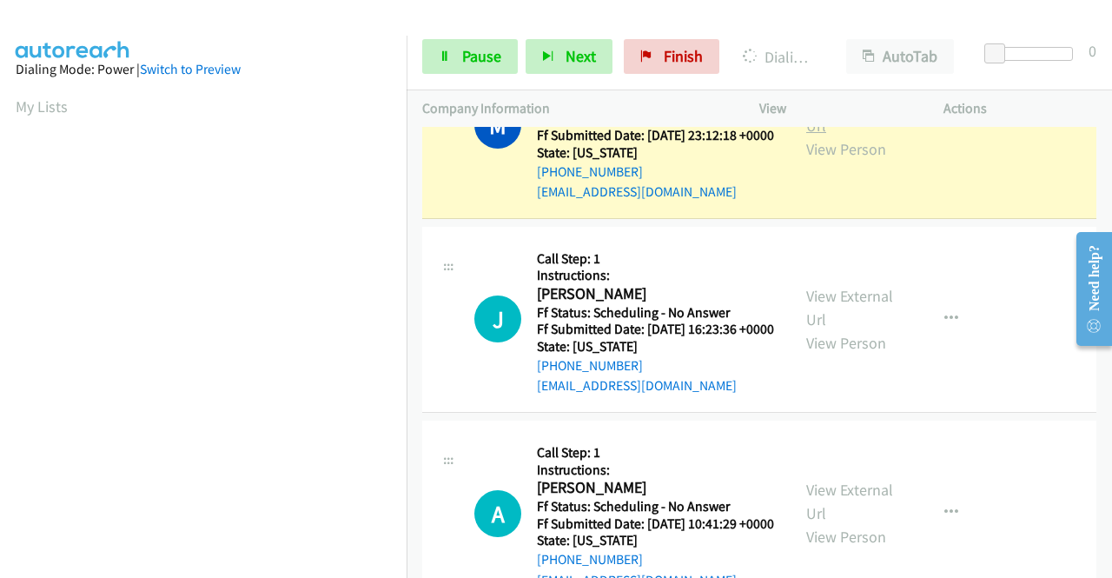
scroll to position [396, 0]
click at [851, 136] on link "View External Url" at bounding box center [849, 113] width 87 height 43
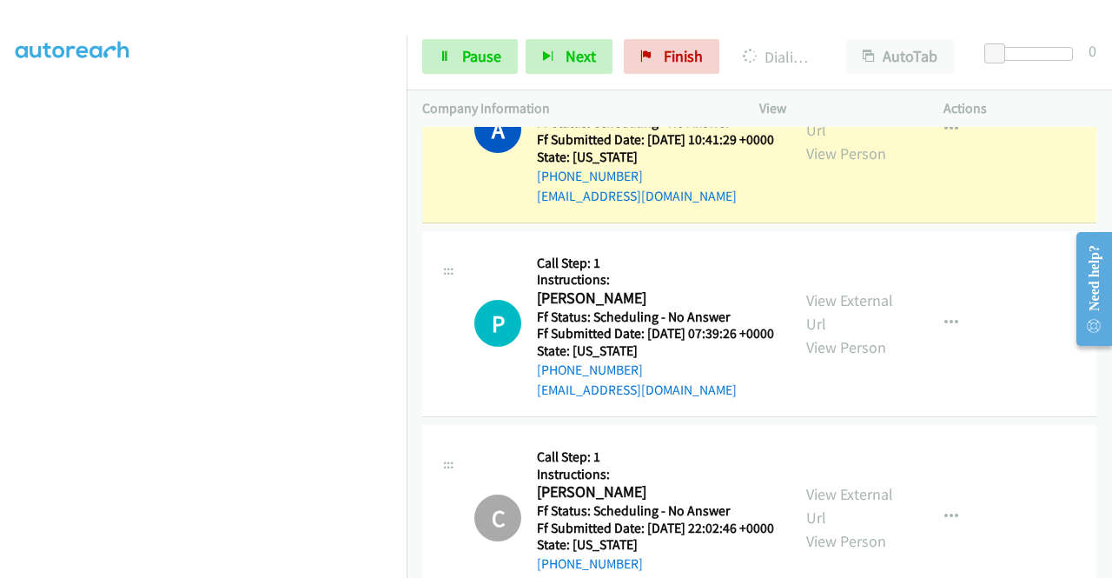
scroll to position [5301, 0]
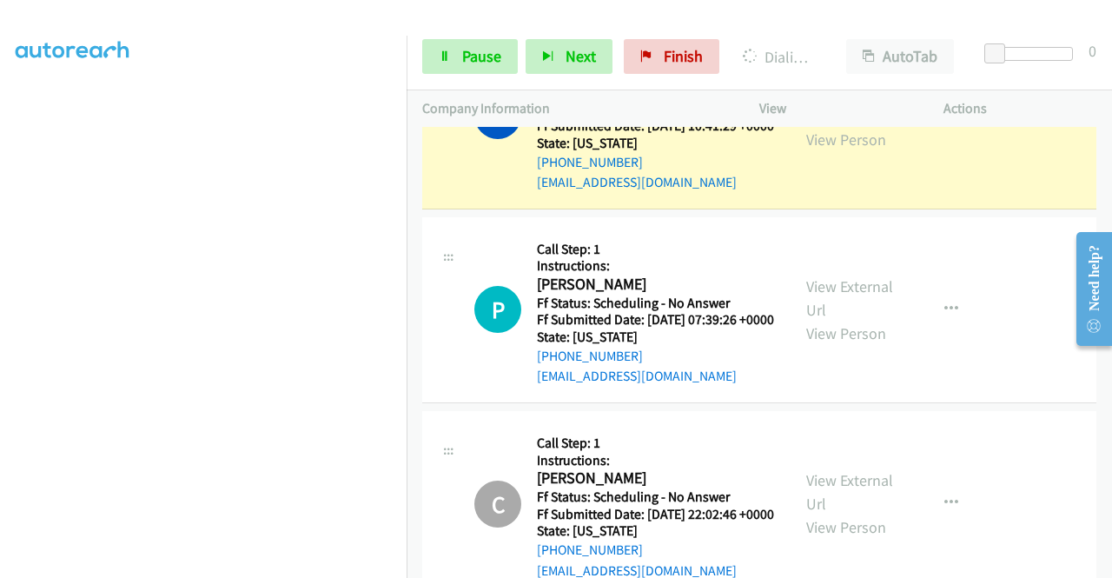
click at [846, 126] on link "View External Url" at bounding box center [849, 104] width 87 height 43
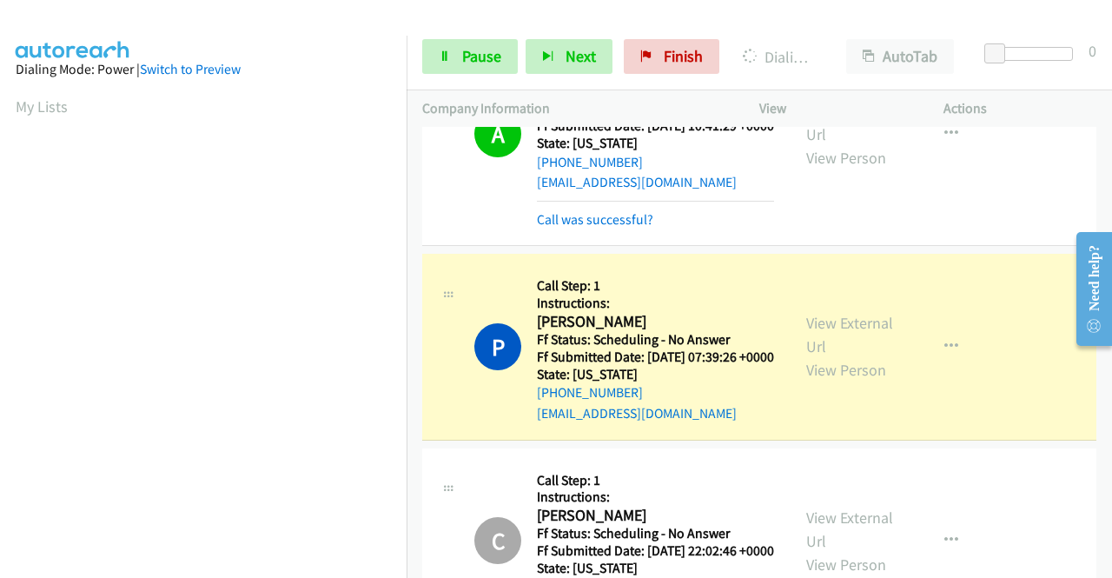
scroll to position [5562, 0]
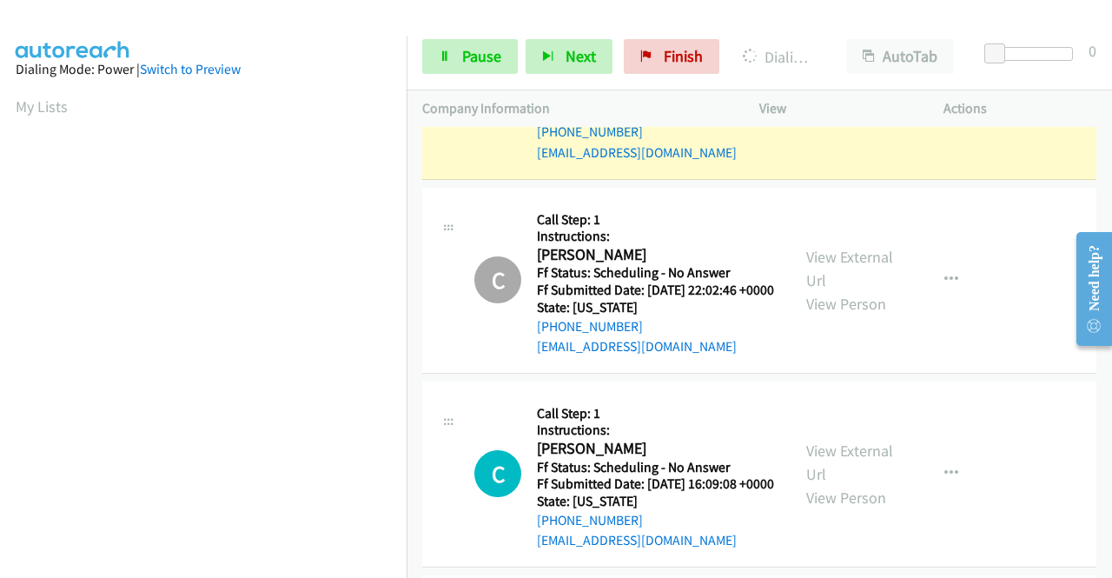
click at [806, 96] on link "View External Url" at bounding box center [849, 73] width 87 height 43
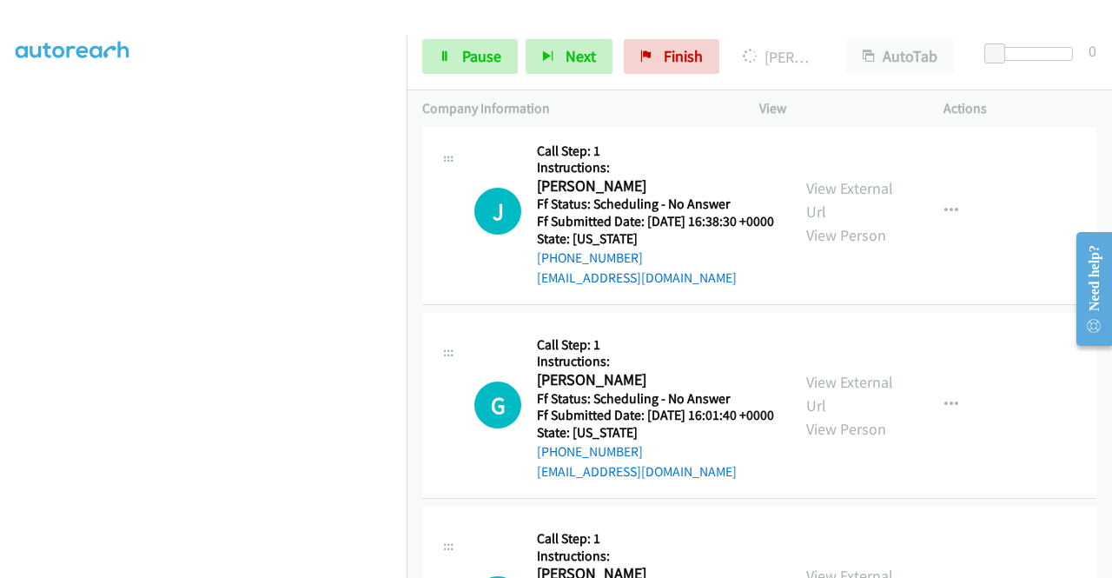
scroll to position [6083, 0]
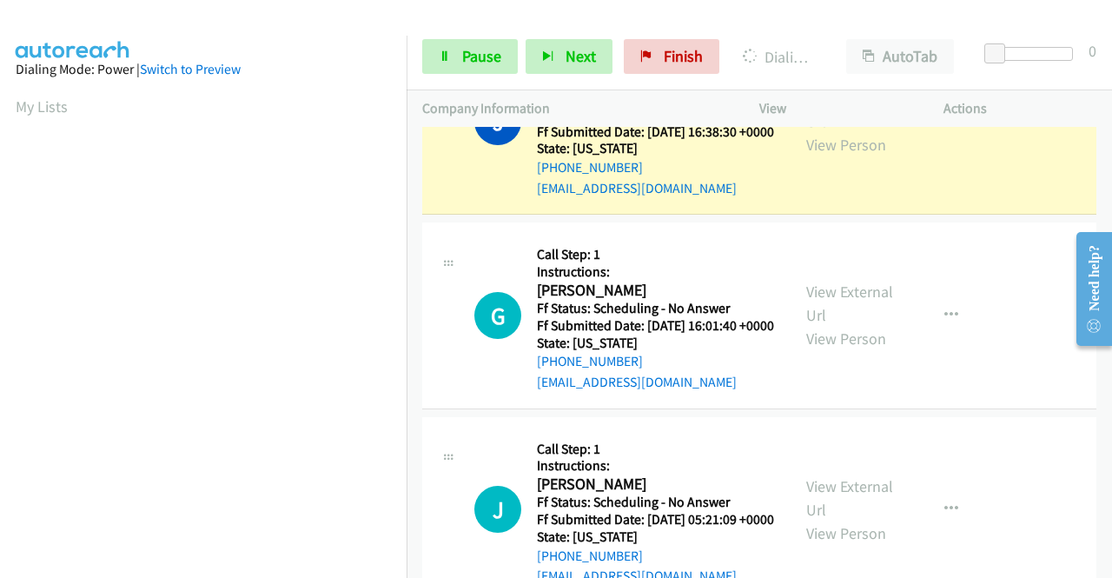
scroll to position [6257, 0]
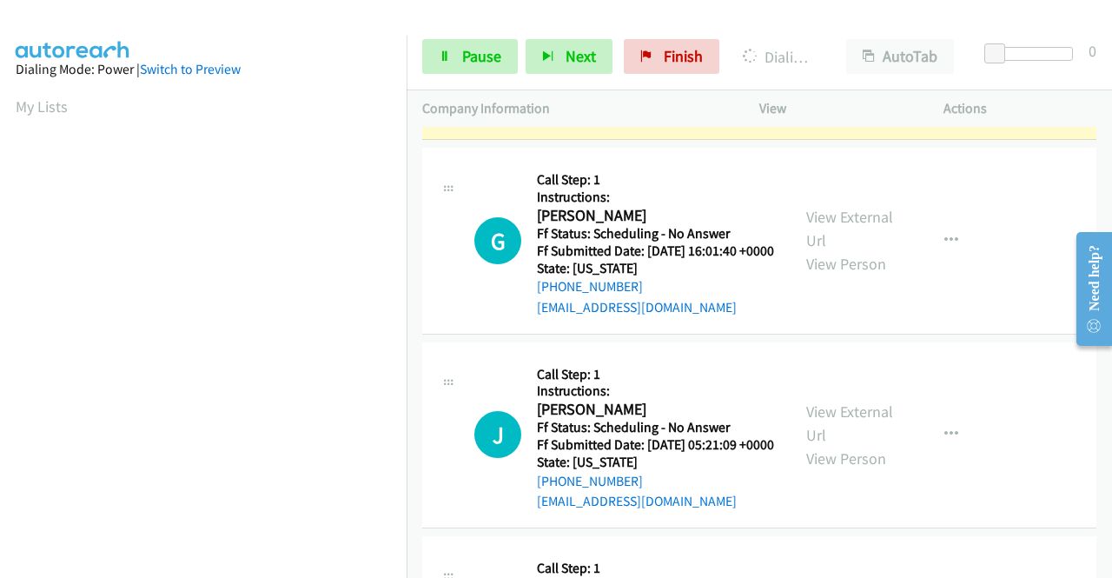
click at [834, 56] on link "View External Url" at bounding box center [849, 34] width 87 height 43
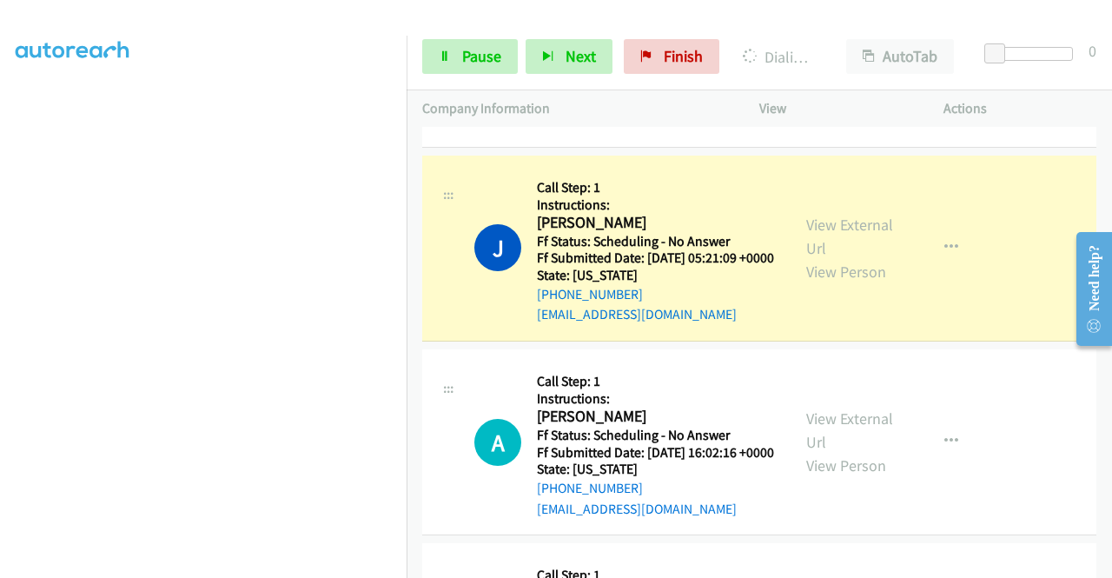
scroll to position [6605, 0]
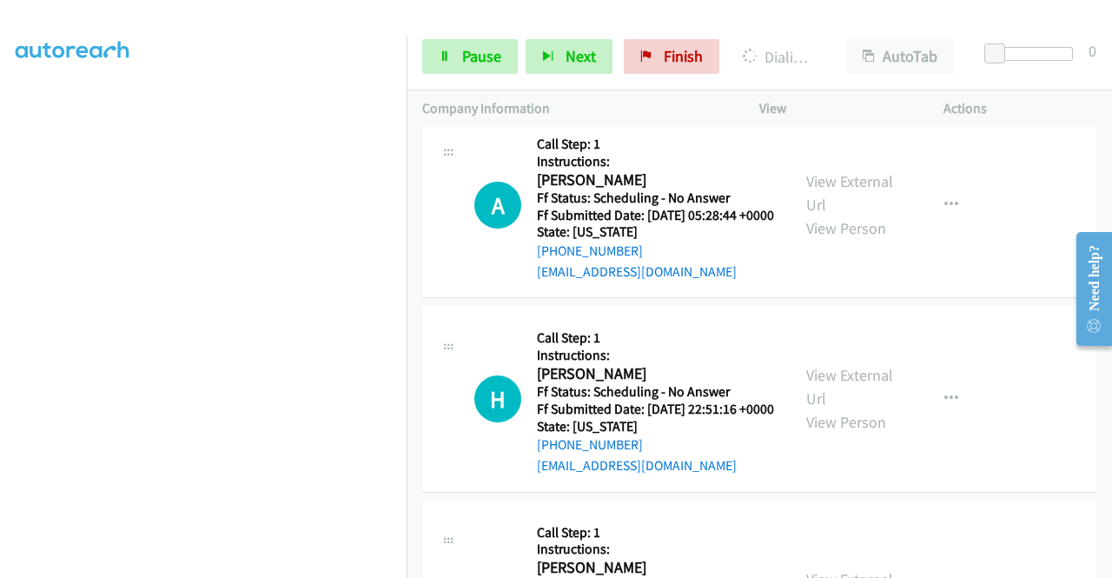
scroll to position [6952, 0]
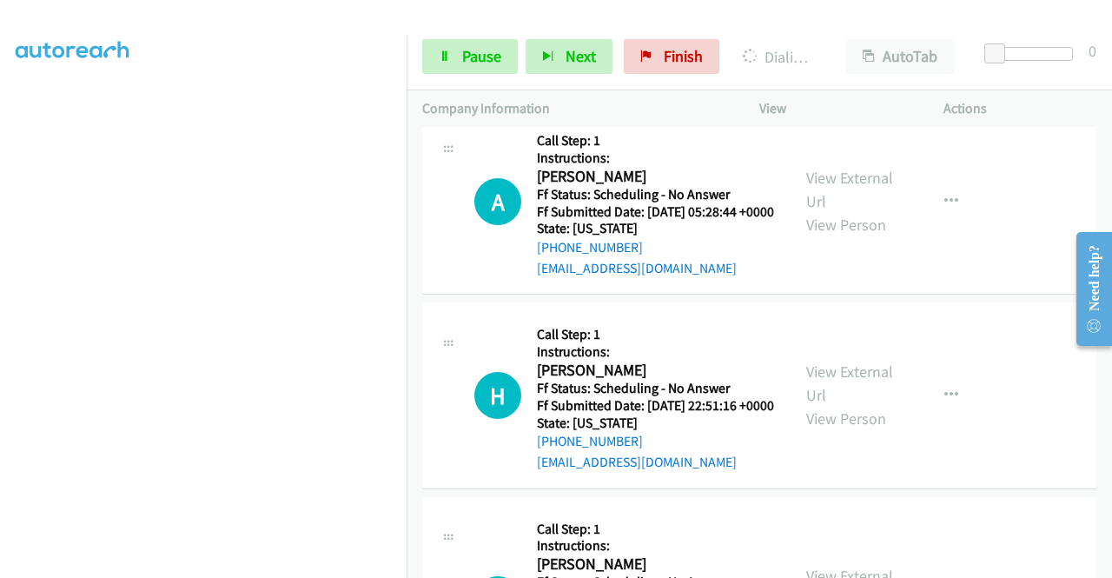
click at [475, 60] on span "Pause" at bounding box center [481, 56] width 39 height 20
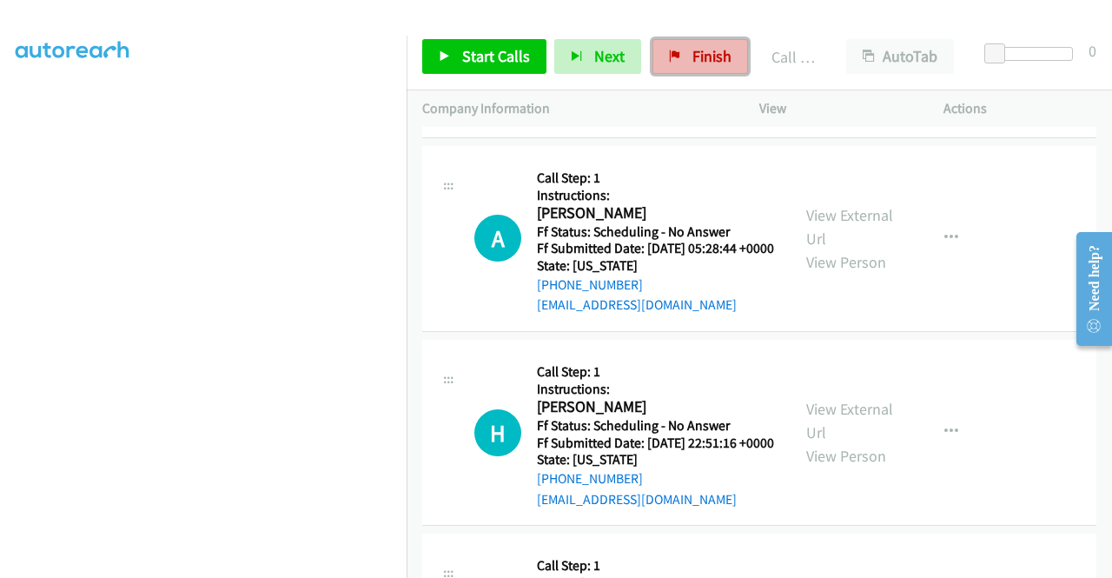
click at [693, 60] on span "Finish" at bounding box center [712, 56] width 39 height 20
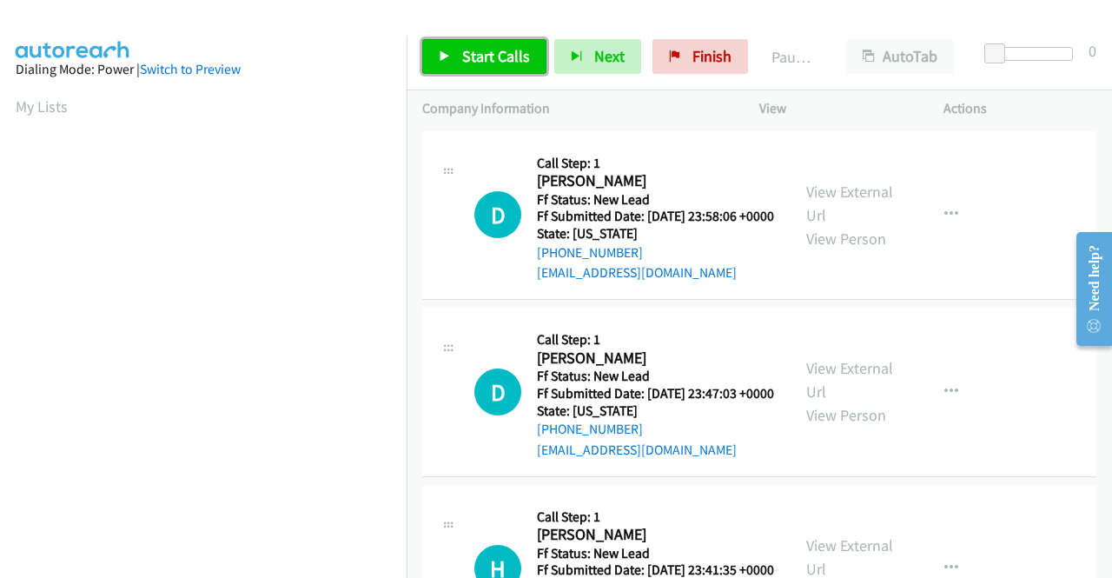
click at [485, 69] on link "Start Calls" at bounding box center [484, 56] width 124 height 35
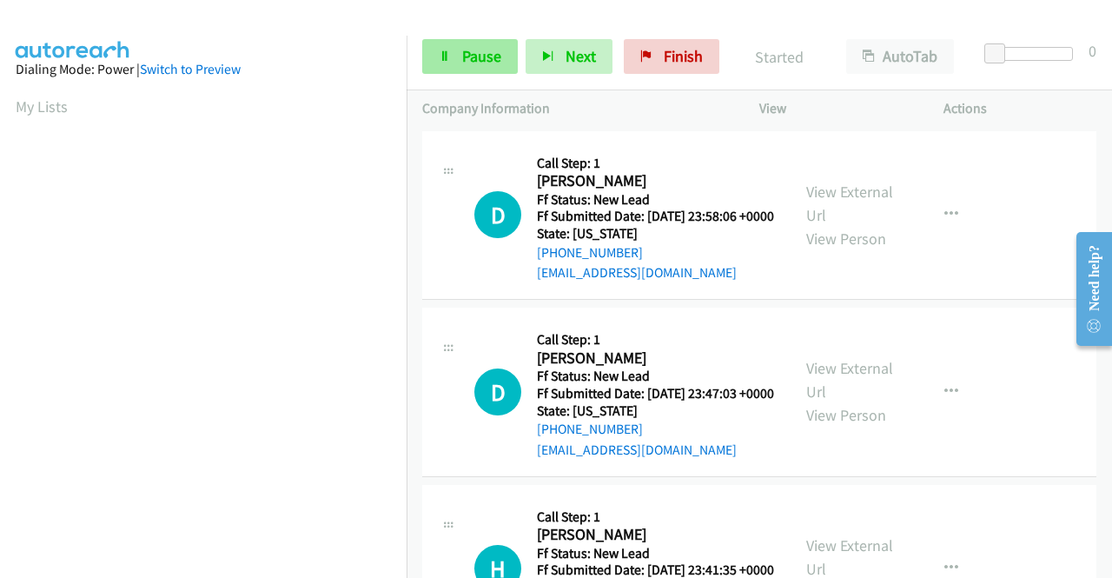
click at [487, 43] on div "Start Calls Pause Next Finish" at bounding box center [574, 56] width 305 height 35
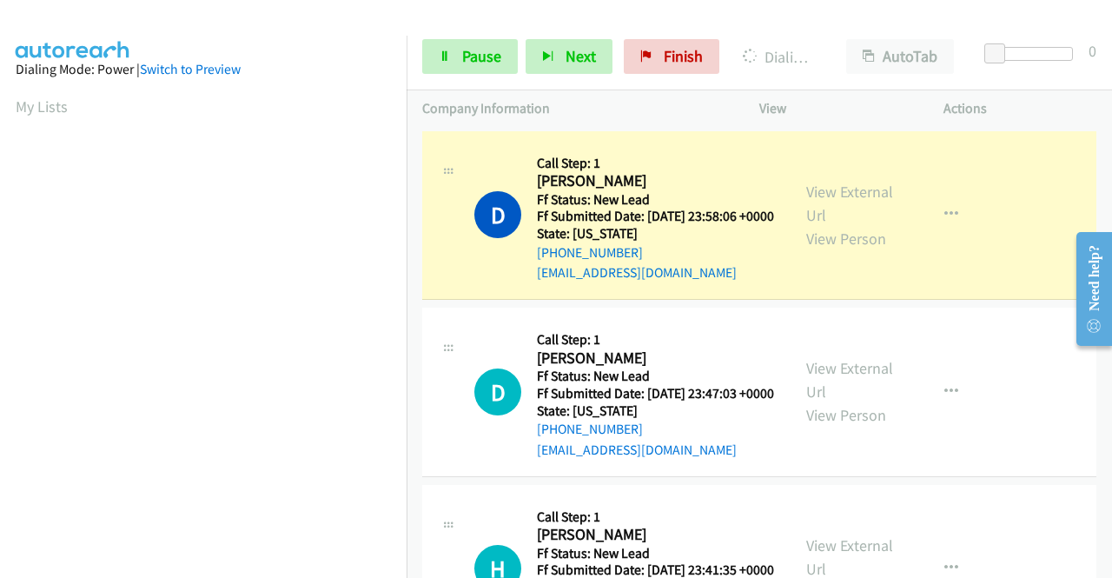
scroll to position [396, 0]
click at [810, 200] on link "View External Url" at bounding box center [849, 203] width 87 height 43
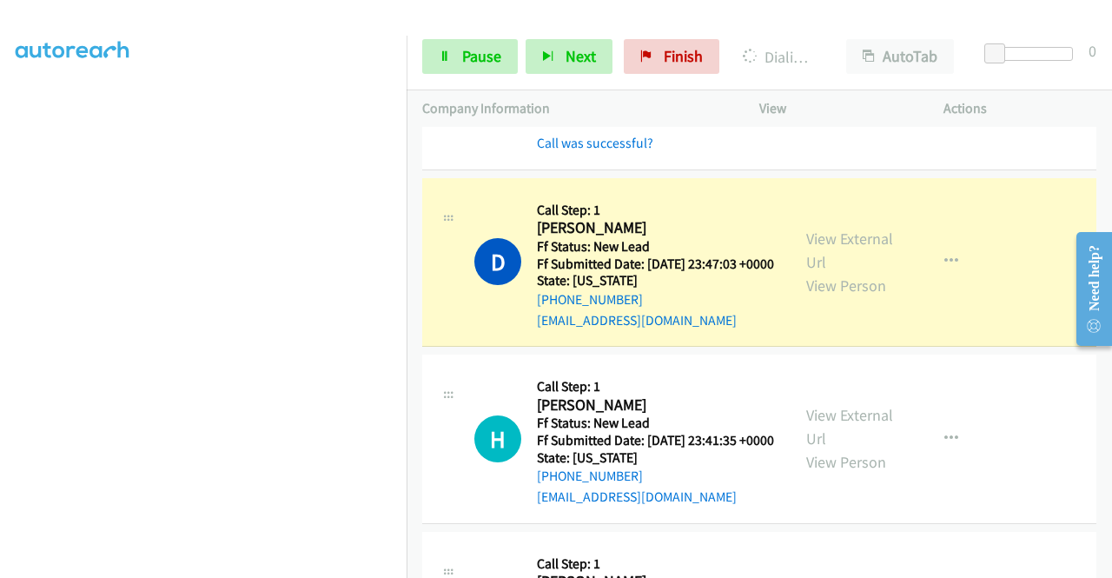
scroll to position [174, 0]
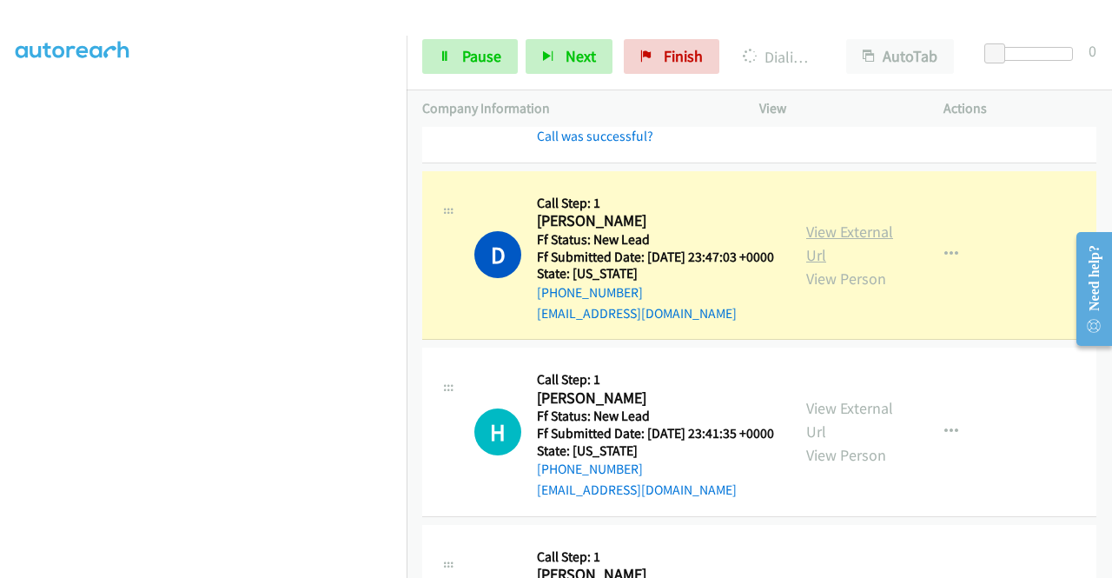
click at [815, 252] on link "View External Url" at bounding box center [849, 243] width 87 height 43
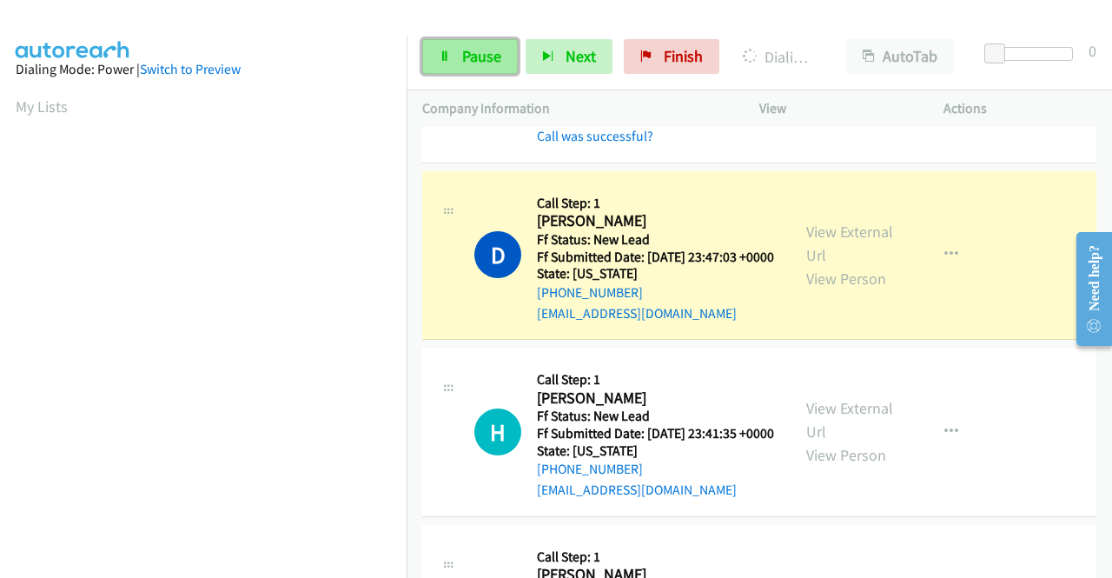
click at [481, 62] on span "Pause" at bounding box center [481, 56] width 39 height 20
click at [467, 55] on span "Pause" at bounding box center [481, 56] width 39 height 20
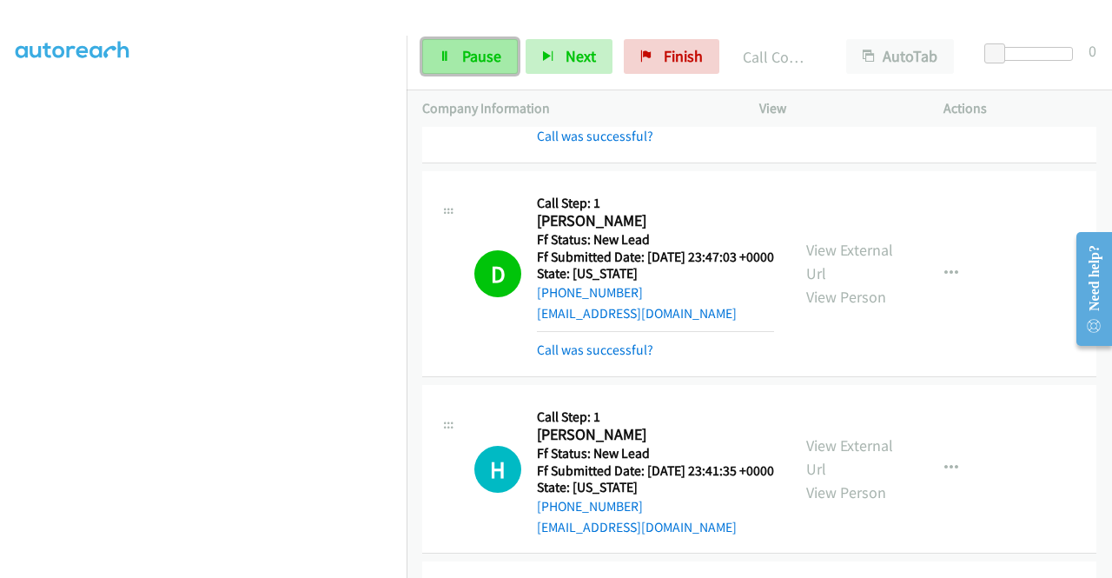
click at [471, 64] on span "Pause" at bounding box center [481, 56] width 39 height 20
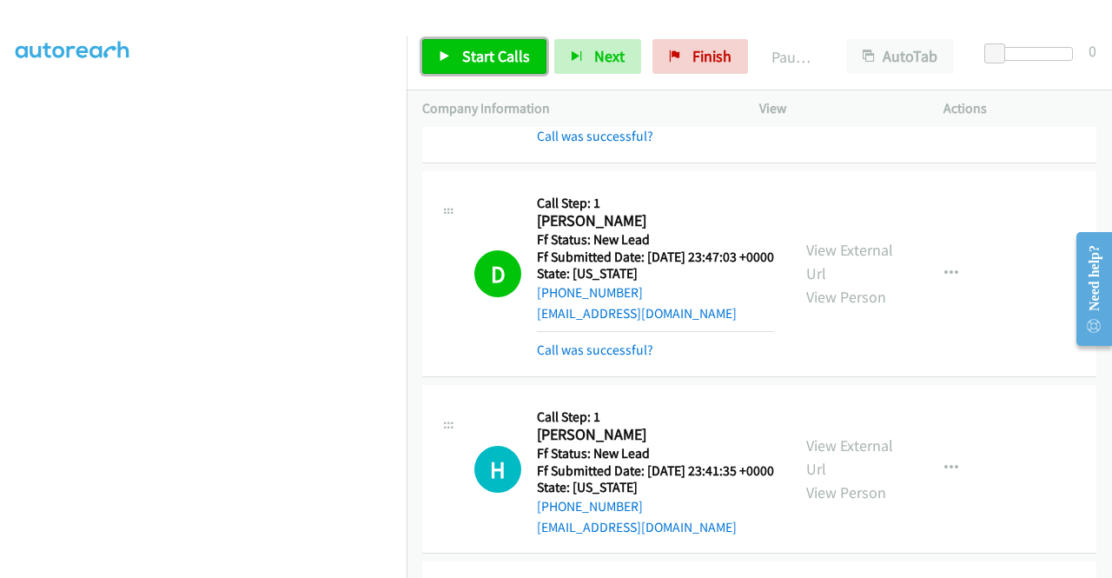
click at [471, 63] on span "Start Calls" at bounding box center [496, 56] width 68 height 20
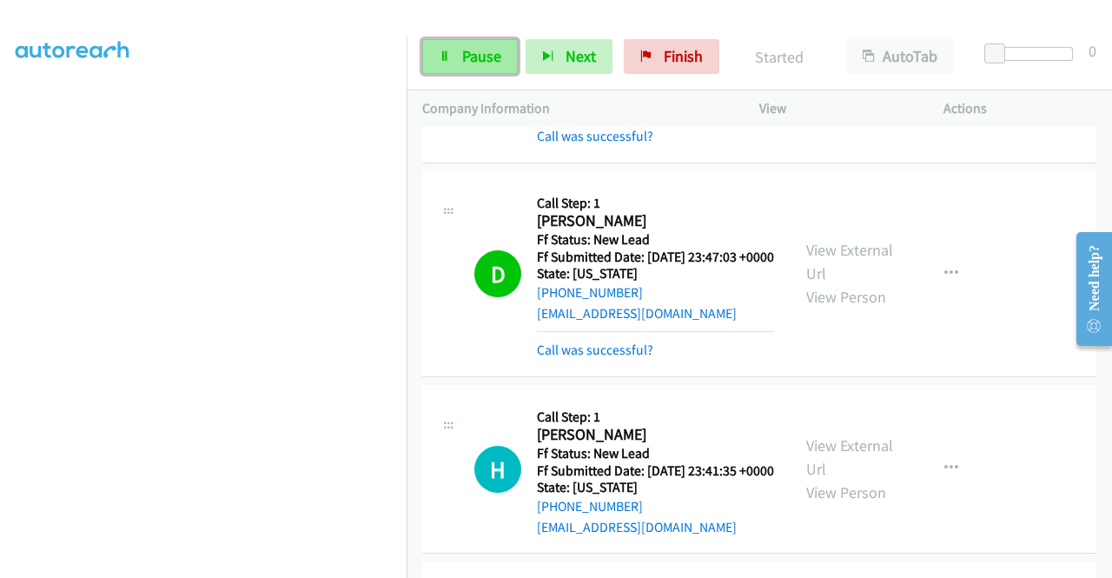
click at [471, 63] on span "Pause" at bounding box center [481, 56] width 39 height 20
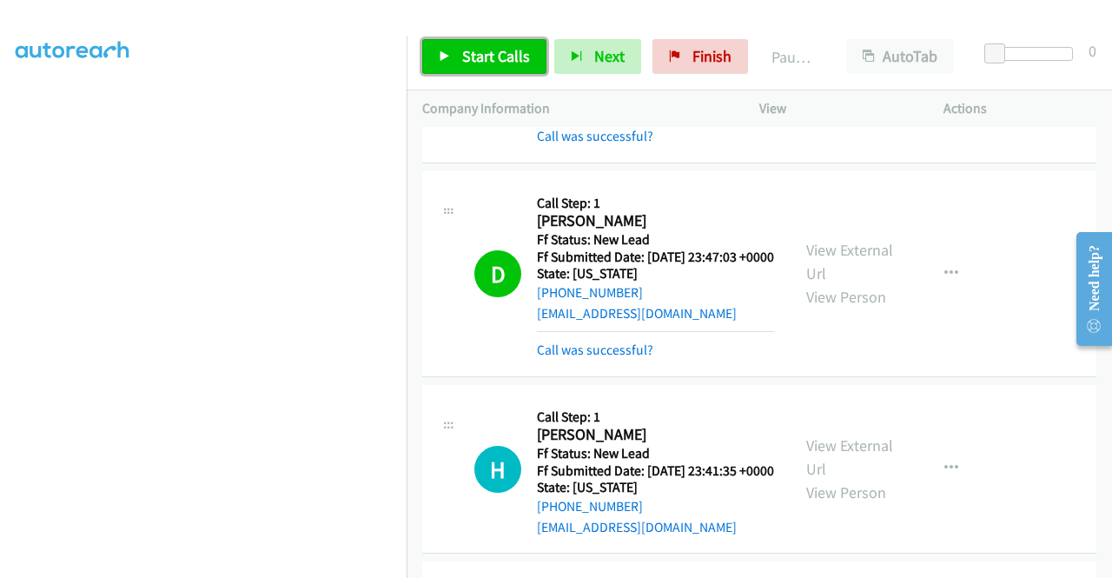
click at [508, 43] on link "Start Calls" at bounding box center [484, 56] width 124 height 35
click at [561, 15] on div at bounding box center [548, 33] width 1097 height 67
click at [506, 40] on link "Start Calls" at bounding box center [484, 56] width 124 height 35
click at [763, 147] on div "Call was successful?" at bounding box center [655, 136] width 237 height 21
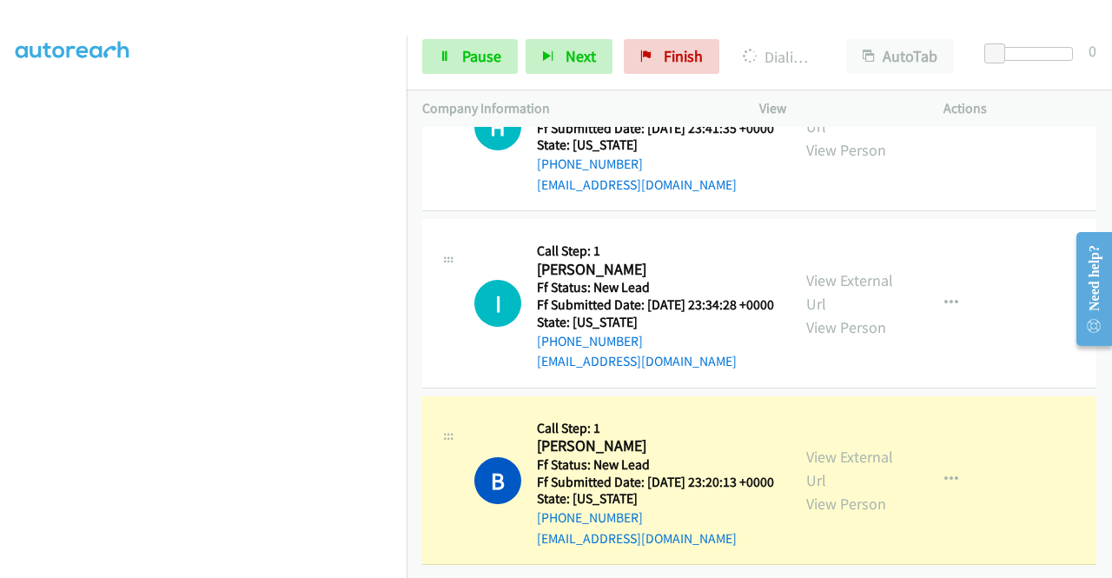
scroll to position [612, 0]
click at [806, 447] on link "View External Url" at bounding box center [849, 468] width 87 height 43
click at [482, 53] on span "Pause" at bounding box center [481, 56] width 39 height 20
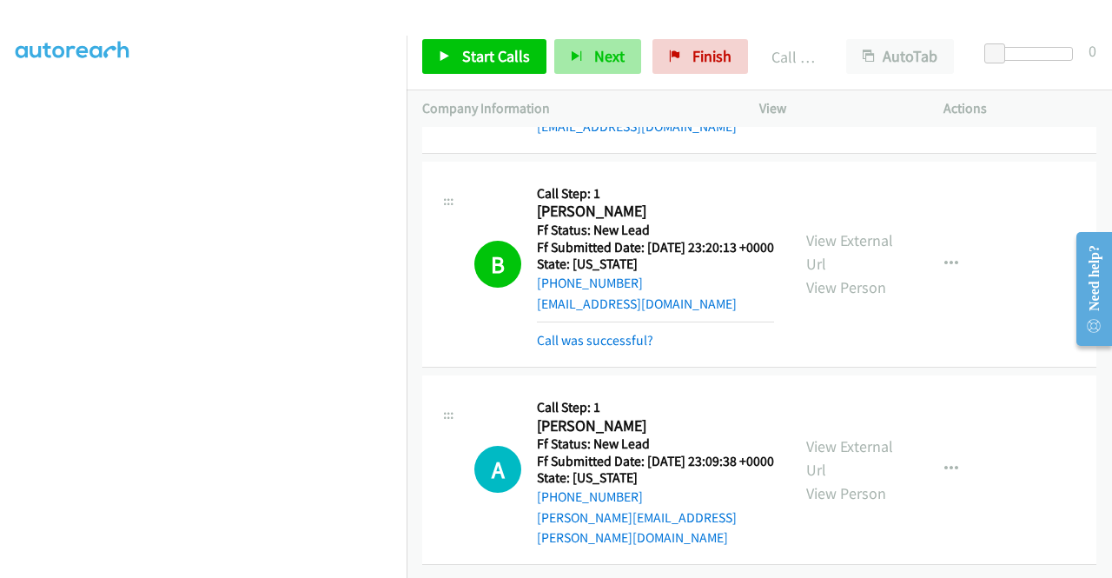
scroll to position [843, 0]
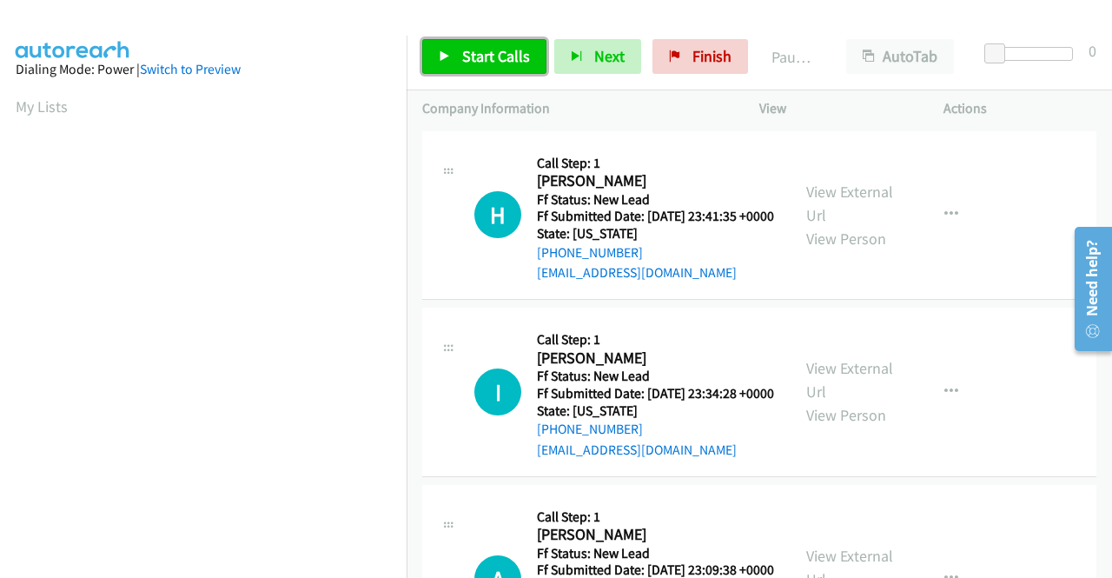
click at [467, 70] on link "Start Calls" at bounding box center [484, 56] width 124 height 35
click at [501, 50] on span "Start Calls" at bounding box center [496, 56] width 68 height 20
click at [523, 25] on div "Start Calls Pause Next Finish Paused AutoTab AutoTab 0" at bounding box center [760, 56] width 706 height 67
click at [506, 49] on span "Start Calls" at bounding box center [496, 56] width 68 height 20
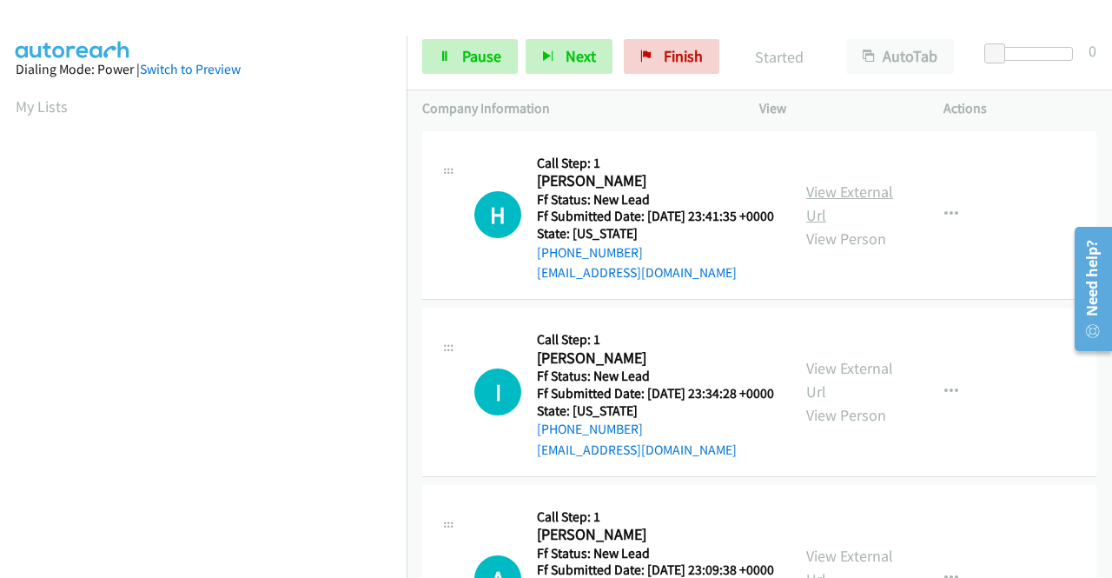
click at [843, 204] on link "View External Url" at bounding box center [849, 203] width 87 height 43
click at [445, 55] on icon at bounding box center [445, 57] width 12 height 12
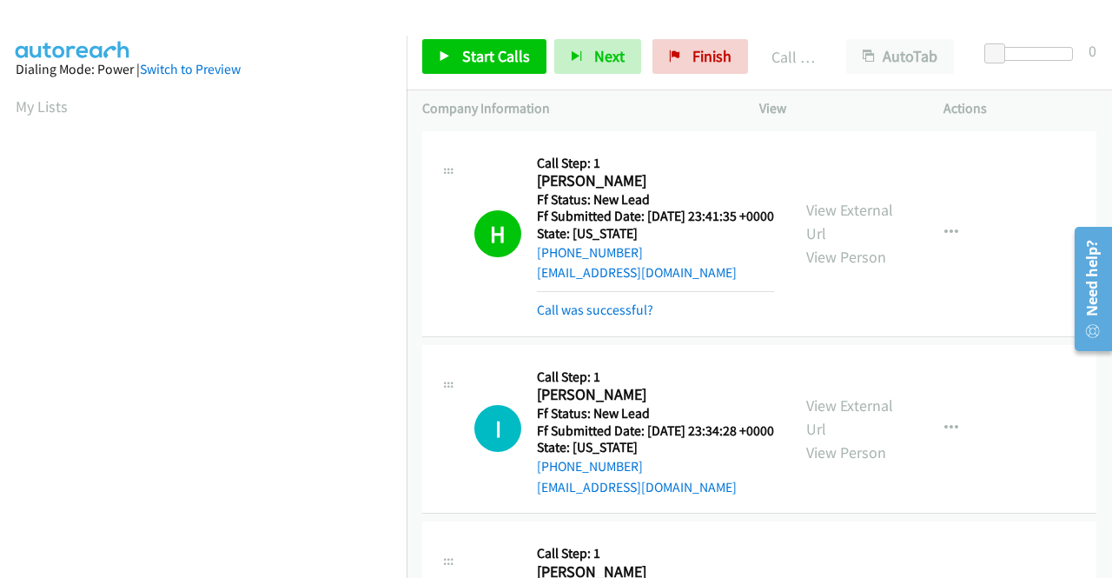
scroll to position [396, 0]
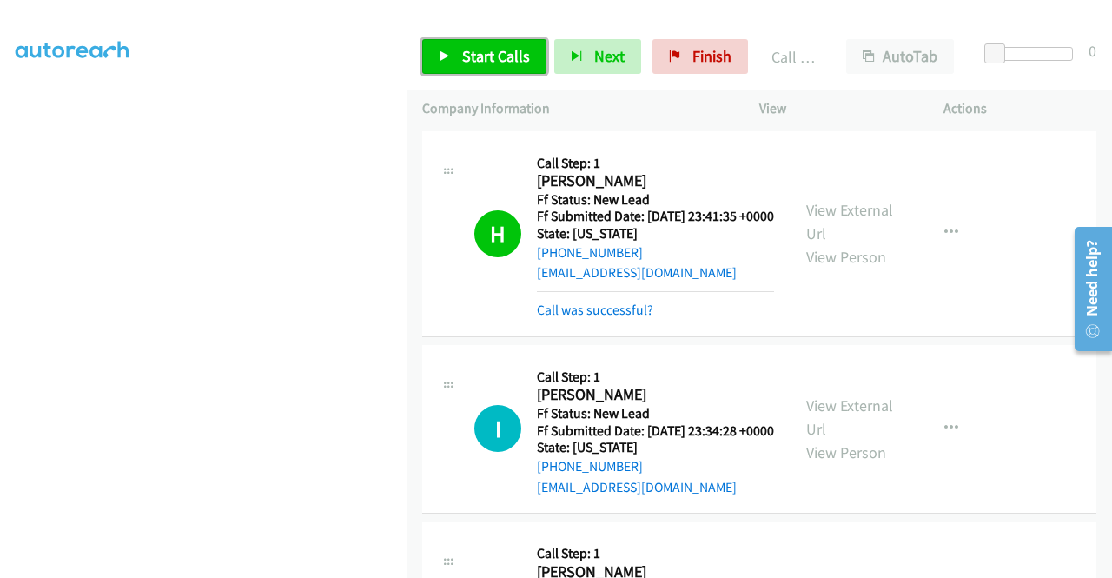
click at [494, 49] on span "Start Calls" at bounding box center [496, 56] width 68 height 20
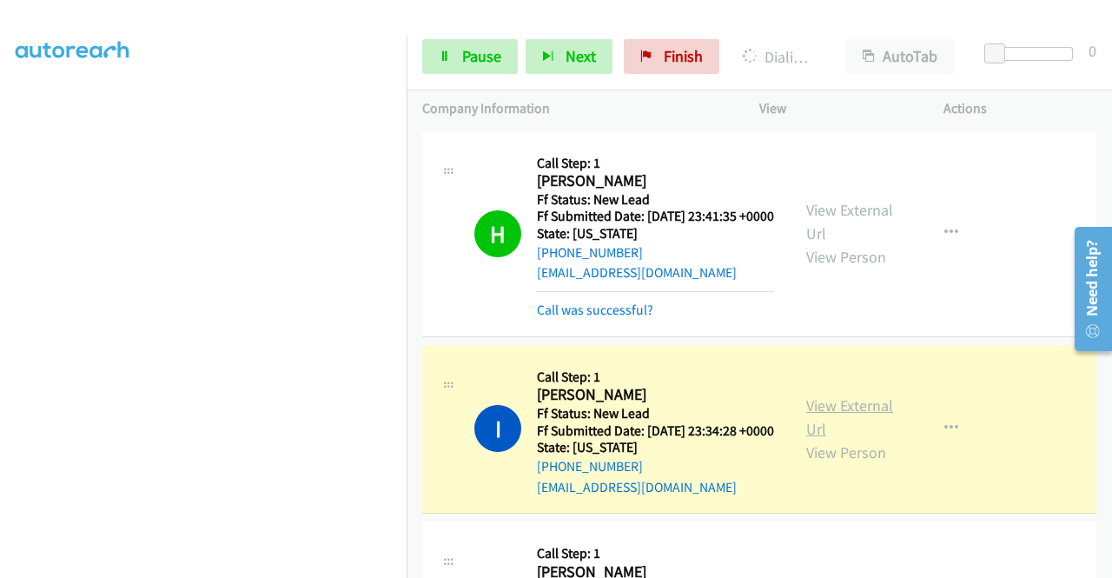
click at [869, 429] on link "View External Url" at bounding box center [849, 416] width 87 height 43
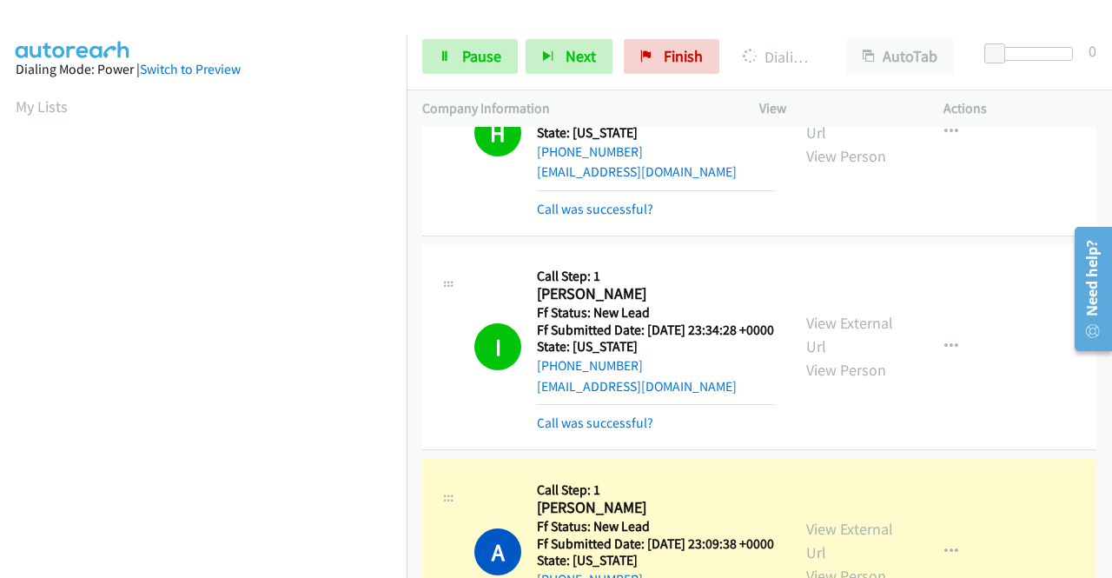
scroll to position [261, 0]
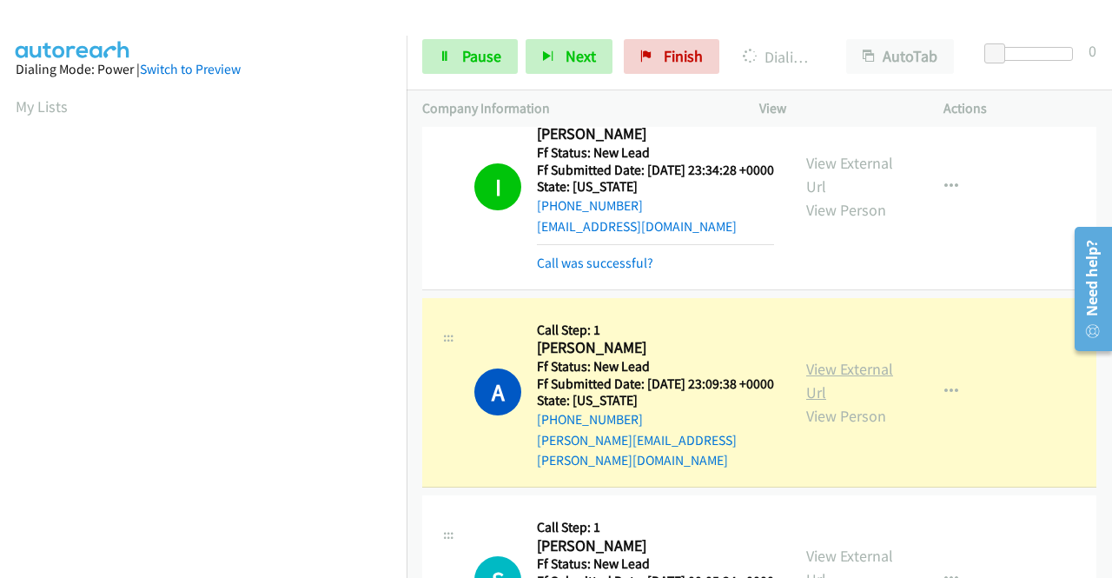
click at [808, 399] on link "View External Url" at bounding box center [849, 380] width 87 height 43
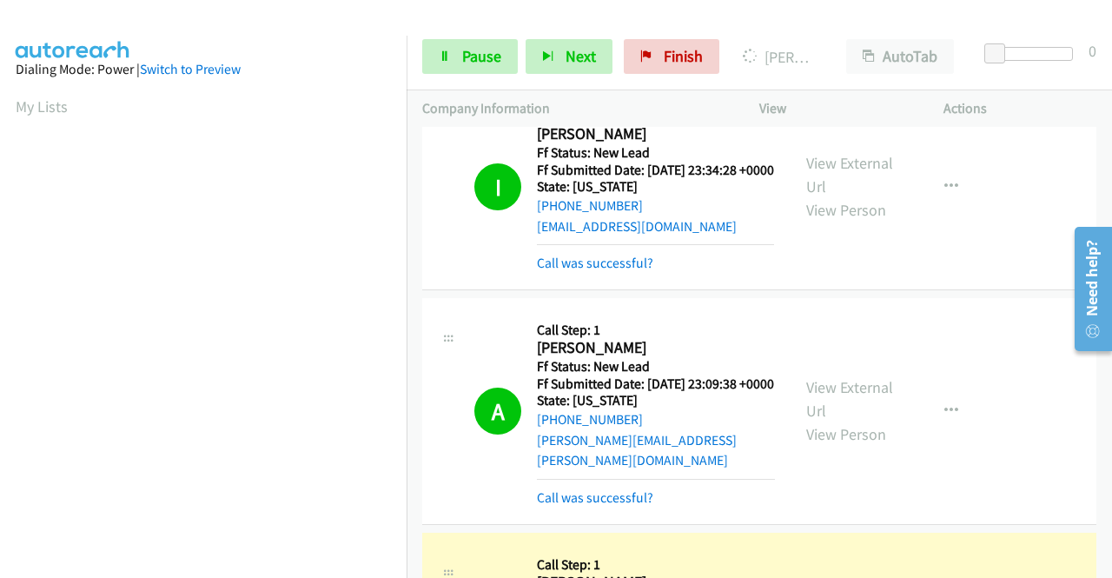
scroll to position [396, 0]
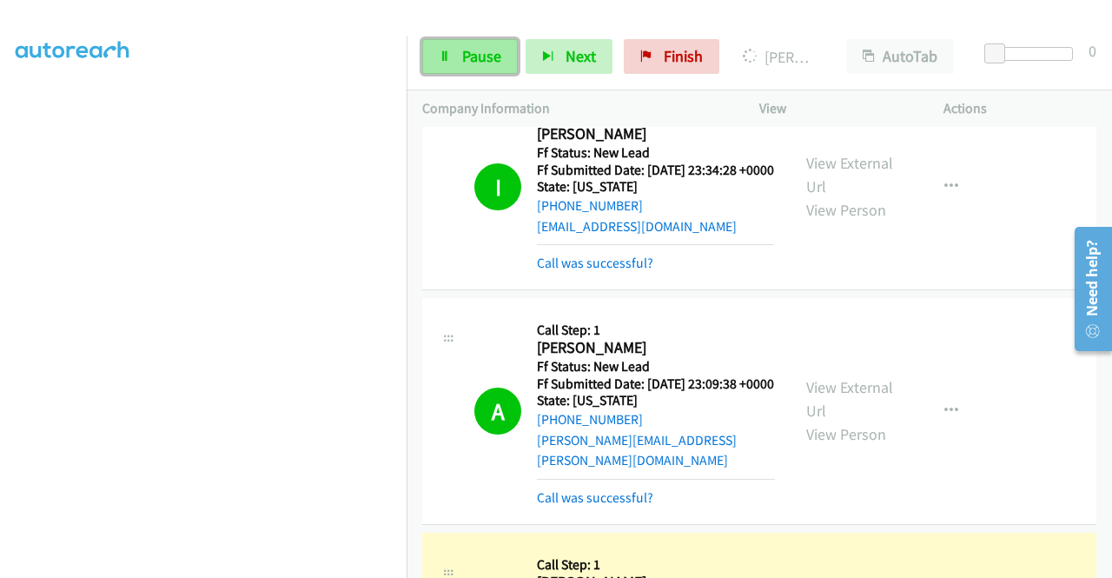
drag, startPoint x: 471, startPoint y: 60, endPoint x: 414, endPoint y: 69, distance: 58.0
click at [471, 60] on span "Pause" at bounding box center [481, 56] width 39 height 20
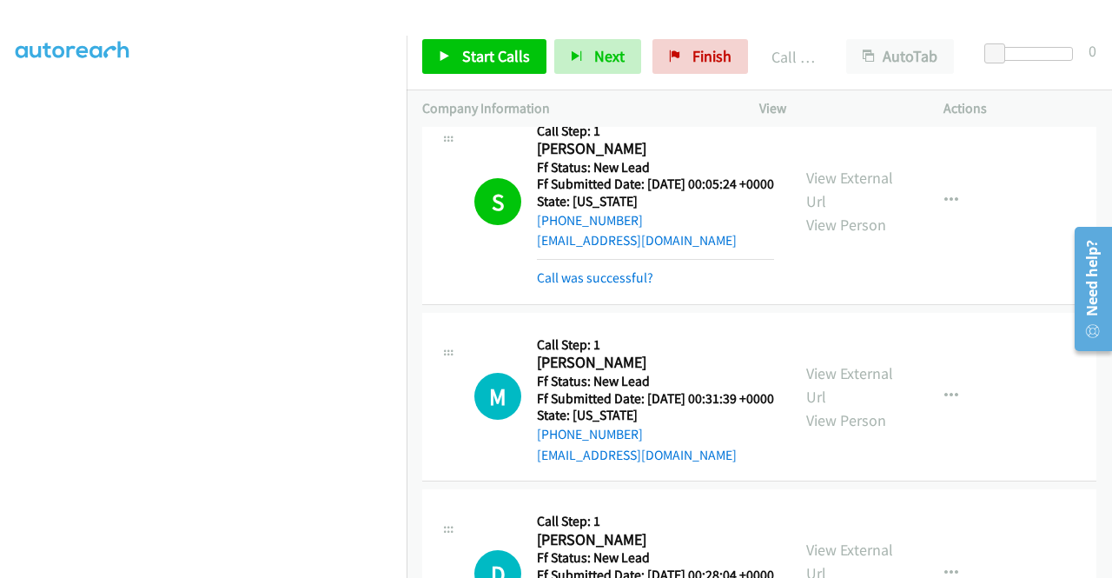
scroll to position [695, 0]
drag, startPoint x: 505, startPoint y: 61, endPoint x: 504, endPoint y: 50, distance: 11.3
click at [504, 60] on span "Start Calls" at bounding box center [496, 56] width 68 height 20
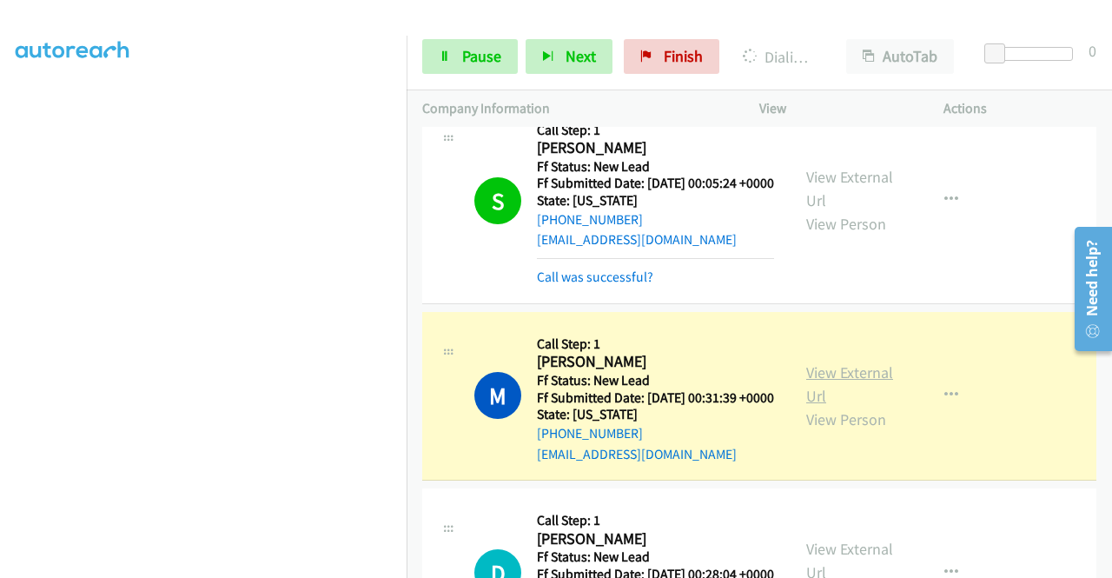
click at [806, 406] on link "View External Url" at bounding box center [849, 383] width 87 height 43
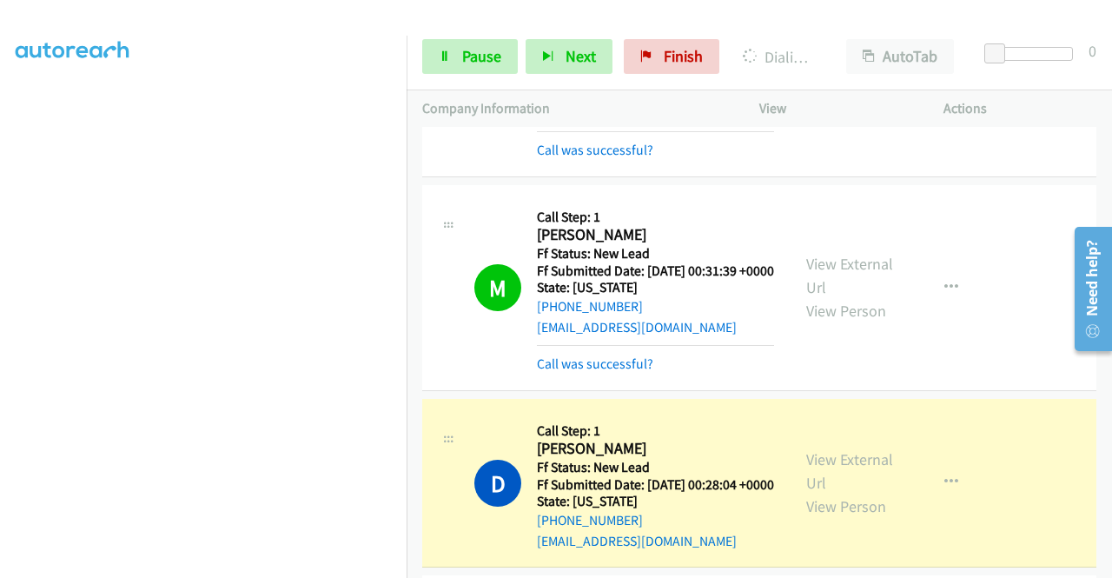
scroll to position [956, 0]
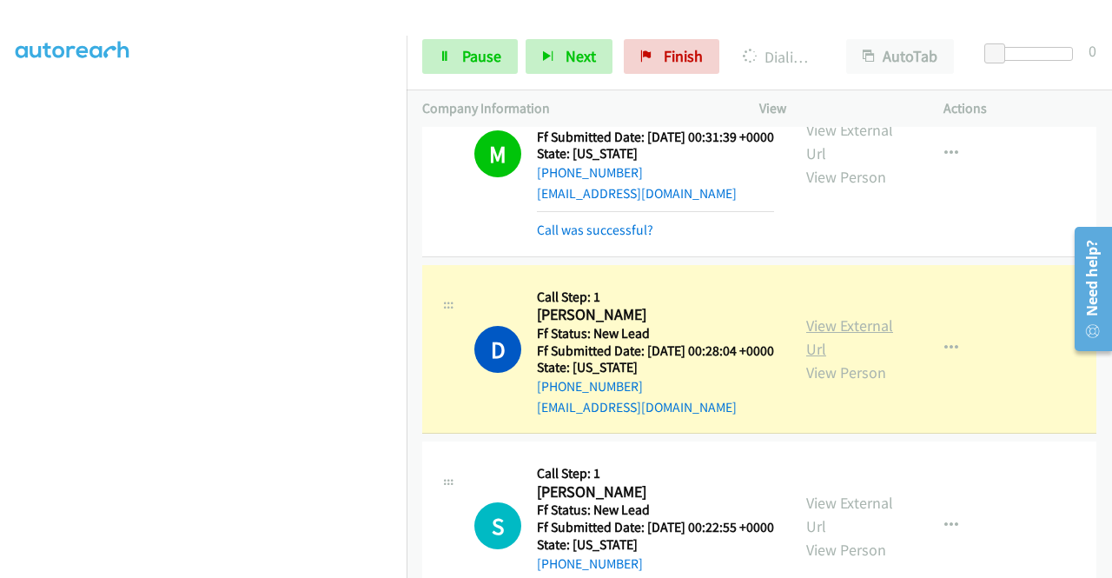
click at [813, 359] on link "View External Url" at bounding box center [849, 336] width 87 height 43
click at [497, 55] on span "Pause" at bounding box center [481, 56] width 39 height 20
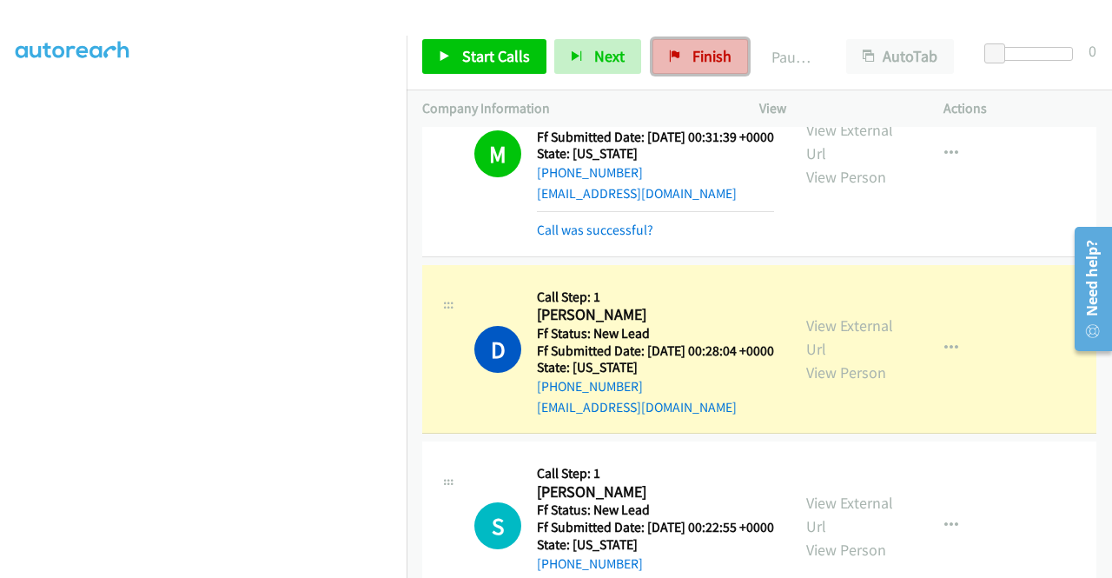
click at [683, 43] on link "Finish" at bounding box center [701, 56] width 96 height 35
click at [829, 359] on link "View External Url" at bounding box center [849, 336] width 87 height 43
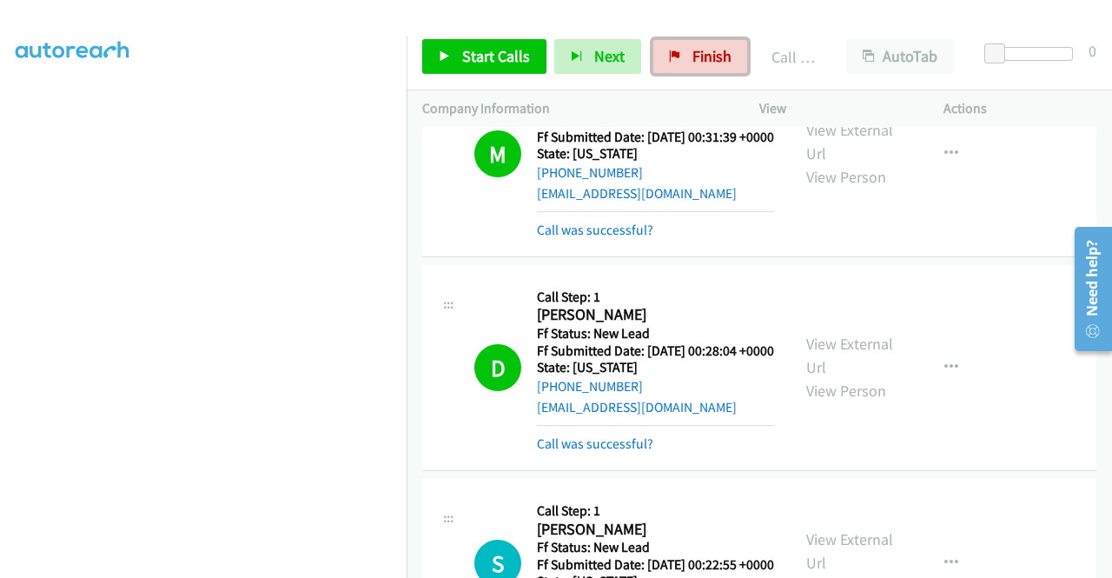
drag, startPoint x: 656, startPoint y: 49, endPoint x: 626, endPoint y: 86, distance: 48.2
click at [656, 48] on link "Finish" at bounding box center [701, 56] width 96 height 35
